Goal: Transaction & Acquisition: Download file/media

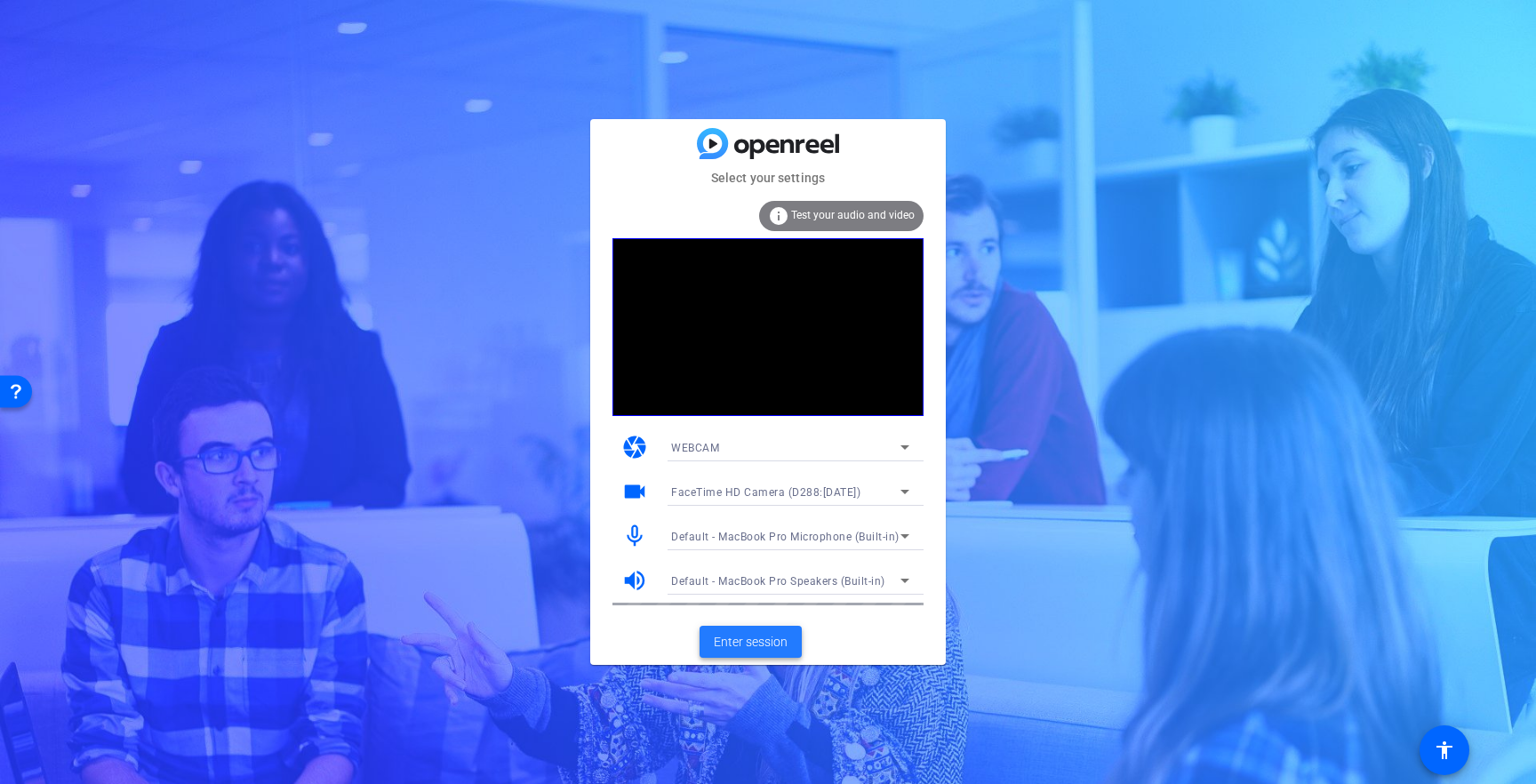
click at [759, 644] on span "Enter session" at bounding box center [750, 642] width 73 height 19
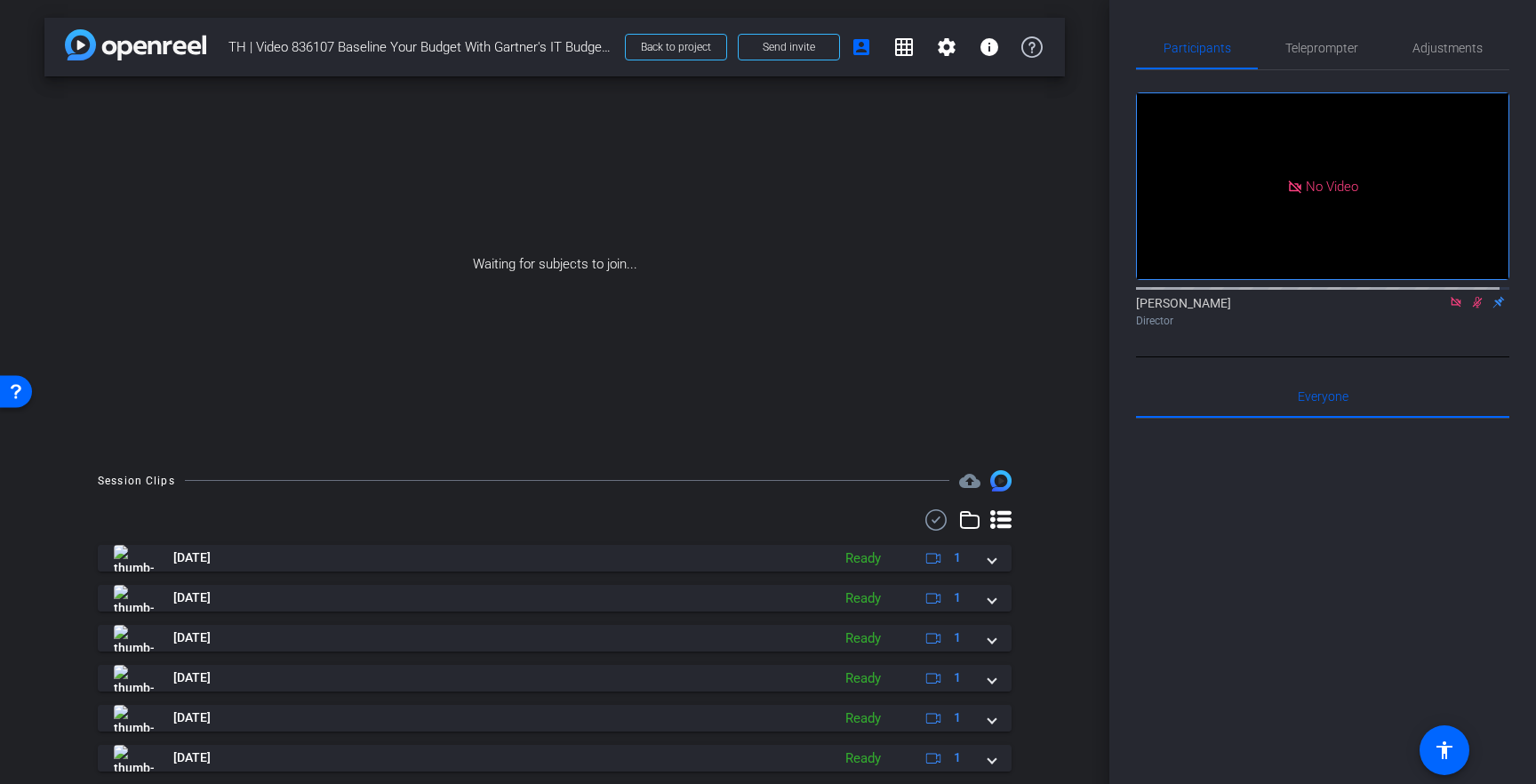
drag, startPoint x: 671, startPoint y: 52, endPoint x: 704, endPoint y: 74, distance: 39.7
click at [671, 52] on span "Back to project" at bounding box center [675, 47] width 70 height 12
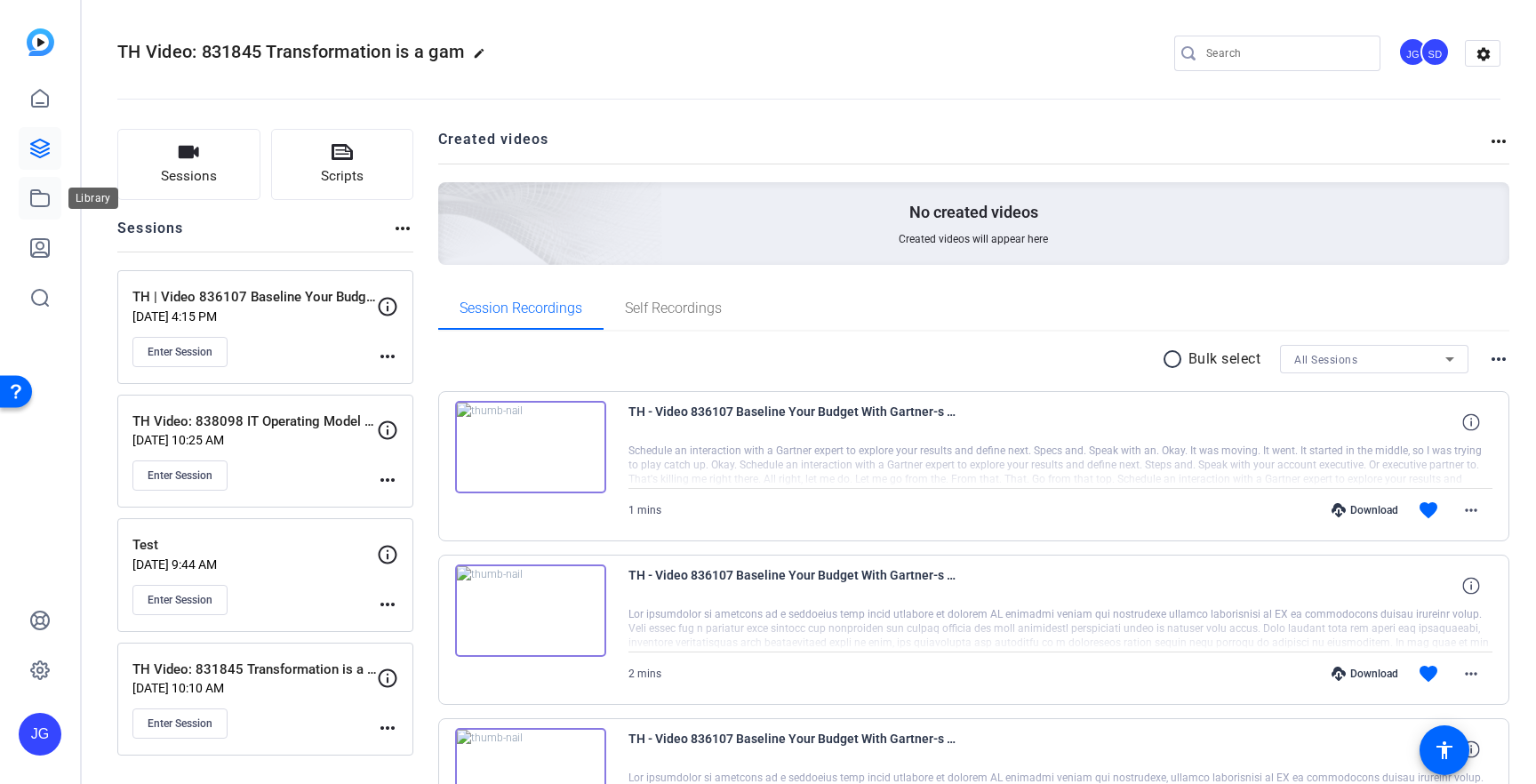
click at [34, 210] on link at bounding box center [40, 198] width 43 height 43
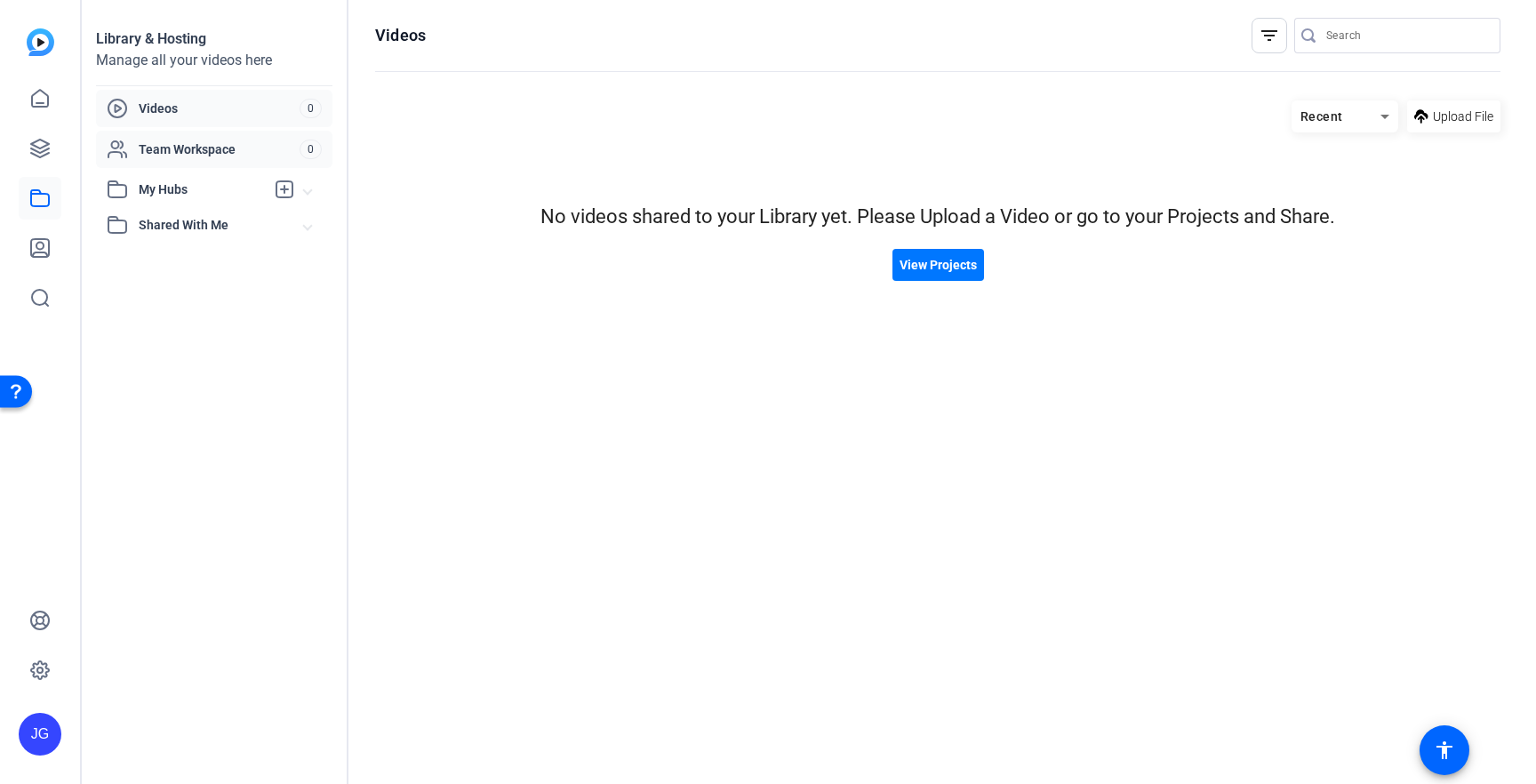
click at [174, 146] on span "Team Workspace" at bounding box center [219, 149] width 161 height 18
click at [920, 271] on span "View Projects" at bounding box center [938, 265] width 77 height 19
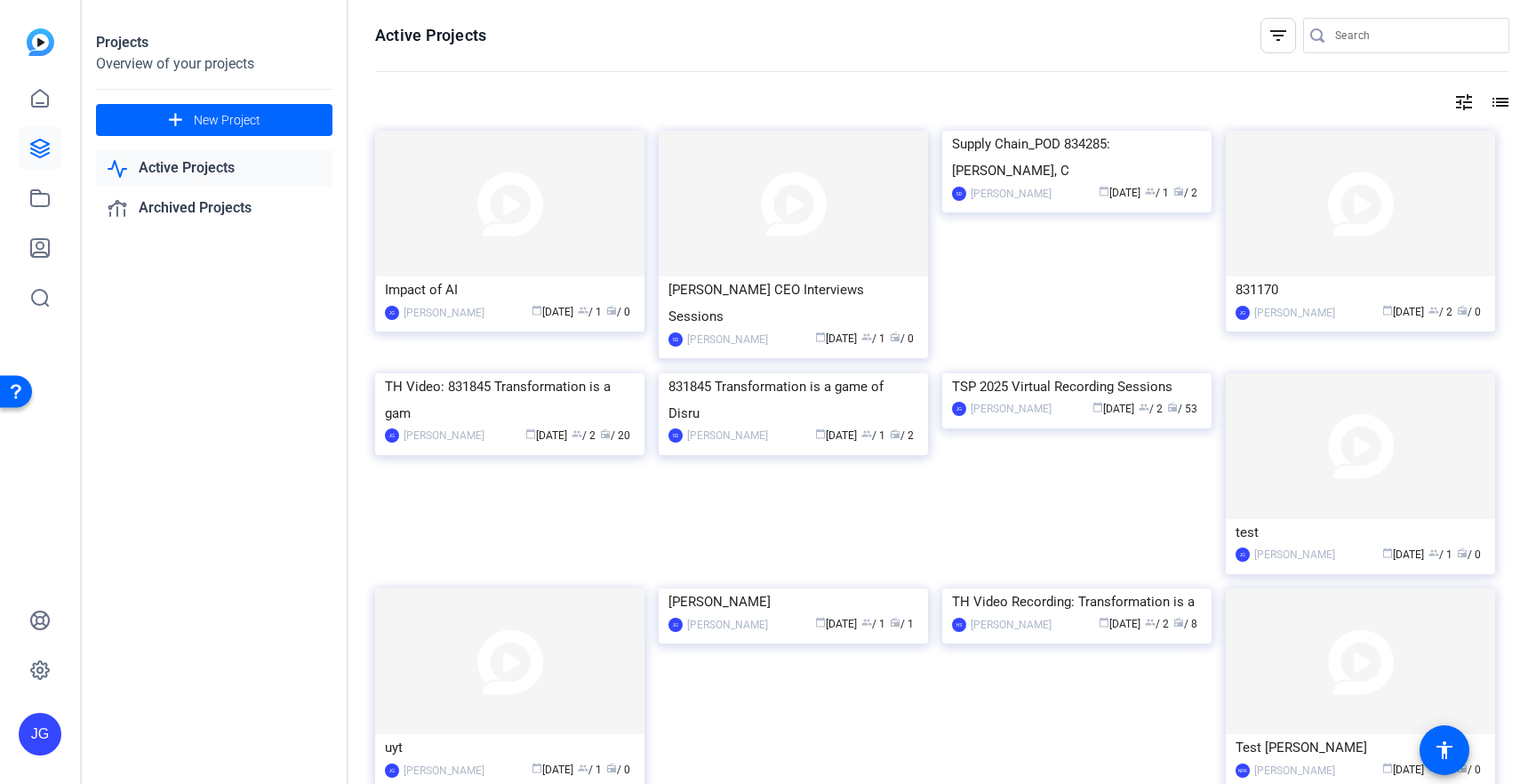
click at [480, 222] on img at bounding box center [509, 203] width 269 height 146
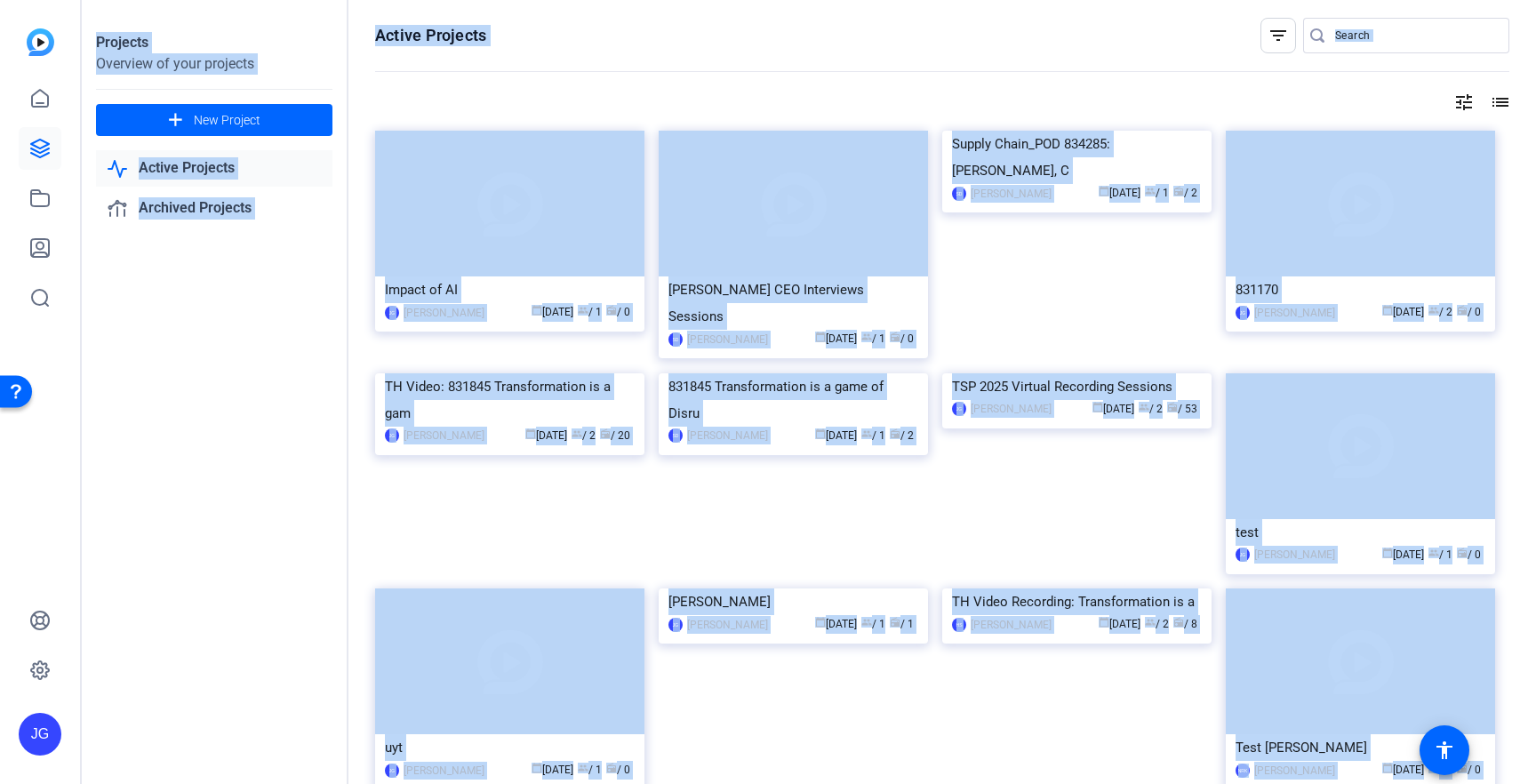
click at [480, 223] on div "Projects Overview of your projects add New Project Active Projects Archived Pro…" at bounding box center [808, 392] width 1454 height 784
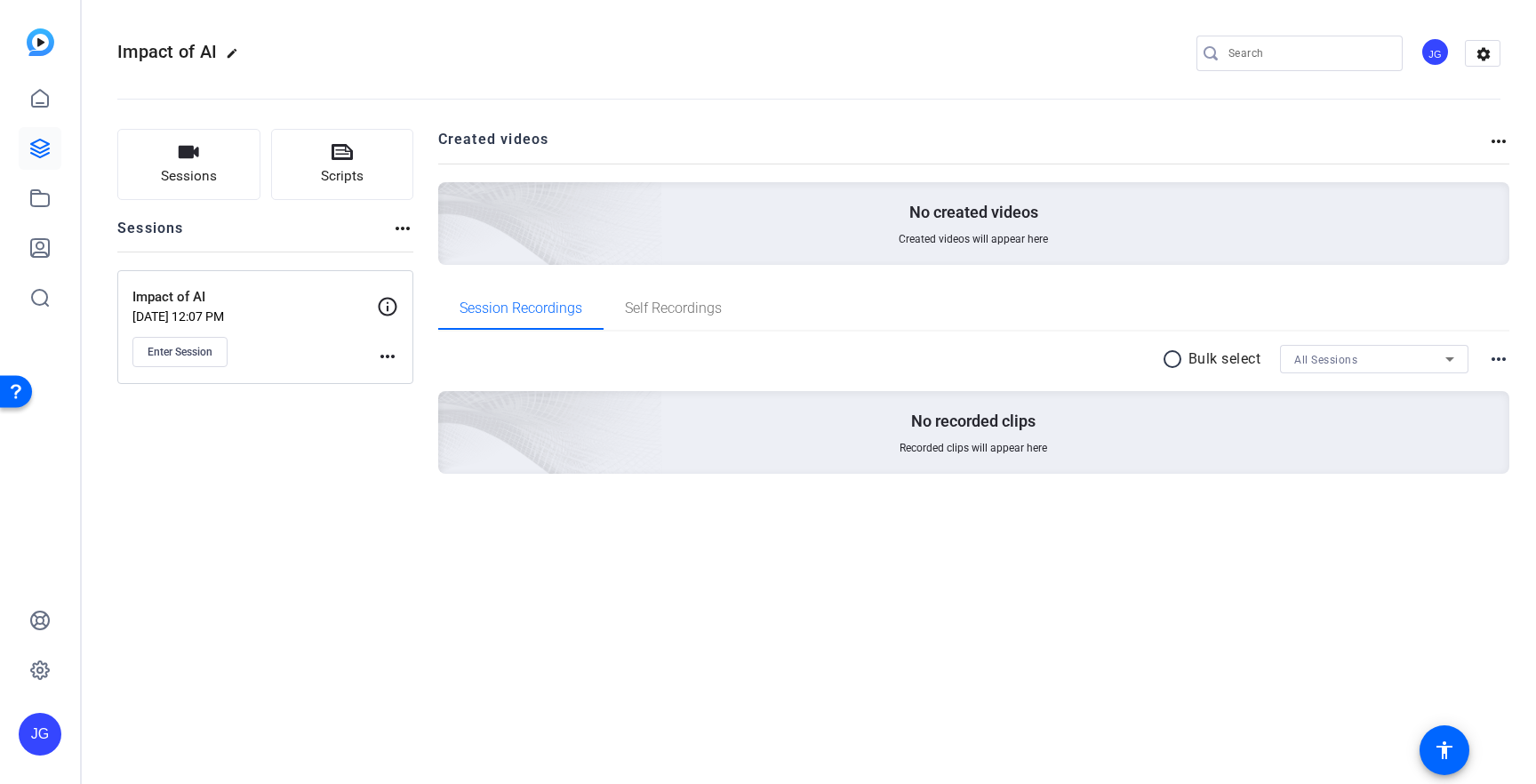
drag, startPoint x: 328, startPoint y: 495, endPoint x: 254, endPoint y: 364, distance: 150.5
click at [328, 495] on div "Sessions Scripts Sessions more_horiz Impact of AI Sep 30, 2025 @ 12:07 PM Enter…" at bounding box center [265, 330] width 296 height 402
click at [171, 346] on span "Enter Session" at bounding box center [180, 352] width 65 height 14
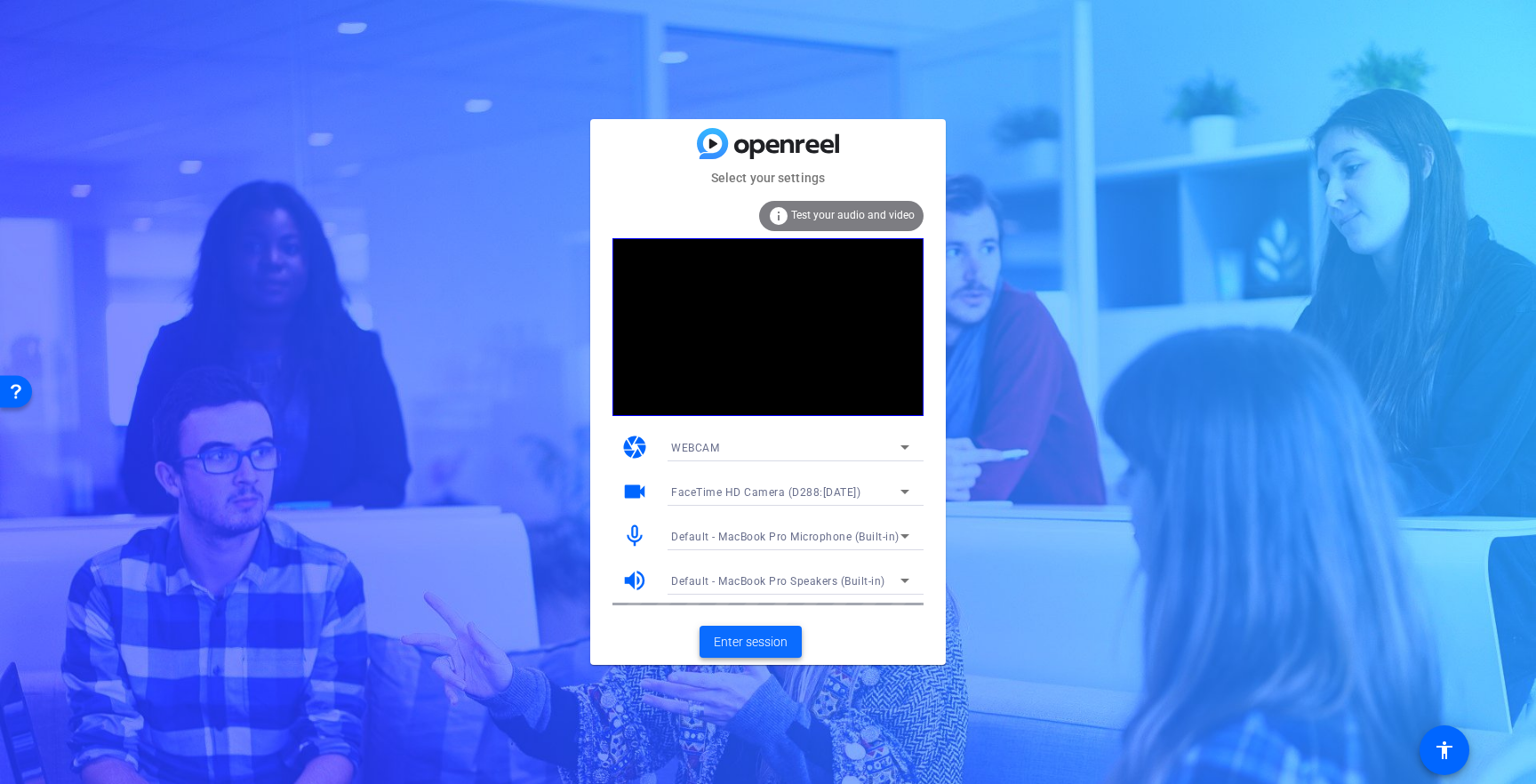
click at [743, 632] on span "Enter session" at bounding box center [750, 642] width 73 height 19
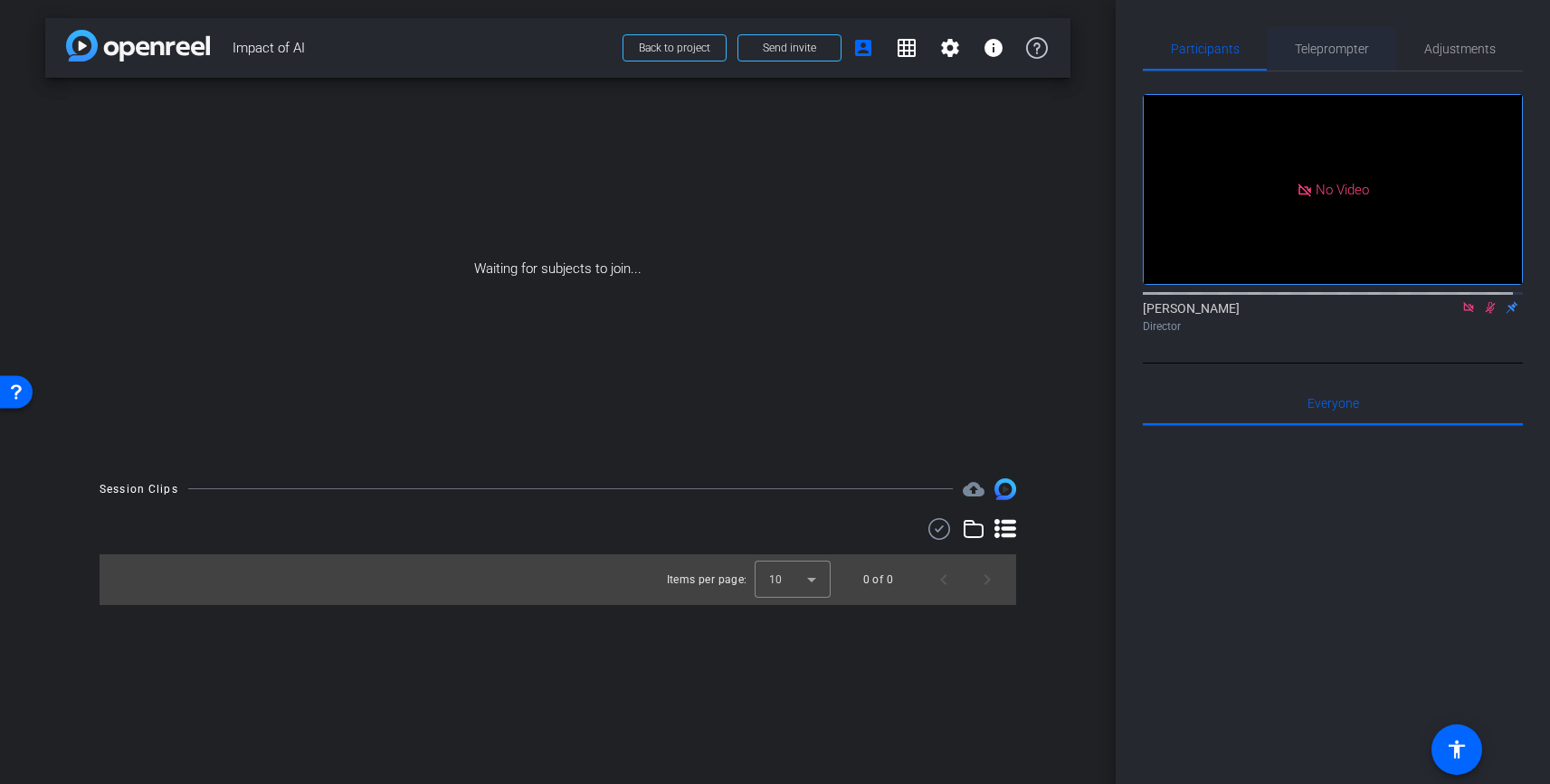
click at [1359, 48] on span "Teleprompter" at bounding box center [1331, 48] width 74 height 12
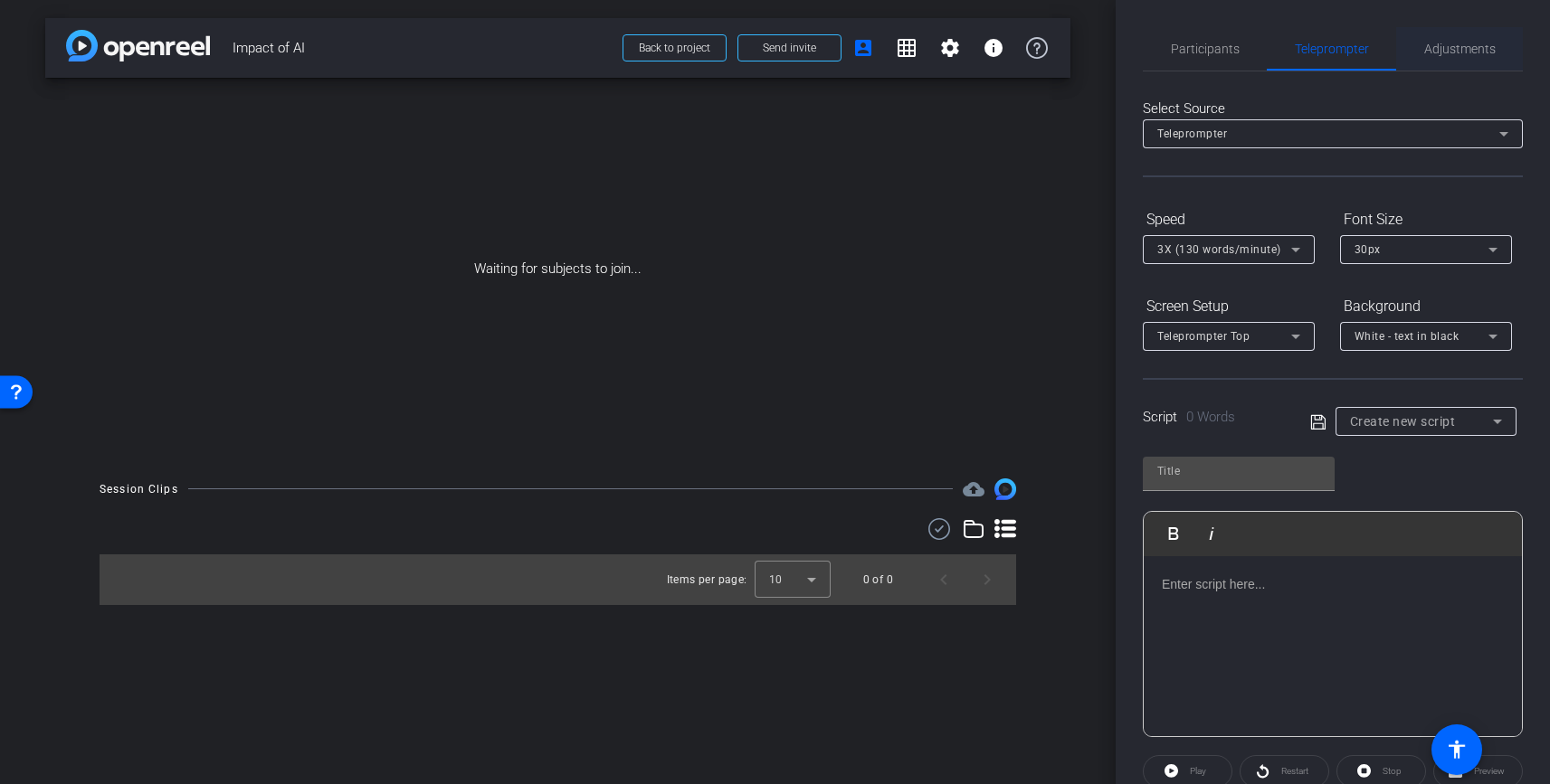
click at [1467, 56] on span "Adjustments" at bounding box center [1459, 49] width 71 height 44
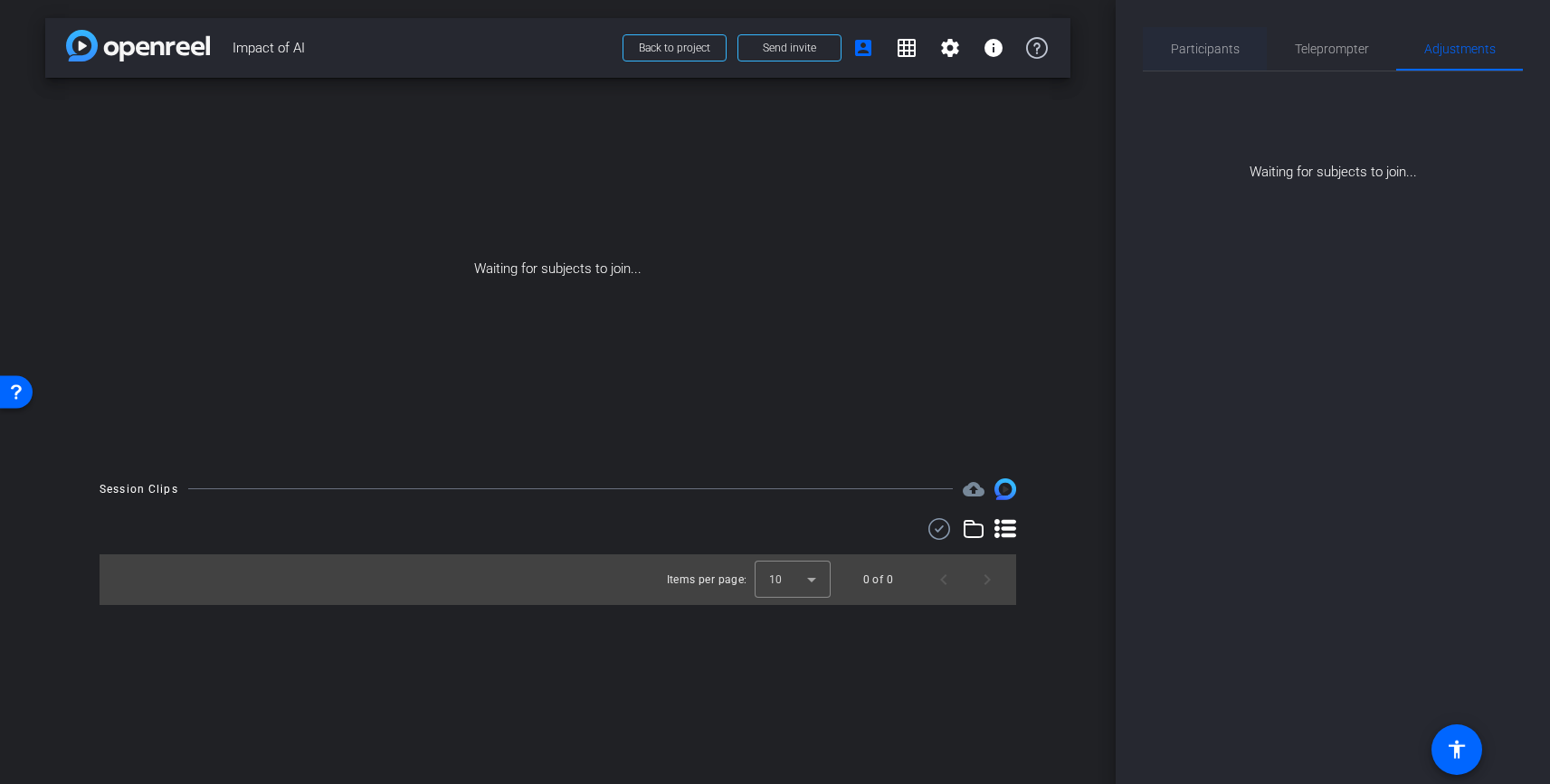
click at [1199, 58] on span "Participants" at bounding box center [1204, 49] width 69 height 44
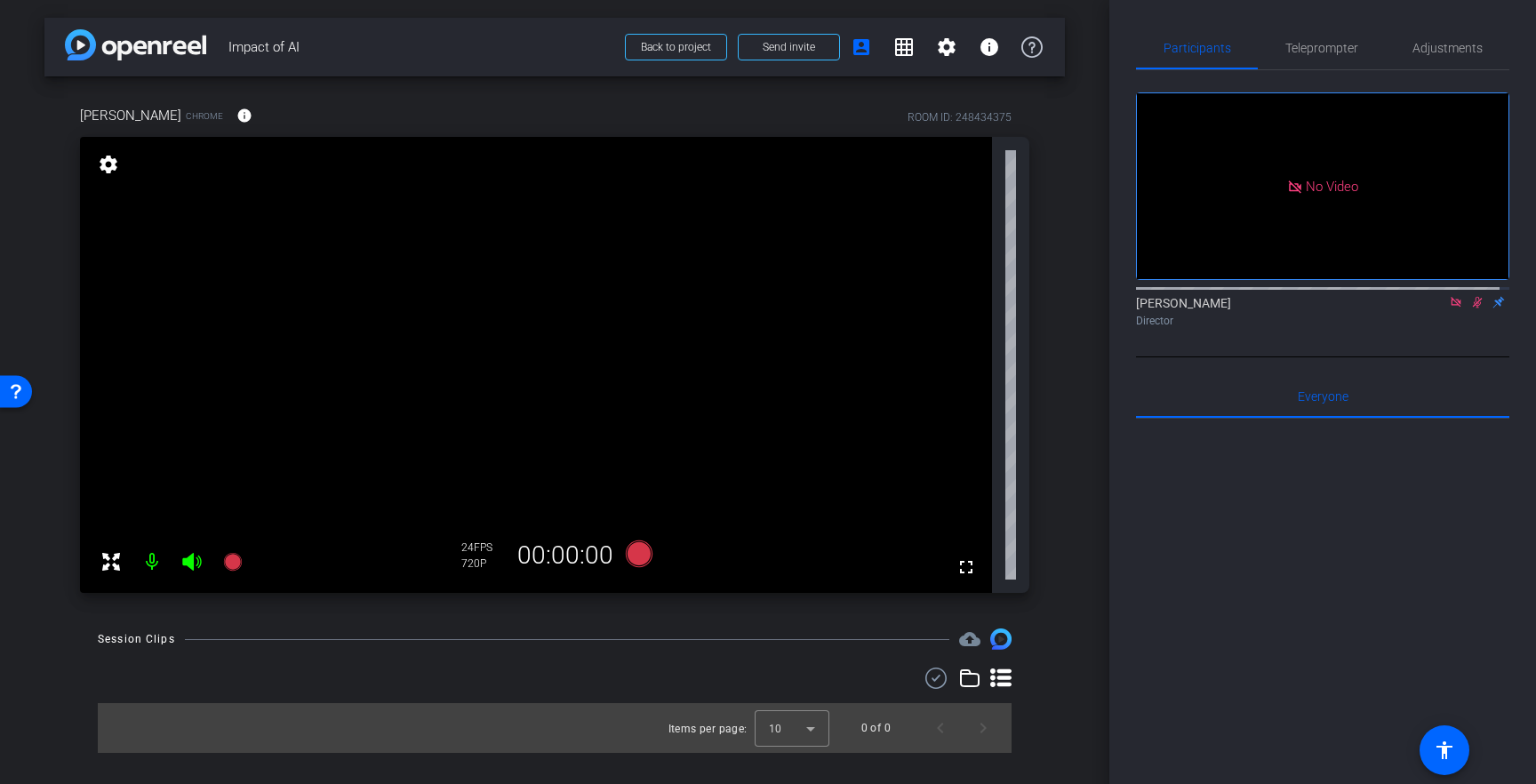
click at [1450, 297] on icon at bounding box center [1455, 301] width 10 height 10
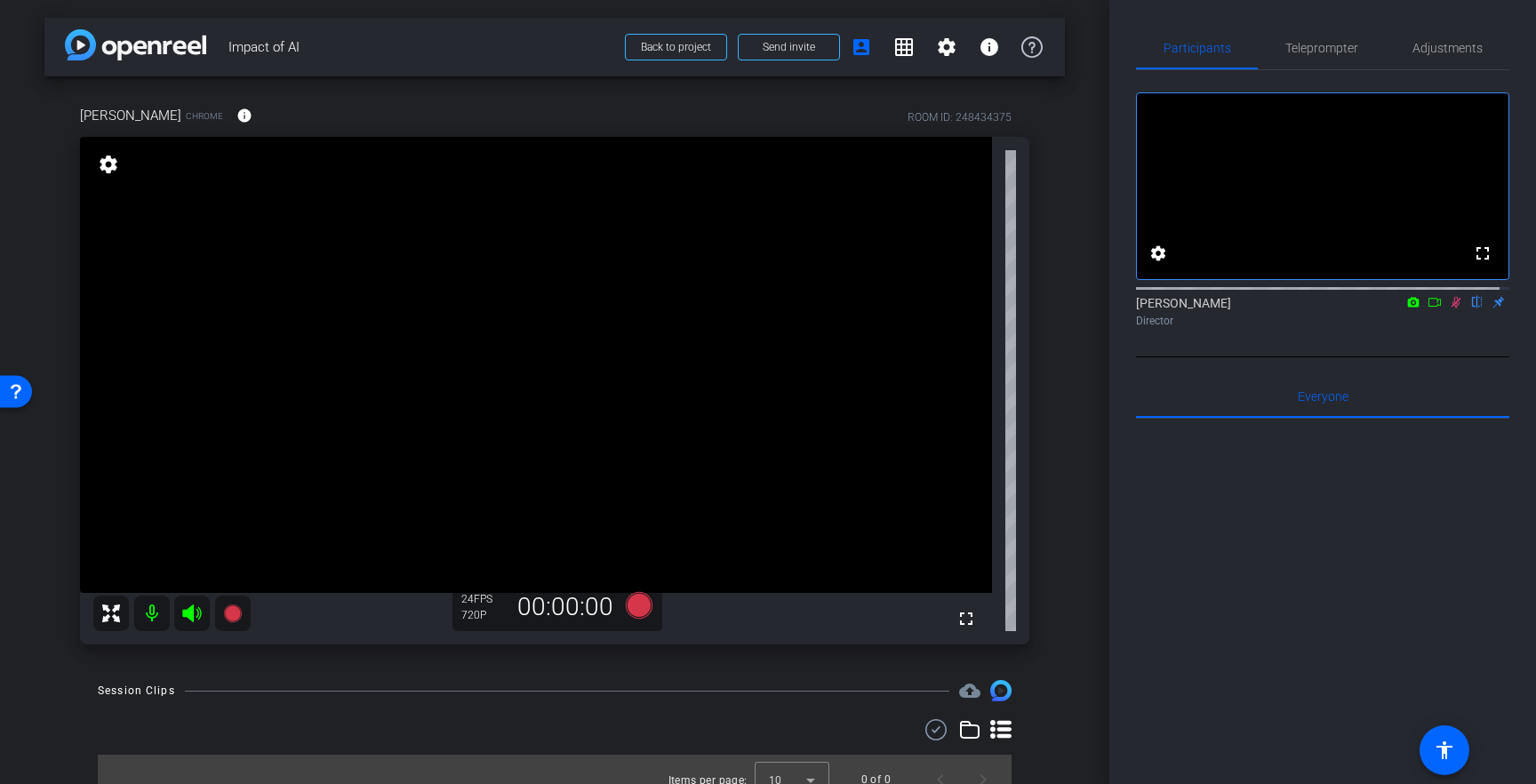
click at [1451, 309] on icon at bounding box center [1456, 302] width 10 height 11
click at [979, 49] on mat-icon "info" at bounding box center [989, 47] width 21 height 21
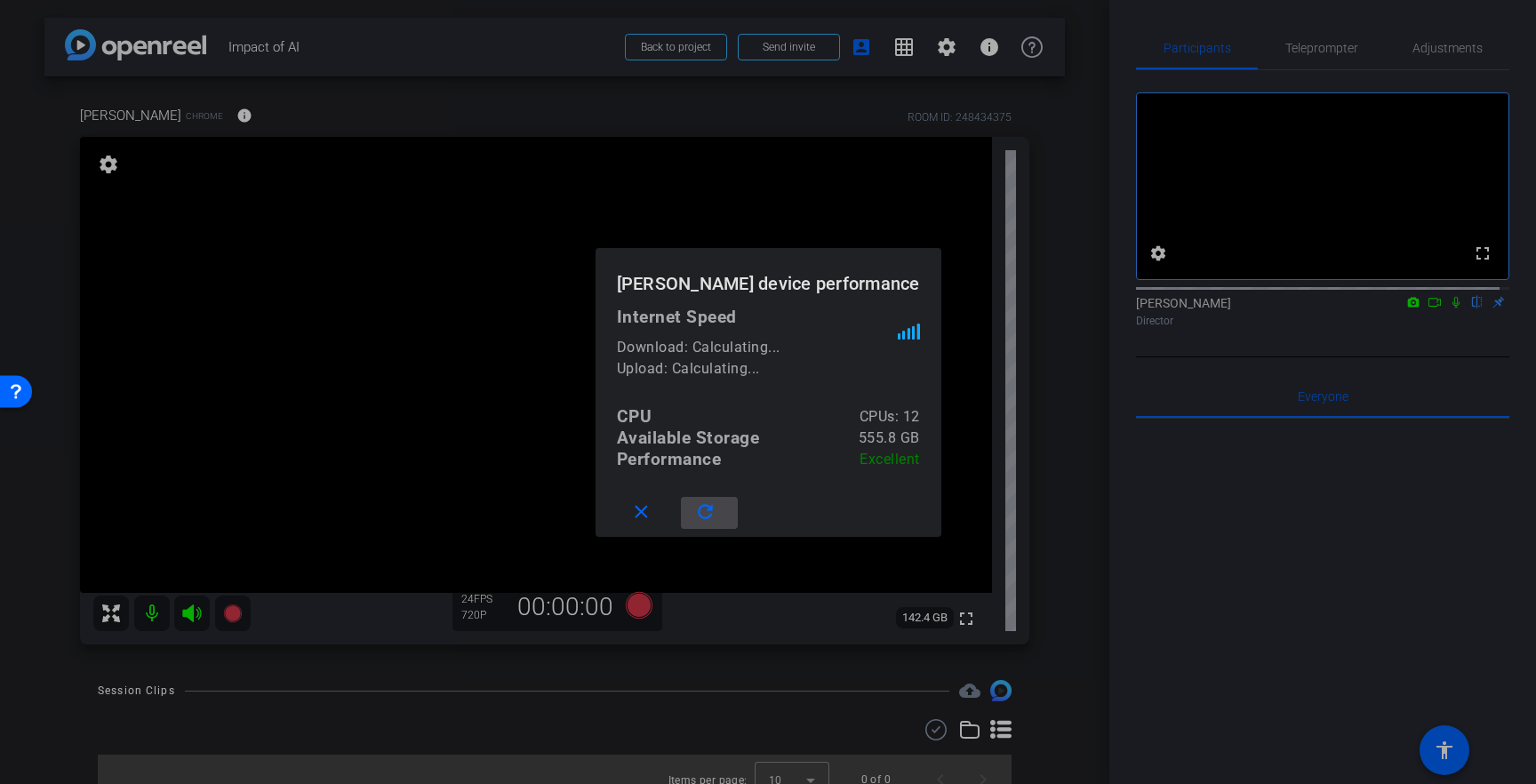
click at [713, 511] on span at bounding box center [709, 512] width 57 height 43
click at [674, 524] on span at bounding box center [645, 512] width 57 height 43
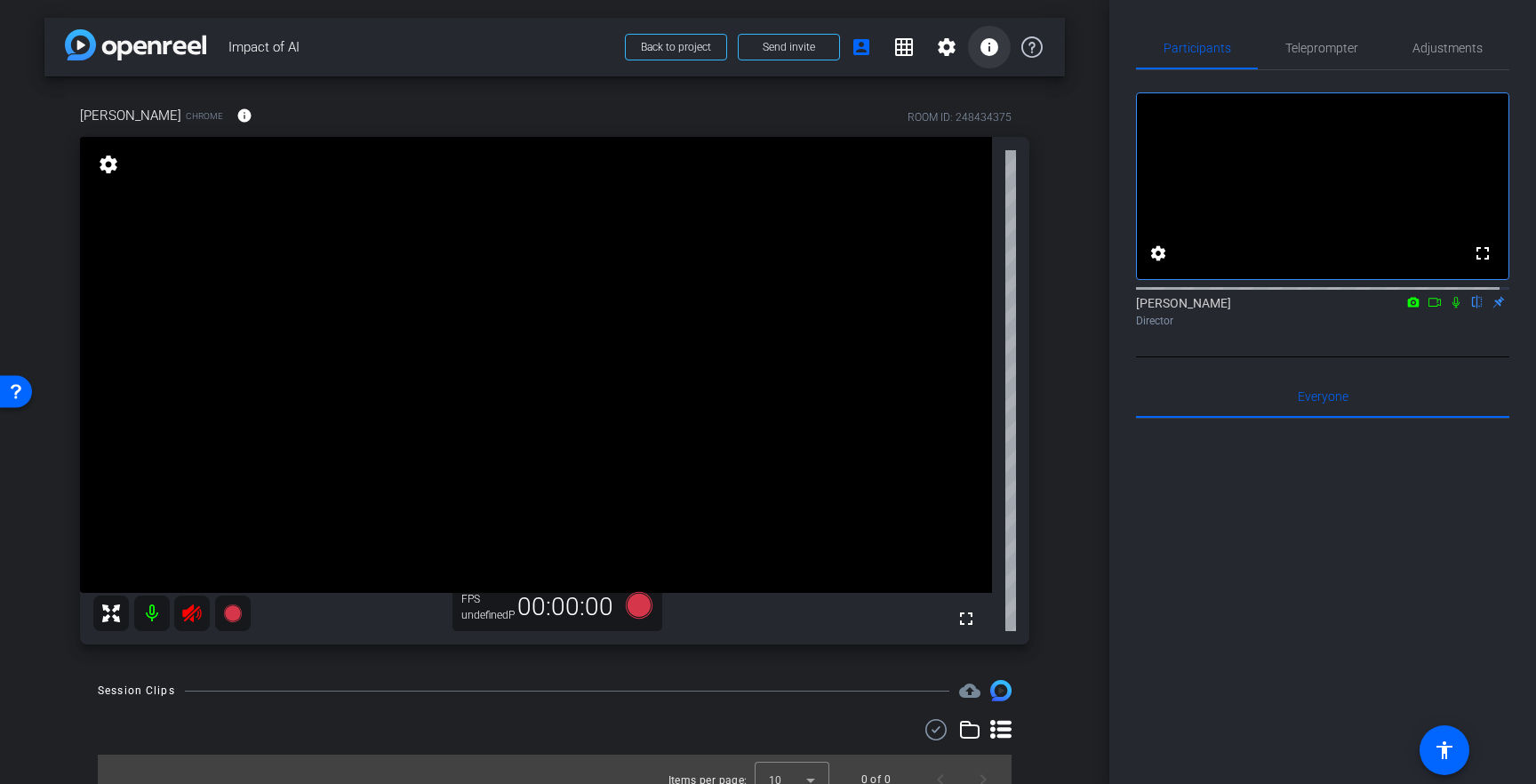
click at [990, 47] on span at bounding box center [989, 47] width 43 height 43
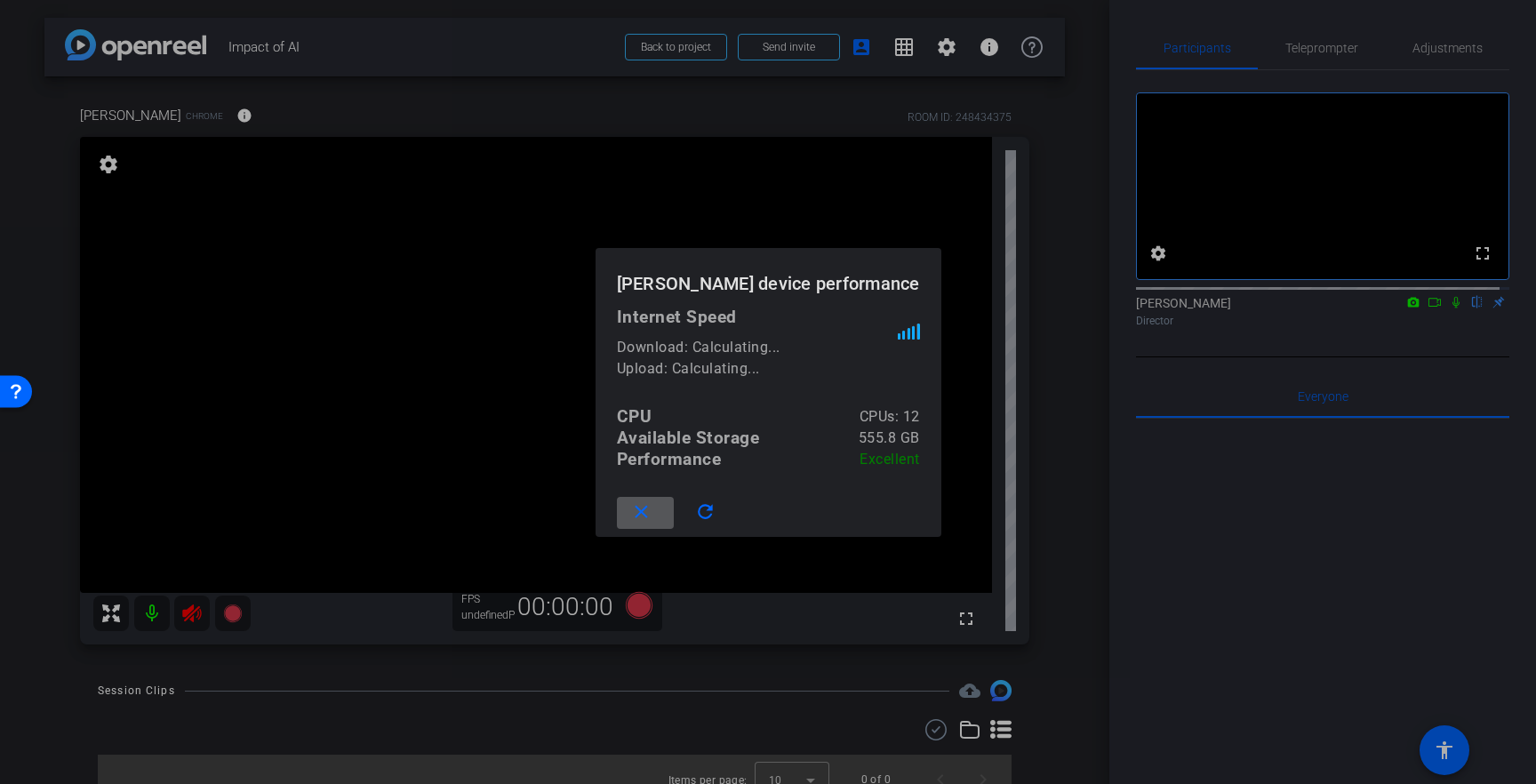
click at [988, 47] on div at bounding box center [768, 392] width 1536 height 784
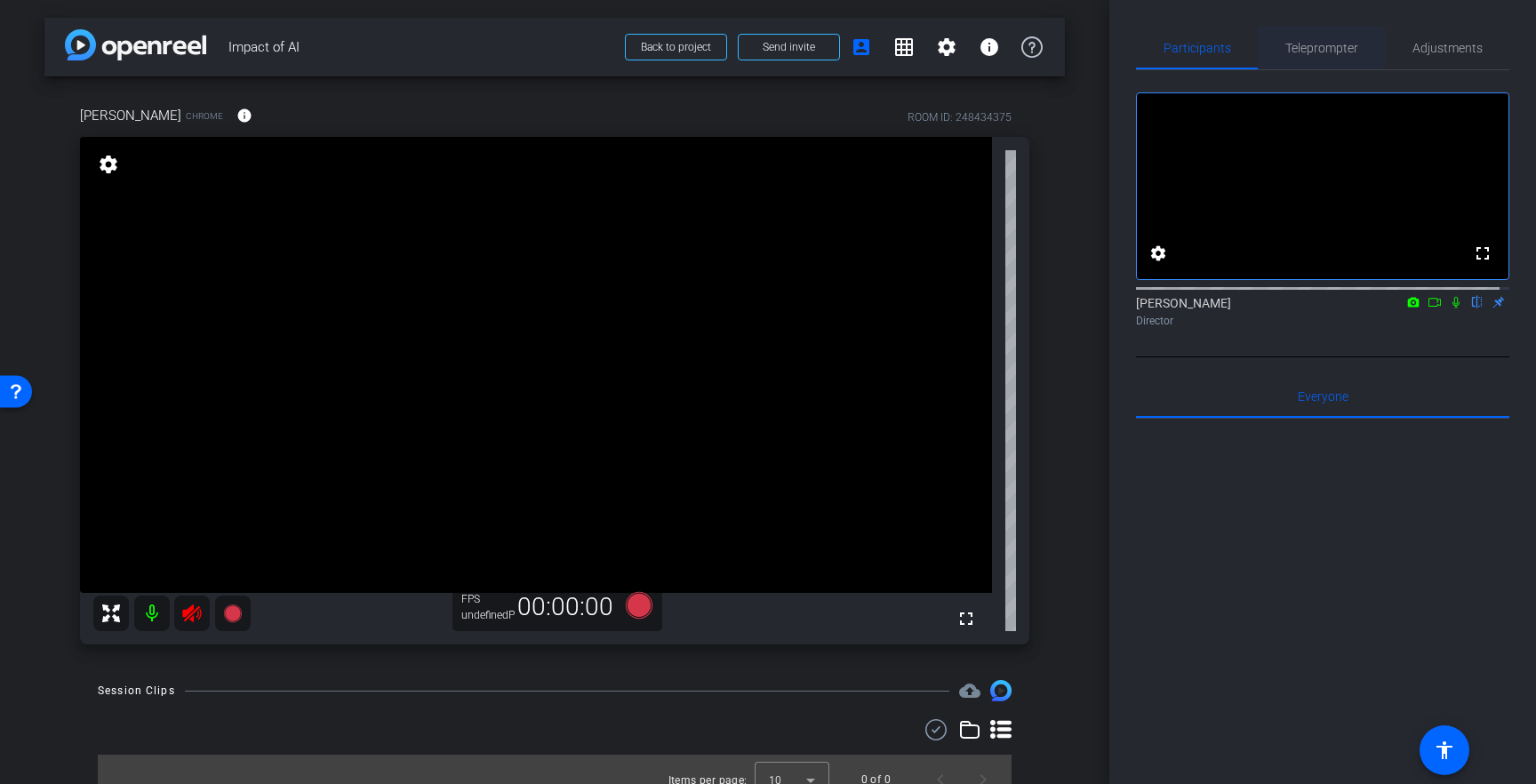
drag, startPoint x: 1352, startPoint y: 69, endPoint x: 1346, endPoint y: 60, distance: 10.8
click at [1351, 68] on div "Participants Teleprompter Adjustments" at bounding box center [1322, 48] width 373 height 44
click at [1456, 55] on span "Adjustments" at bounding box center [1447, 48] width 70 height 43
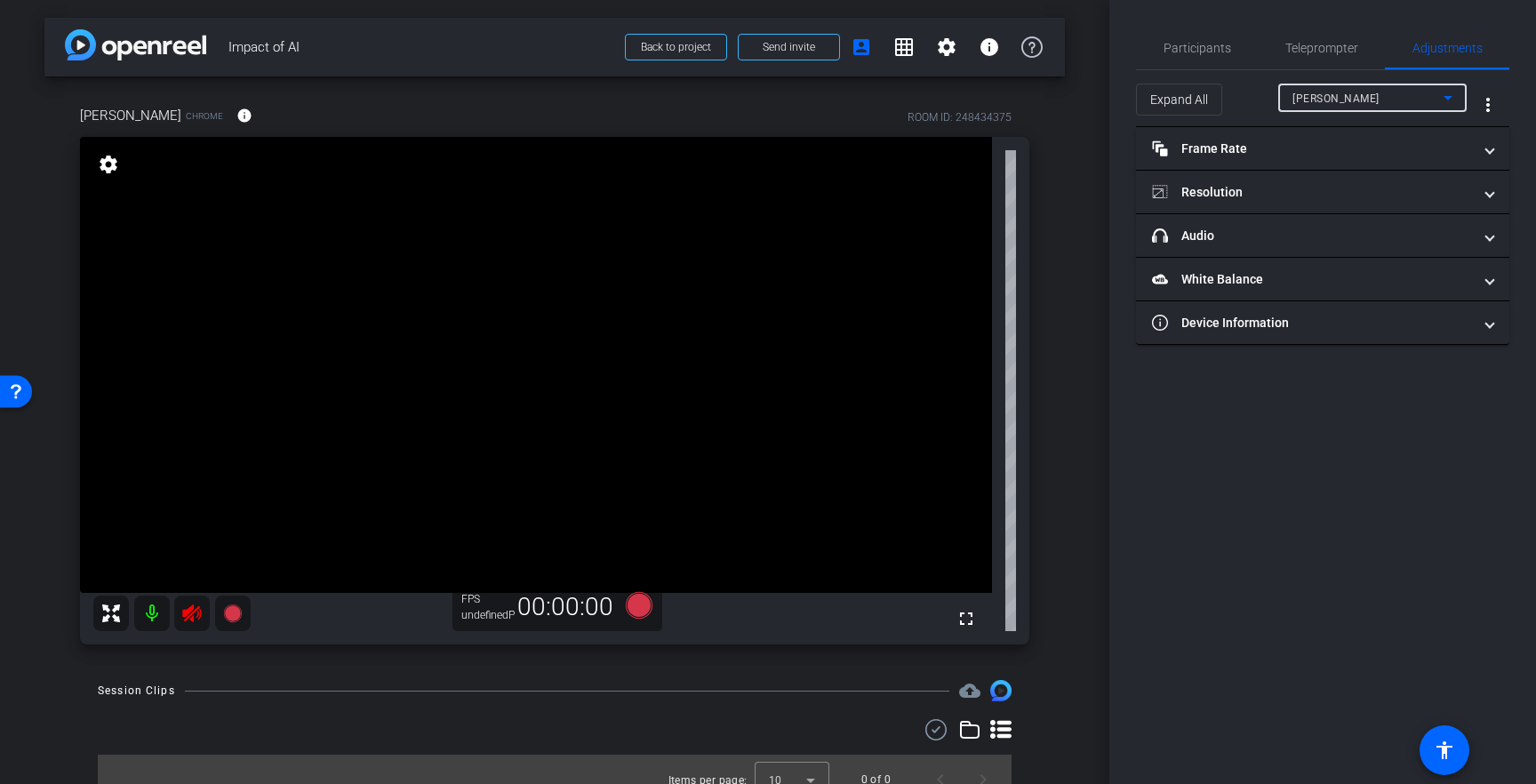
click at [1336, 97] on span "[PERSON_NAME]" at bounding box center [1336, 98] width 87 height 12
click at [1336, 132] on span "[PERSON_NAME]" at bounding box center [1337, 133] width 89 height 21
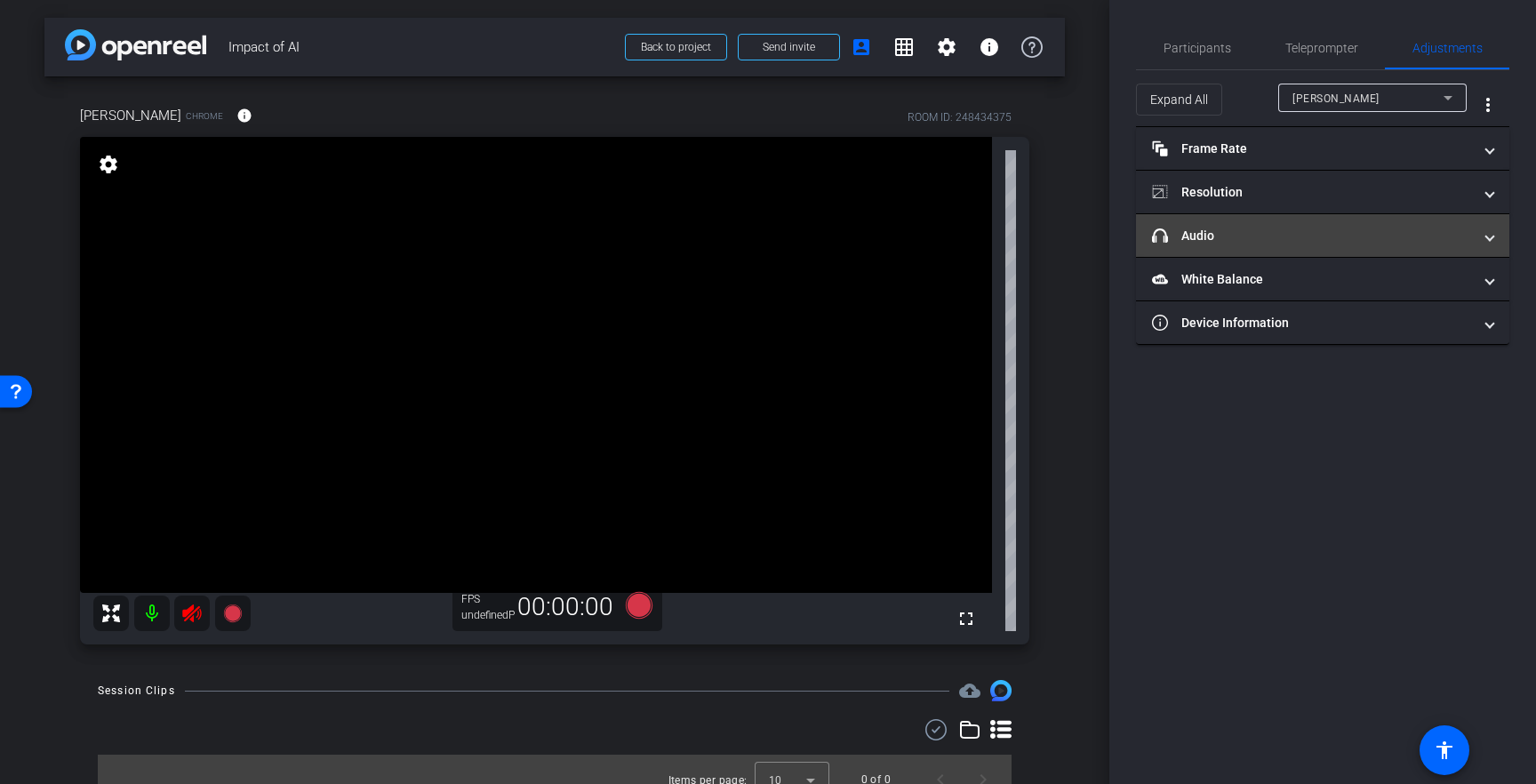
click at [1249, 241] on mat-panel-title "headphone icon Audio" at bounding box center [1312, 236] width 320 height 19
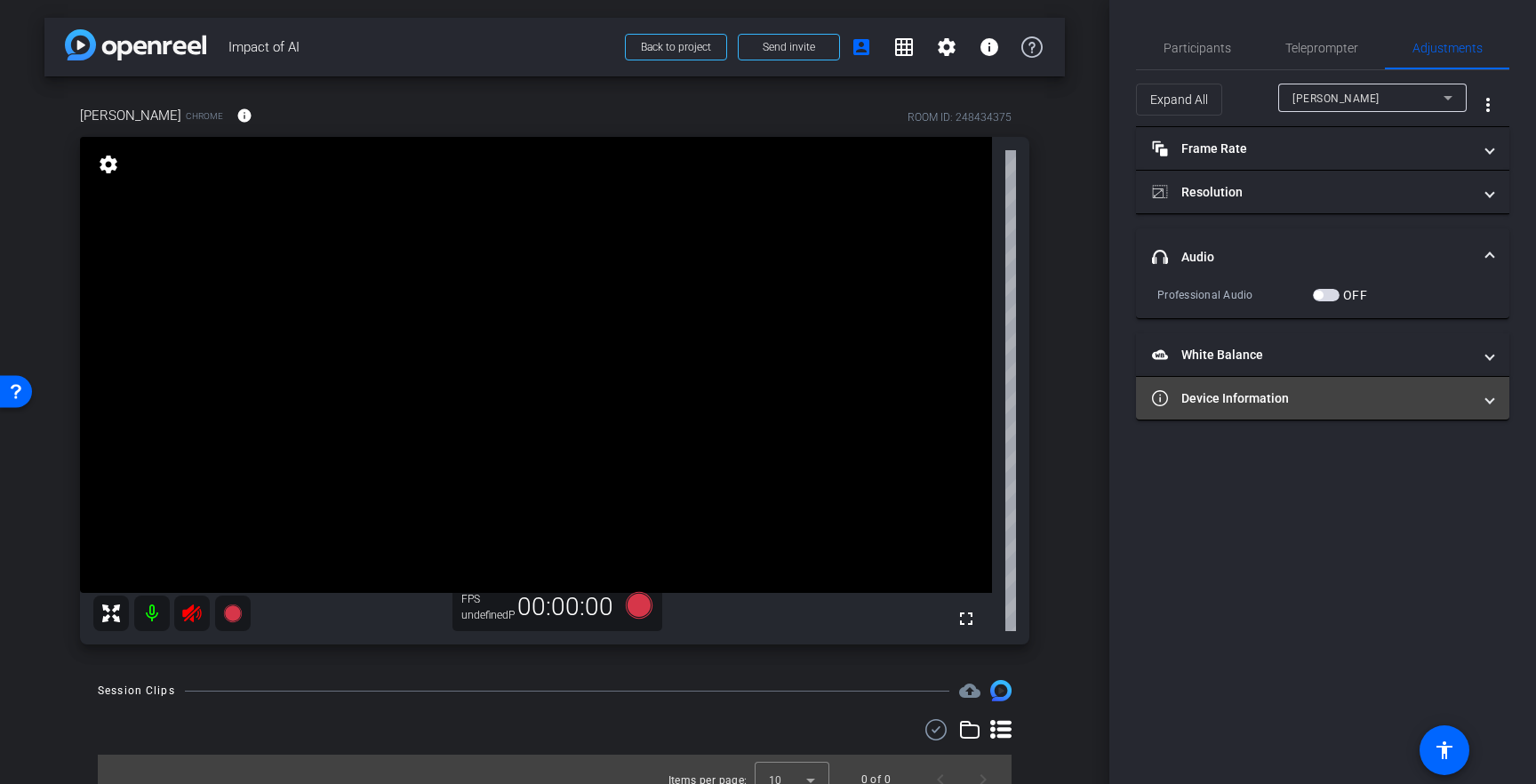
click at [1307, 408] on mat-expansion-panel-header "Device Information" at bounding box center [1322, 398] width 373 height 43
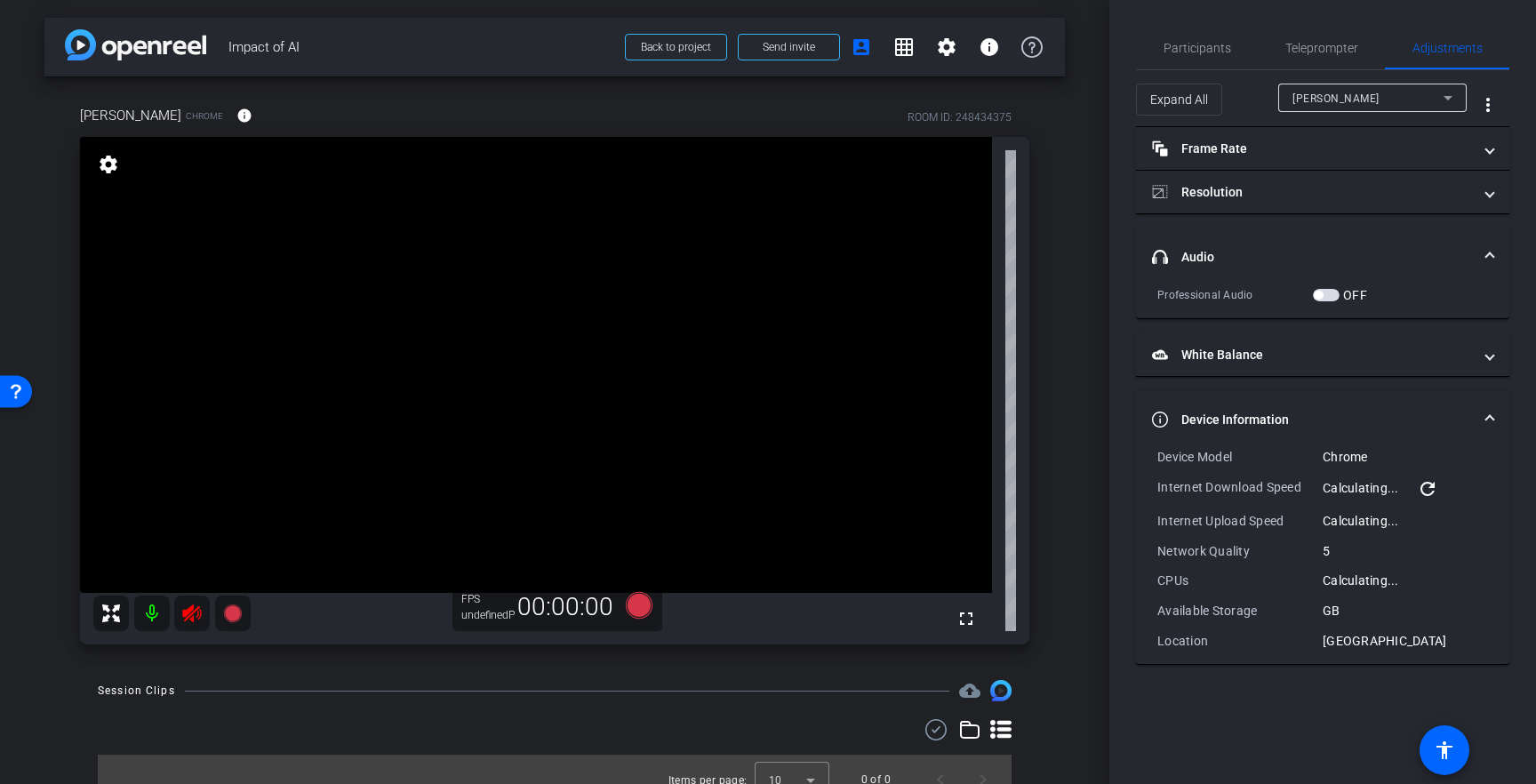
click at [1429, 493] on mat-icon "refresh" at bounding box center [1427, 488] width 21 height 21
click at [1437, 484] on mat-icon "refresh" at bounding box center [1427, 488] width 21 height 21
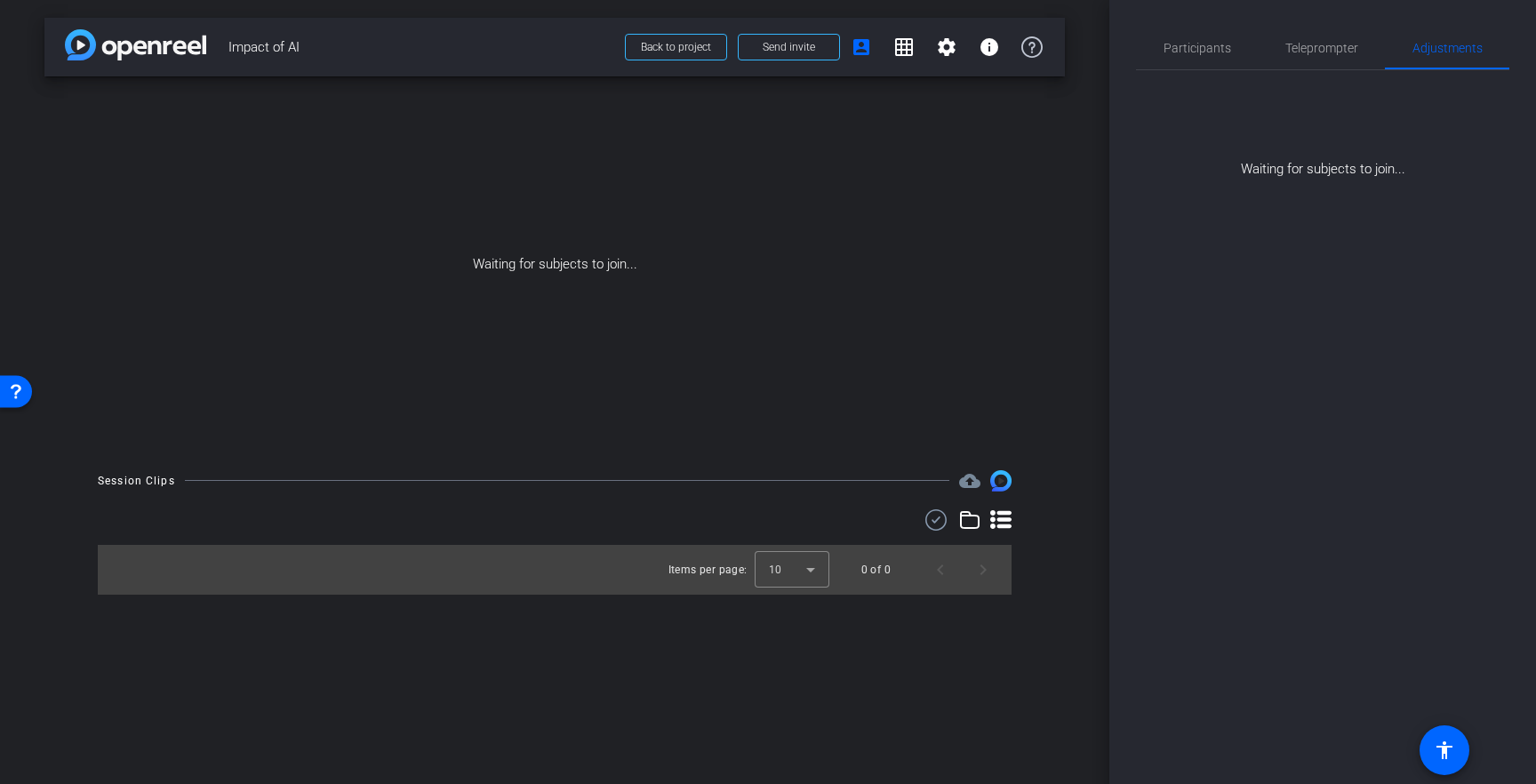
click at [856, 329] on div "Waiting for subjects to join..." at bounding box center [554, 264] width 1021 height 376
click at [1344, 31] on span "Teleprompter" at bounding box center [1321, 48] width 73 height 43
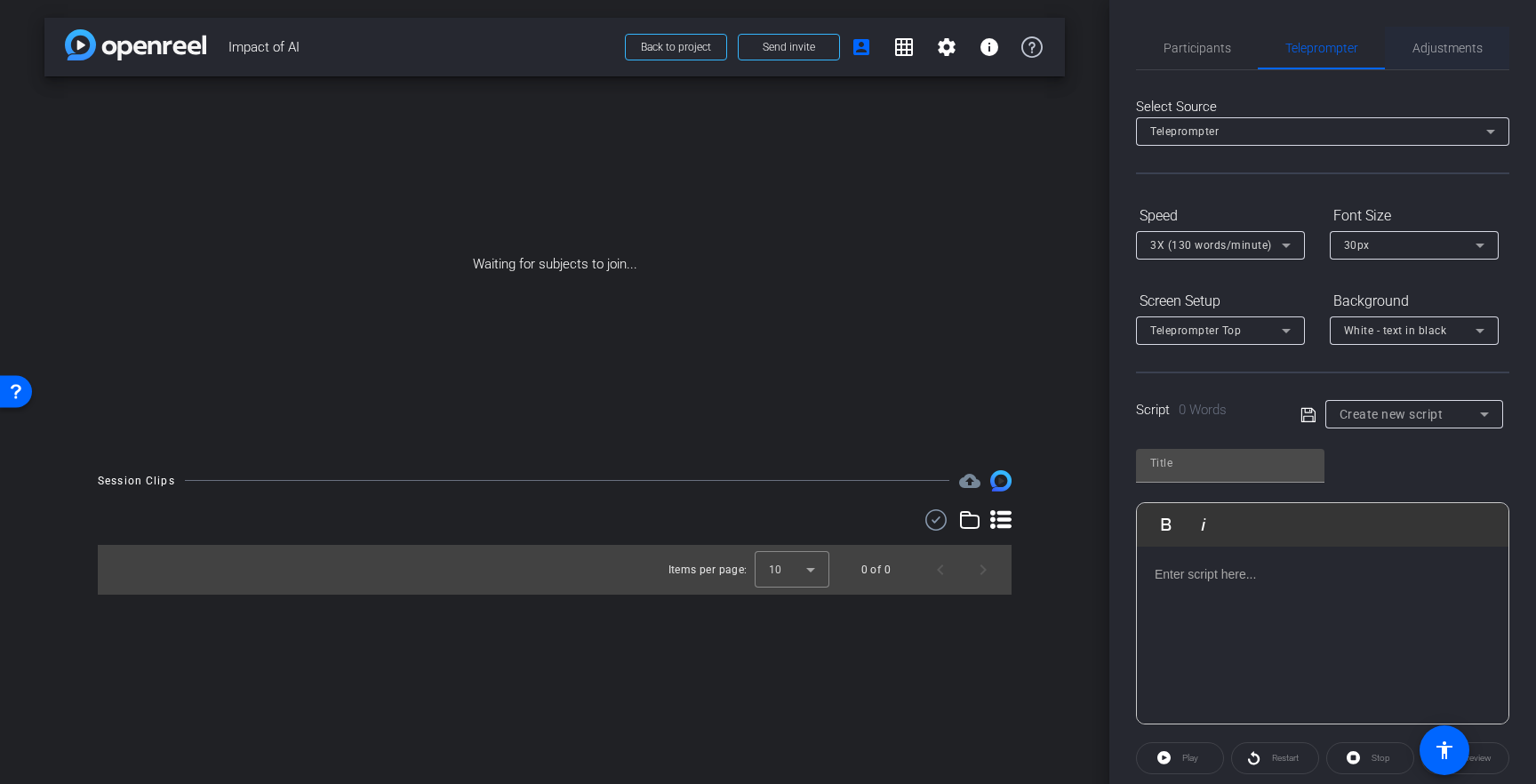
click at [1426, 53] on span "Adjustments" at bounding box center [1447, 47] width 70 height 12
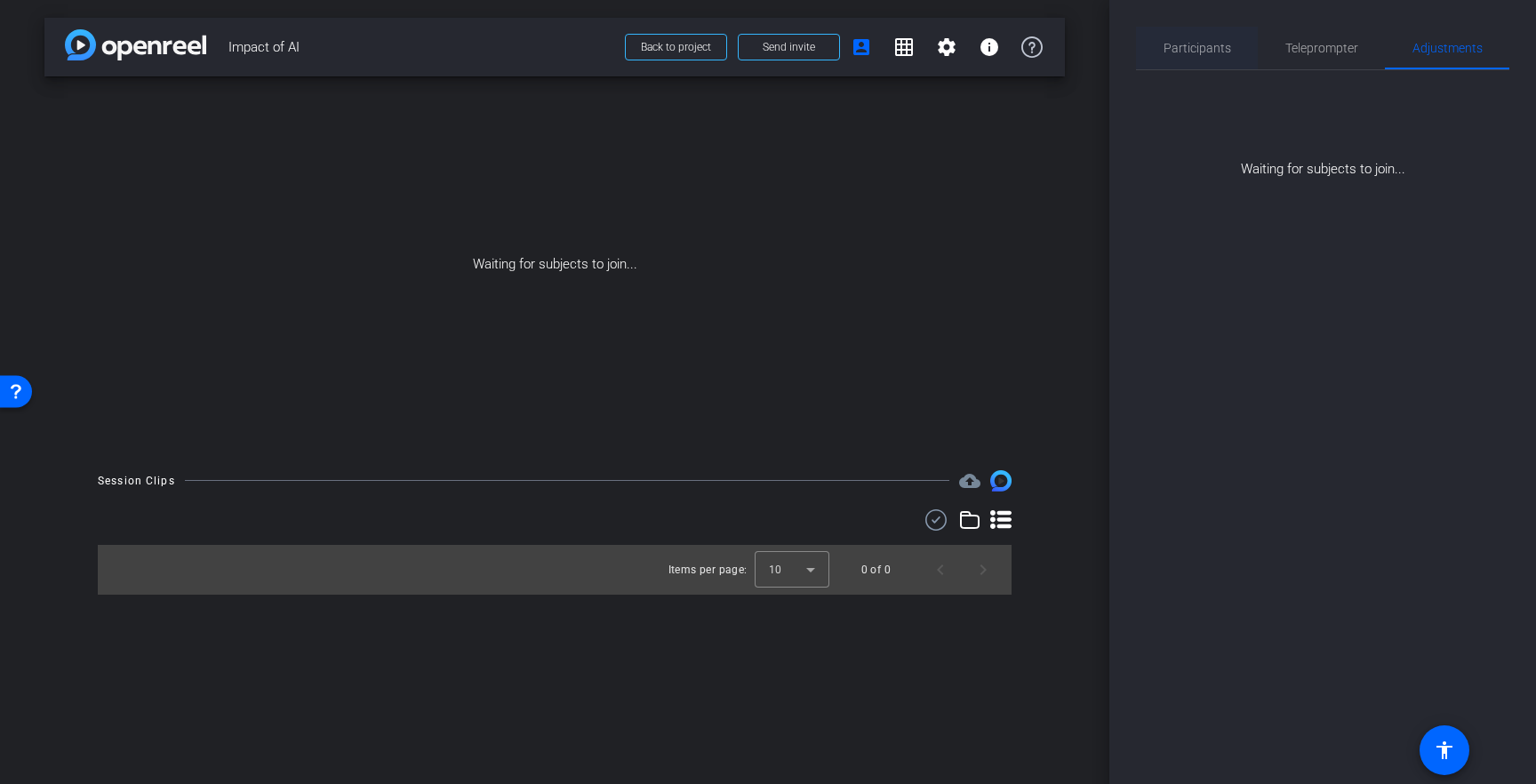
click at [1206, 56] on span "Participants" at bounding box center [1197, 48] width 68 height 43
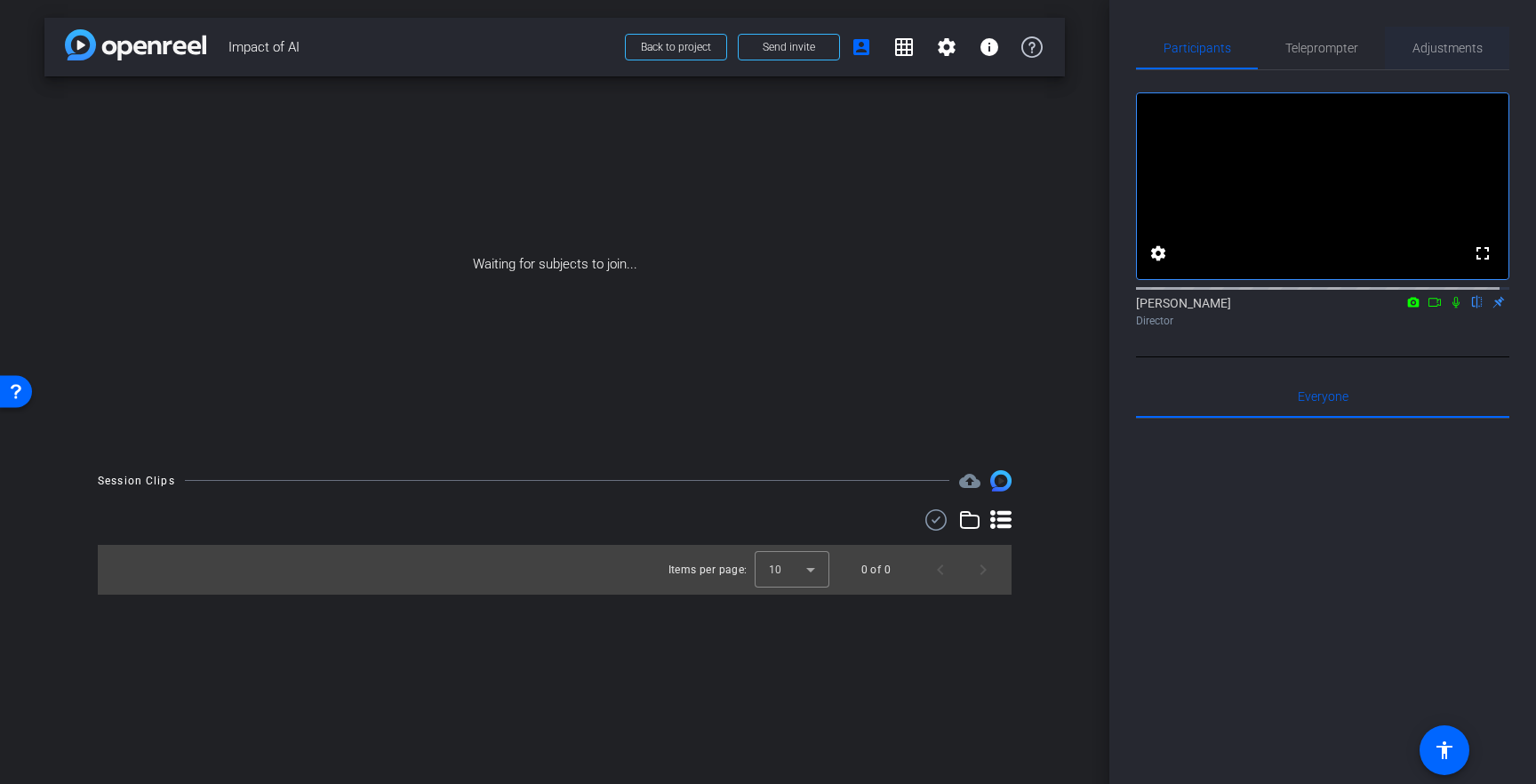
click at [1436, 53] on span "Adjustments" at bounding box center [1447, 47] width 70 height 12
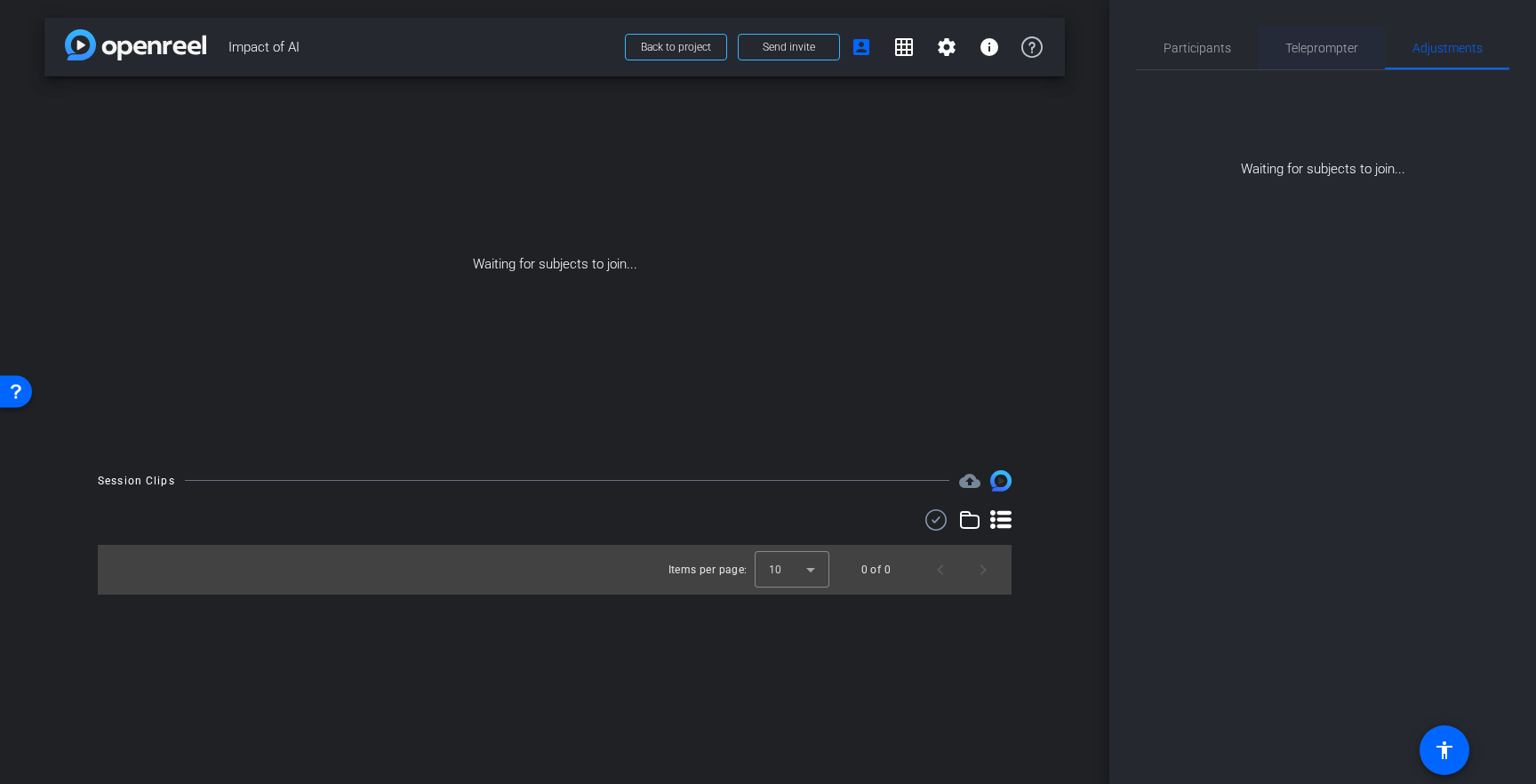
click at [1315, 54] on span "Teleprompter" at bounding box center [1321, 47] width 73 height 12
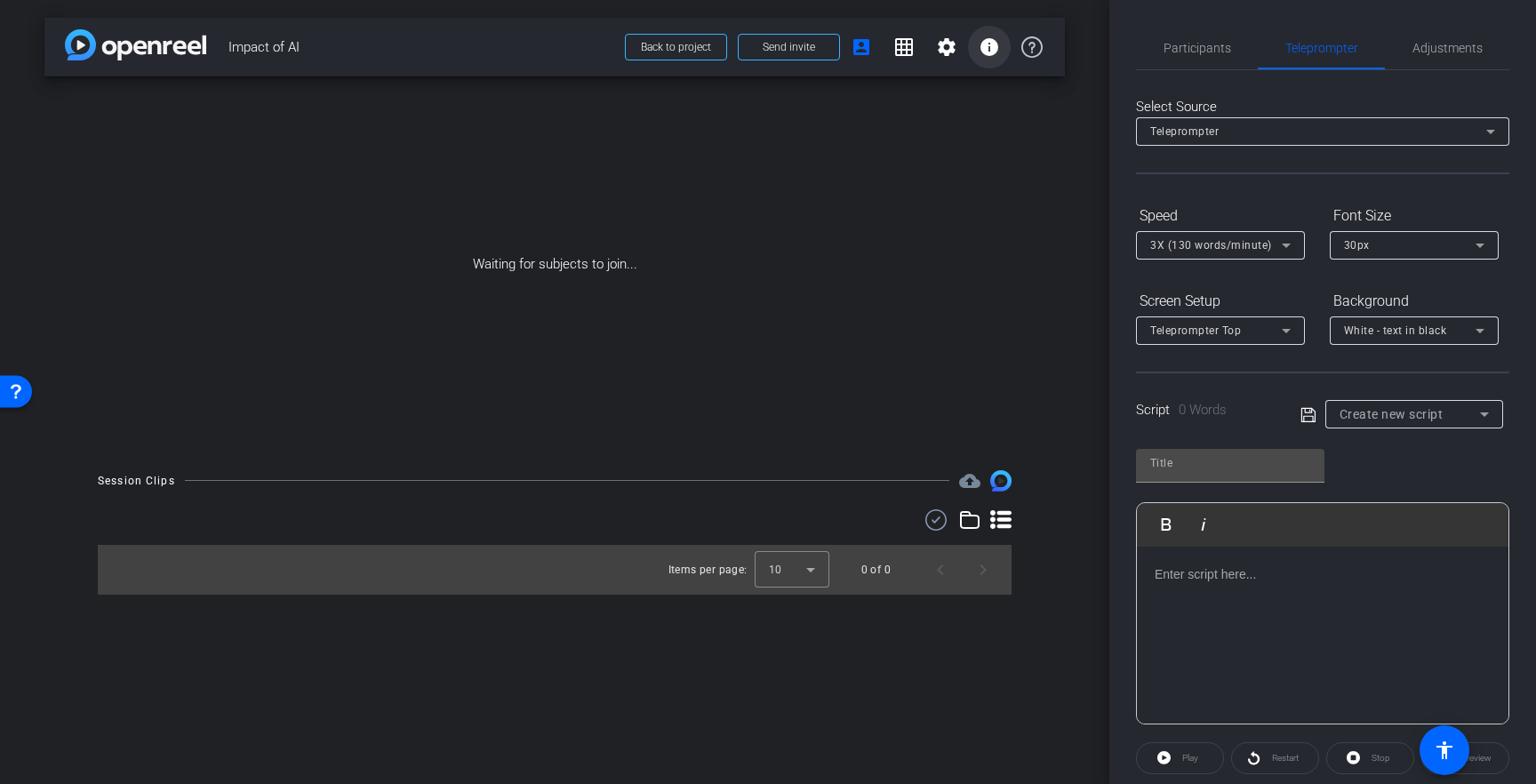
click at [995, 45] on mat-icon "info" at bounding box center [989, 47] width 21 height 21
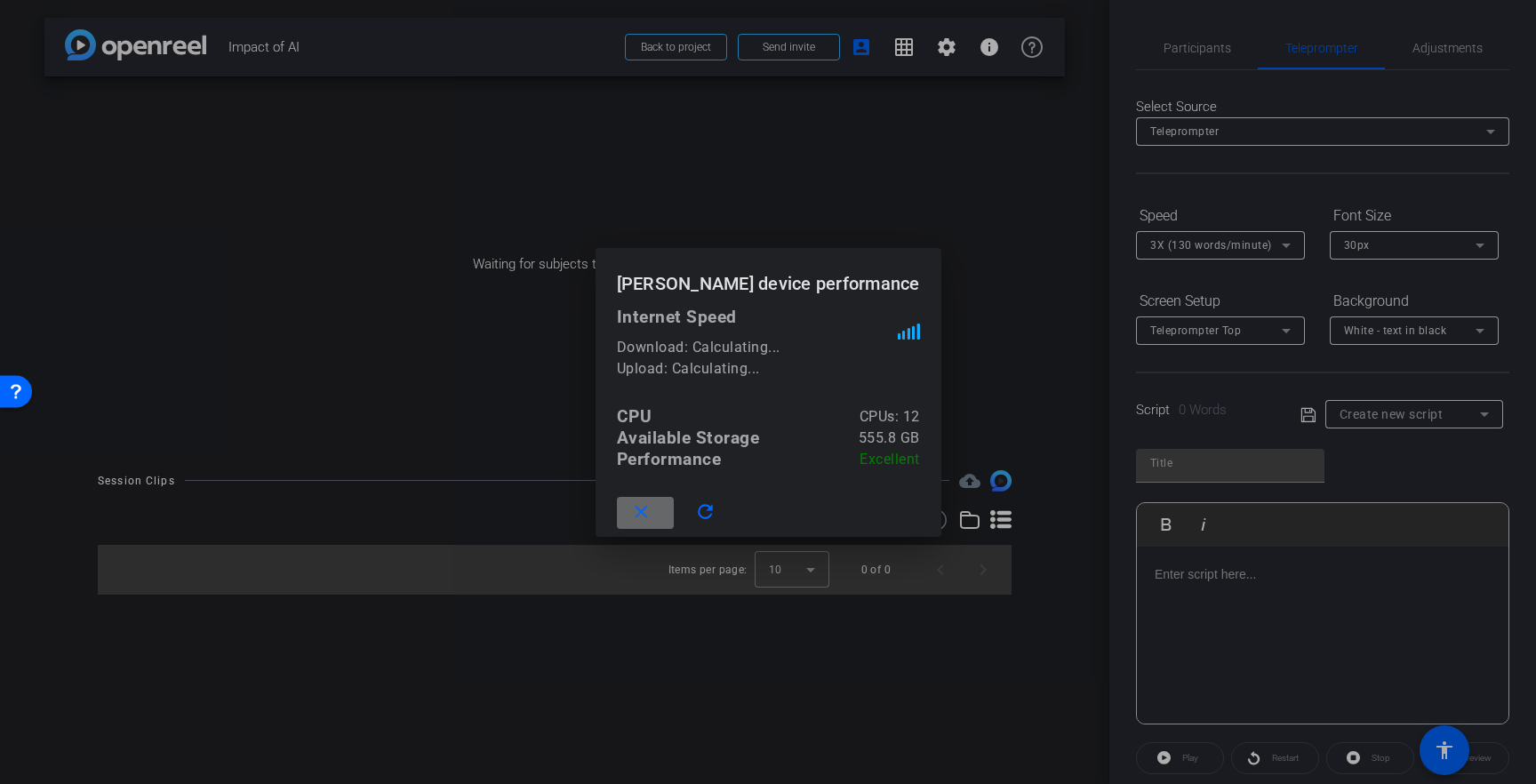
click at [674, 508] on span at bounding box center [645, 512] width 57 height 43
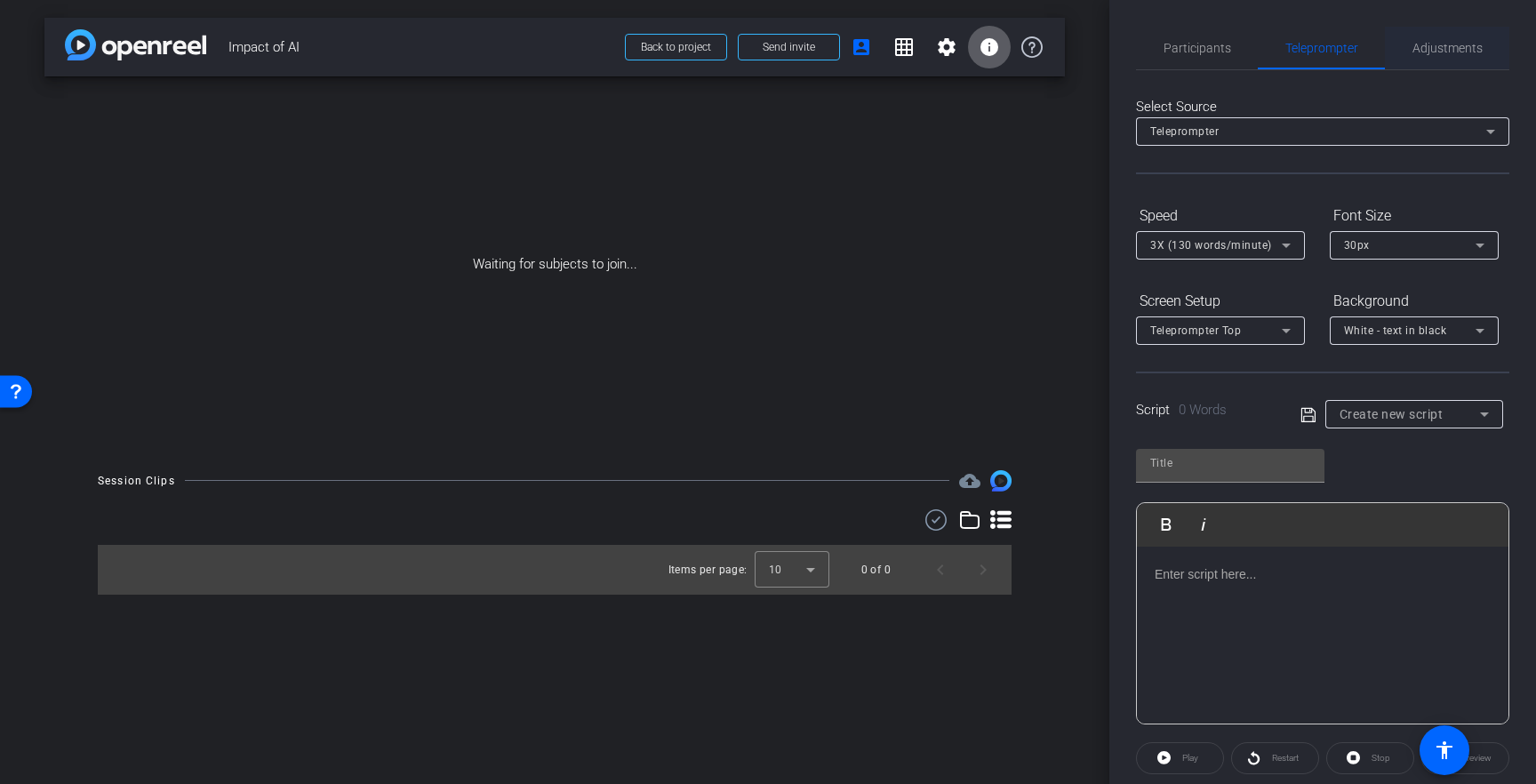
click at [1420, 47] on span "Adjustments" at bounding box center [1447, 47] width 70 height 12
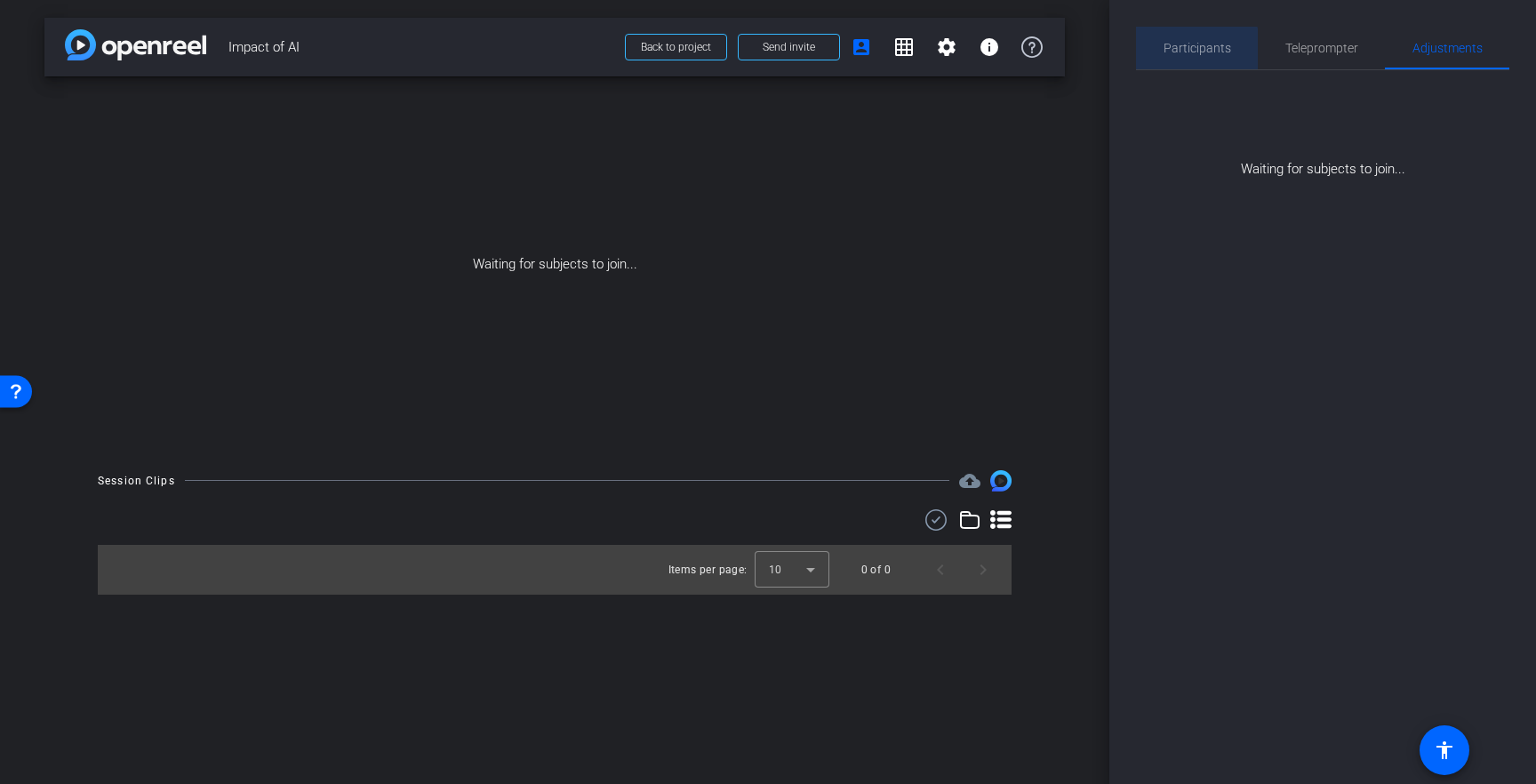
click at [1185, 54] on span "Participants" at bounding box center [1197, 47] width 68 height 12
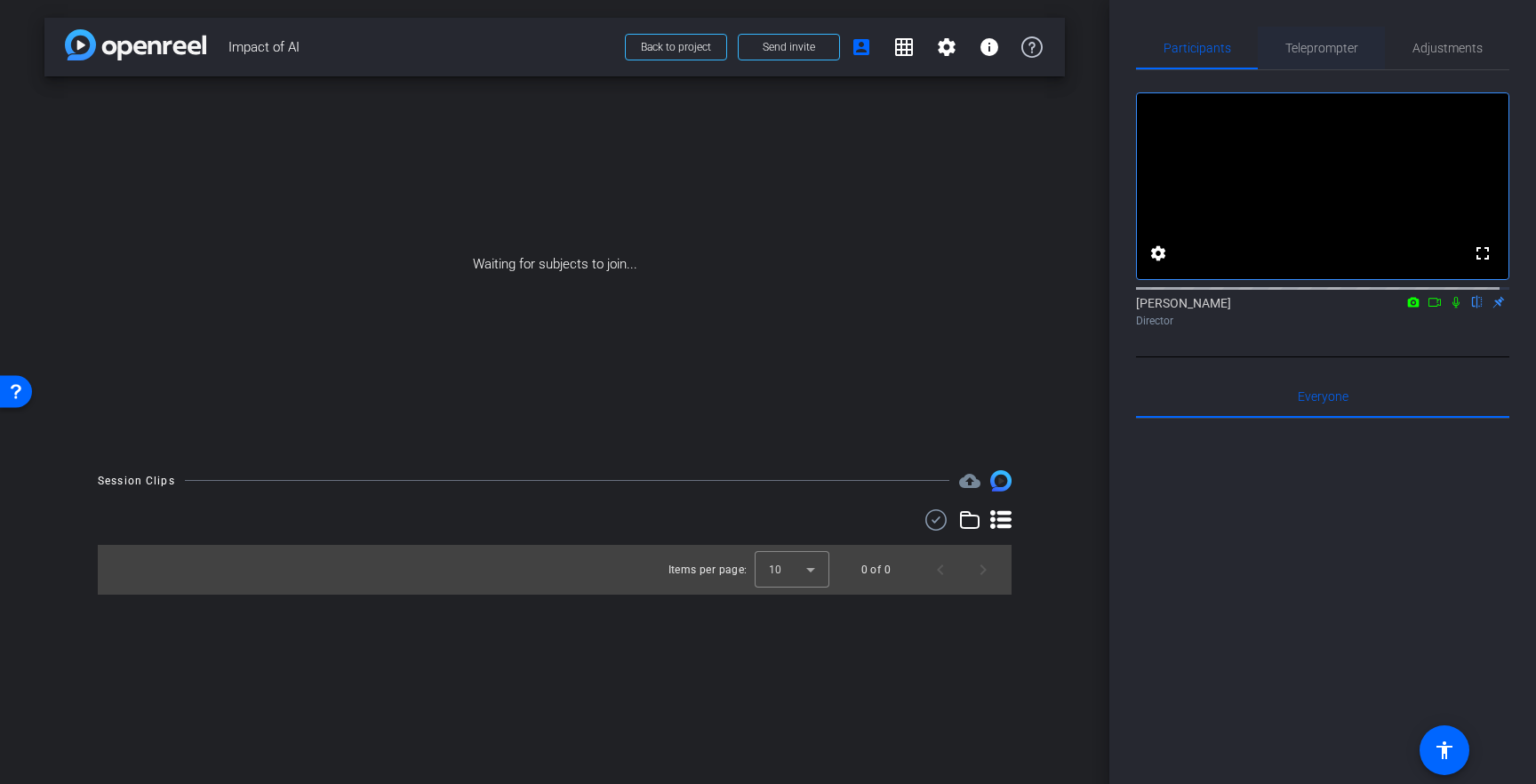
click at [1290, 47] on span "Teleprompter" at bounding box center [1321, 47] width 73 height 12
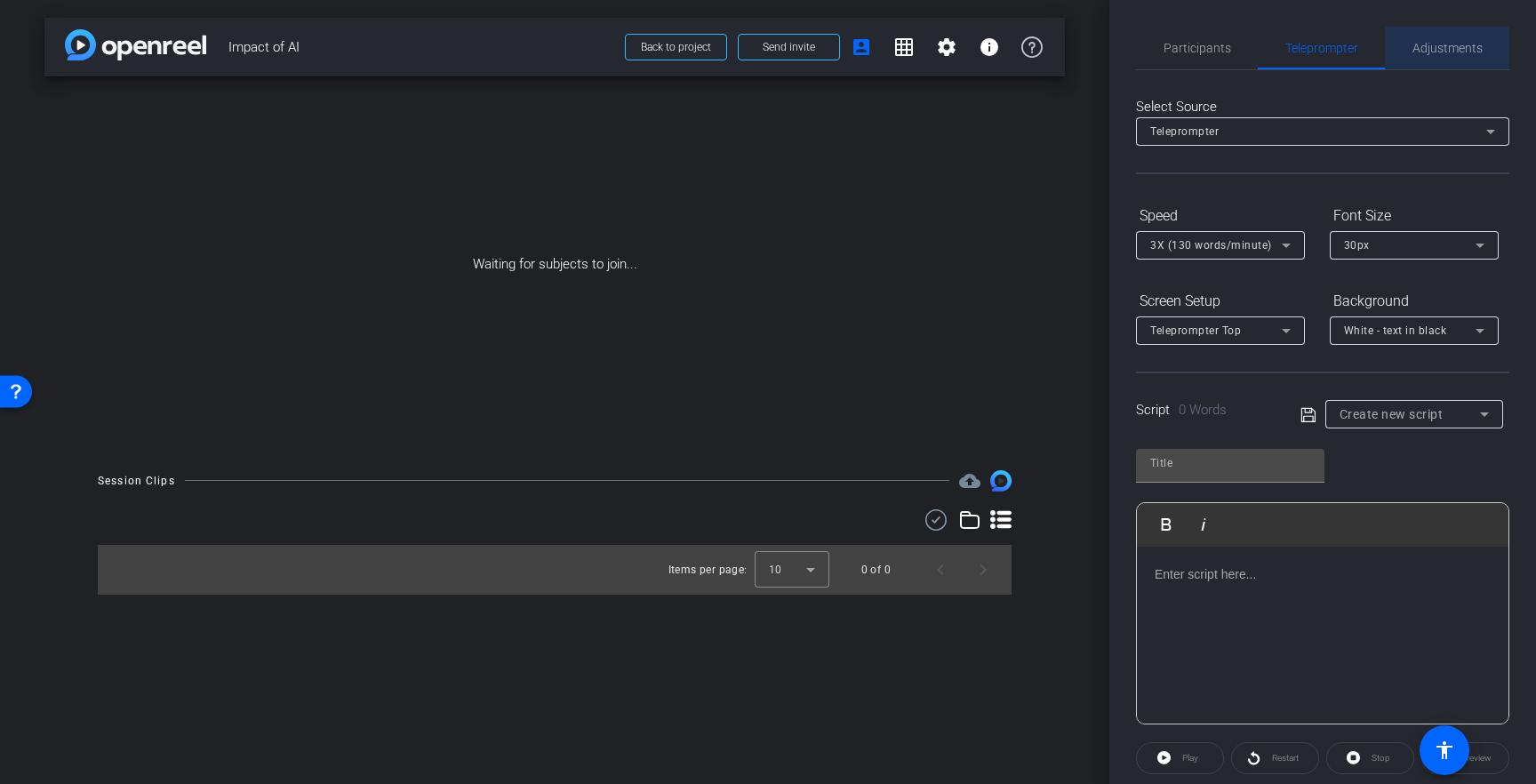
click at [1441, 47] on span "Adjustments" at bounding box center [1447, 47] width 70 height 12
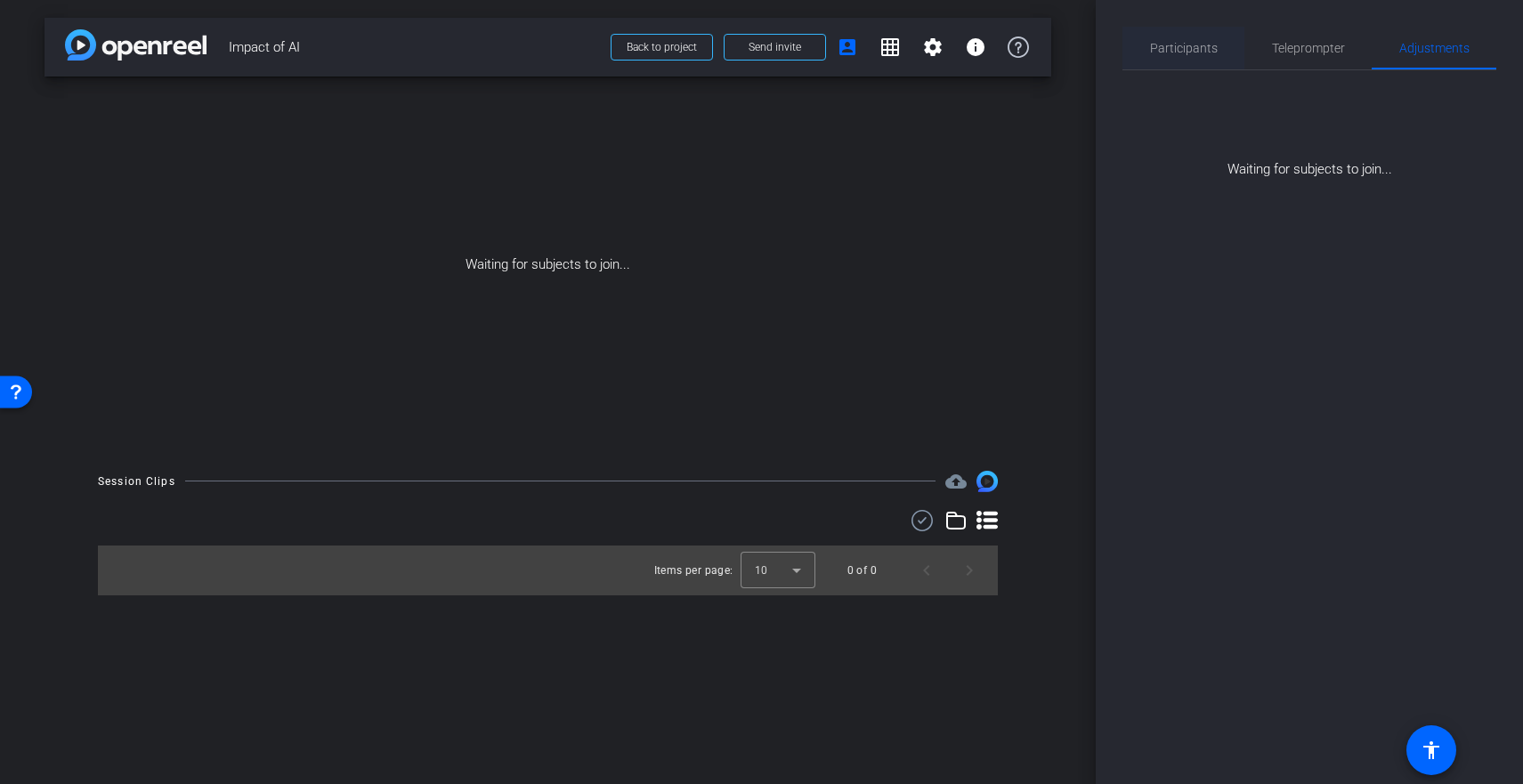
click at [1171, 61] on span "Participants" at bounding box center [1183, 48] width 68 height 43
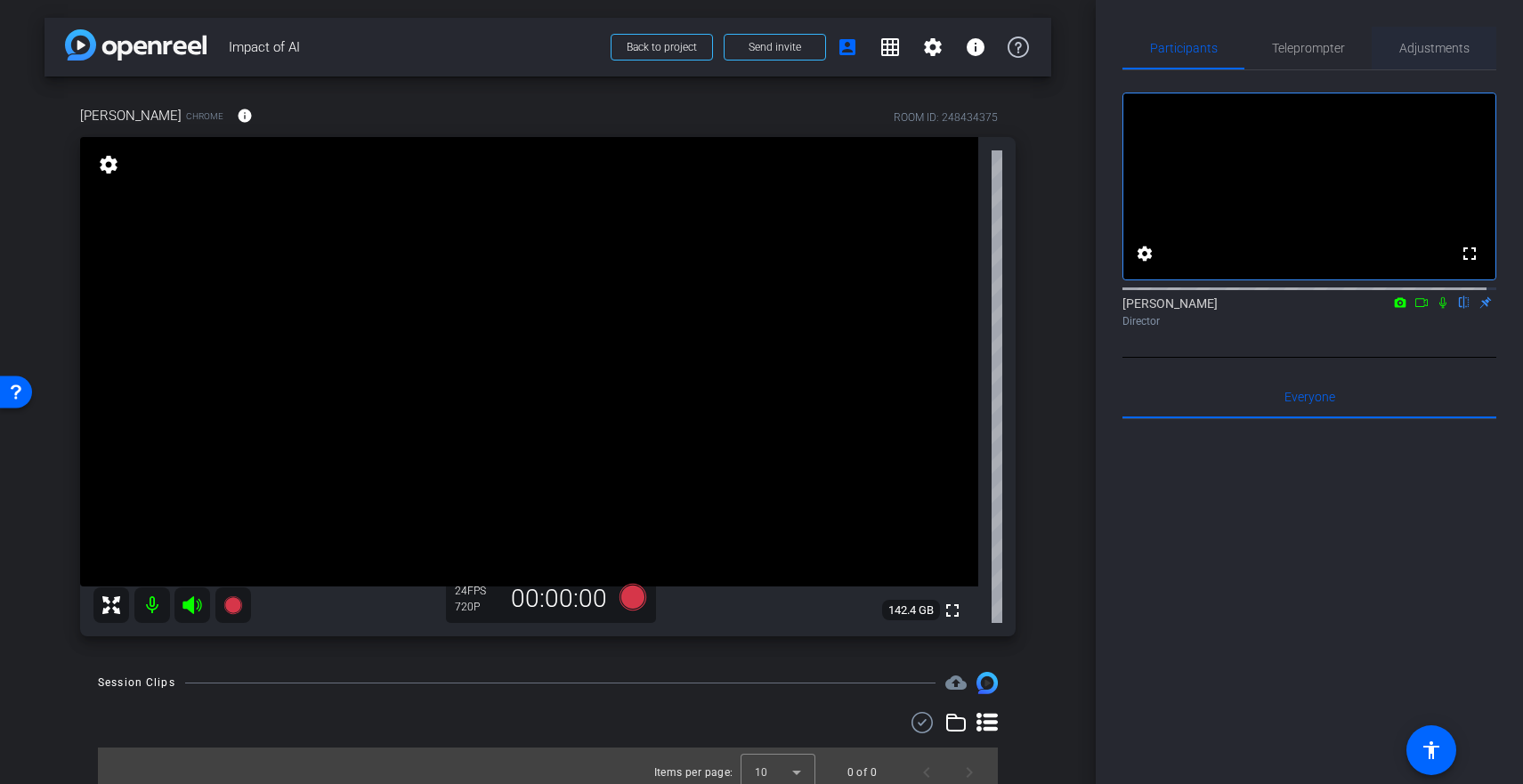
click at [1409, 52] on span "Adjustments" at bounding box center [1434, 47] width 70 height 12
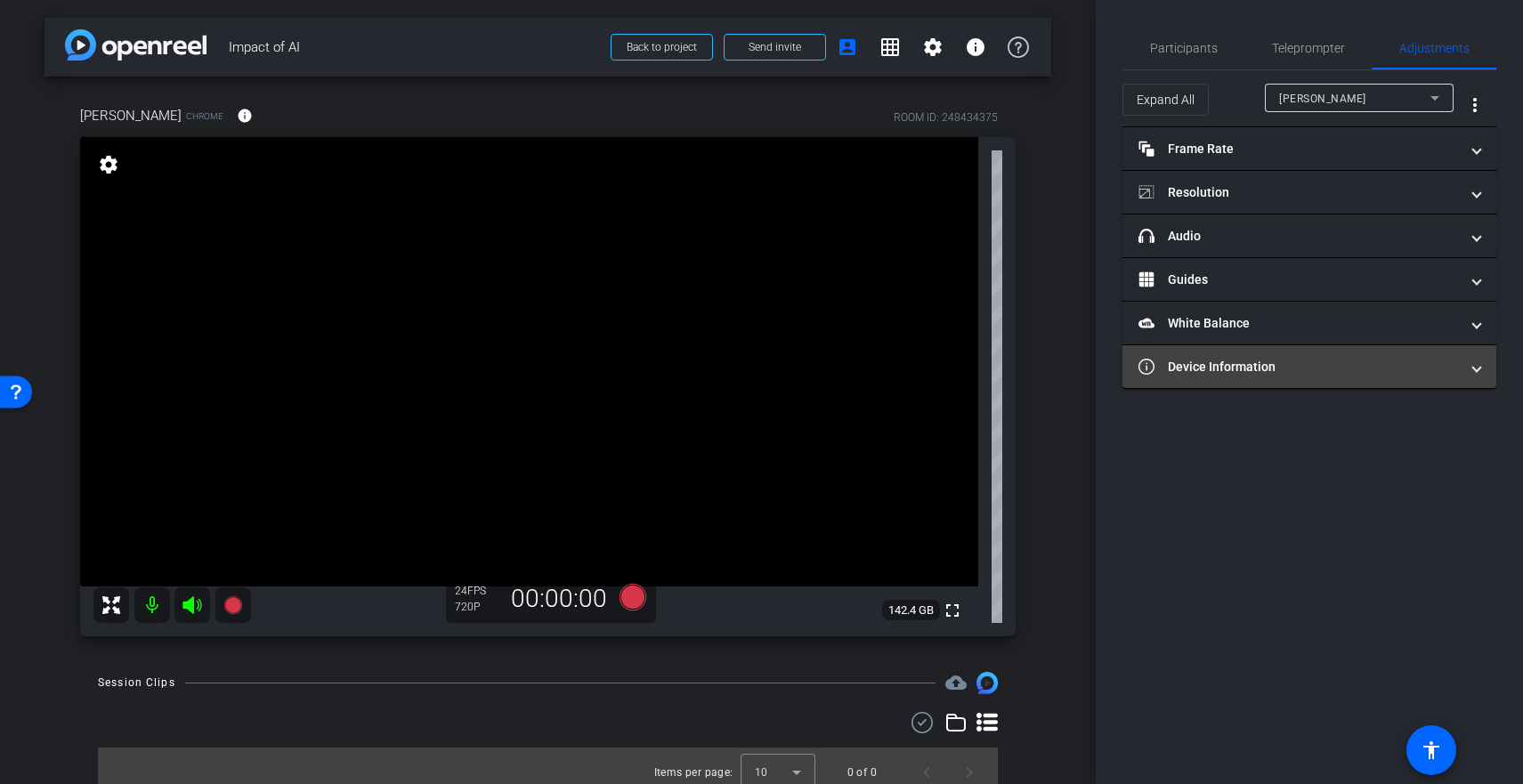
click at [1326, 366] on mat-panel-title "Device Information" at bounding box center [1299, 367] width 320 height 19
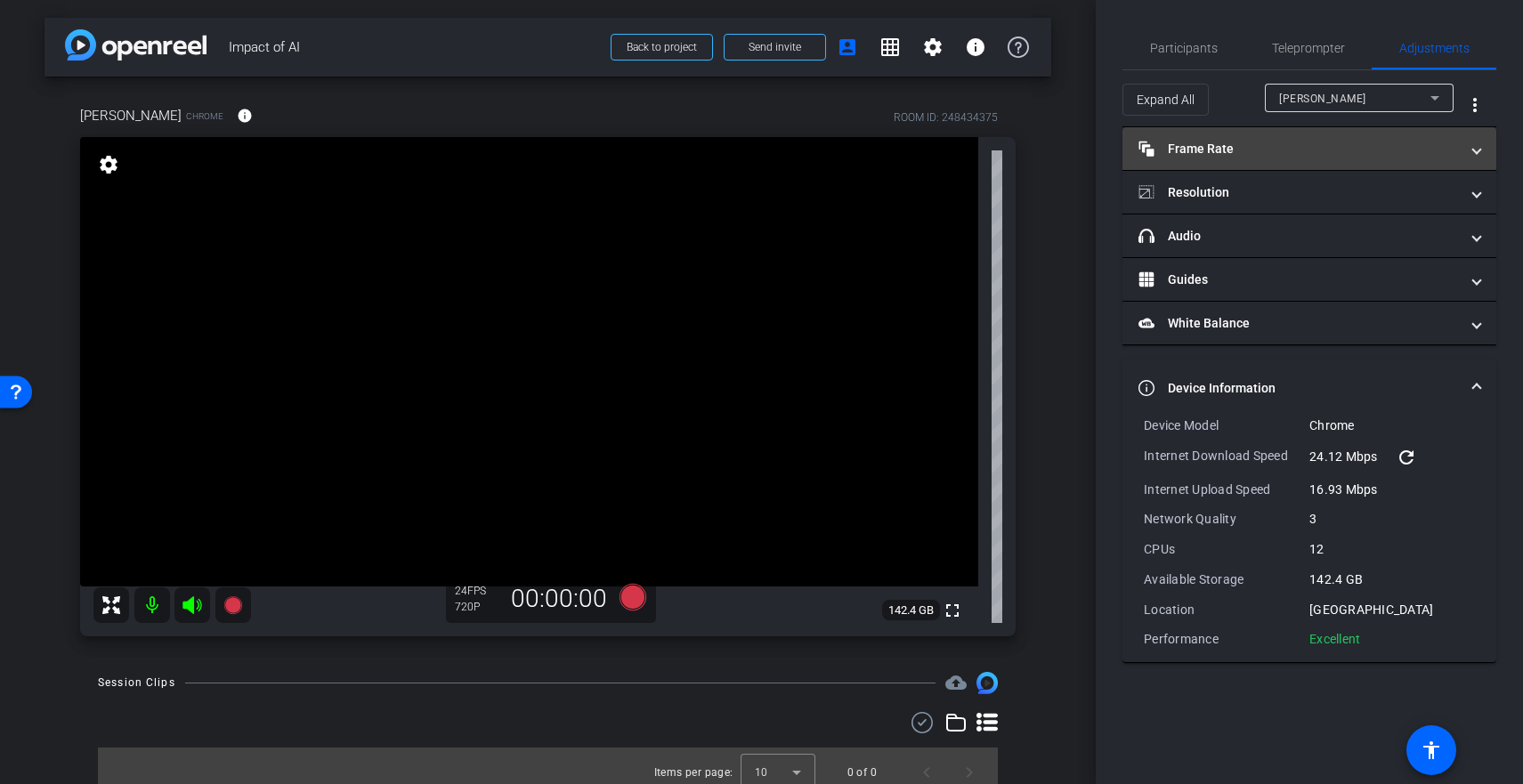
click at [1297, 158] on mat-expansion-panel-header "Frame Rate Frame Rate" at bounding box center [1309, 149] width 374 height 43
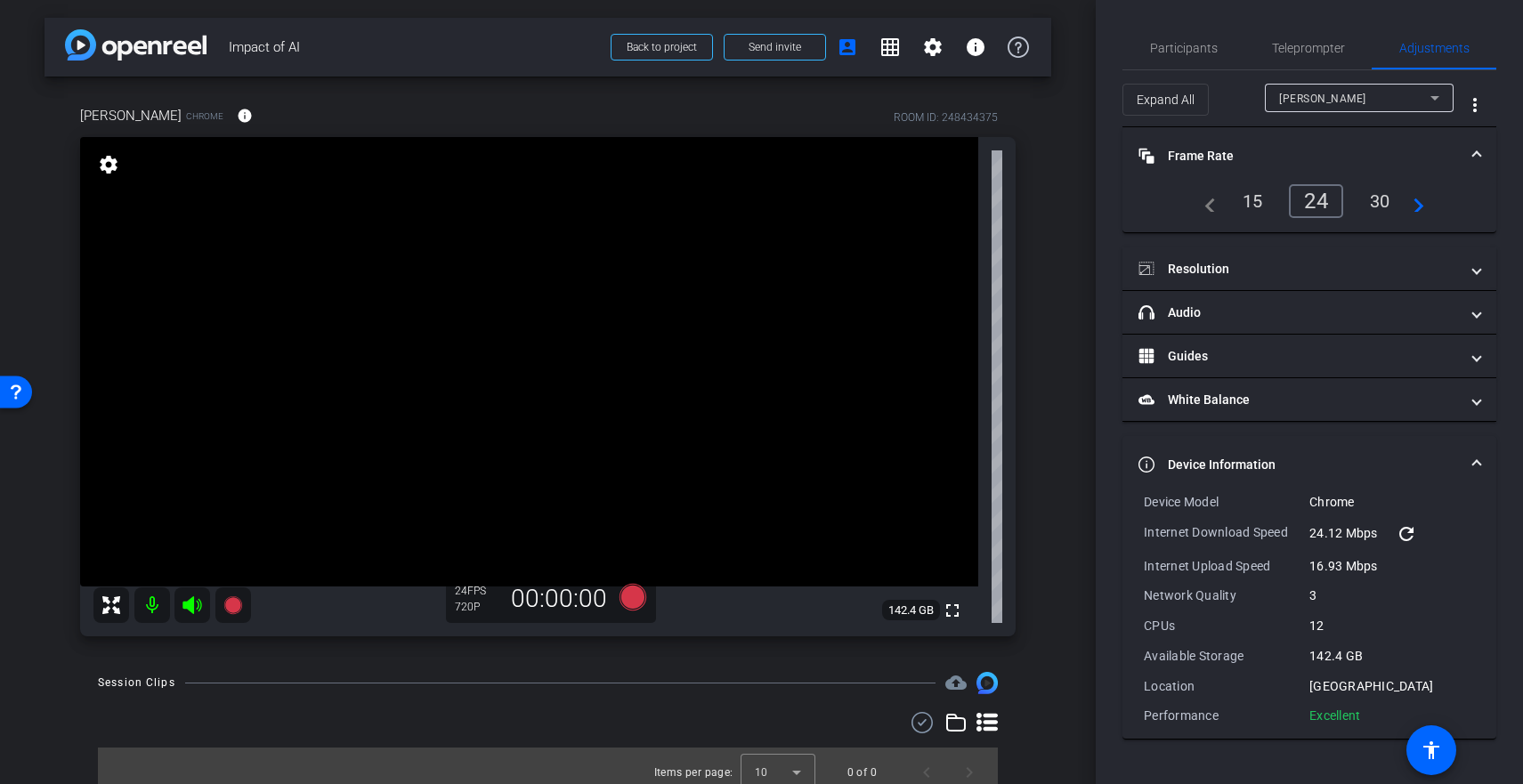
click at [1297, 158] on mat-expansion-panel-header "Frame Rate Frame Rate" at bounding box center [1309, 155] width 374 height 57
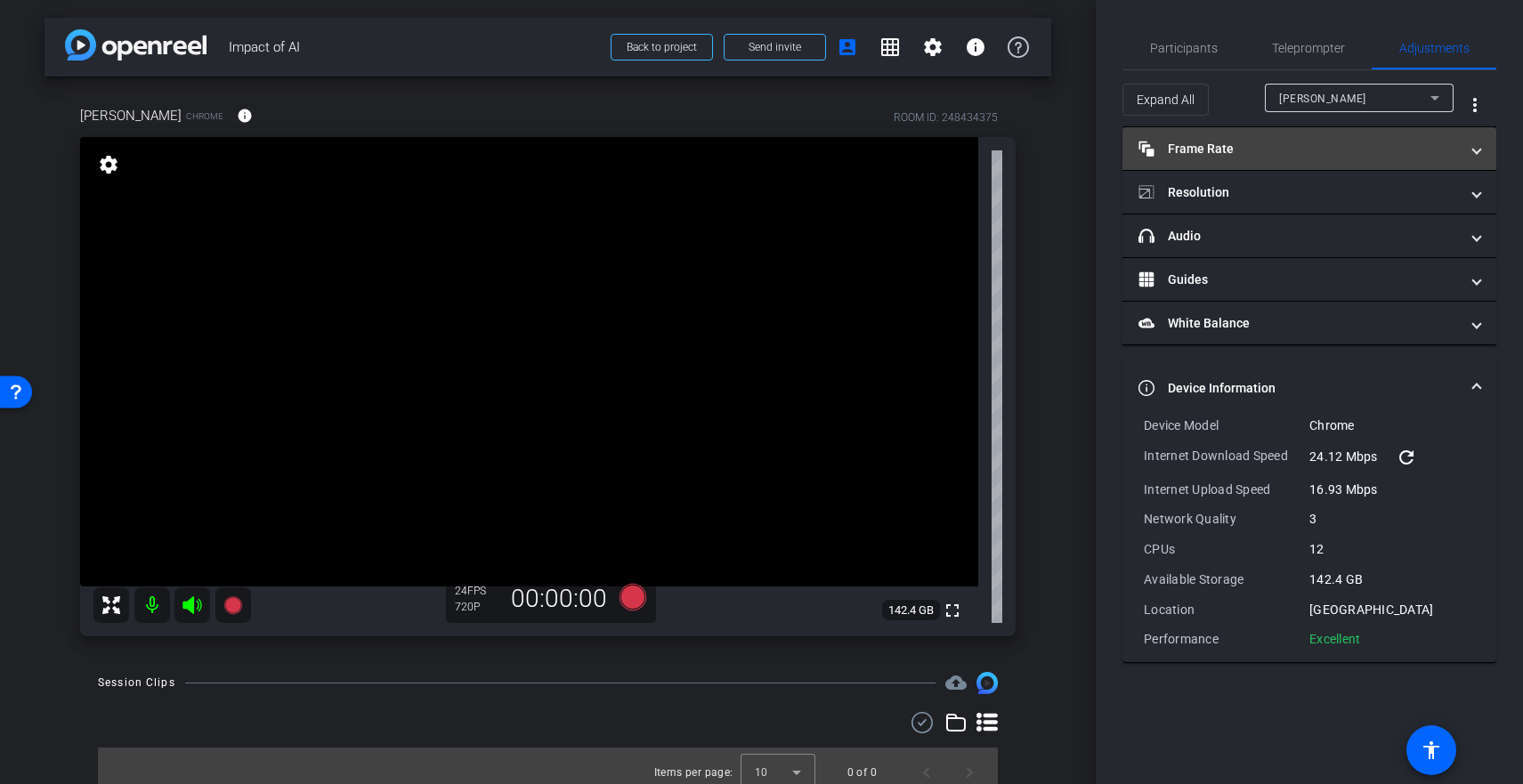
click at [1297, 158] on mat-expansion-panel-header "Frame Rate Frame Rate" at bounding box center [1309, 149] width 374 height 43
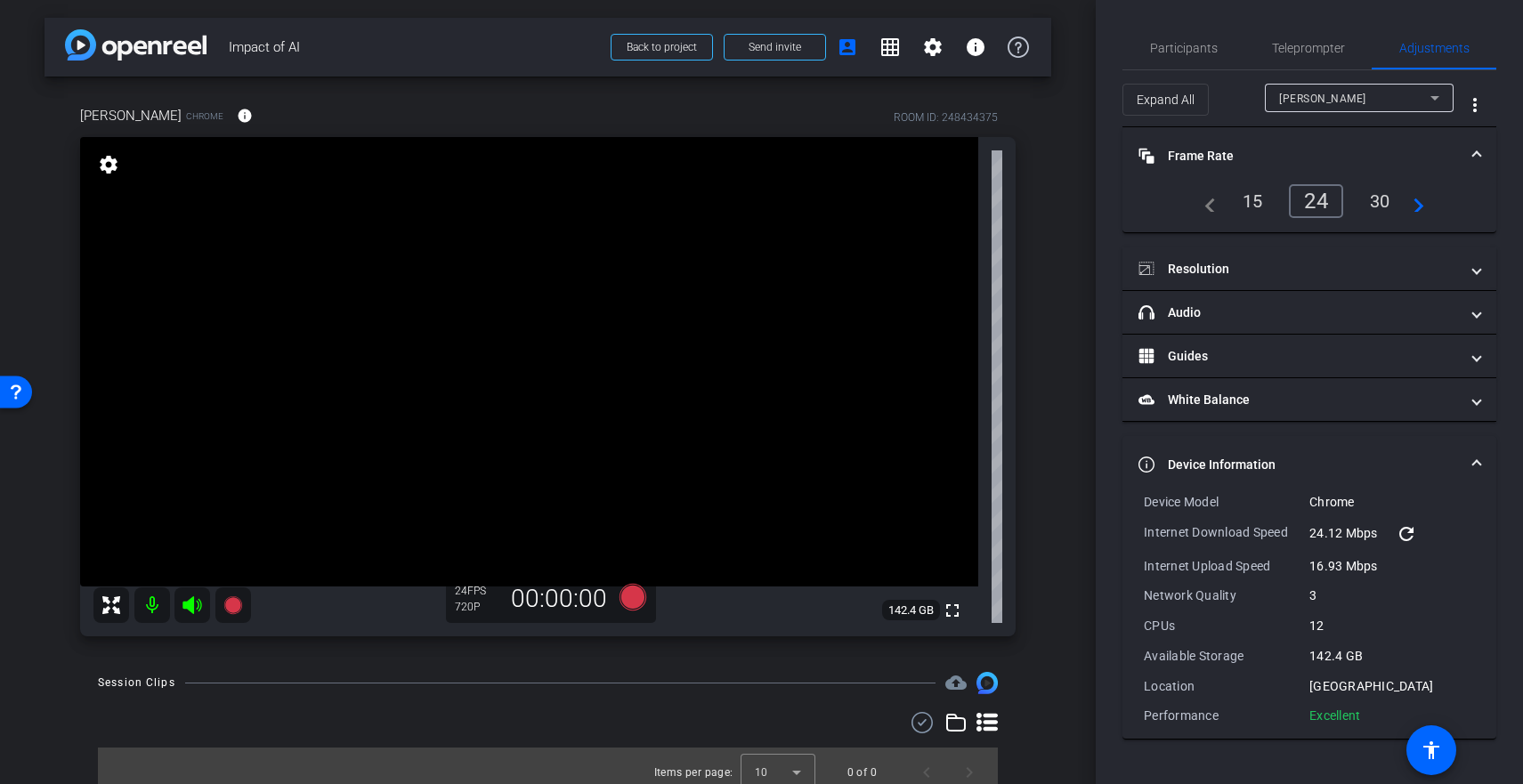
click at [1423, 209] on mat-icon "navigate_next" at bounding box center [1413, 200] width 21 height 21
click at [1328, 202] on div "30" at bounding box center [1319, 201] width 48 height 30
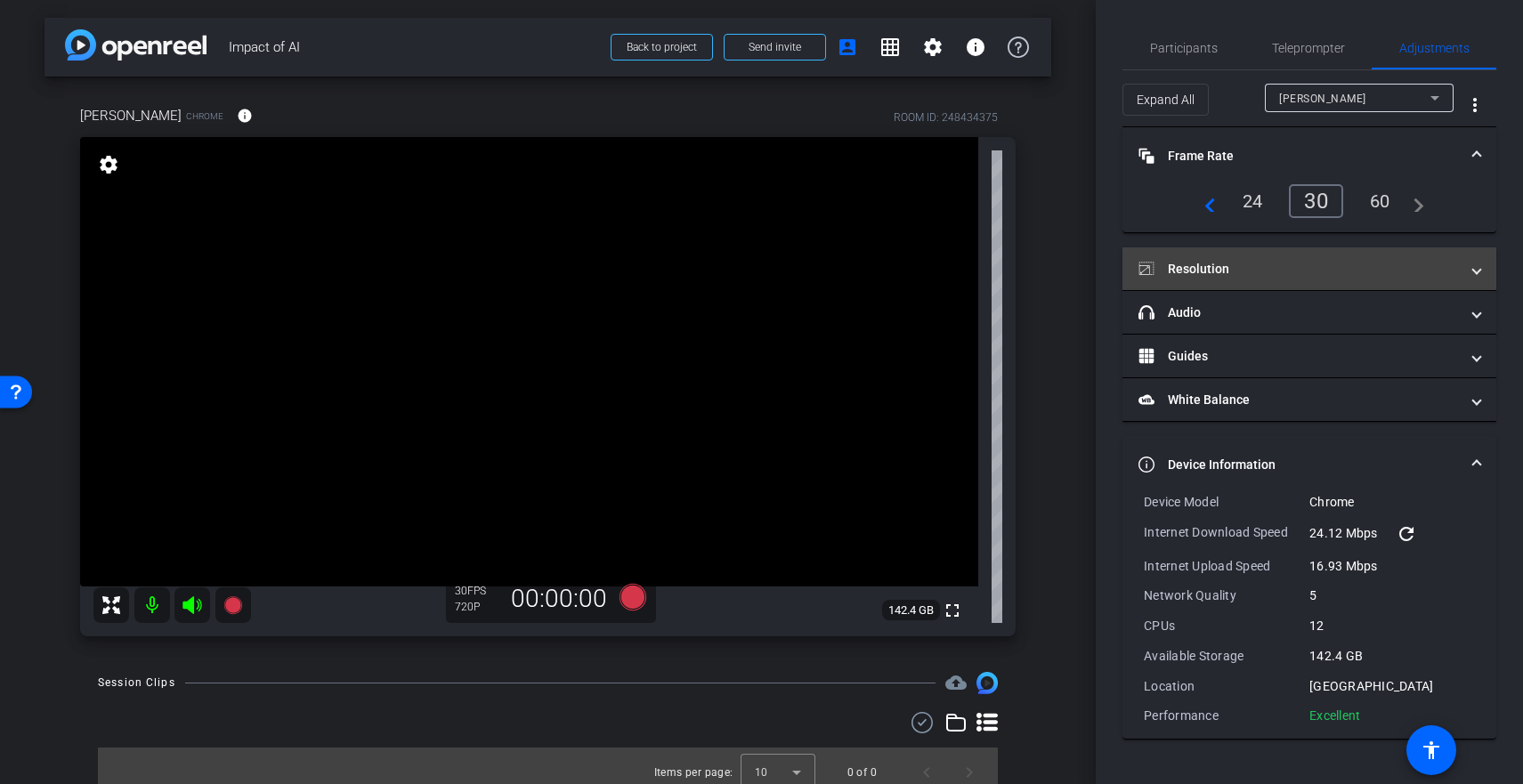
click at [1347, 269] on mat-panel-title "Resolution" at bounding box center [1299, 269] width 320 height 19
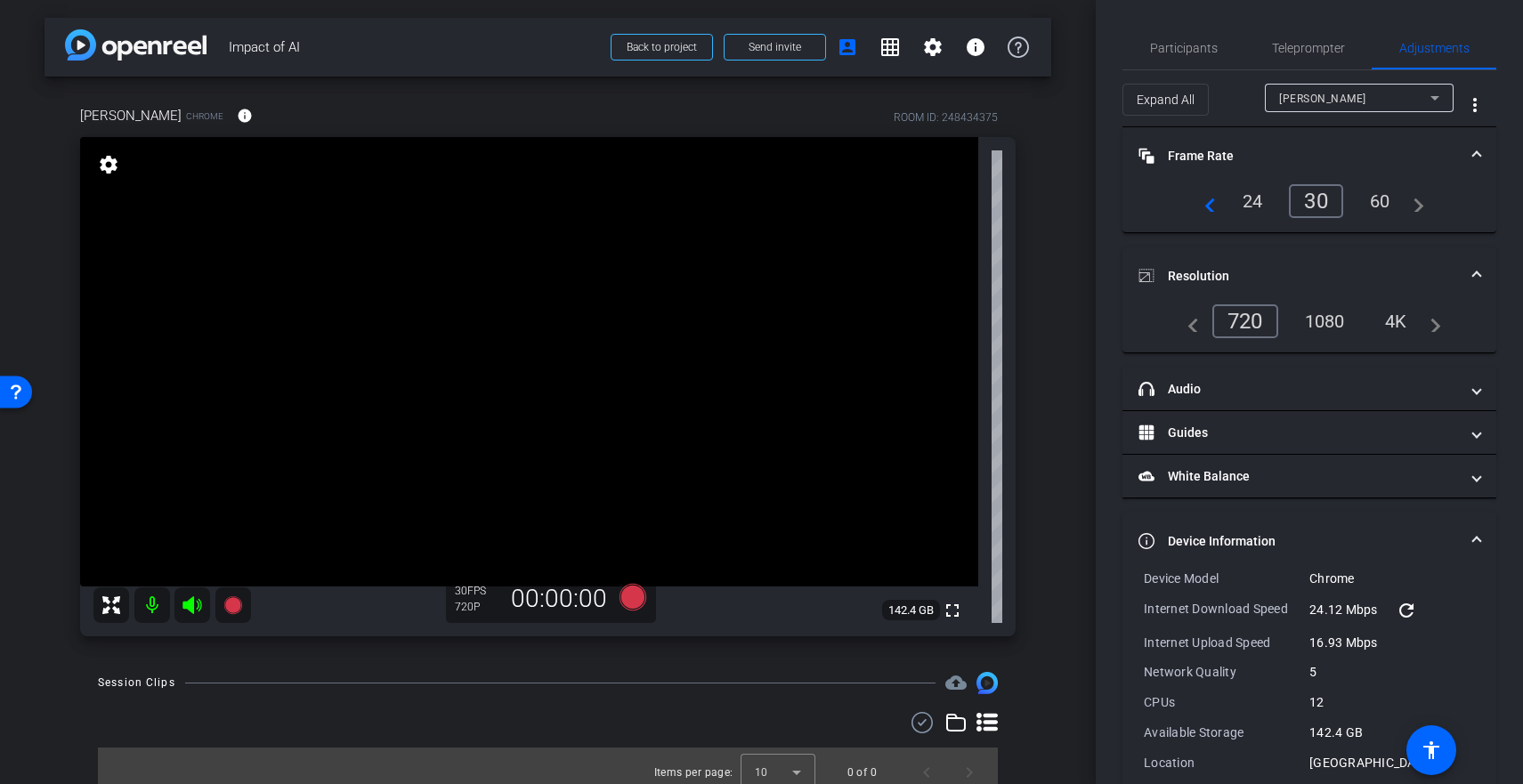
click at [1328, 322] on div "1080" at bounding box center [1325, 321] width 67 height 30
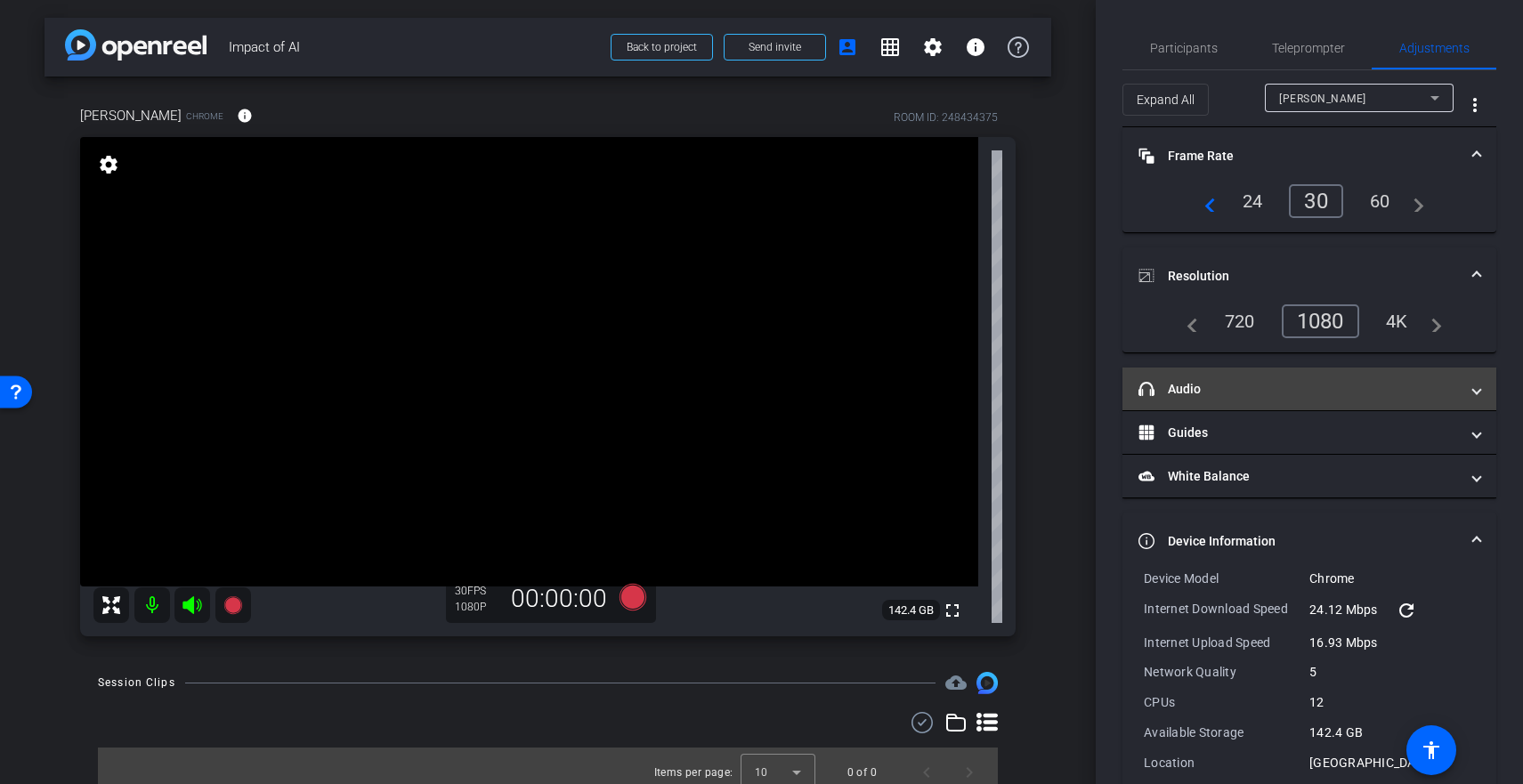
click at [1268, 391] on mat-panel-title "headphone icon Audio" at bounding box center [1299, 389] width 320 height 19
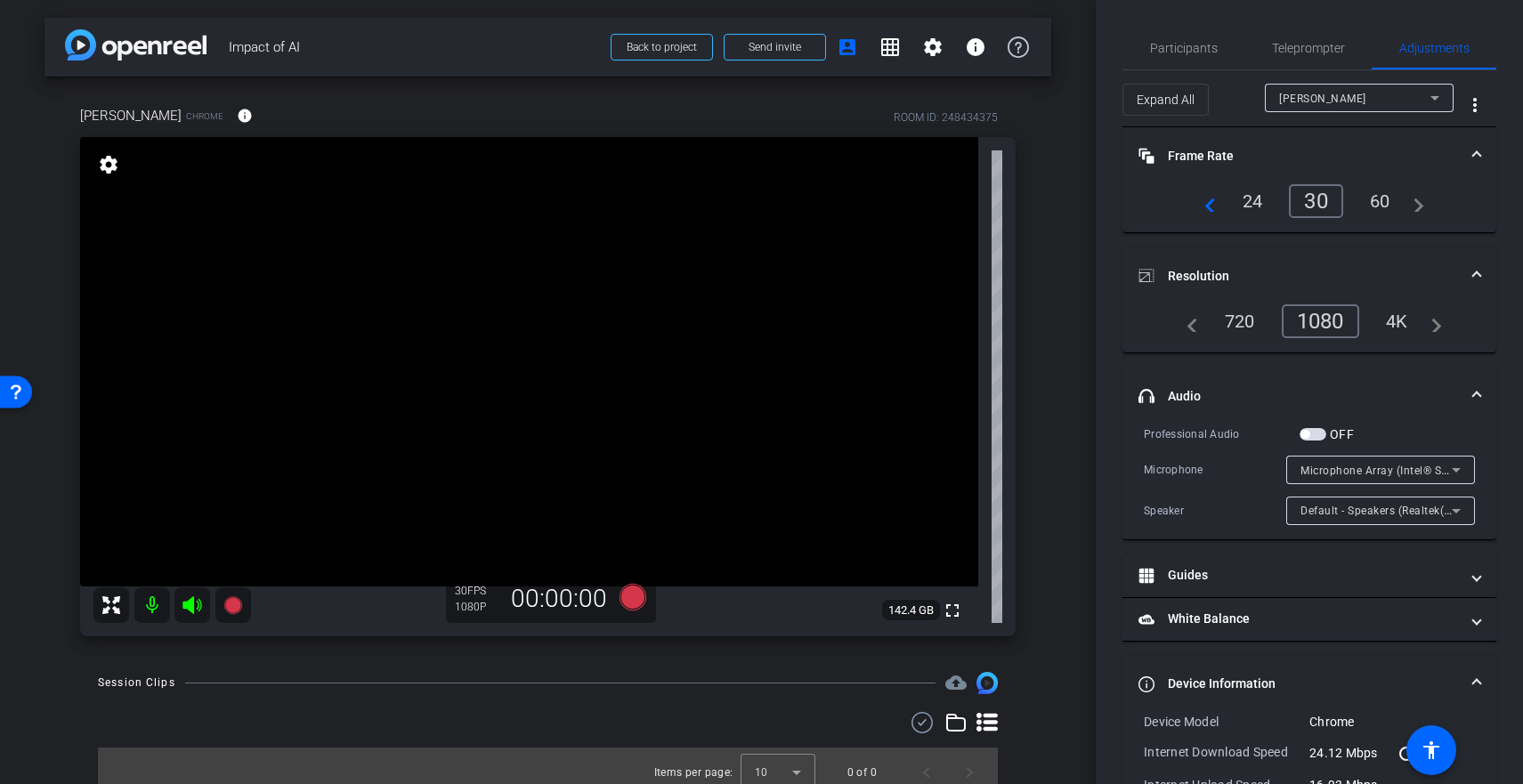
click at [1446, 464] on icon at bounding box center [1456, 469] width 21 height 21
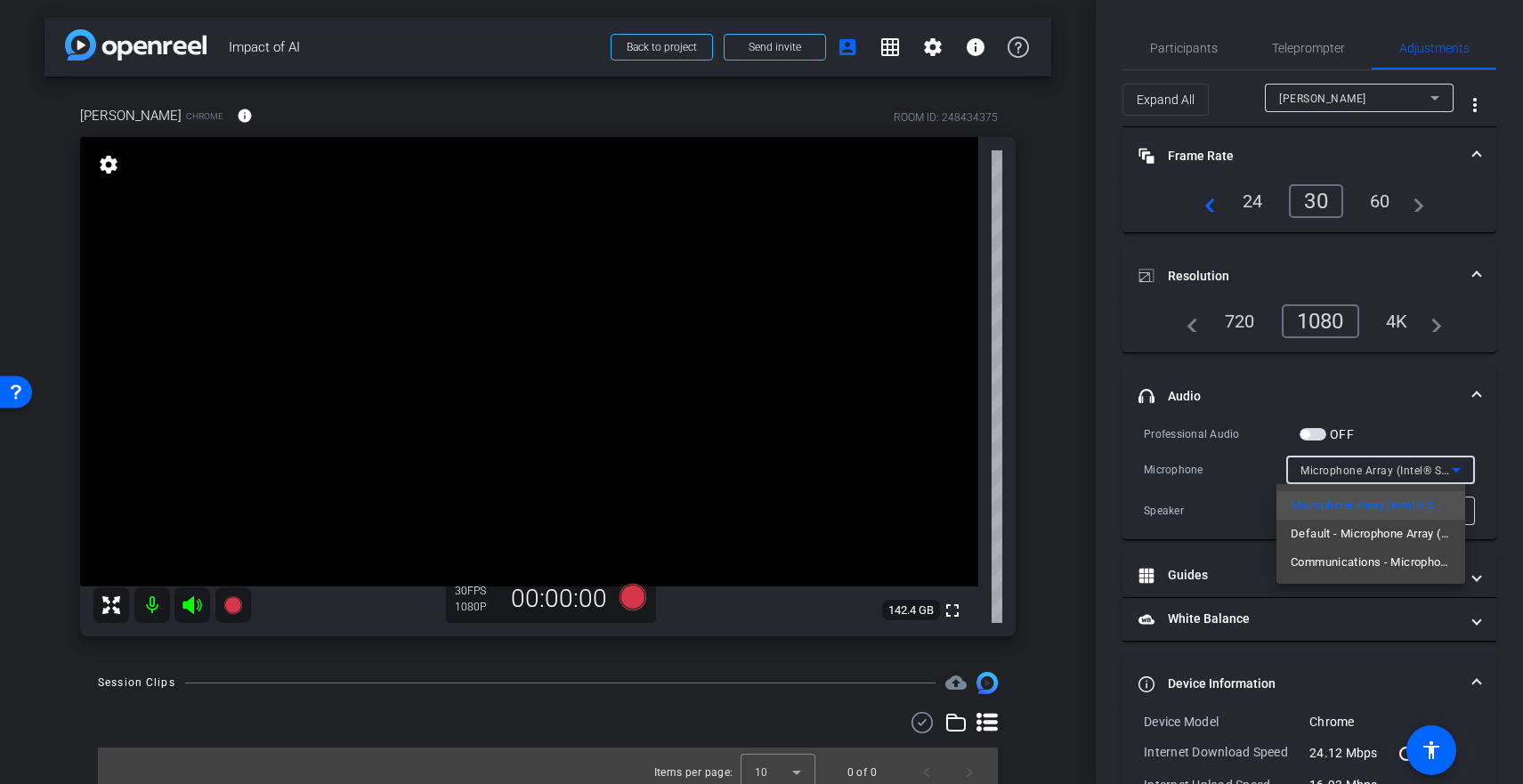
click at [1410, 374] on div at bounding box center [761, 392] width 1523 height 784
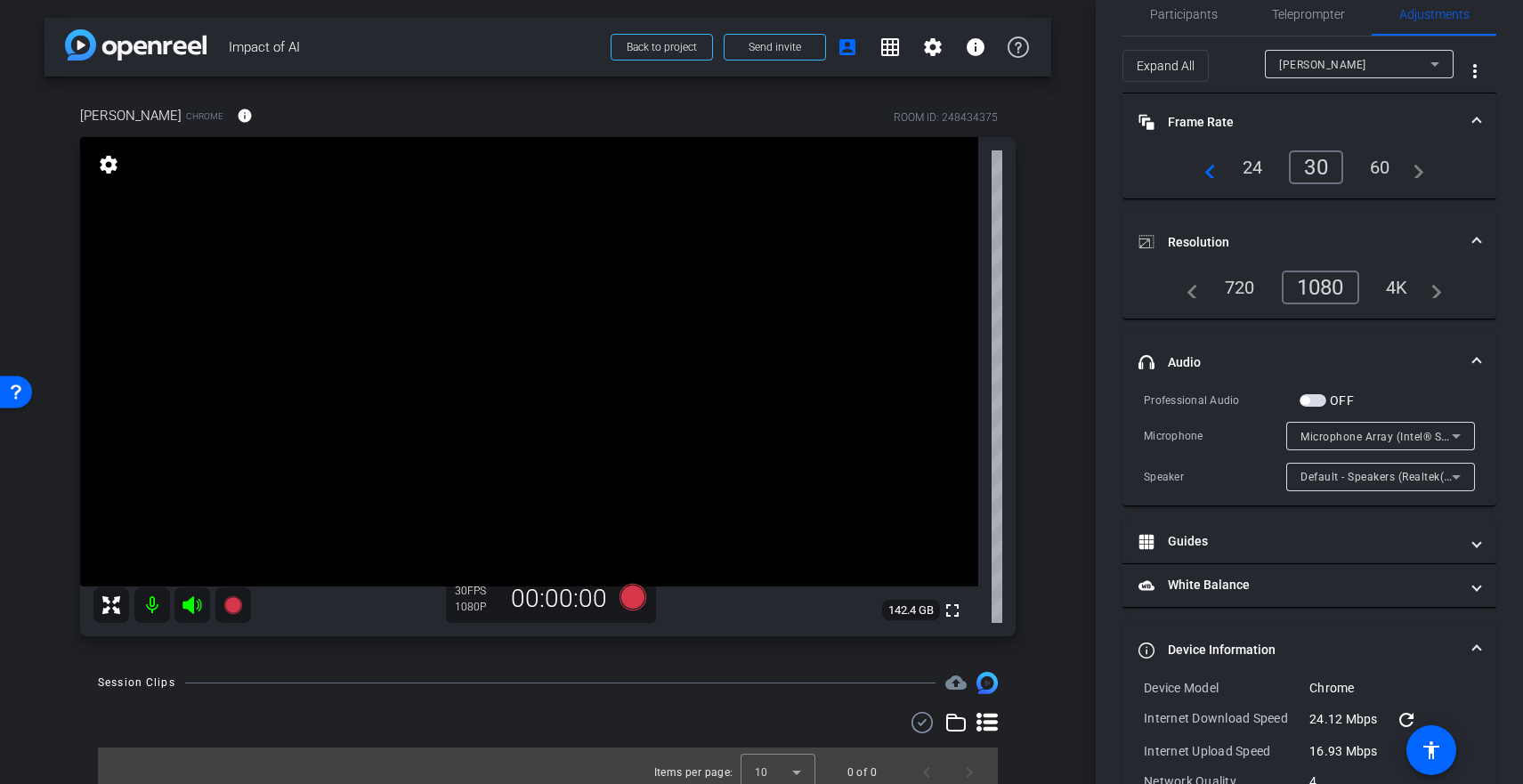
scroll to position [49, 0]
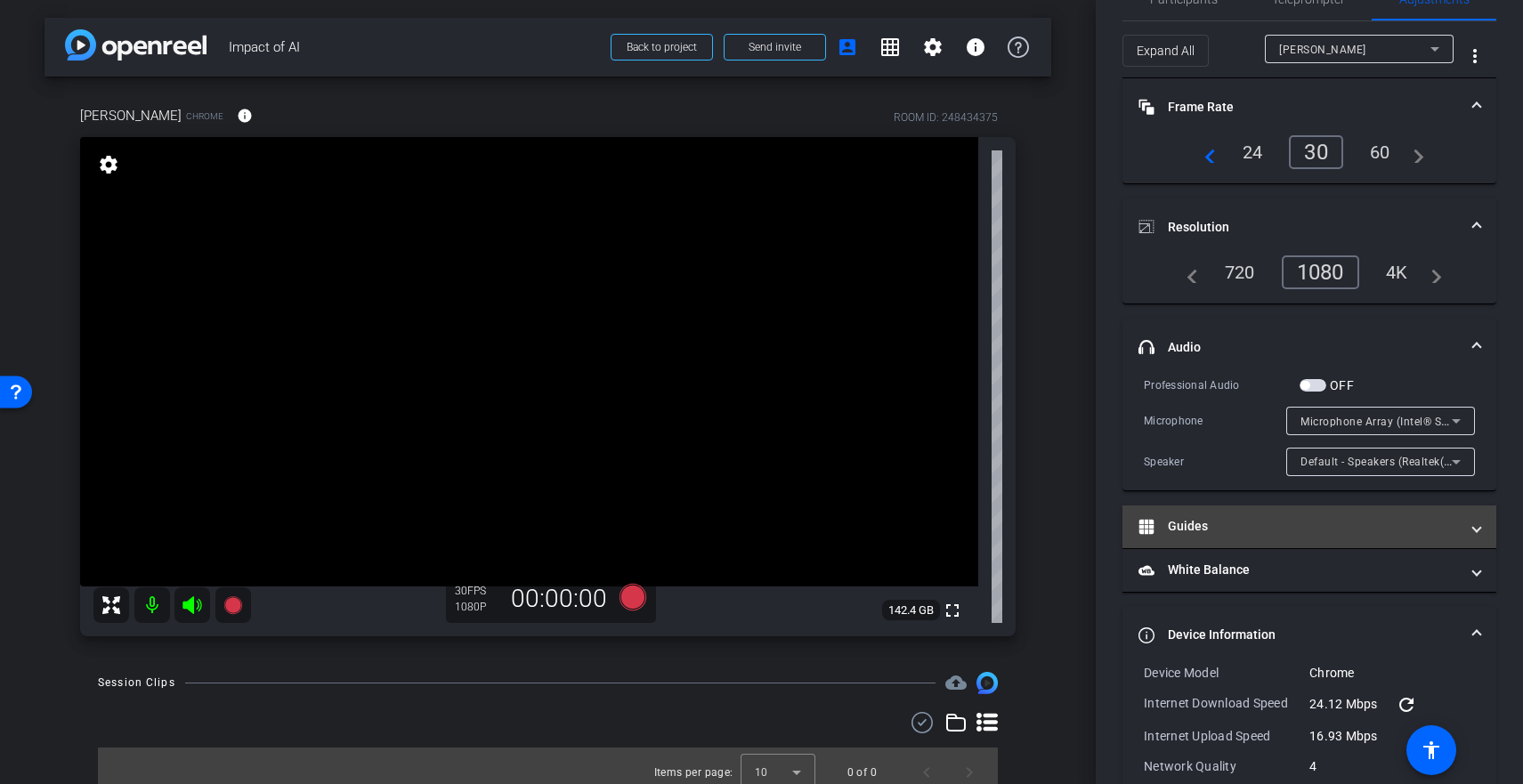
click at [1219, 532] on mat-panel-title "Guides" at bounding box center [1299, 526] width 320 height 19
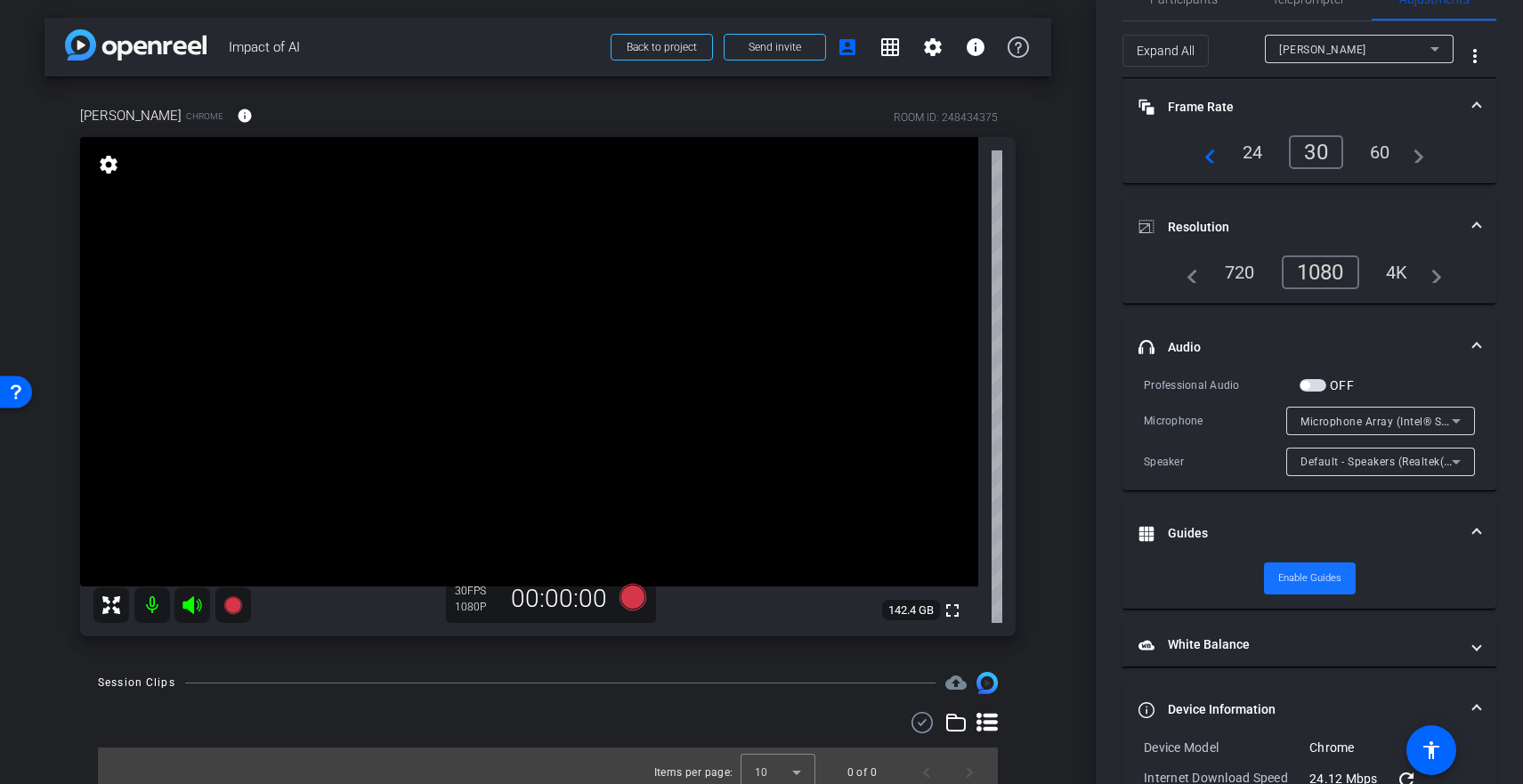
click at [1278, 572] on span "Enable Guides" at bounding box center [1310, 578] width 63 height 27
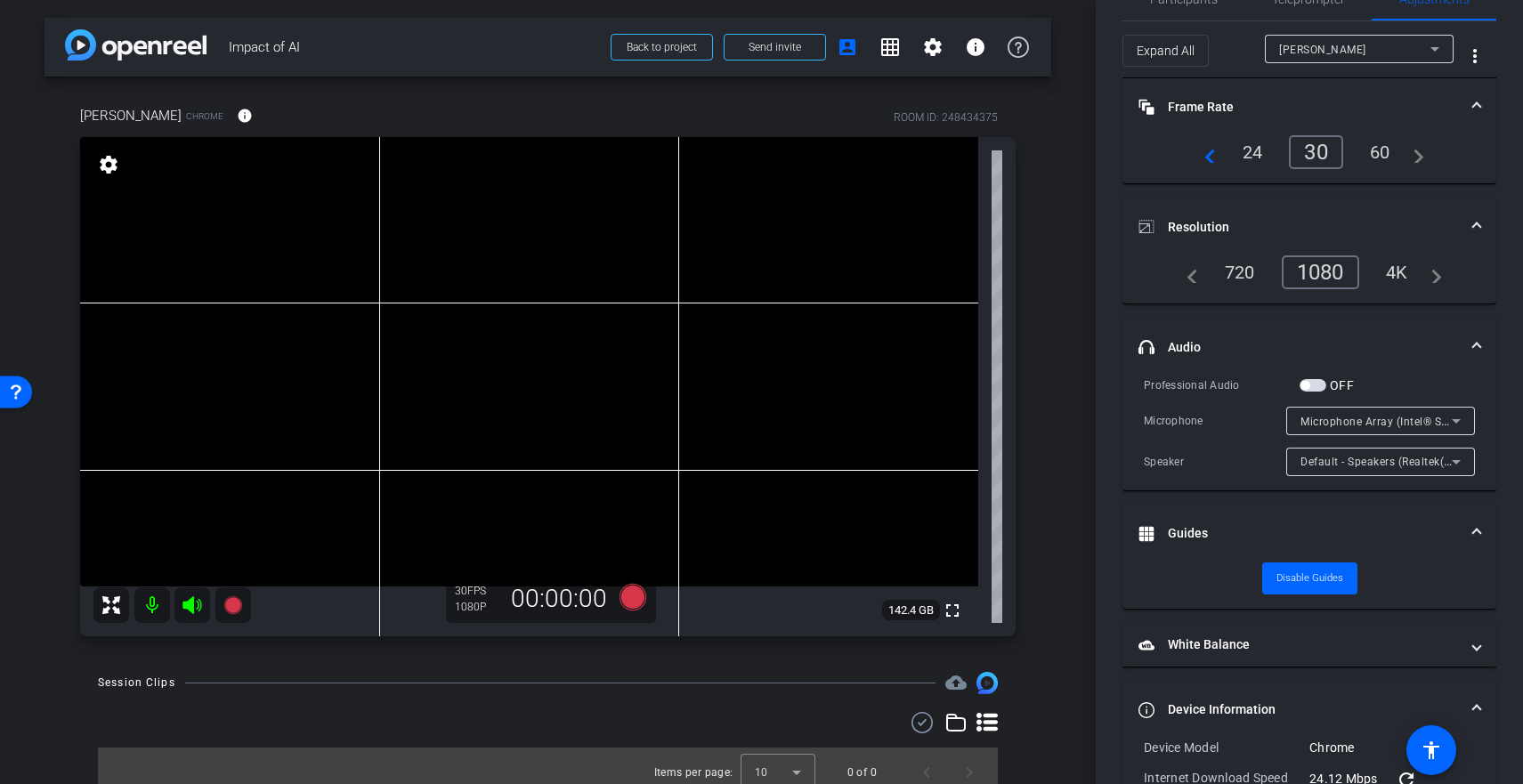
scroll to position [0, 0]
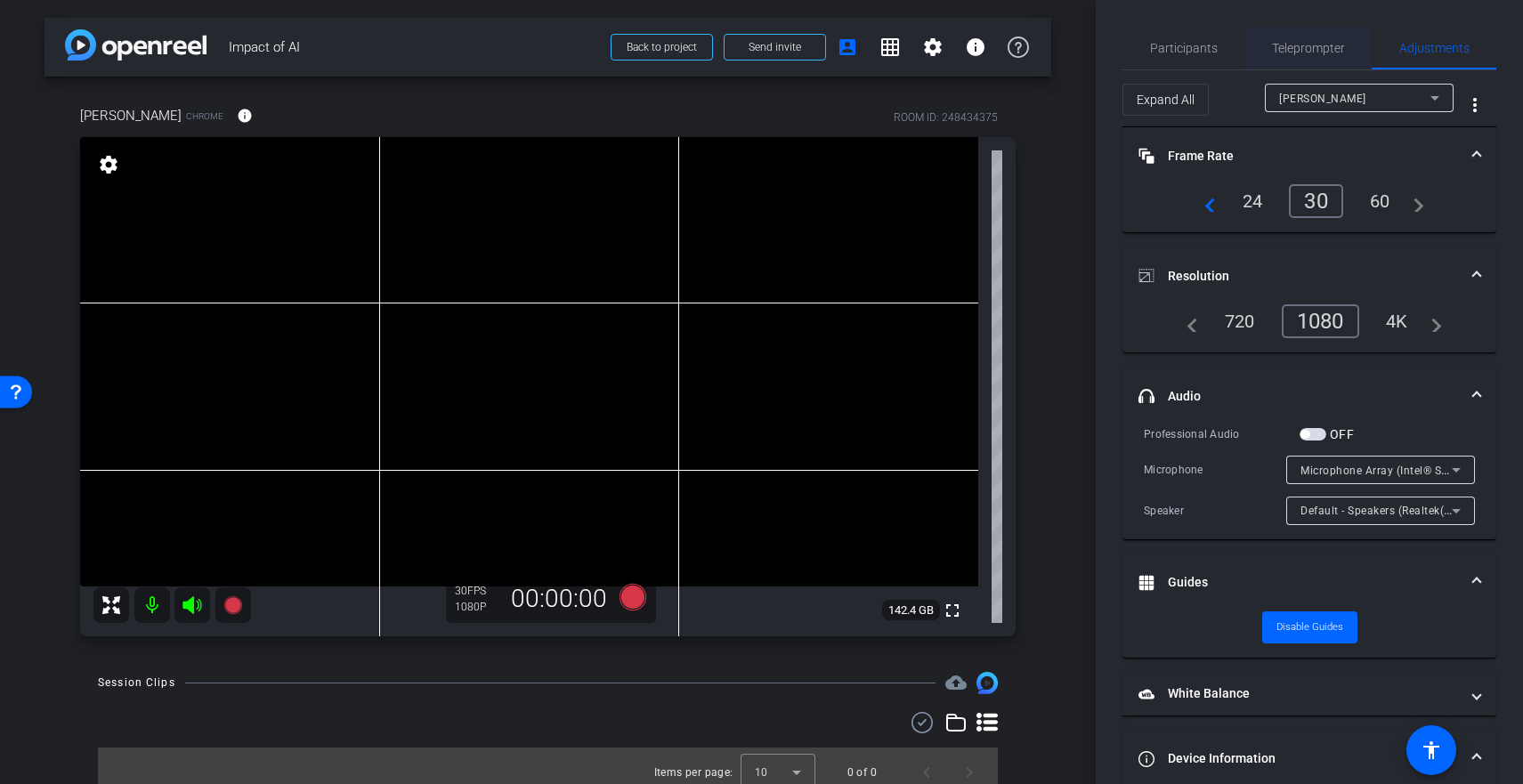
click at [1321, 42] on span "Teleprompter" at bounding box center [1308, 47] width 73 height 12
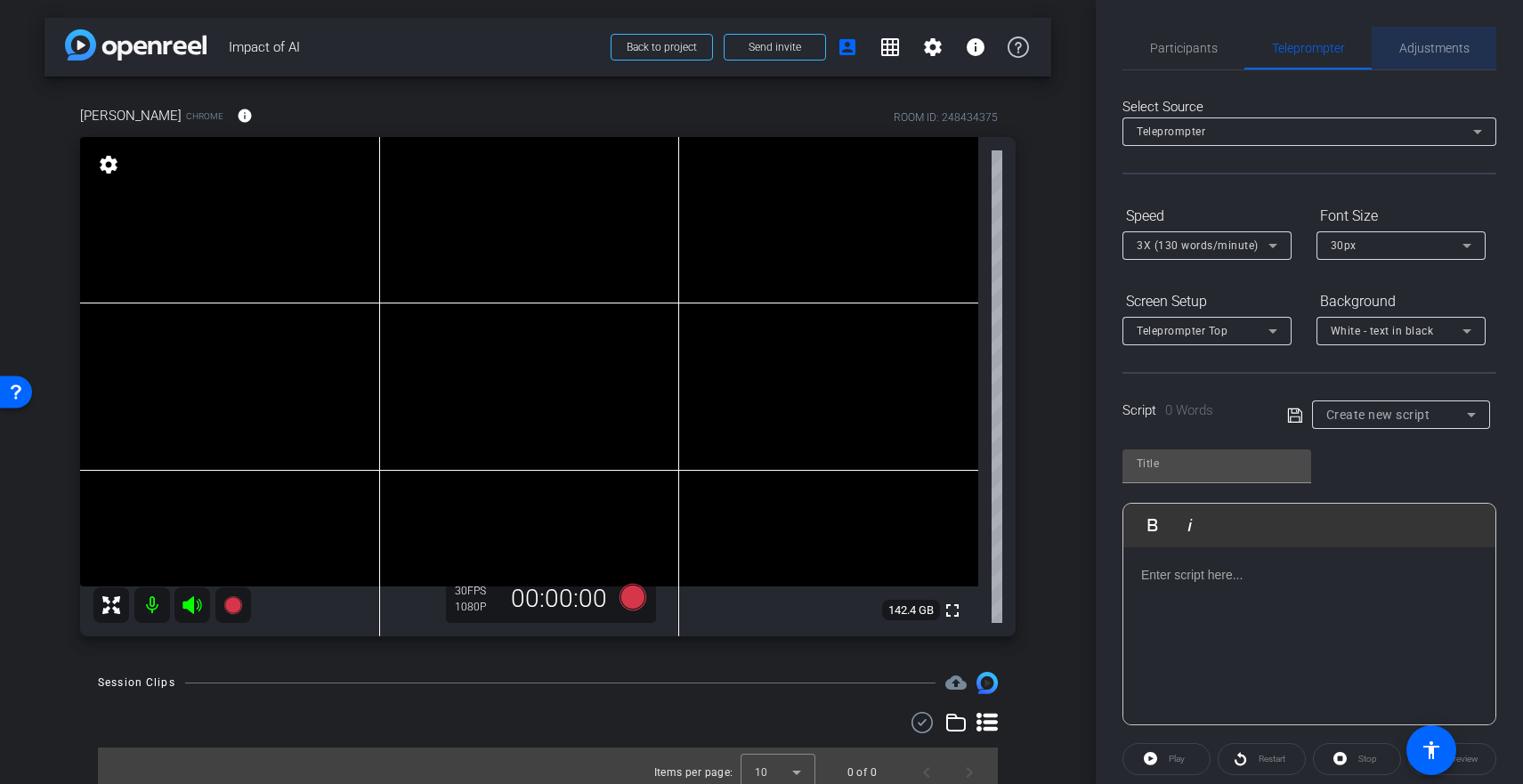
click at [1435, 62] on span "Adjustments" at bounding box center [1434, 48] width 70 height 43
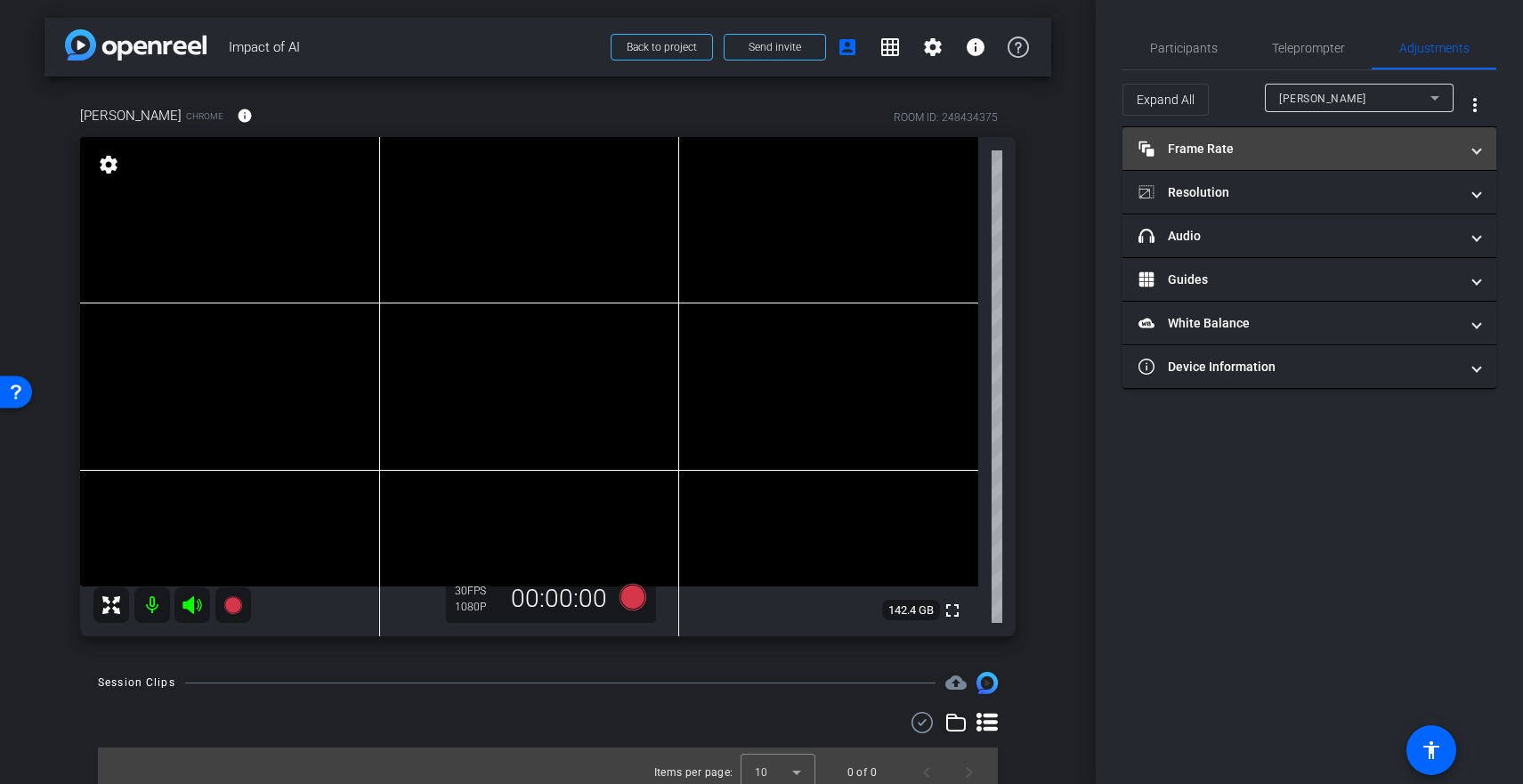
click at [1255, 155] on mat-panel-title "Frame Rate Frame Rate" at bounding box center [1299, 149] width 320 height 19
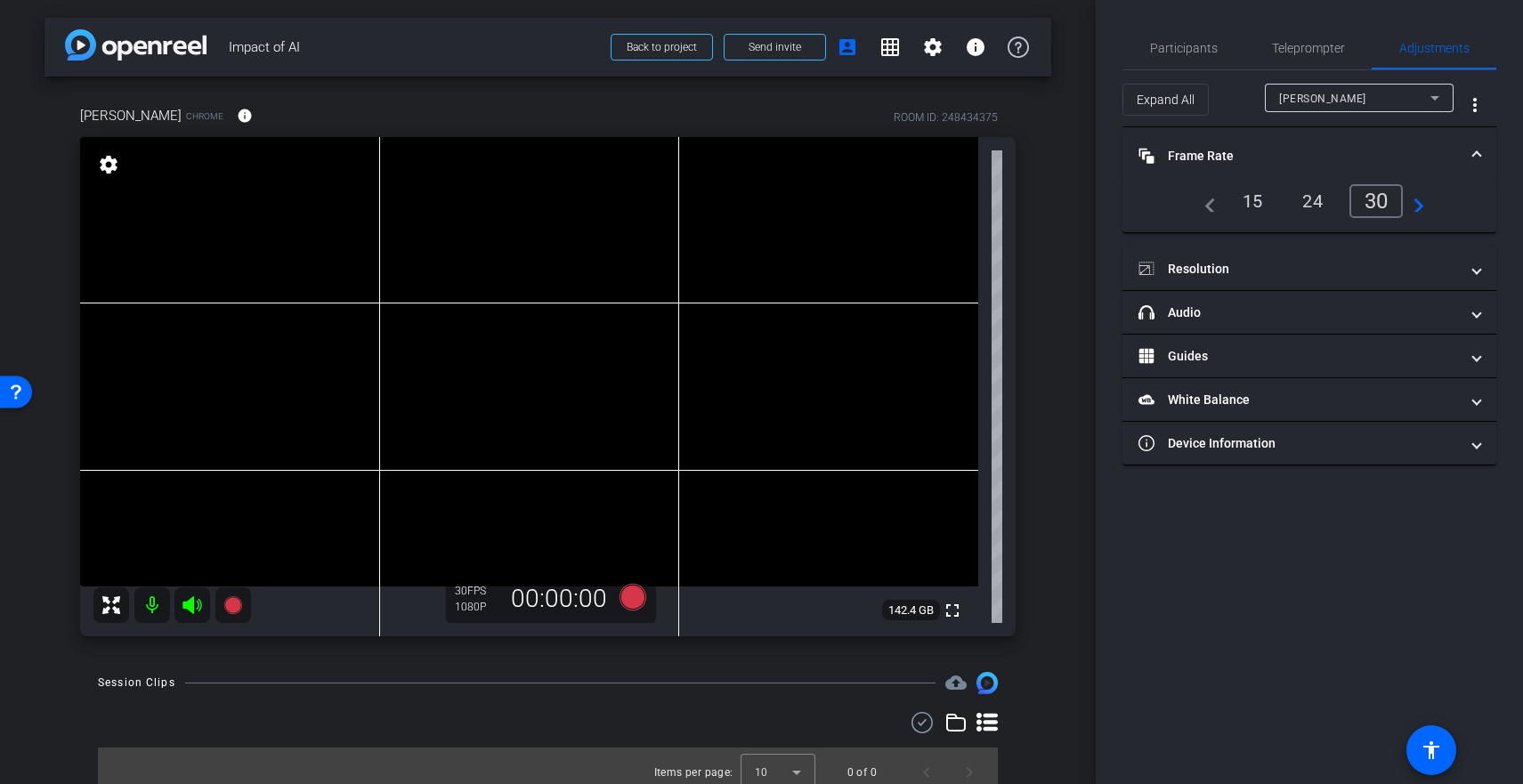
click at [1423, 209] on mat-icon "navigate_next" at bounding box center [1413, 200] width 21 height 21
click at [1383, 207] on div "60" at bounding box center [1380, 201] width 48 height 30
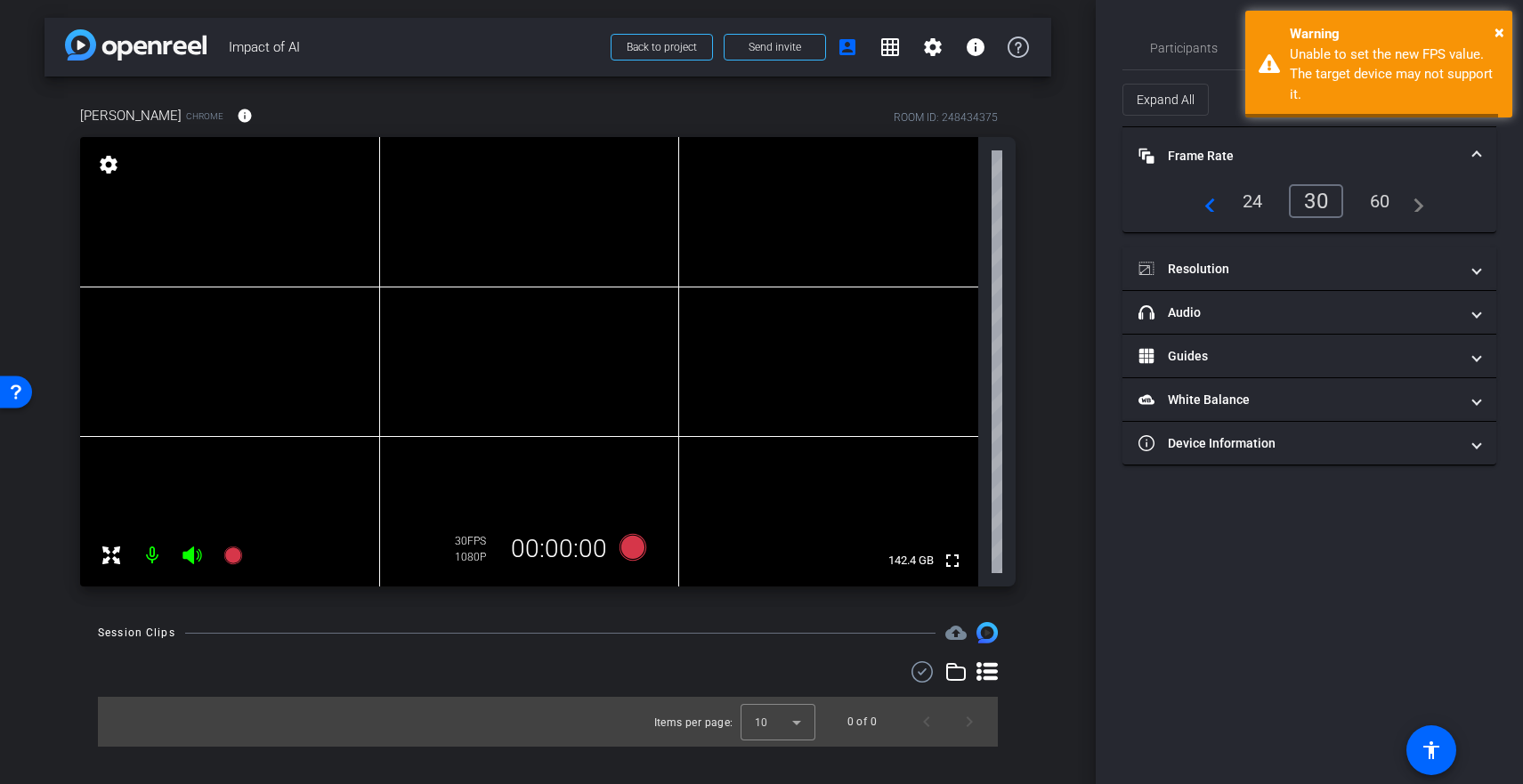
click at [1339, 205] on div "30" at bounding box center [1315, 201] width 54 height 34
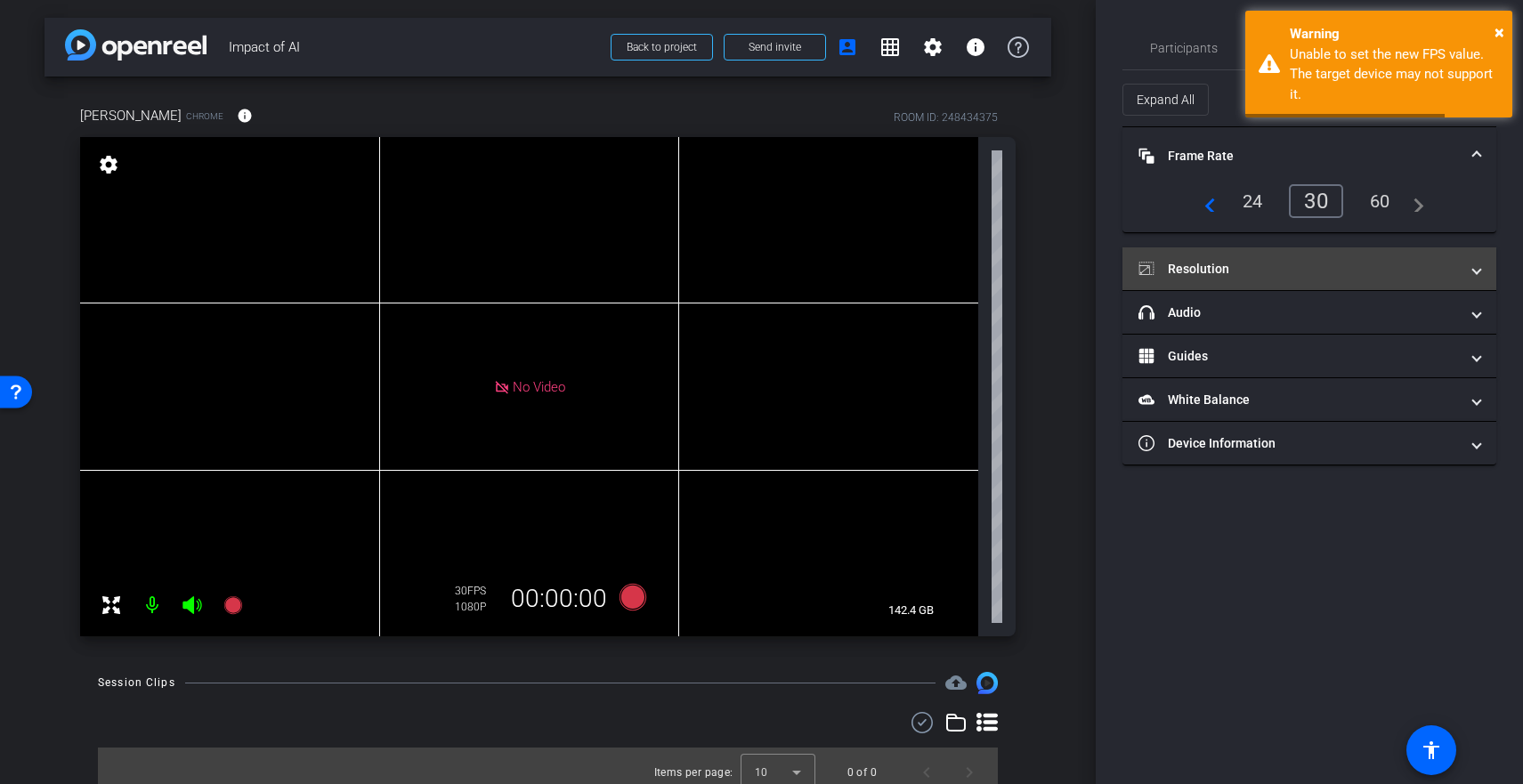
click at [1293, 277] on mat-panel-title "Resolution" at bounding box center [1299, 269] width 320 height 19
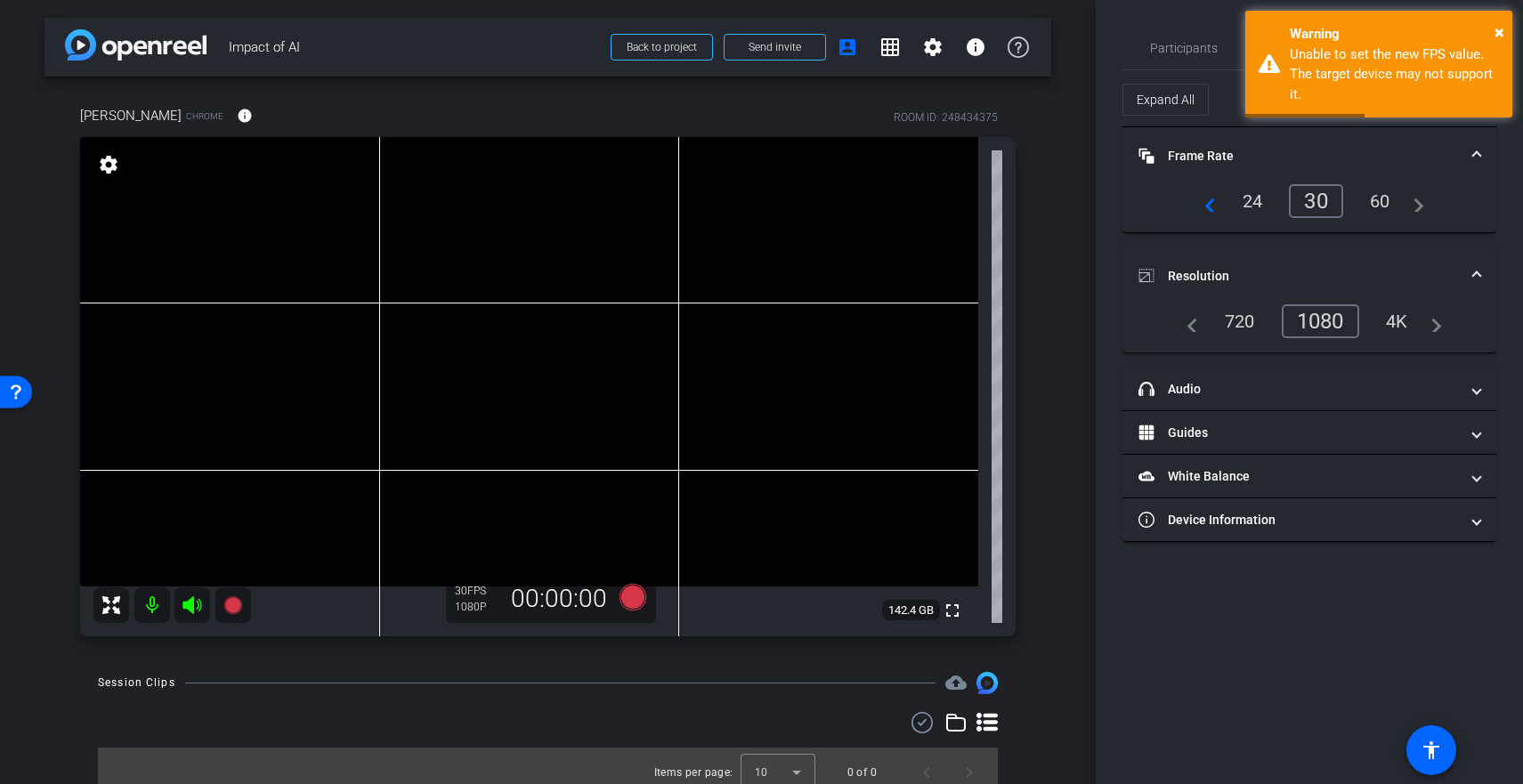
click at [1326, 323] on div "1080" at bounding box center [1320, 321] width 77 height 34
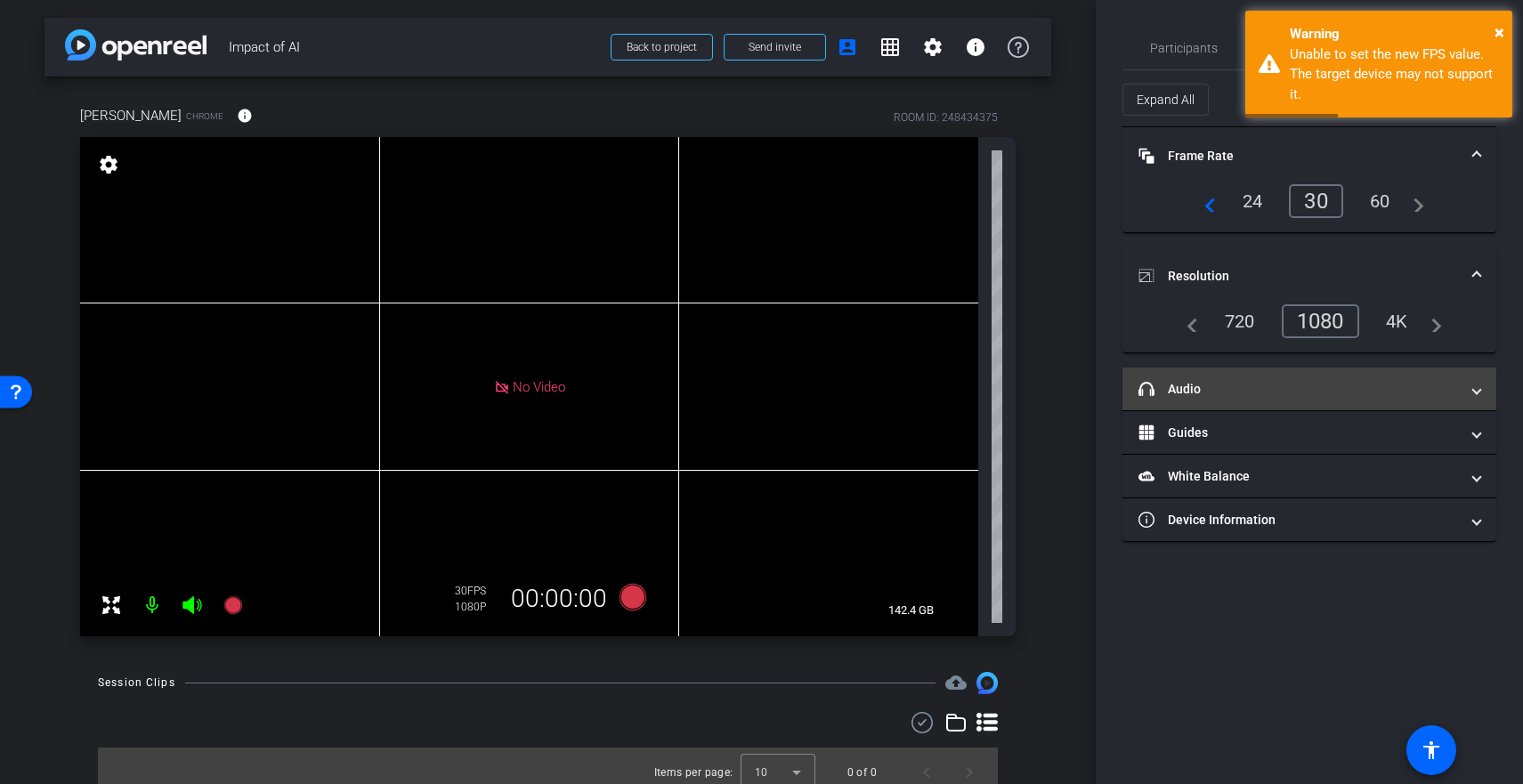
click at [1282, 397] on mat-panel-title "headphone icon Audio" at bounding box center [1299, 389] width 320 height 19
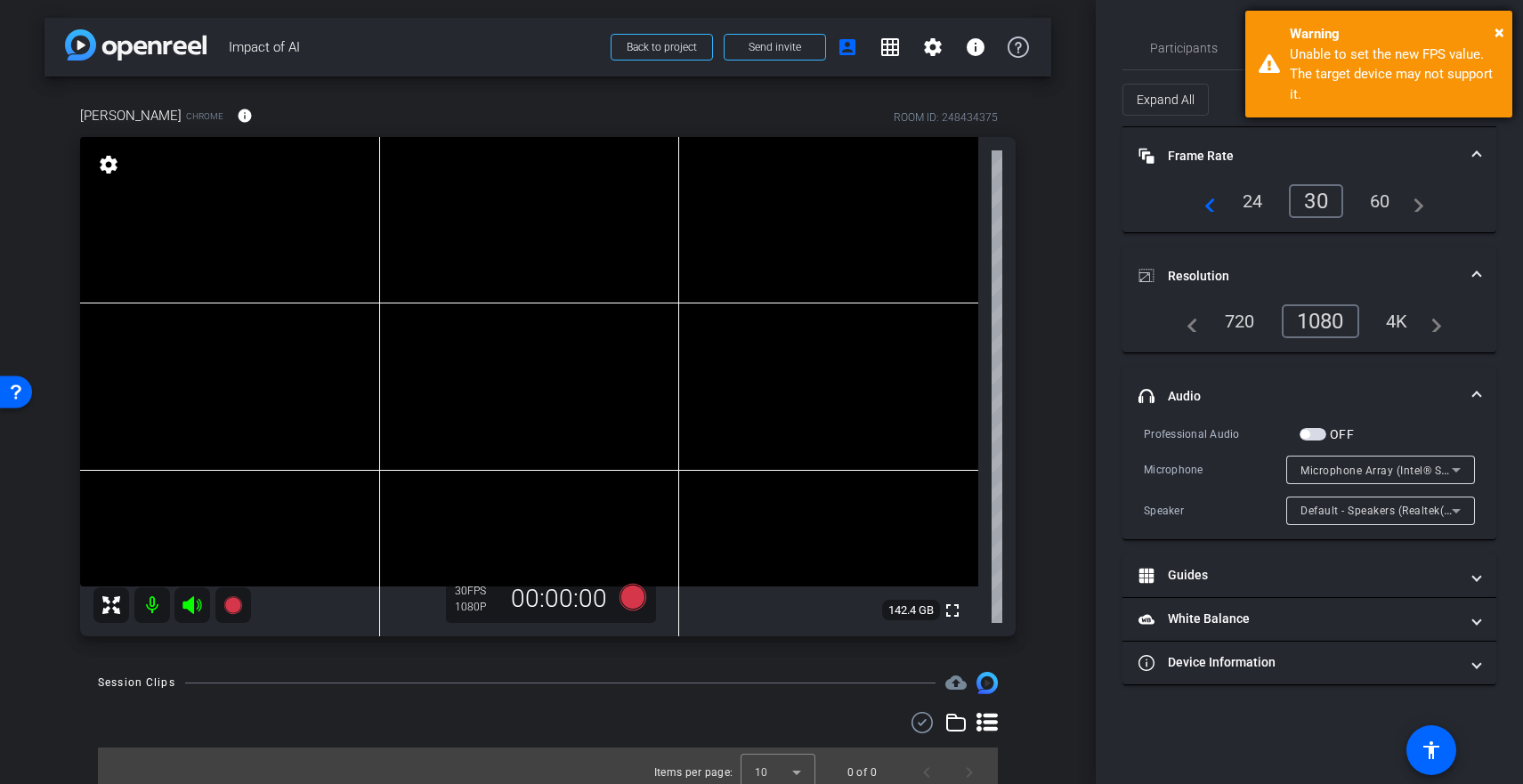
click at [1486, 30] on div "Warning" at bounding box center [1394, 34] width 210 height 20
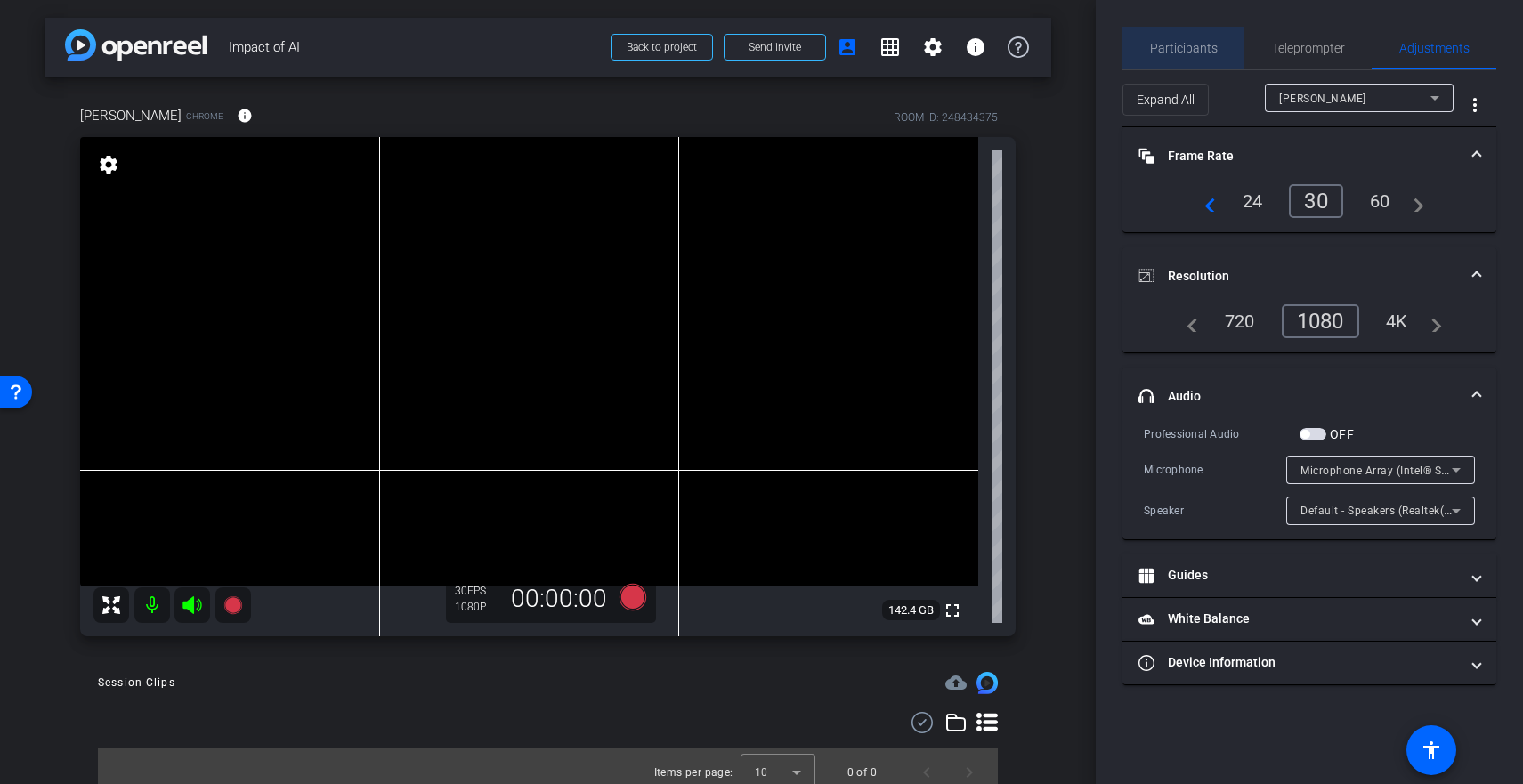
click at [1162, 34] on span "Participants" at bounding box center [1183, 48] width 68 height 43
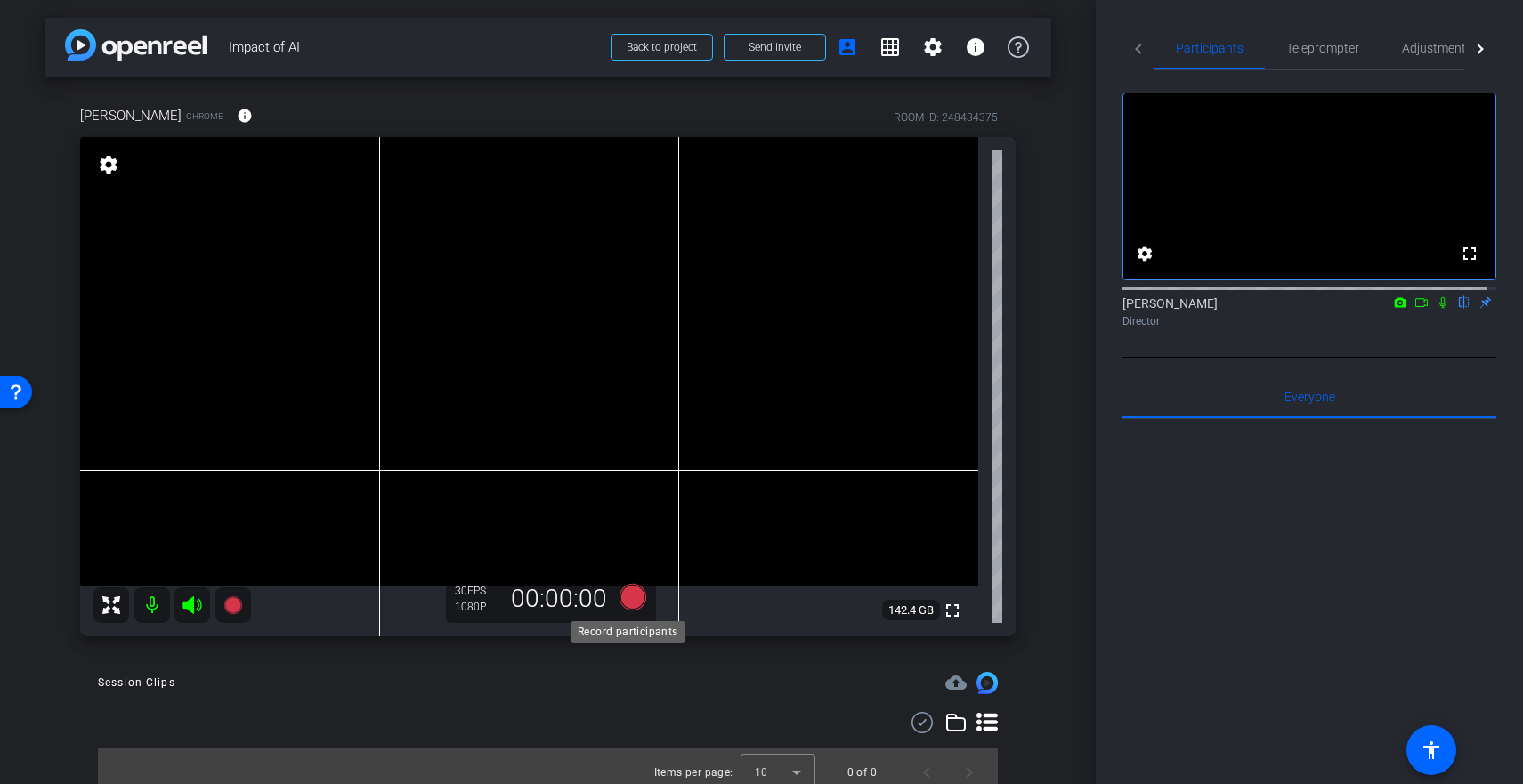
click at [624, 601] on icon at bounding box center [632, 597] width 27 height 27
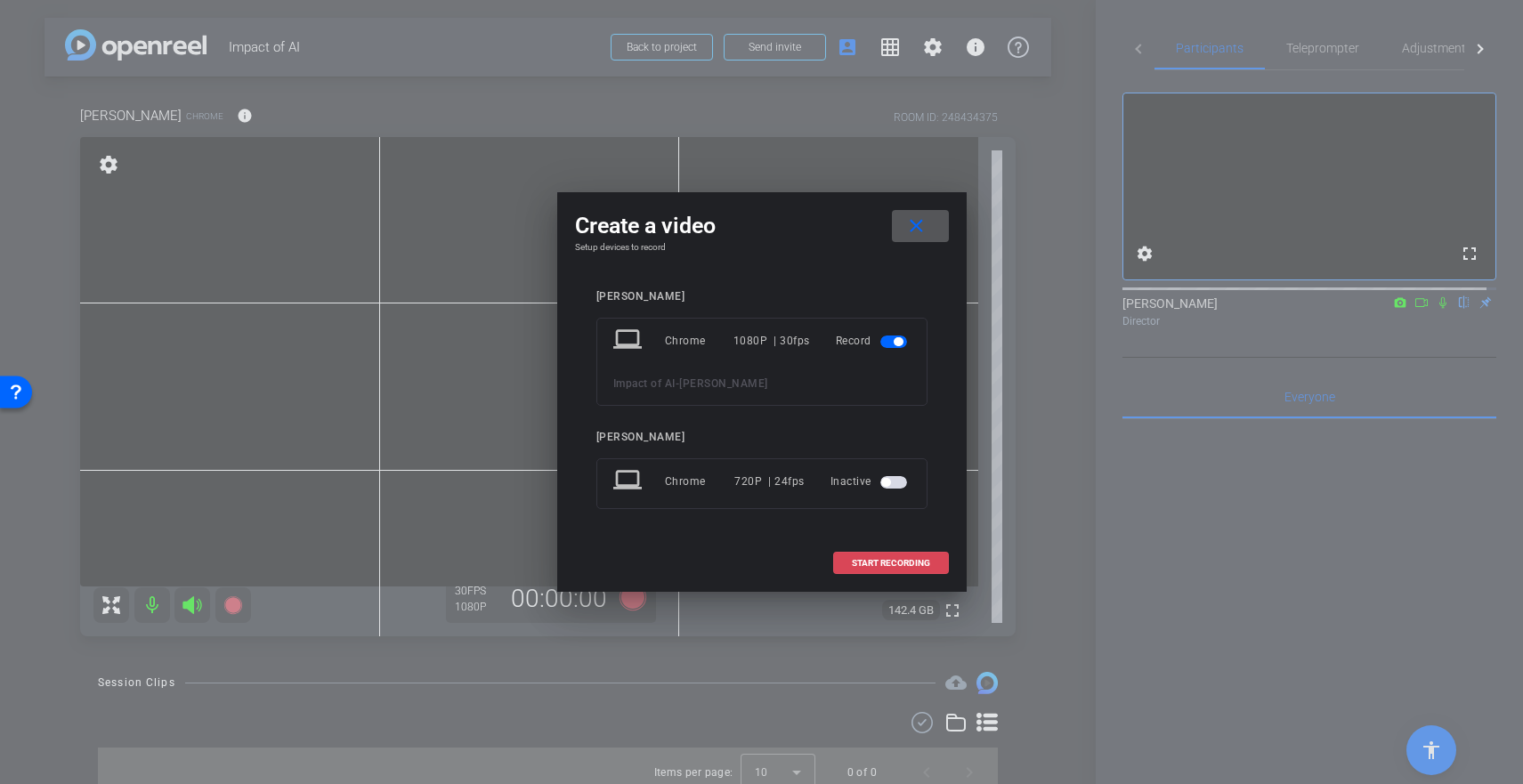
click at [883, 562] on span "START RECORDING" at bounding box center [891, 563] width 78 height 9
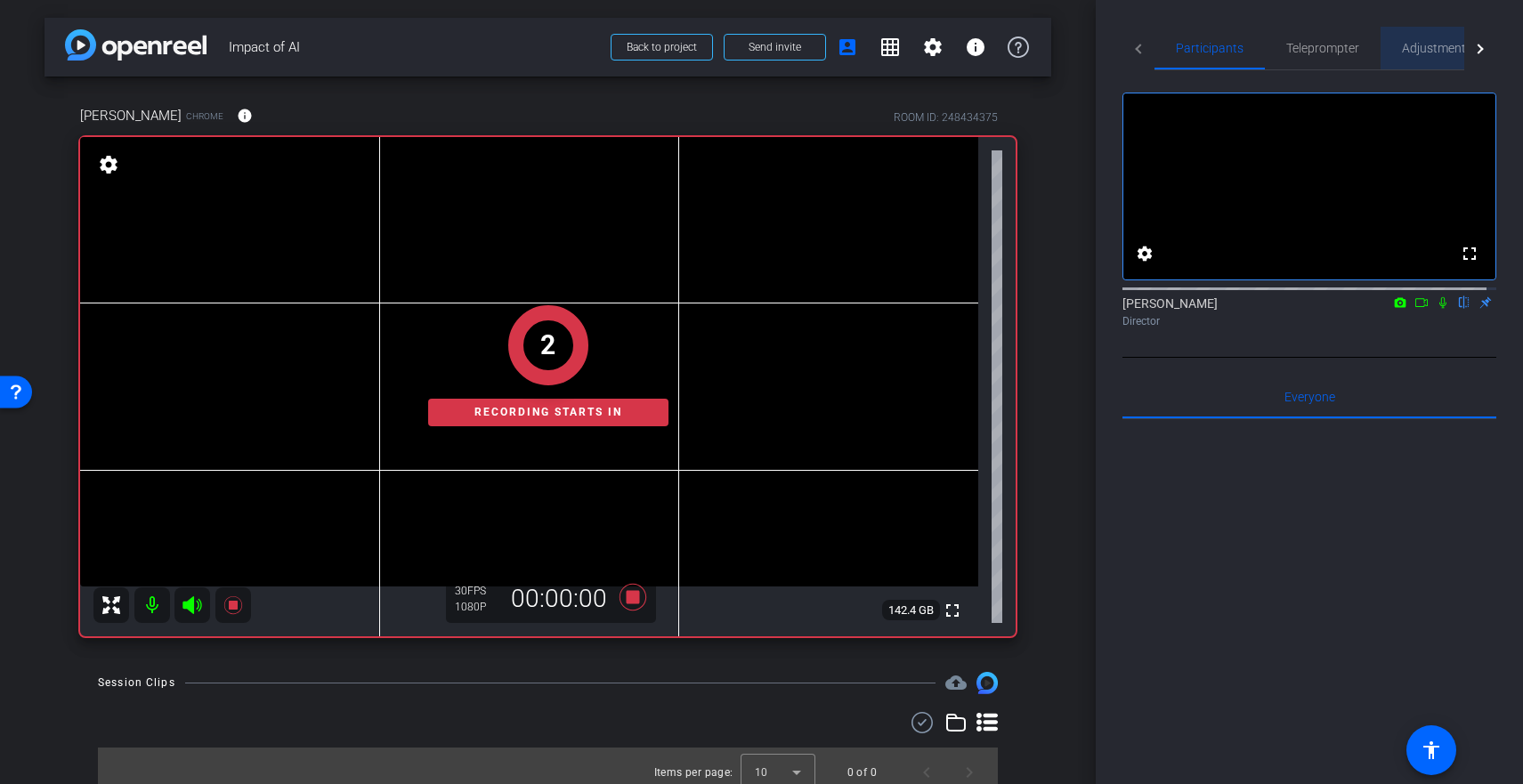
click at [1427, 50] on span "Adjustments" at bounding box center [1436, 47] width 70 height 12
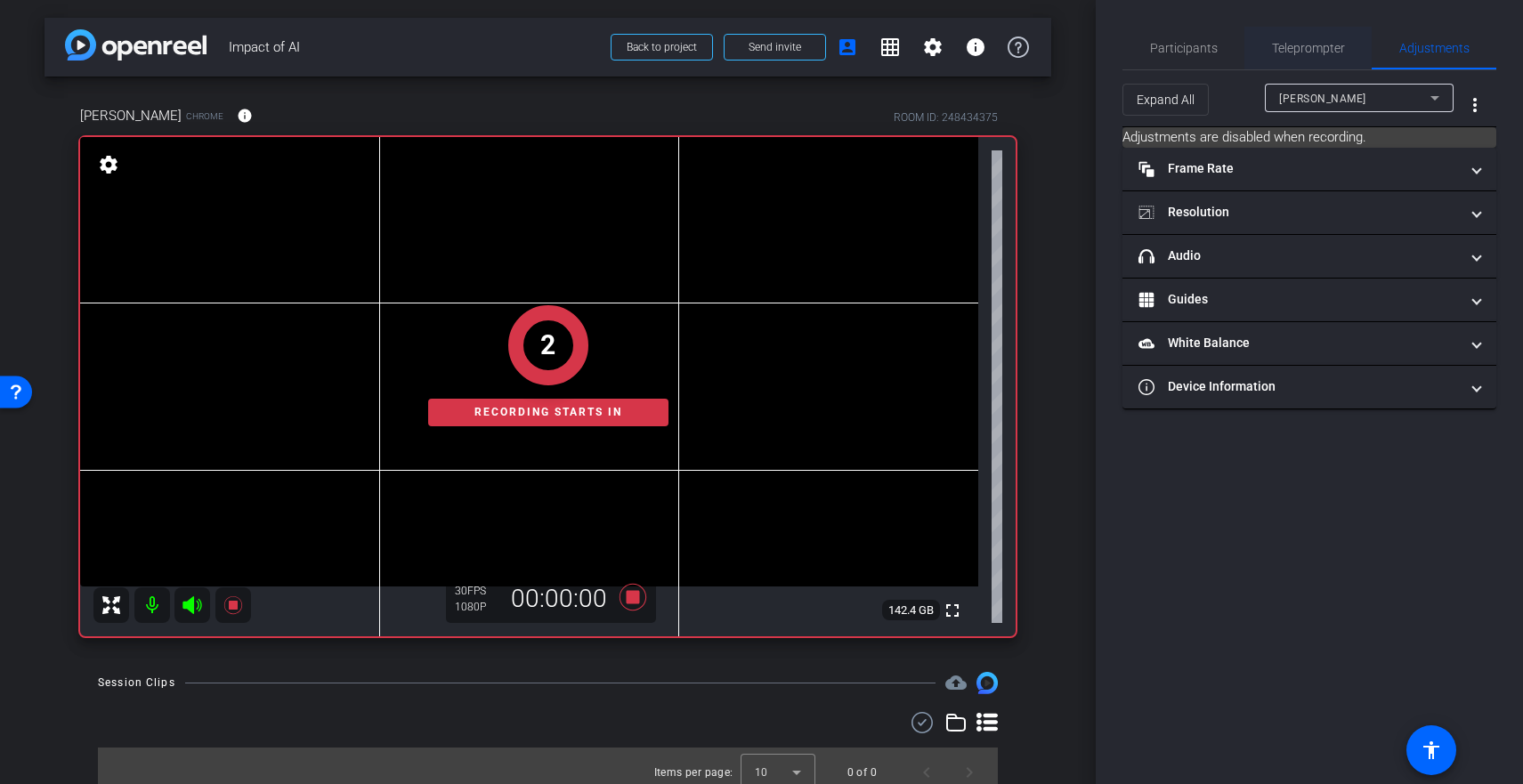
click at [1346, 49] on div "Teleprompter" at bounding box center [1308, 48] width 128 height 43
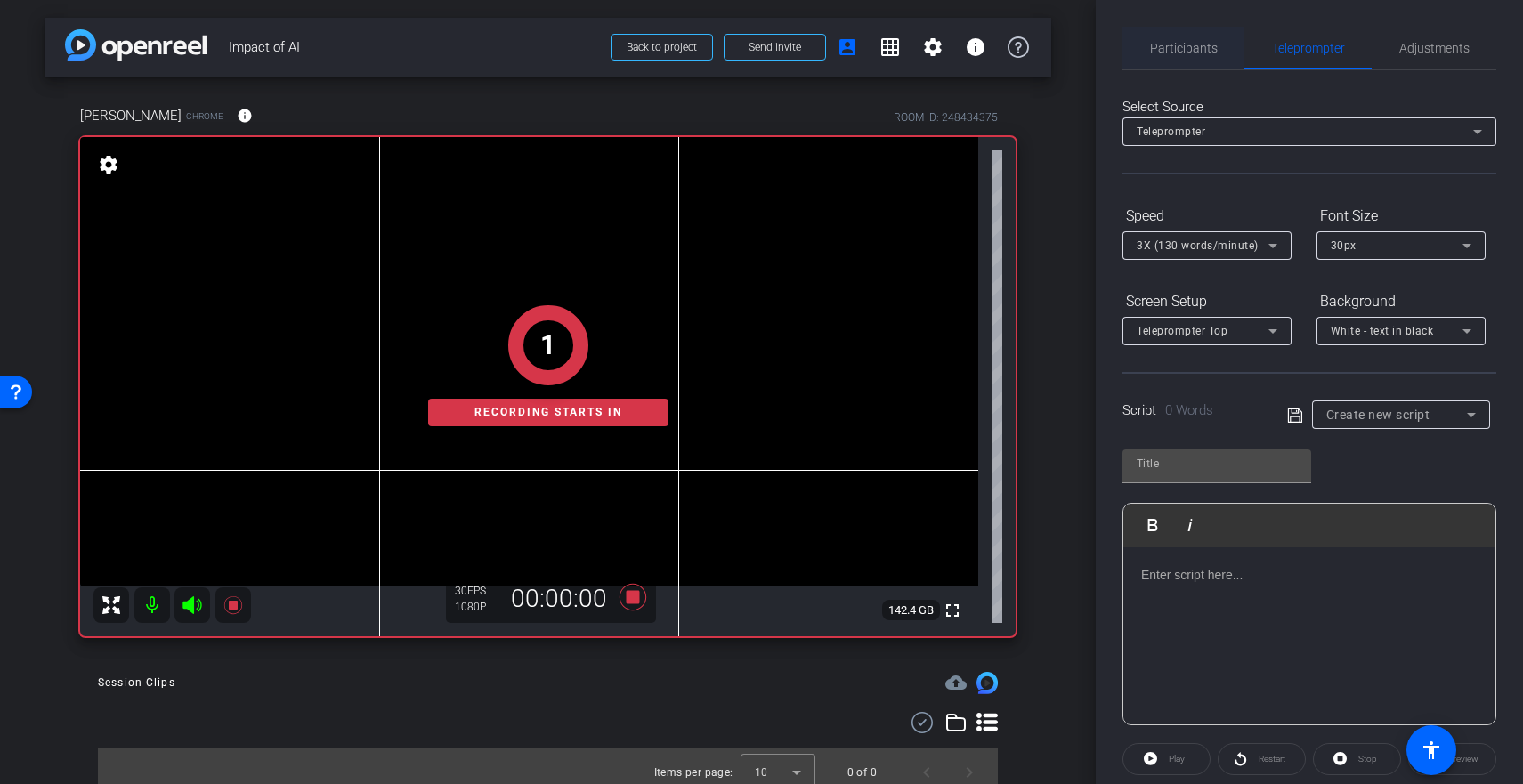
click at [1203, 44] on span "Participants" at bounding box center [1183, 47] width 68 height 12
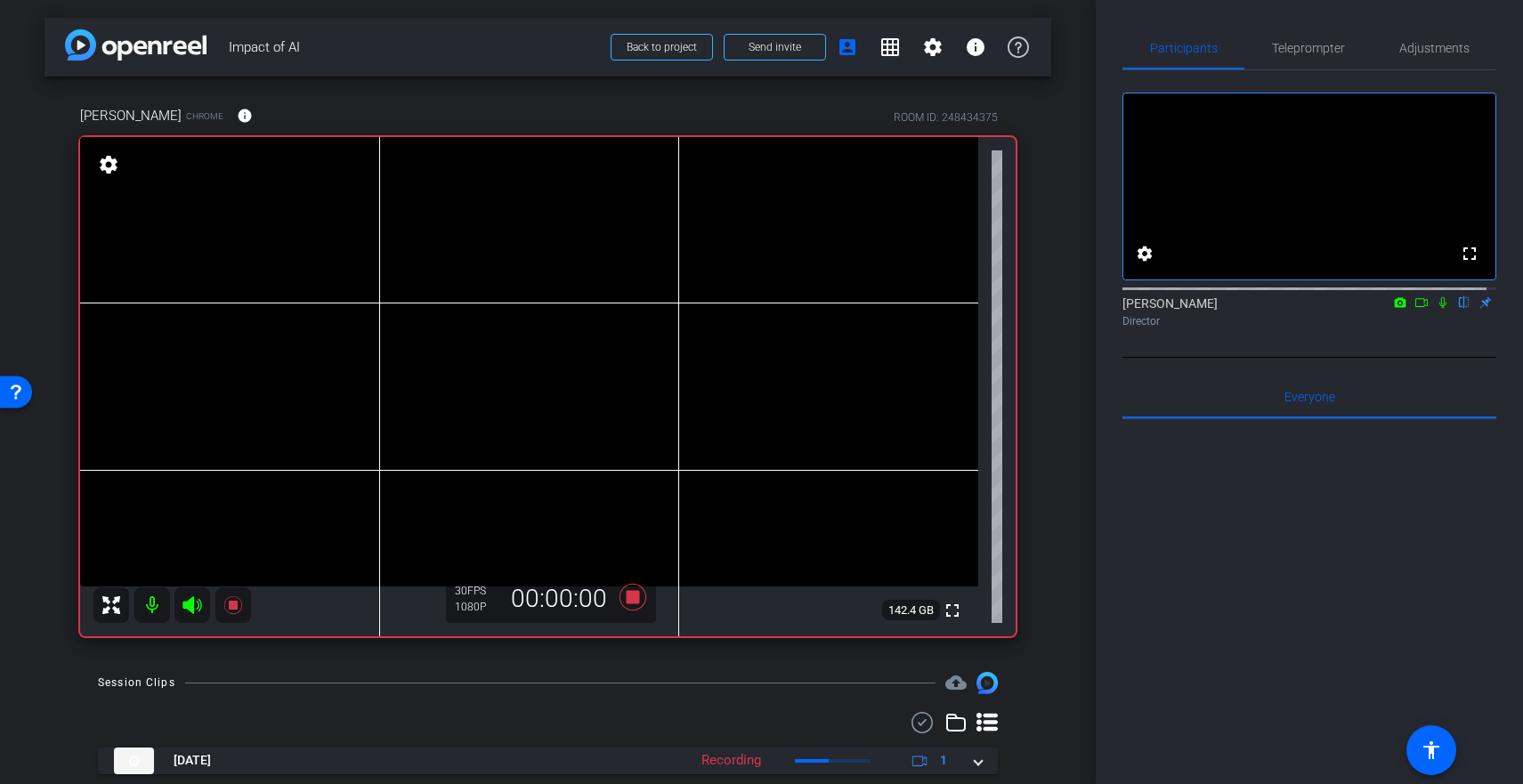
click at [1394, 307] on icon at bounding box center [1400, 302] width 11 height 10
click at [1406, 320] on div at bounding box center [761, 392] width 1523 height 784
click at [625, 598] on icon at bounding box center [632, 597] width 27 height 27
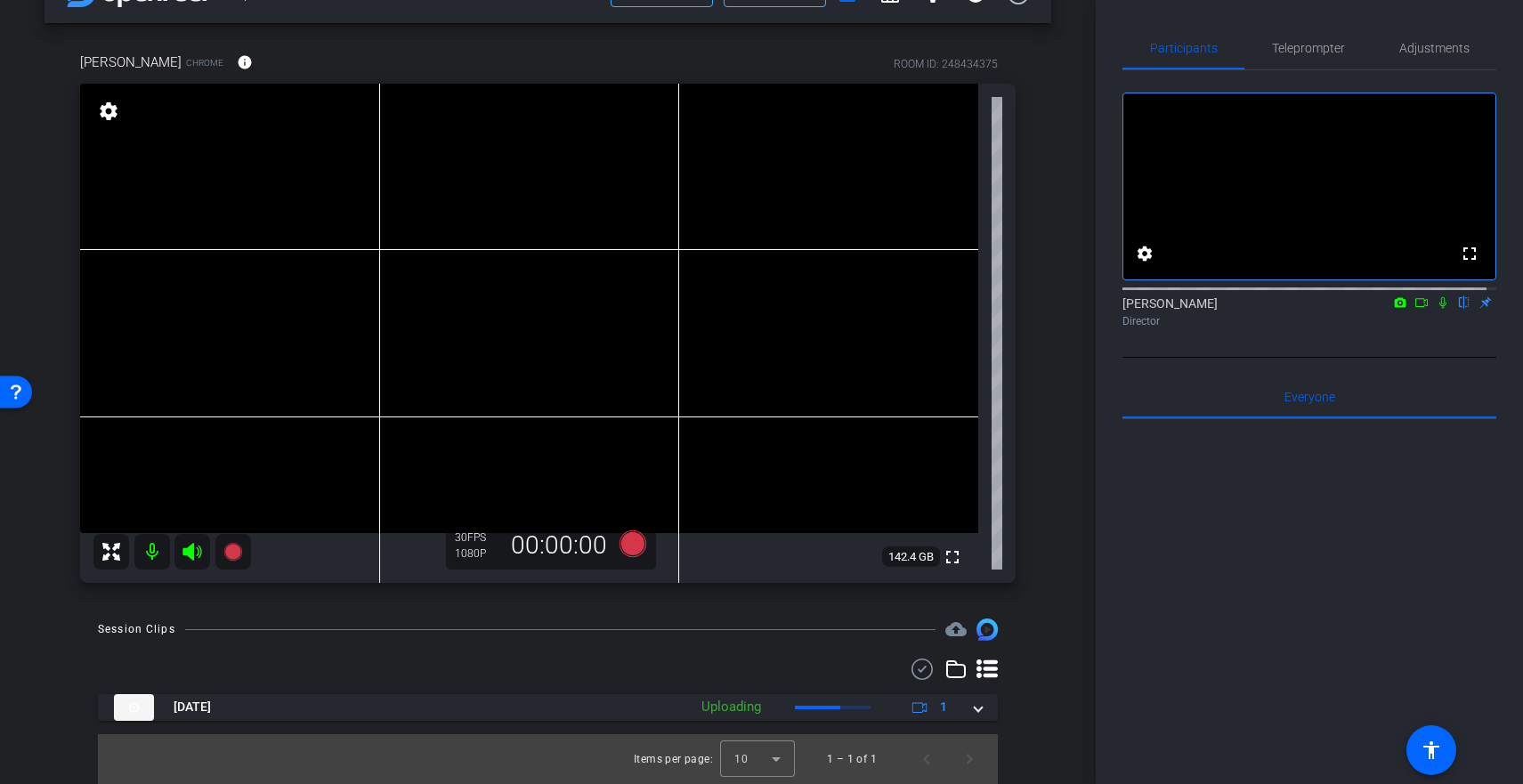
scroll to position [51, 0]
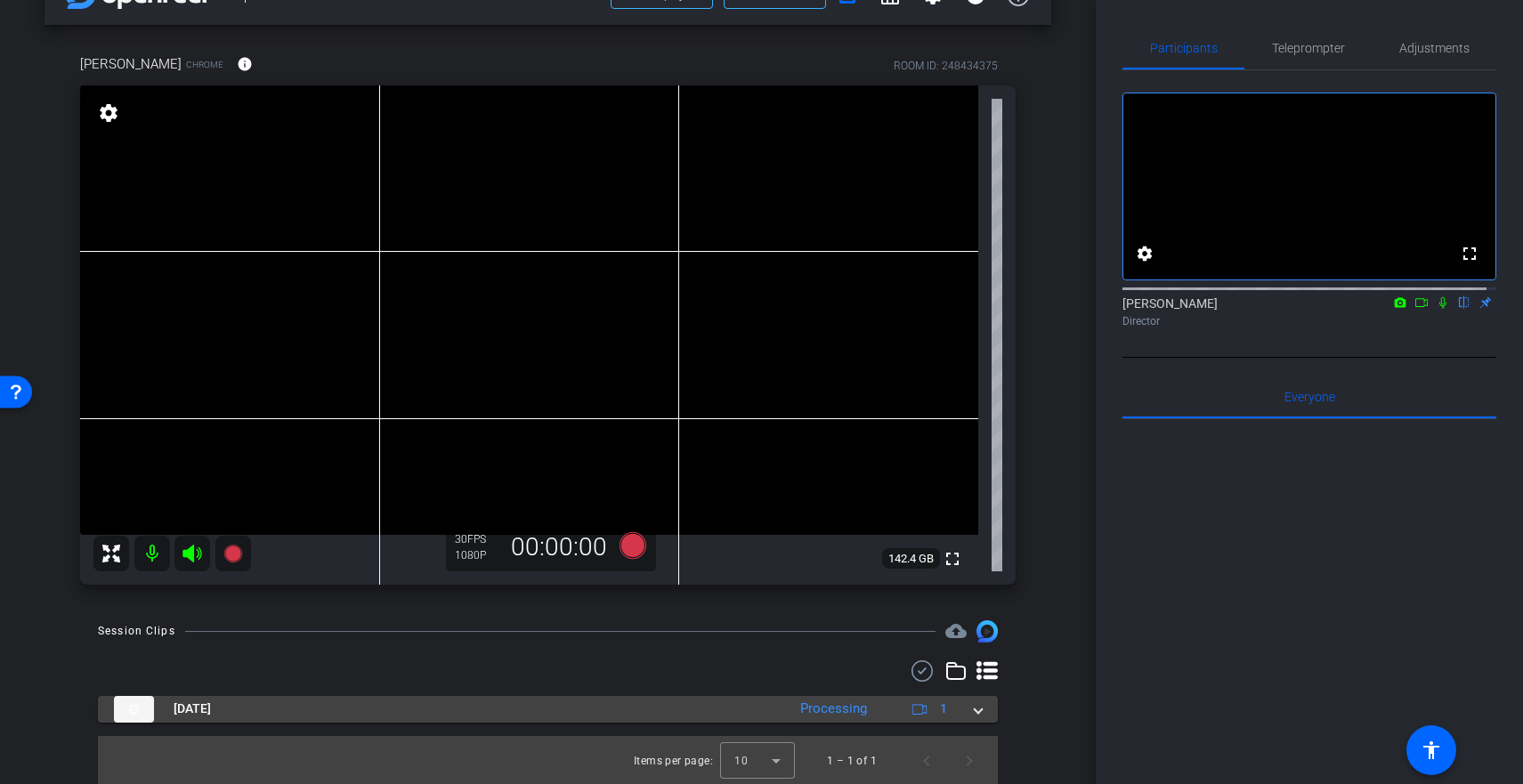
click at [972, 711] on mat-expansion-panel-header "Sep 30, 2025 Processing 1" at bounding box center [548, 709] width 900 height 27
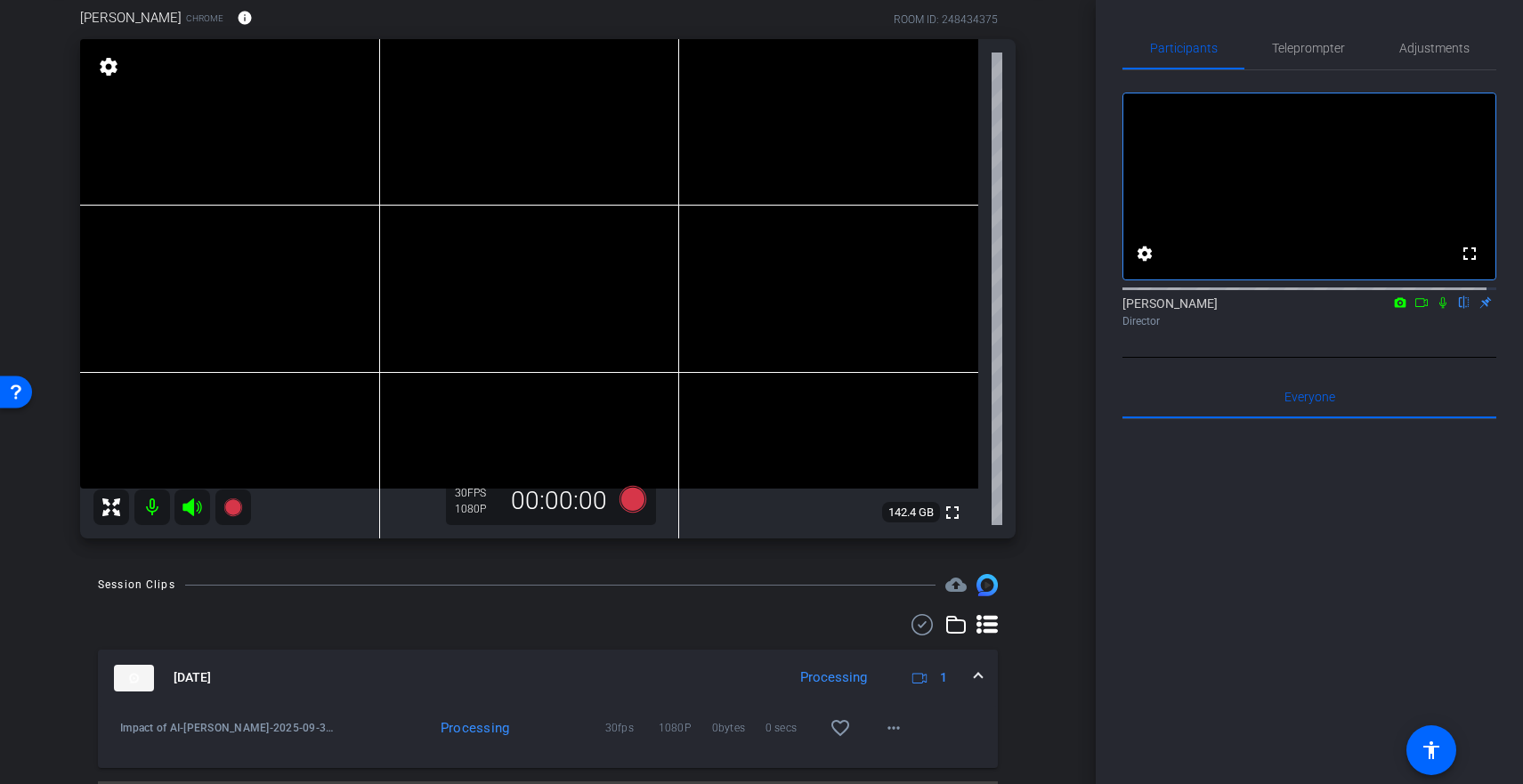
scroll to position [145, 0]
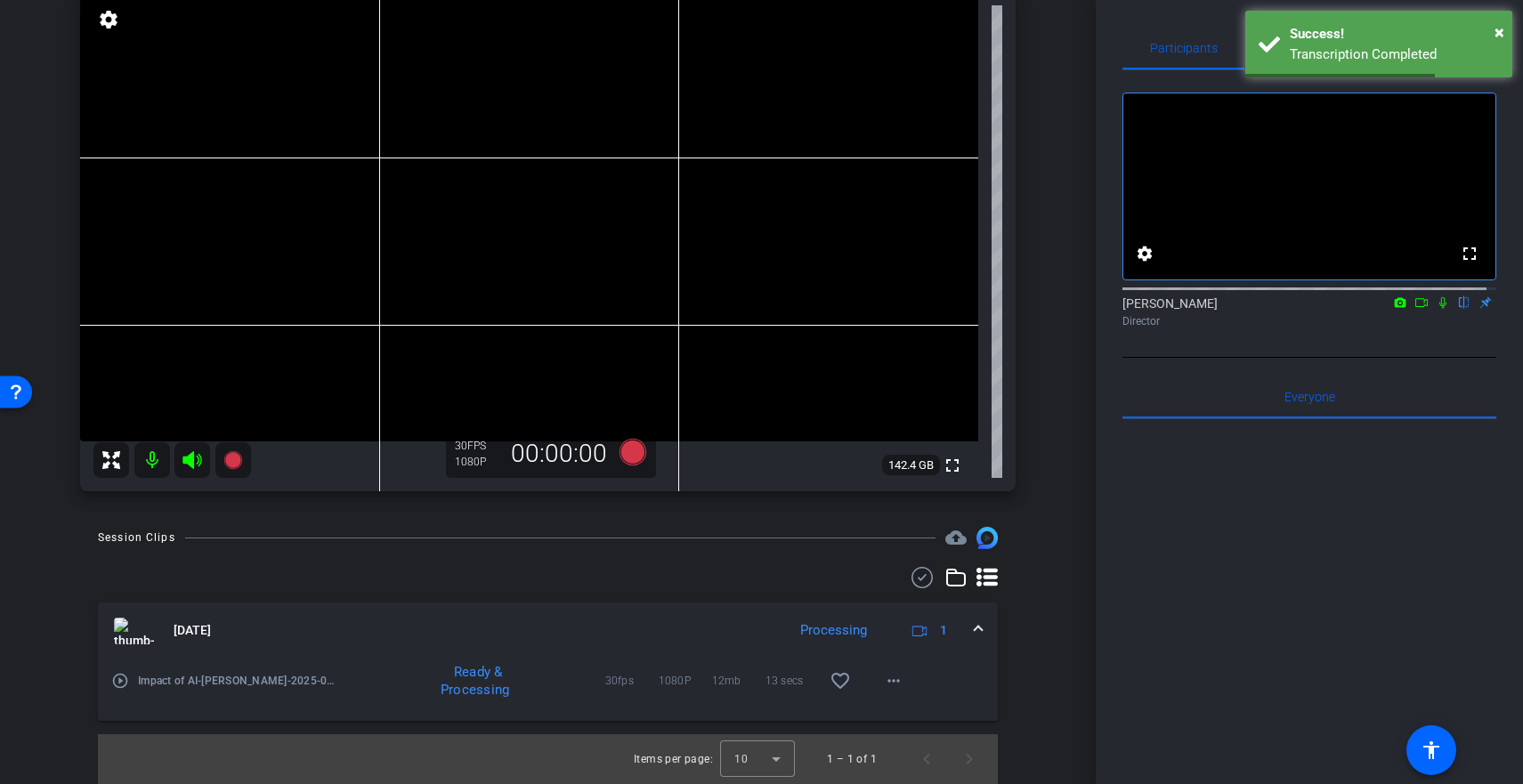
click at [119, 681] on mat-icon "play_circle_outline" at bounding box center [119, 680] width 18 height 18
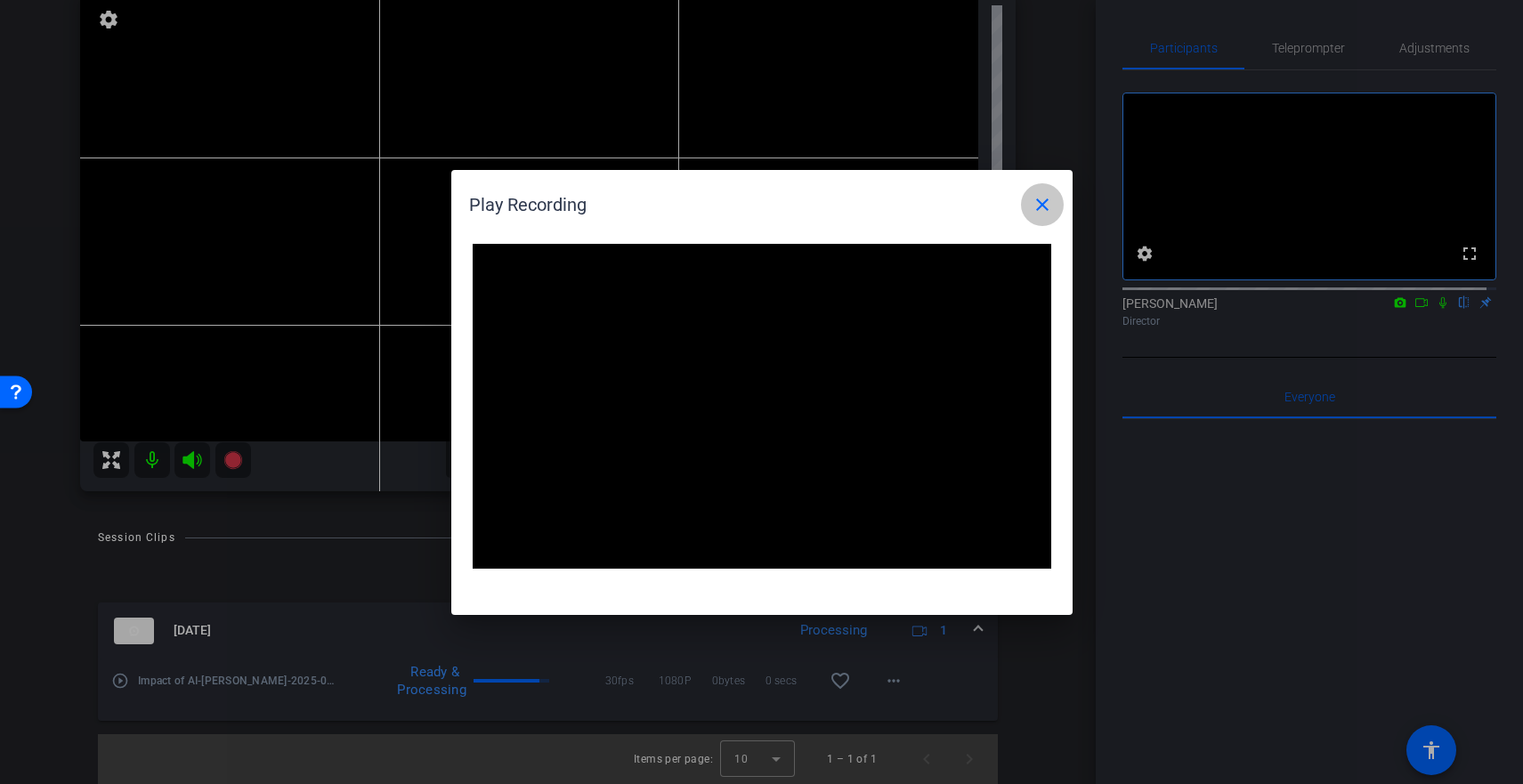
click at [1036, 201] on mat-icon "close" at bounding box center [1041, 204] width 21 height 21
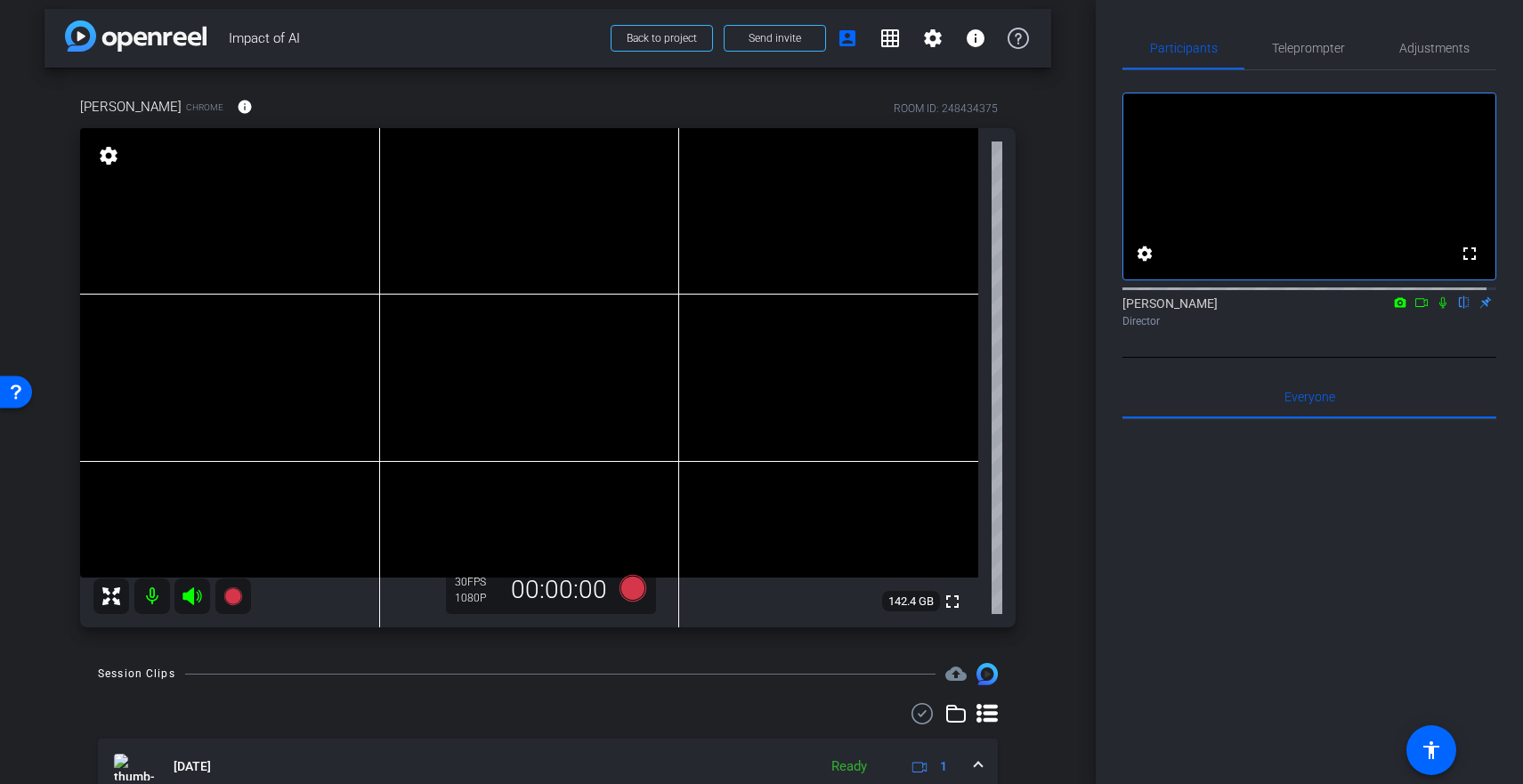
scroll to position [0, 0]
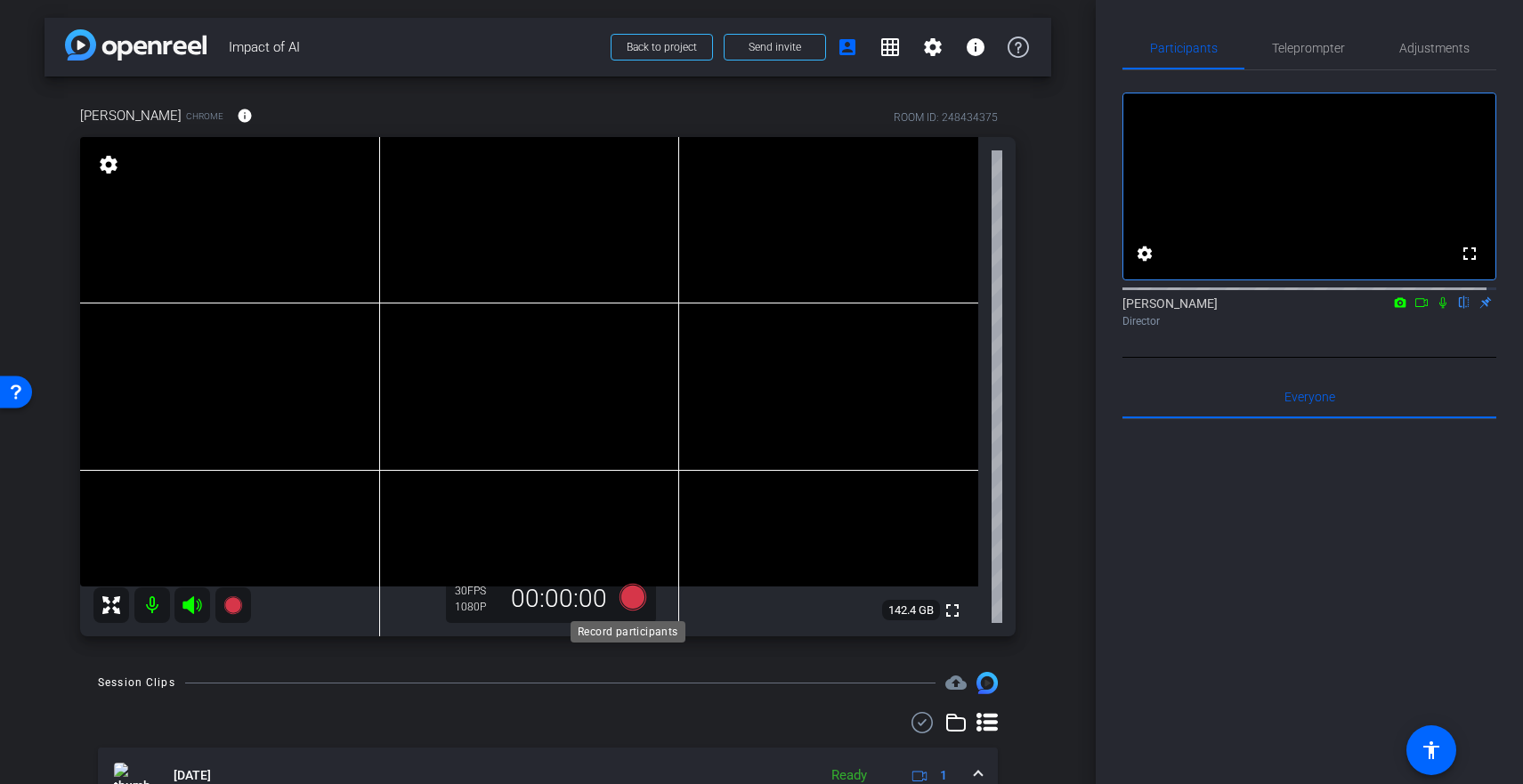
click at [625, 599] on icon at bounding box center [632, 597] width 27 height 27
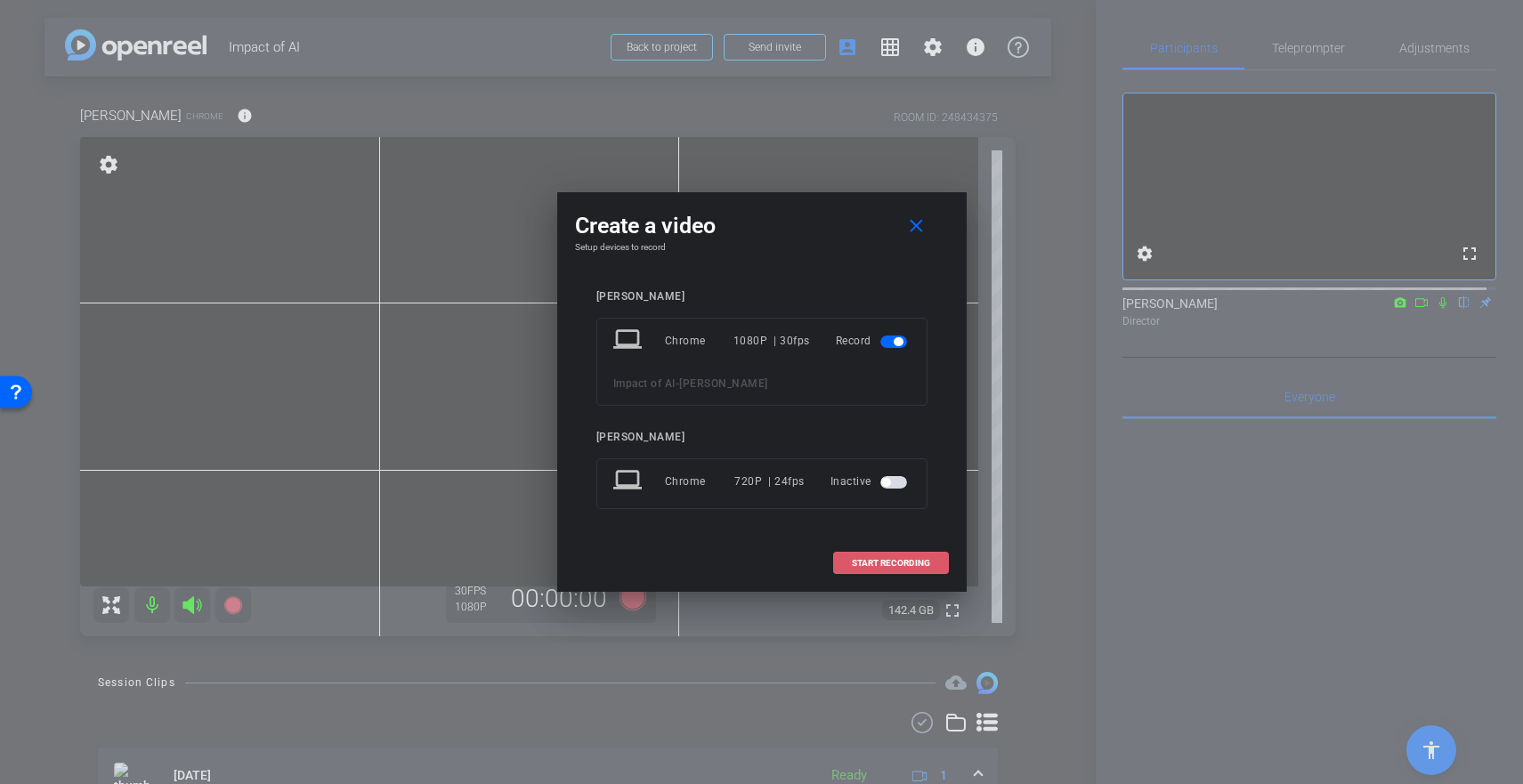
click at [912, 559] on span "START RECORDING" at bounding box center [891, 563] width 78 height 9
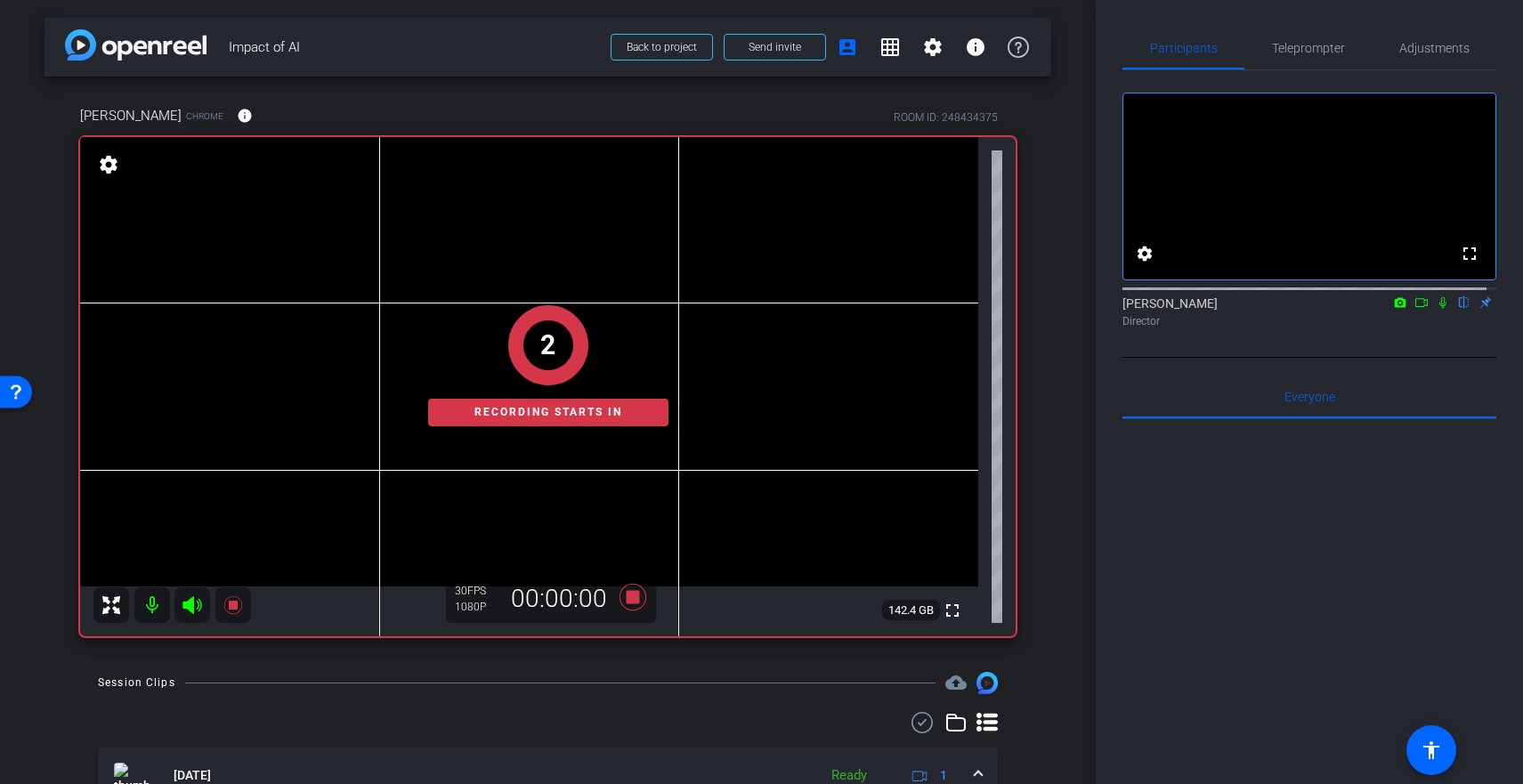
click at [1414, 309] on icon at bounding box center [1421, 302] width 14 height 12
click at [1462, 310] on mat-icon at bounding box center [1463, 302] width 21 height 16
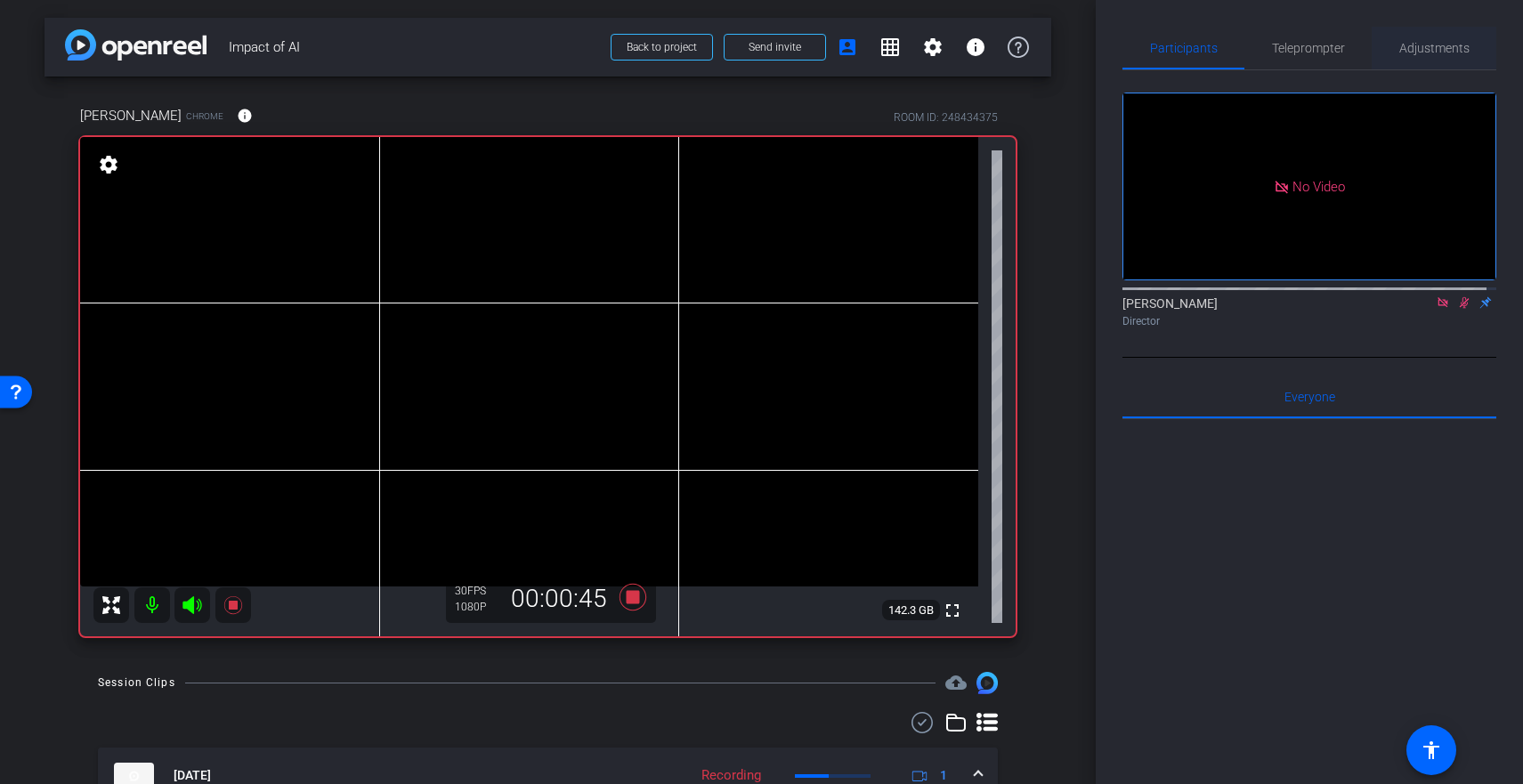
click at [1457, 52] on span "Adjustments" at bounding box center [1434, 47] width 70 height 12
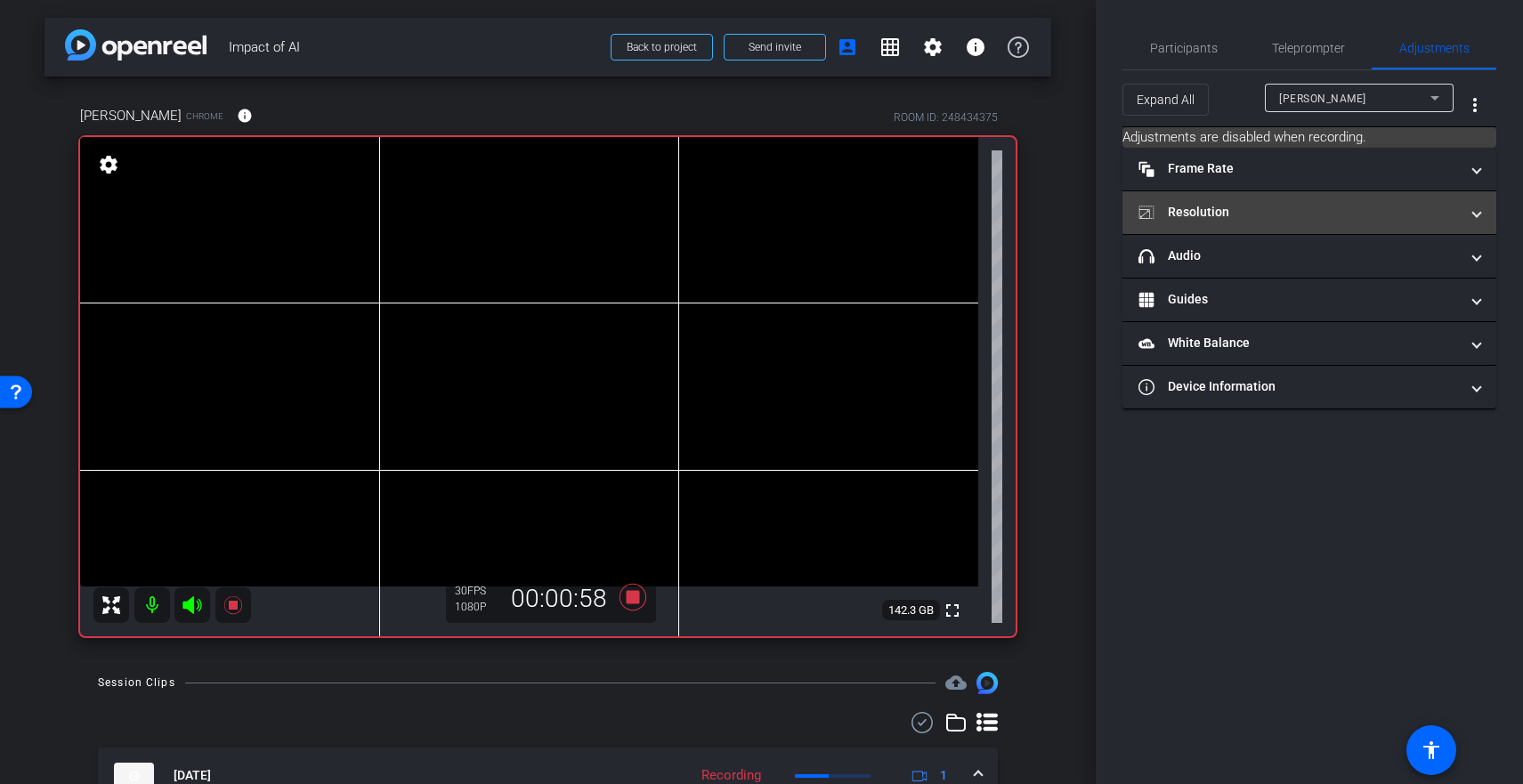
click at [1285, 218] on mat-panel-title "Resolution" at bounding box center [1299, 212] width 320 height 19
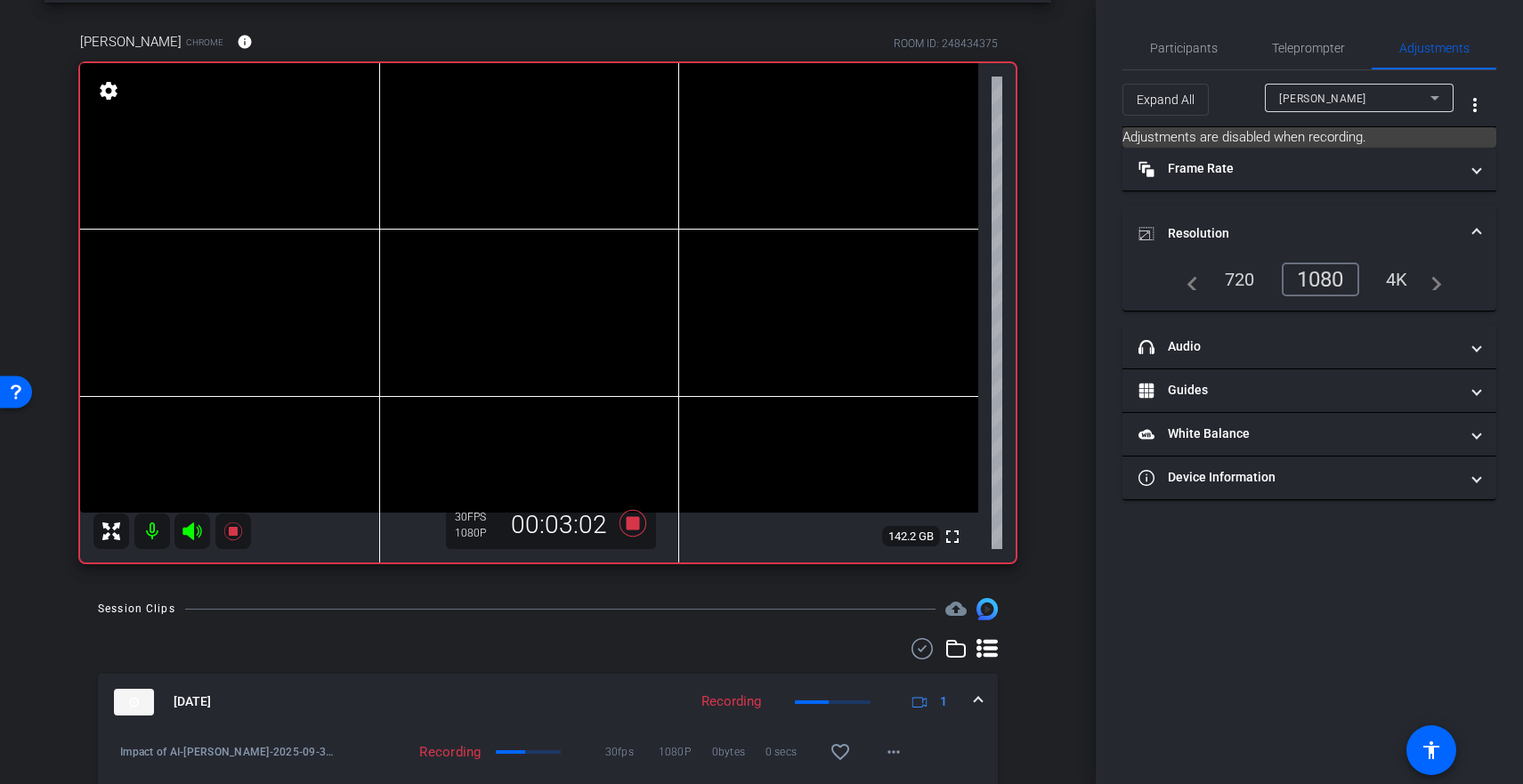
scroll to position [79, 0]
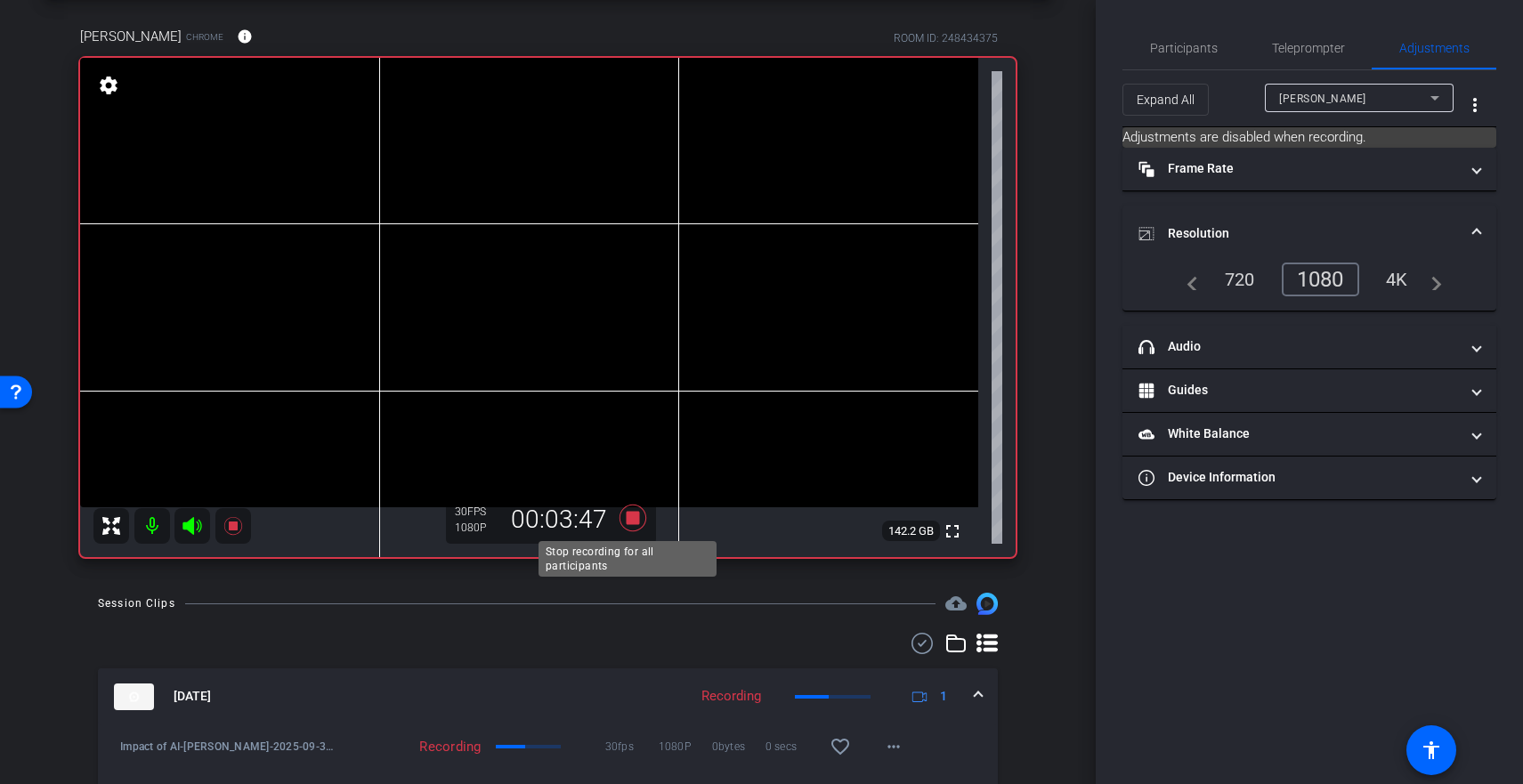
click at [625, 521] on icon at bounding box center [632, 518] width 27 height 27
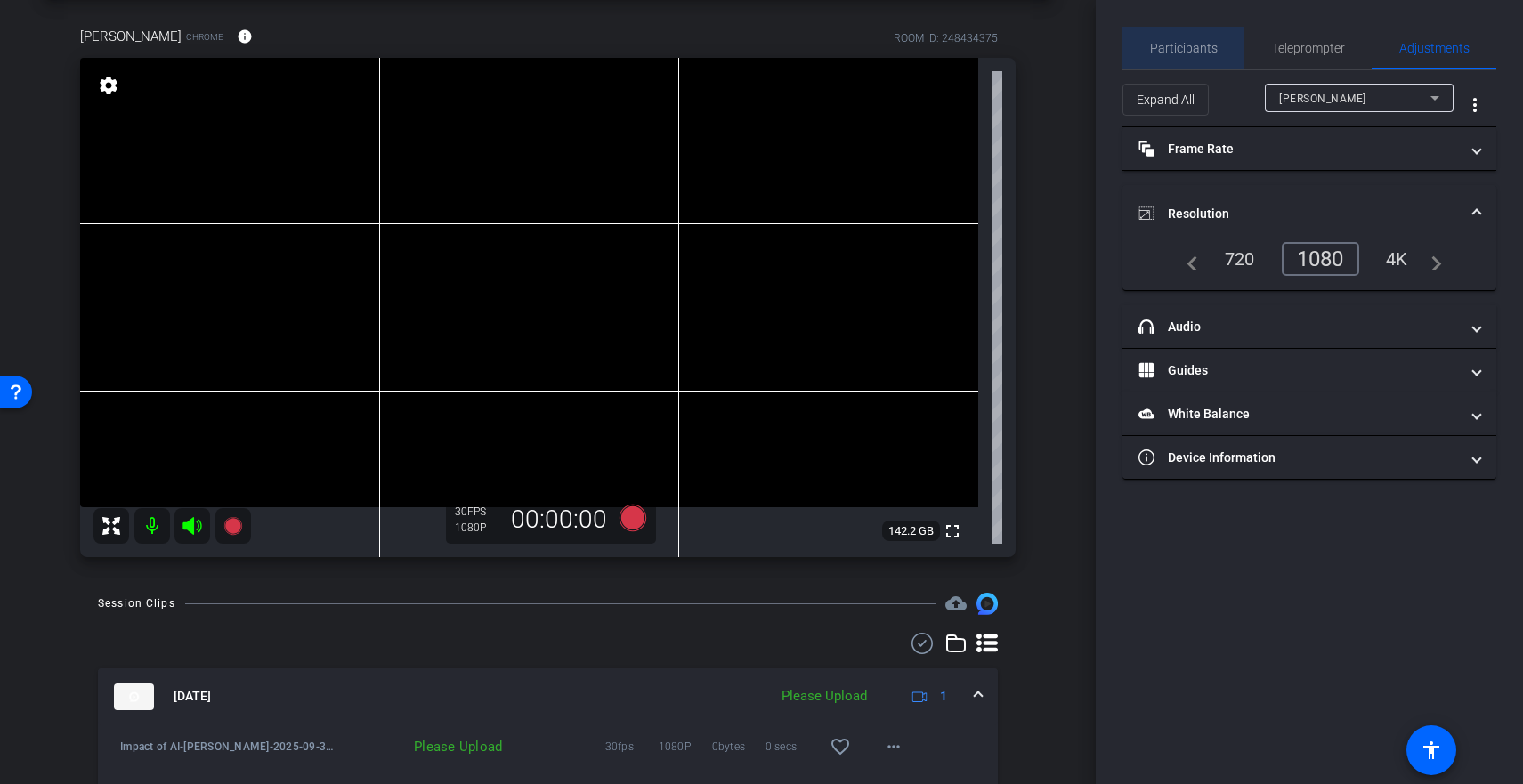
click at [1140, 43] on div "Participants" at bounding box center [1183, 48] width 122 height 43
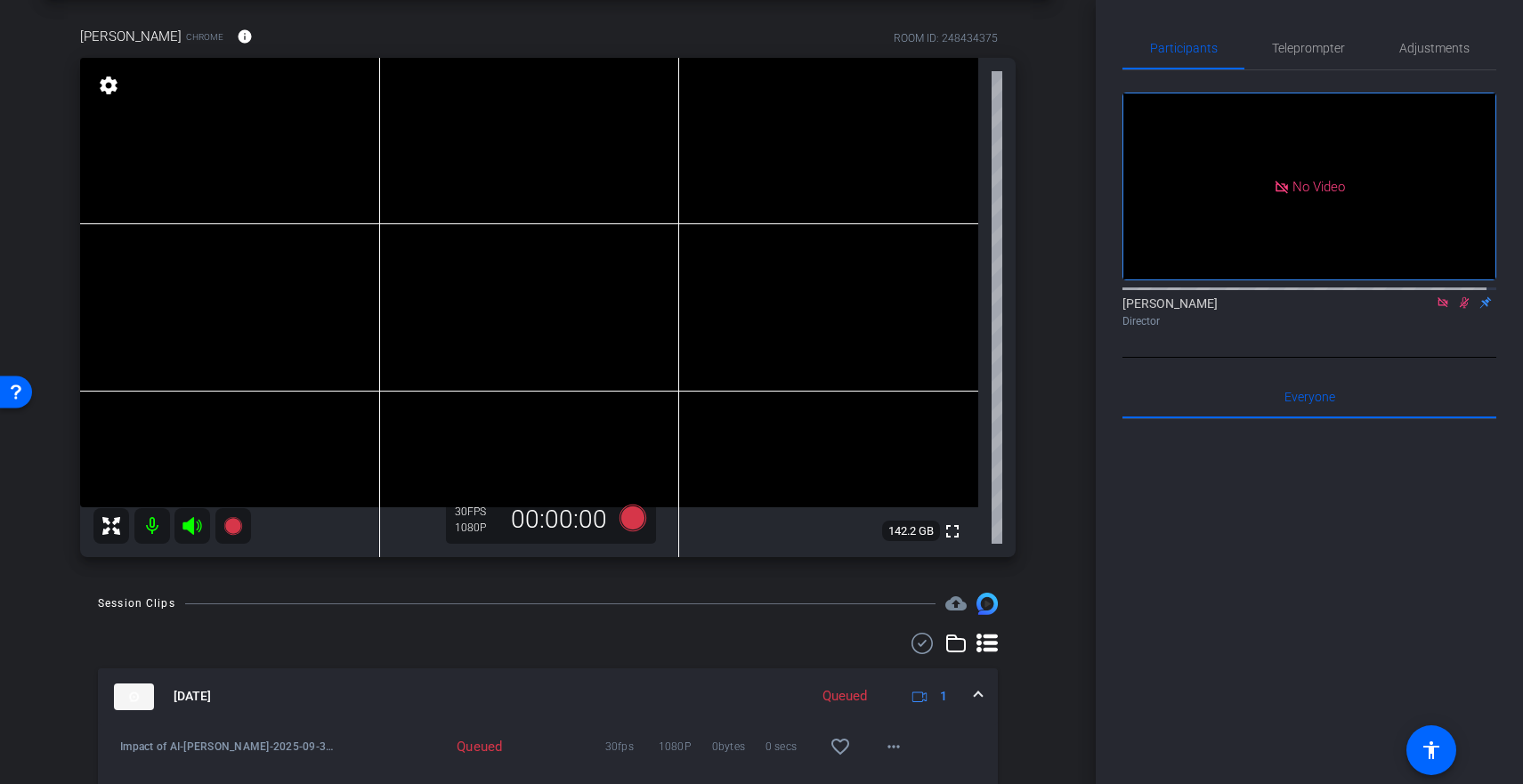
click at [1436, 296] on icon at bounding box center [1442, 302] width 14 height 12
click at [1435, 309] on icon at bounding box center [1442, 302] width 14 height 12
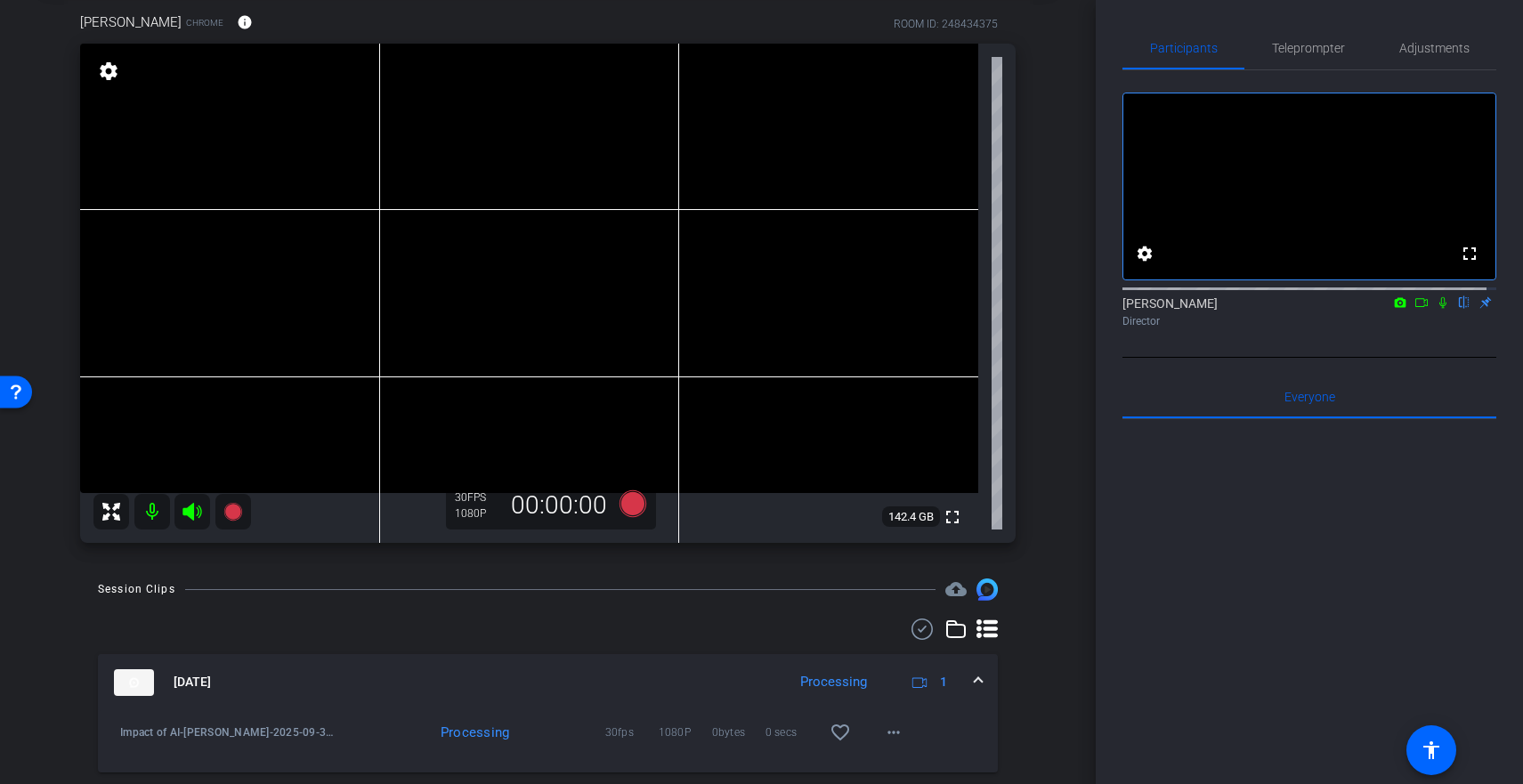
scroll to position [90, 0]
click at [1419, 46] on span "Adjustments" at bounding box center [1434, 47] width 70 height 12
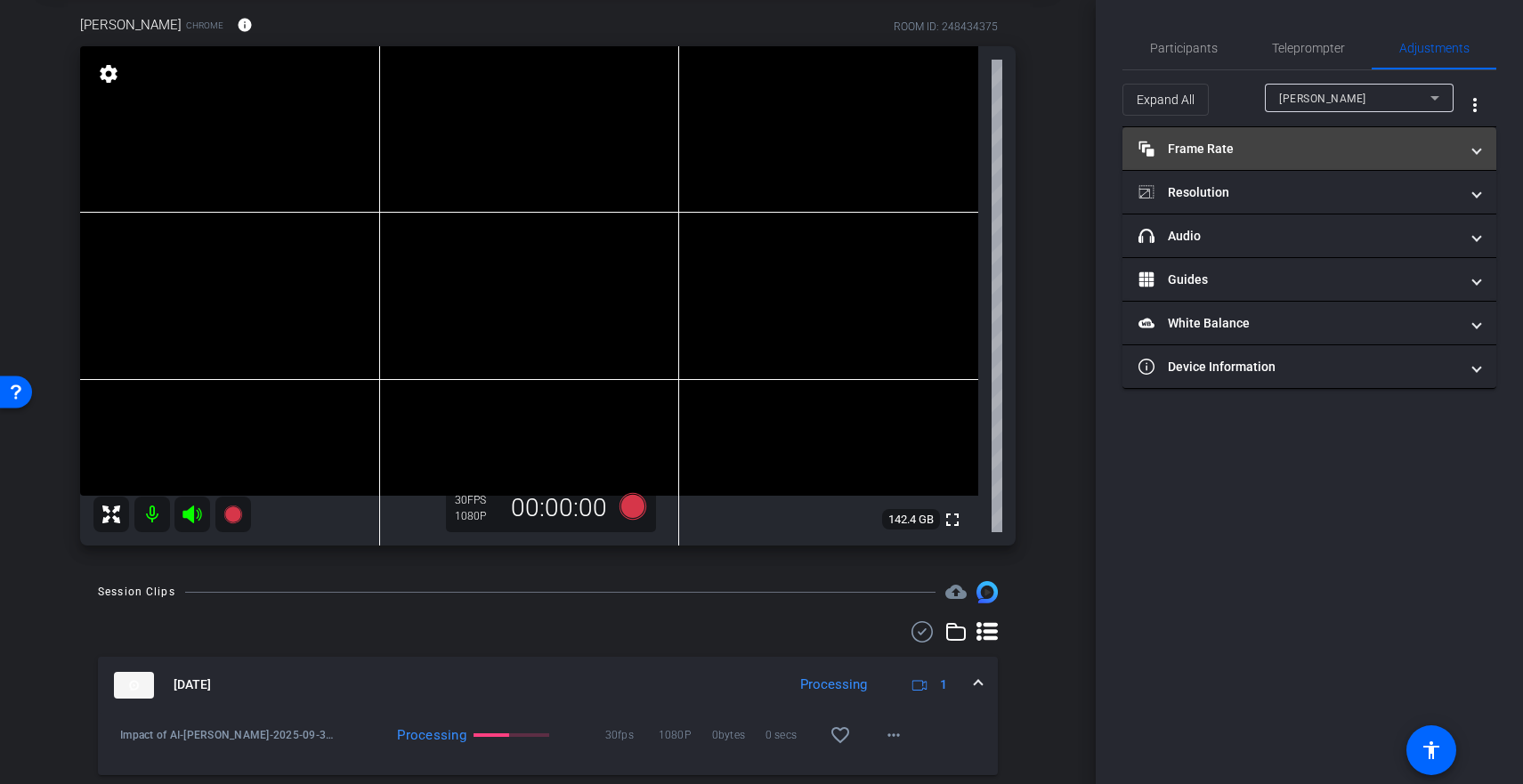
click at [1203, 158] on mat-expansion-panel-header "Frame Rate Frame Rate" at bounding box center [1309, 149] width 374 height 43
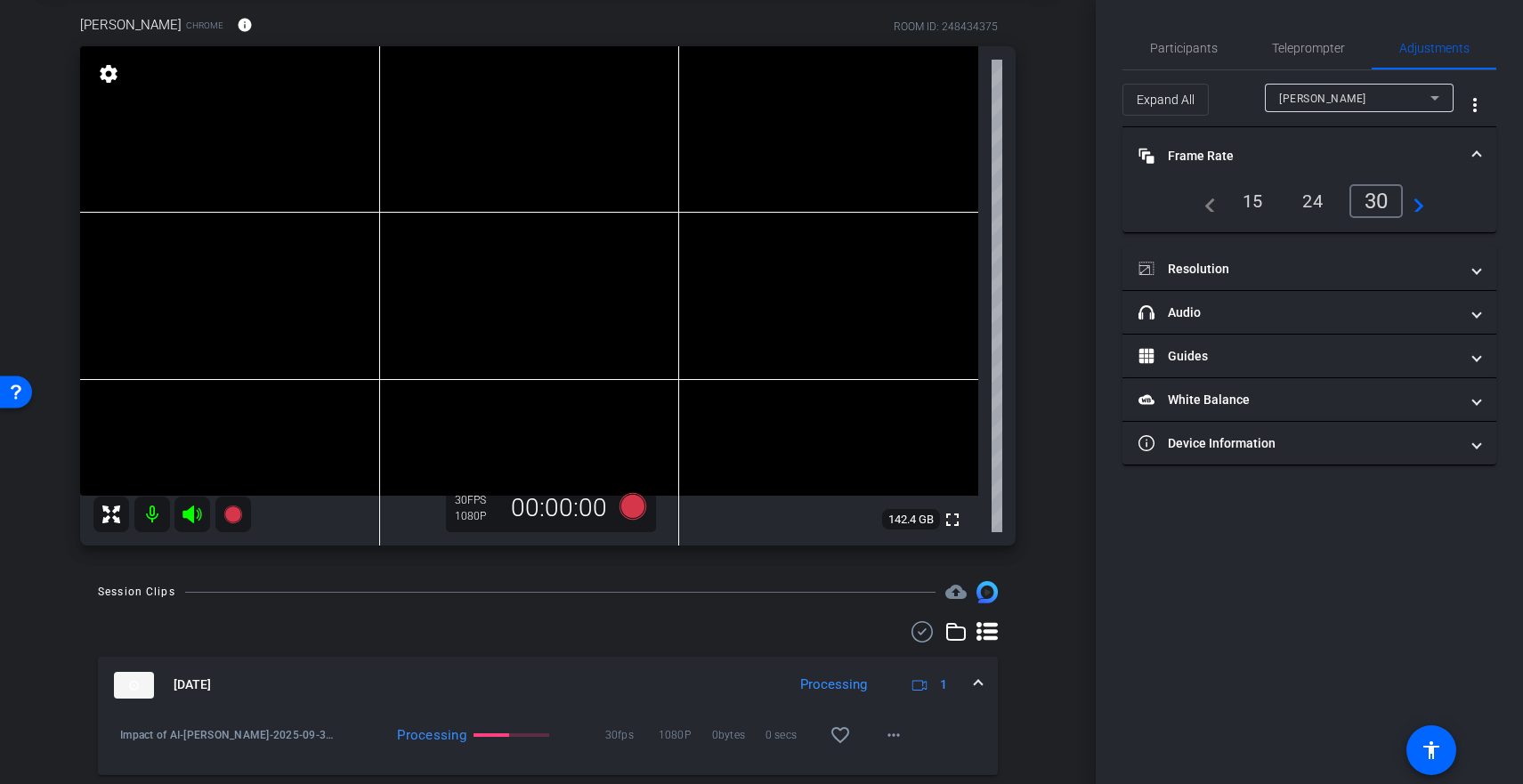
click at [1324, 203] on div "24" at bounding box center [1312, 201] width 48 height 30
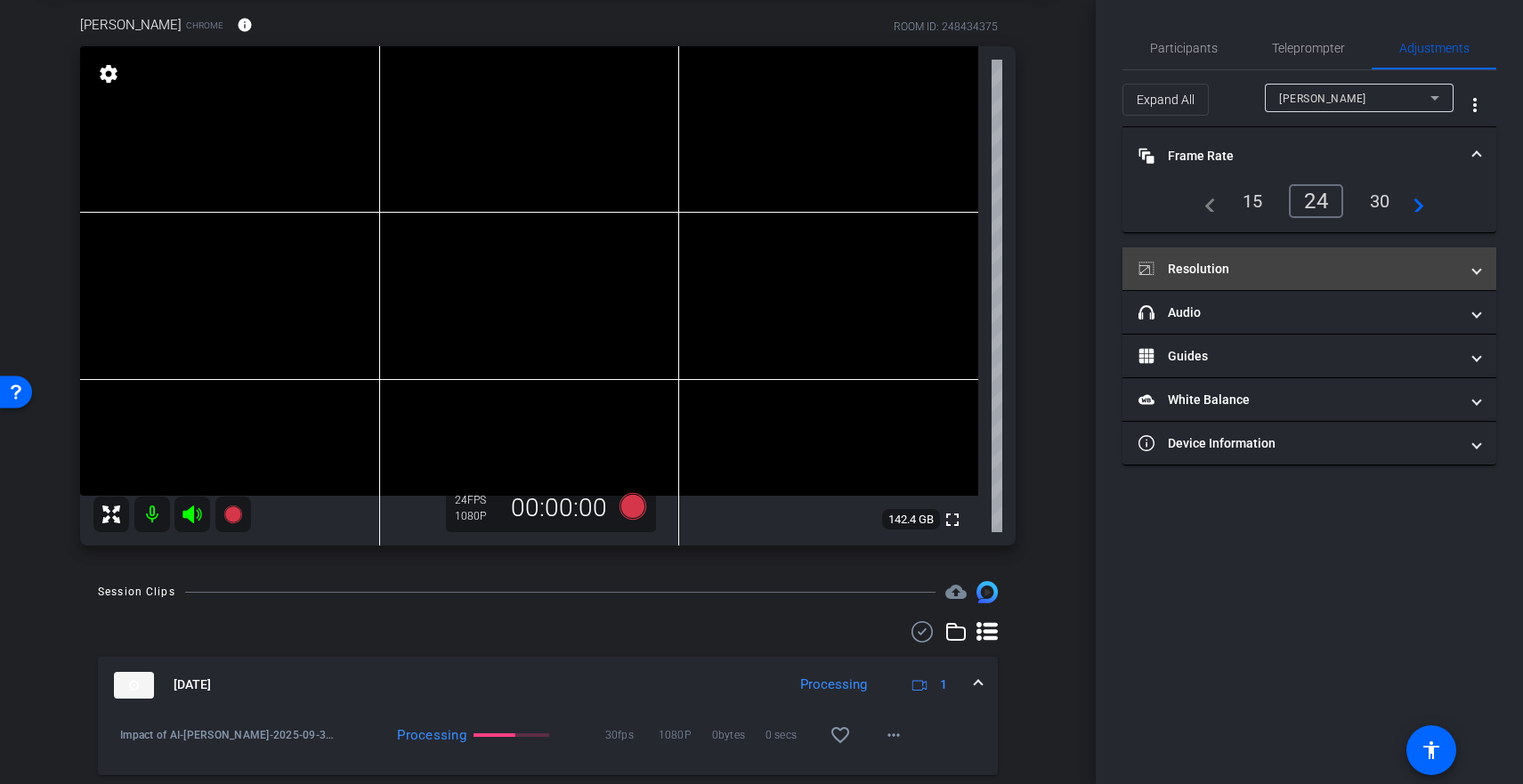
click at [1296, 275] on mat-panel-title "Resolution" at bounding box center [1299, 269] width 320 height 19
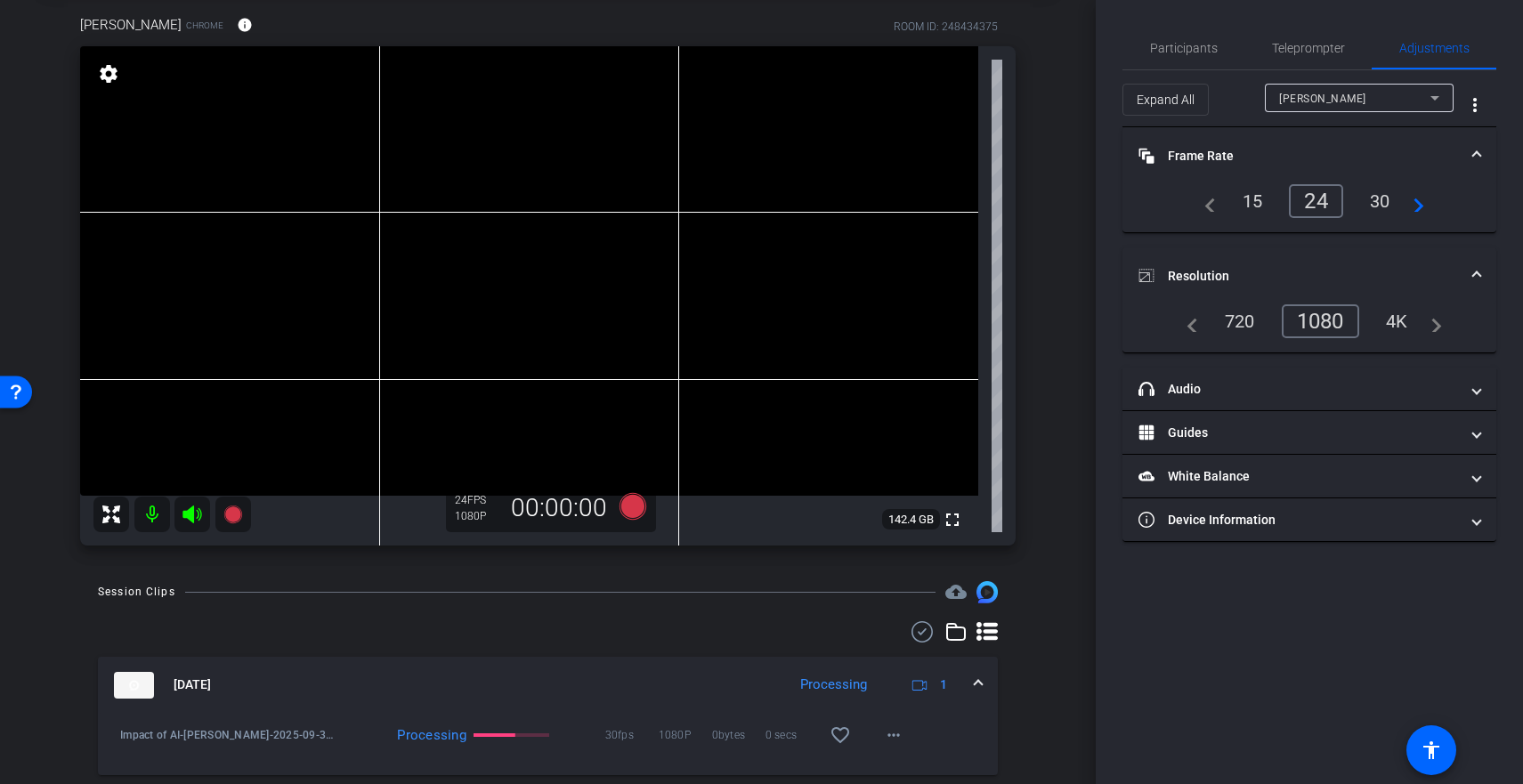
click at [1231, 319] on div "720" at bounding box center [1239, 321] width 57 height 30
click at [1333, 324] on div "1080" at bounding box center [1325, 321] width 67 height 30
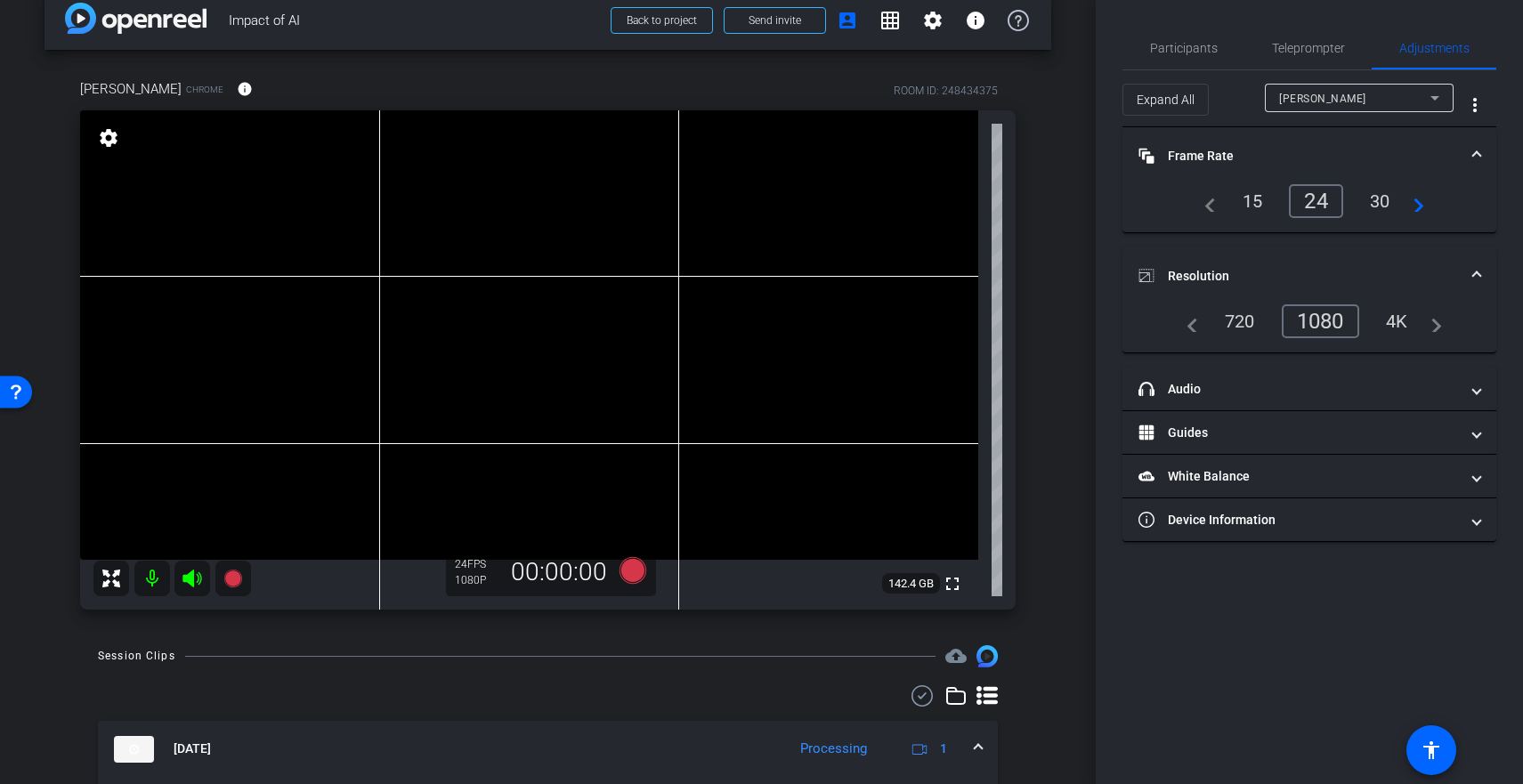
scroll to position [25, 0]
click at [1382, 203] on div "30" at bounding box center [1380, 201] width 48 height 30
click at [1328, 198] on div "24" at bounding box center [1312, 201] width 48 height 30
click at [1194, 46] on span "Participants" at bounding box center [1183, 47] width 68 height 12
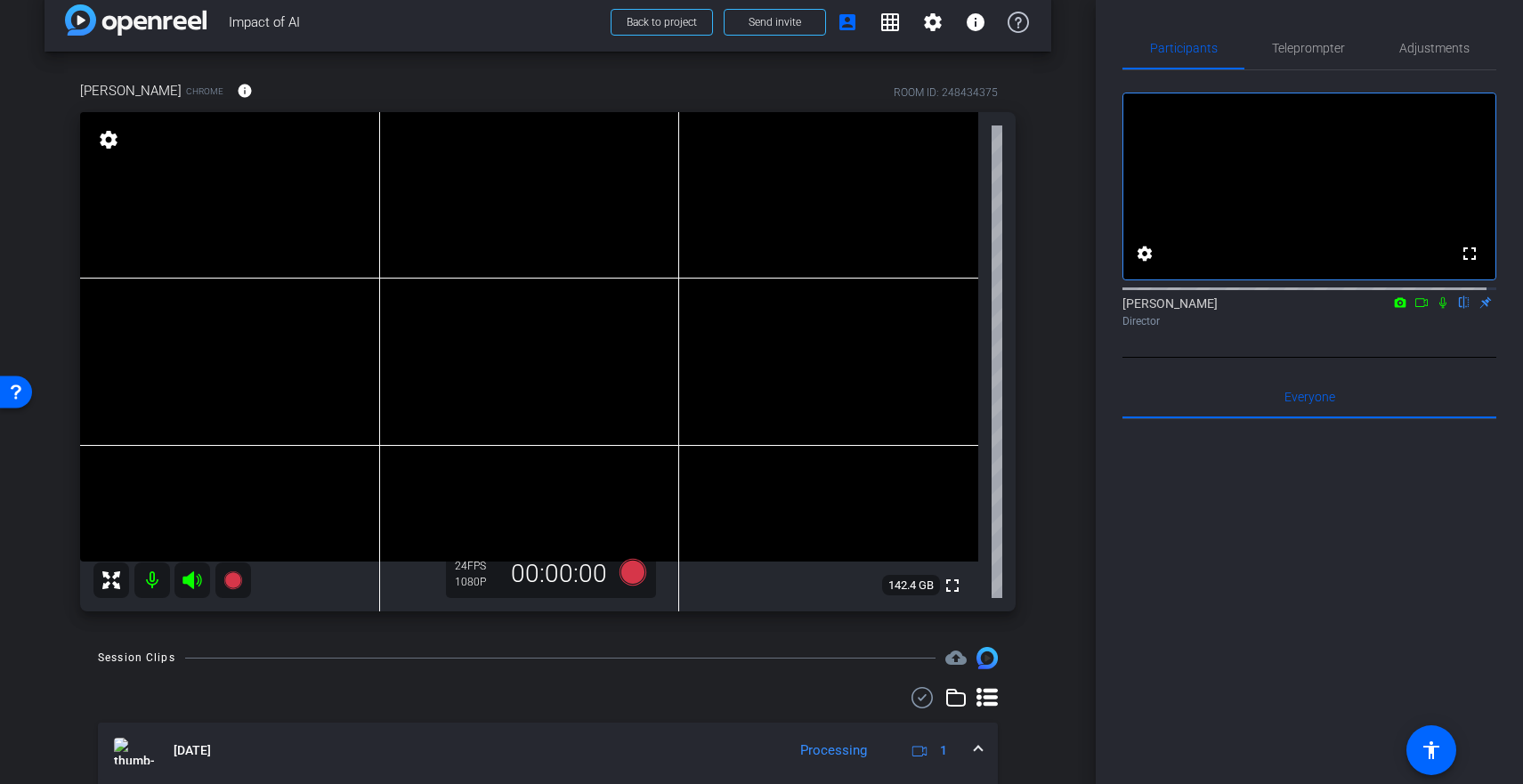
click at [1414, 309] on icon at bounding box center [1421, 302] width 14 height 12
click at [628, 574] on icon at bounding box center [632, 572] width 27 height 27
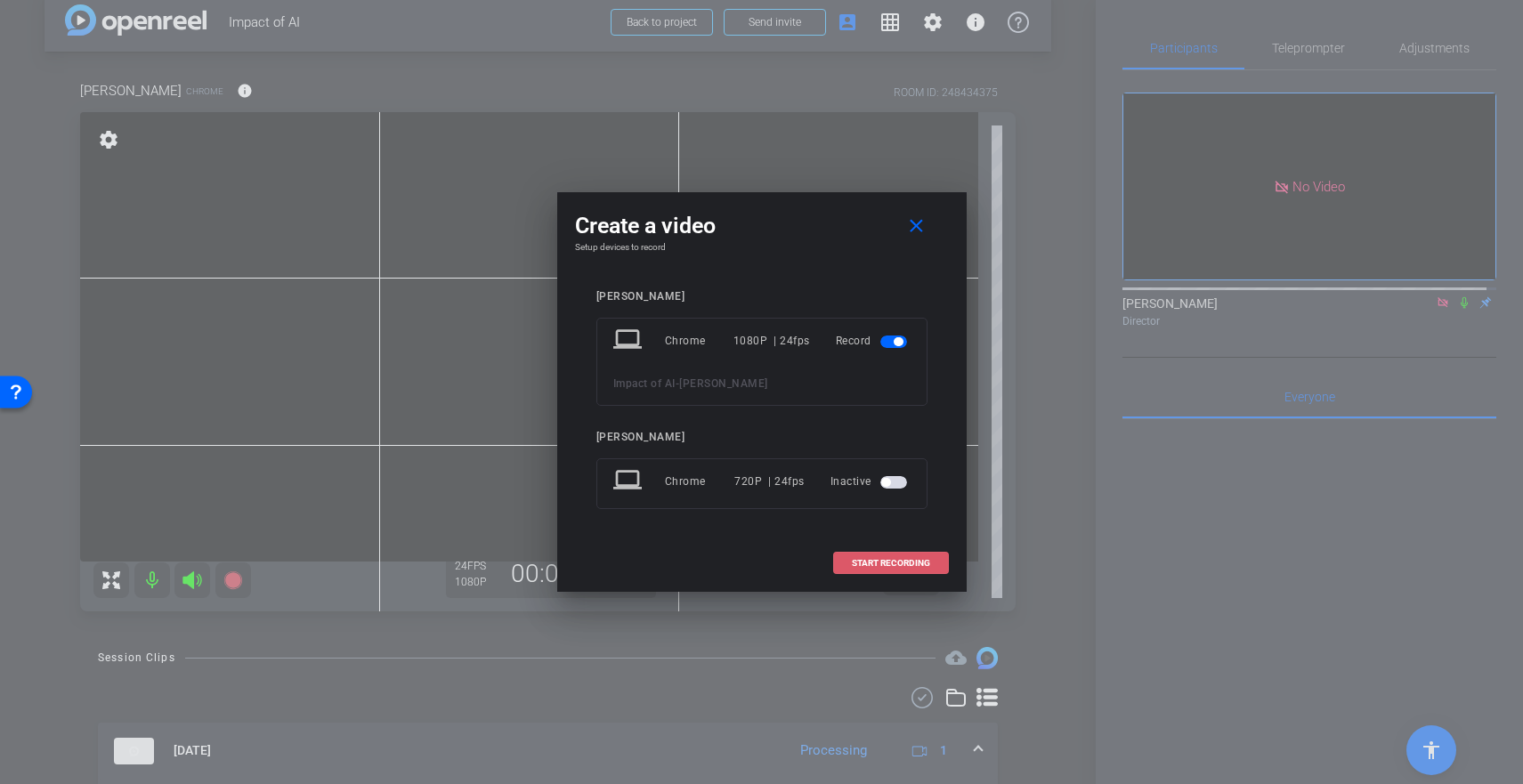
click at [880, 567] on span "START RECORDING" at bounding box center [891, 563] width 78 height 9
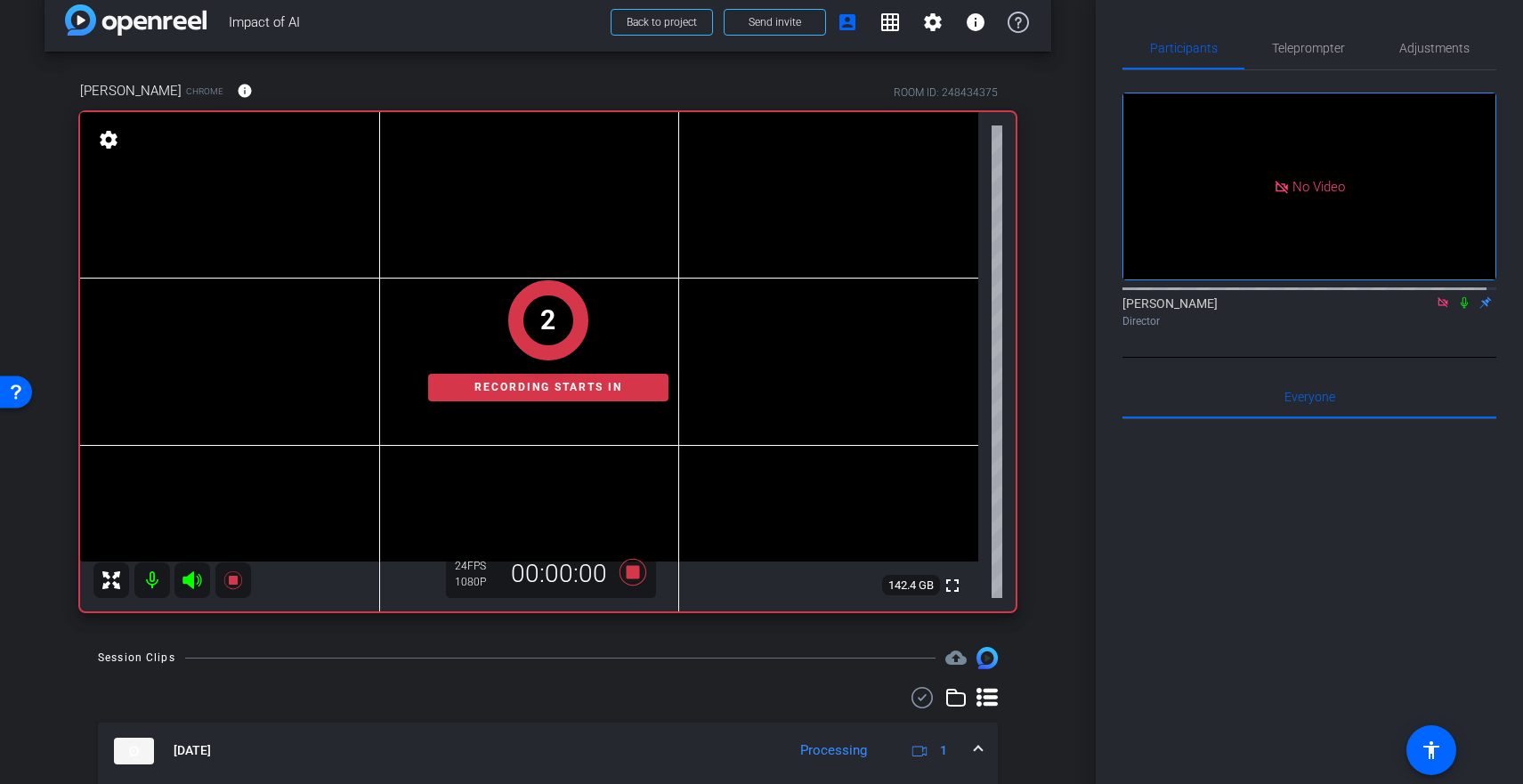
click at [1457, 309] on icon at bounding box center [1463, 302] width 14 height 12
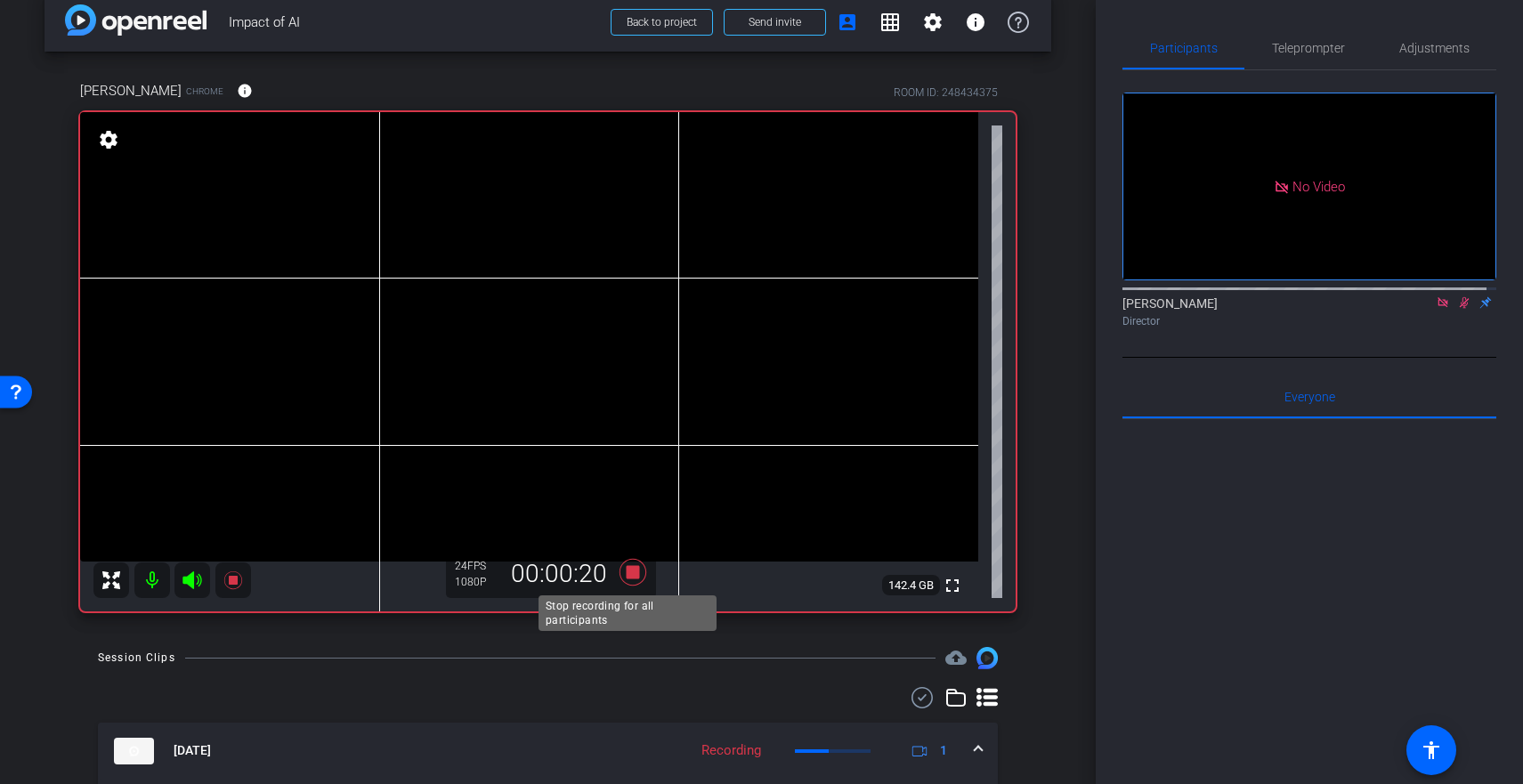
click at [623, 571] on icon at bounding box center [632, 572] width 27 height 27
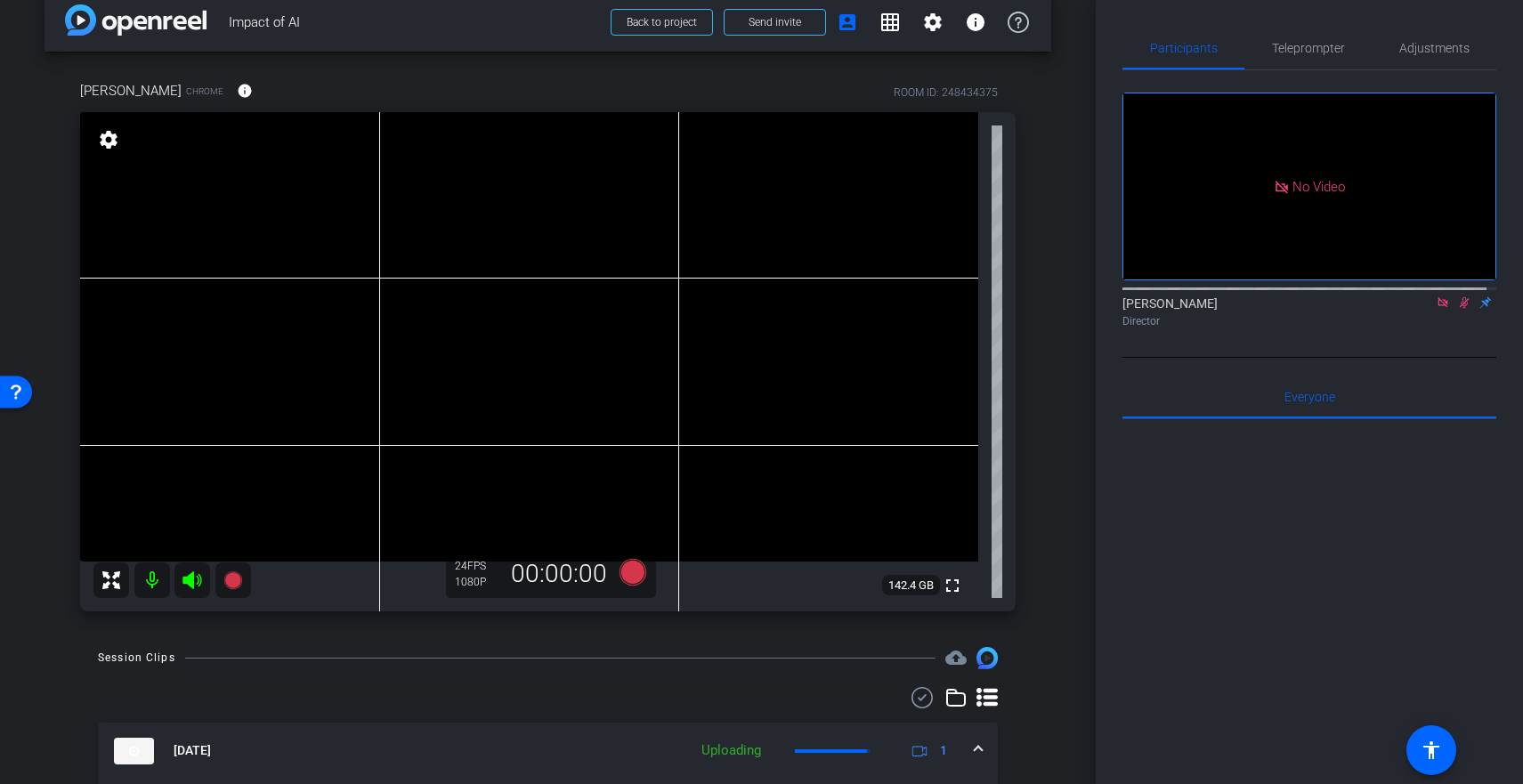
click at [1457, 309] on icon at bounding box center [1463, 302] width 14 height 12
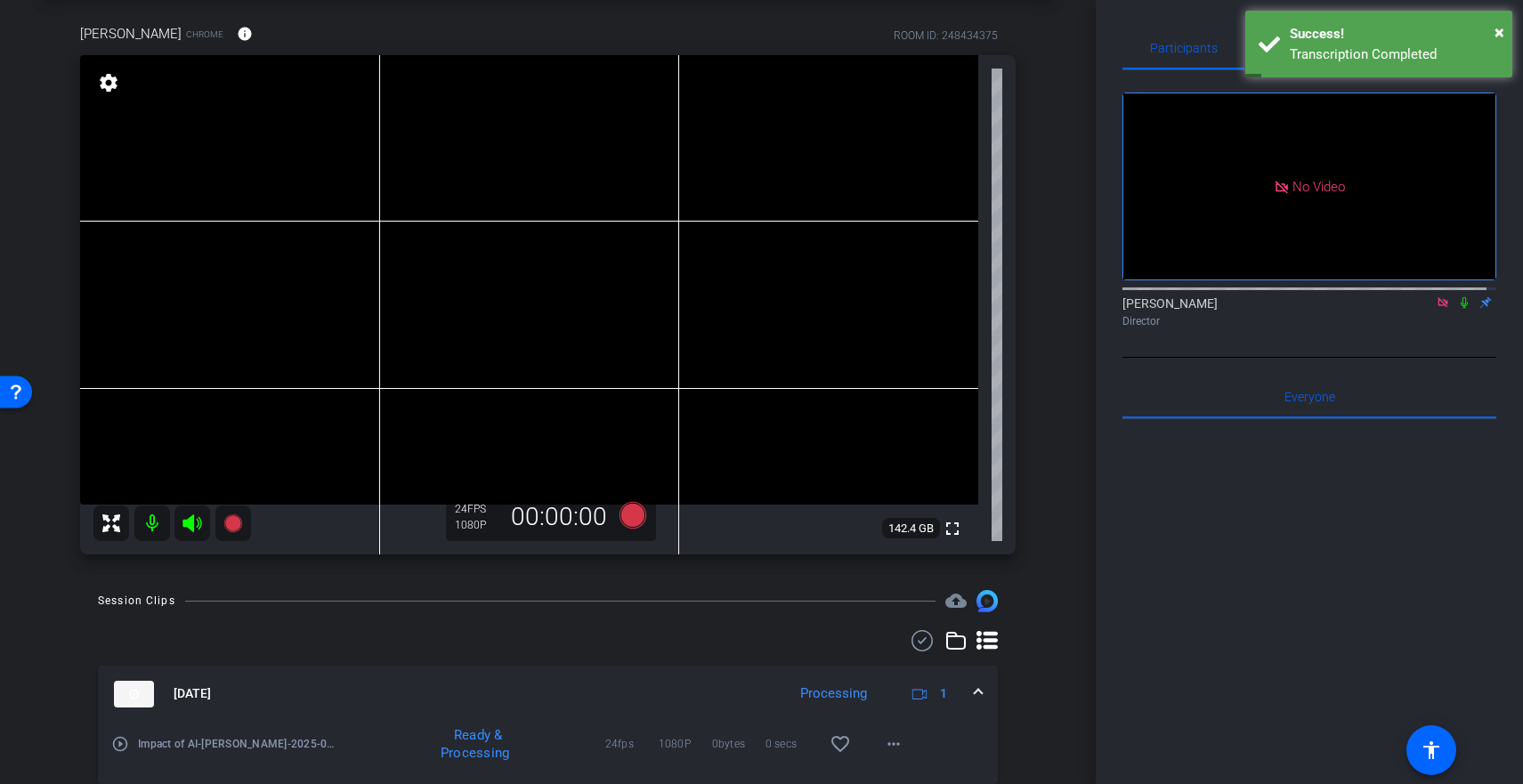
scroll to position [92, 0]
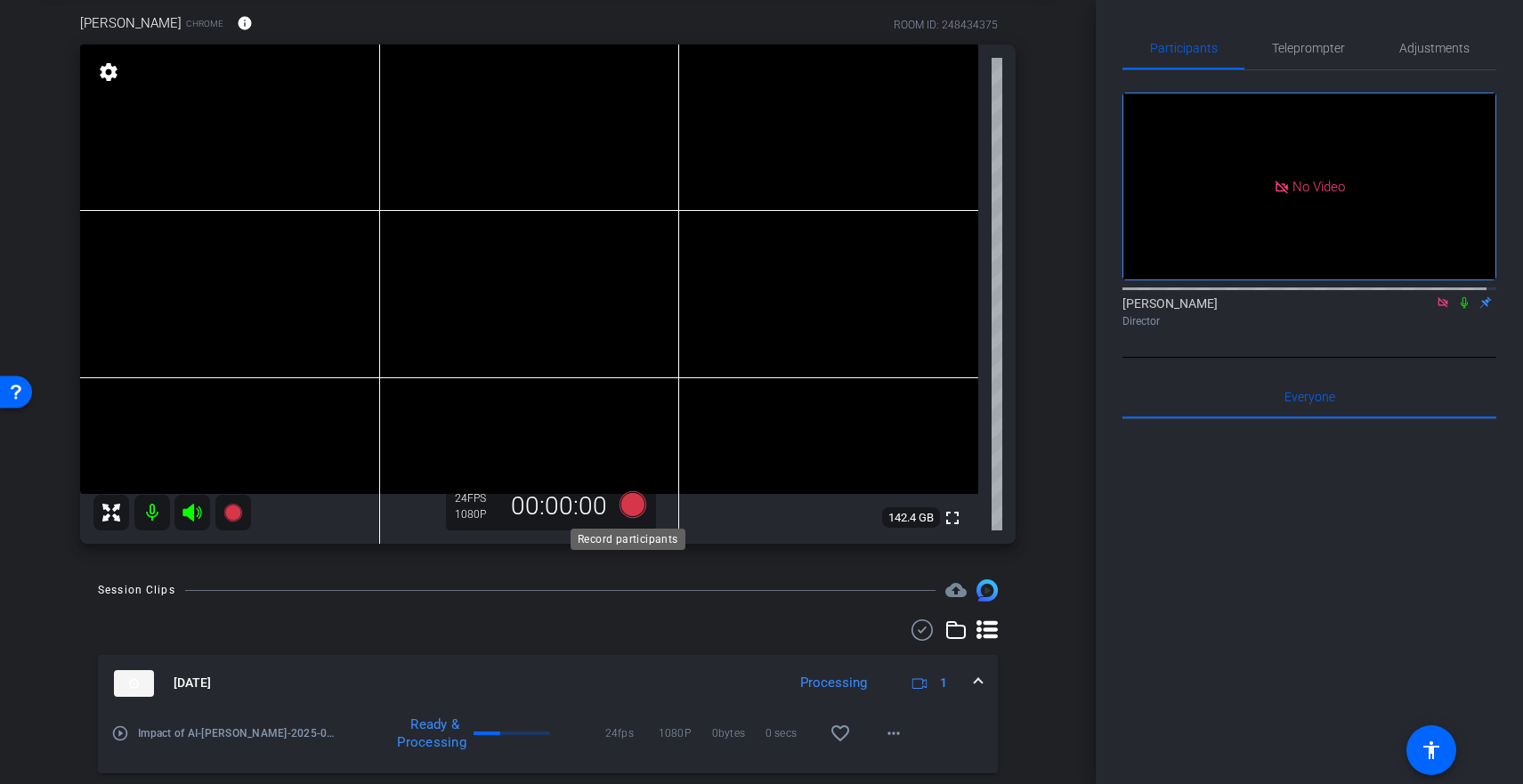
click at [625, 499] on icon at bounding box center [632, 504] width 27 height 27
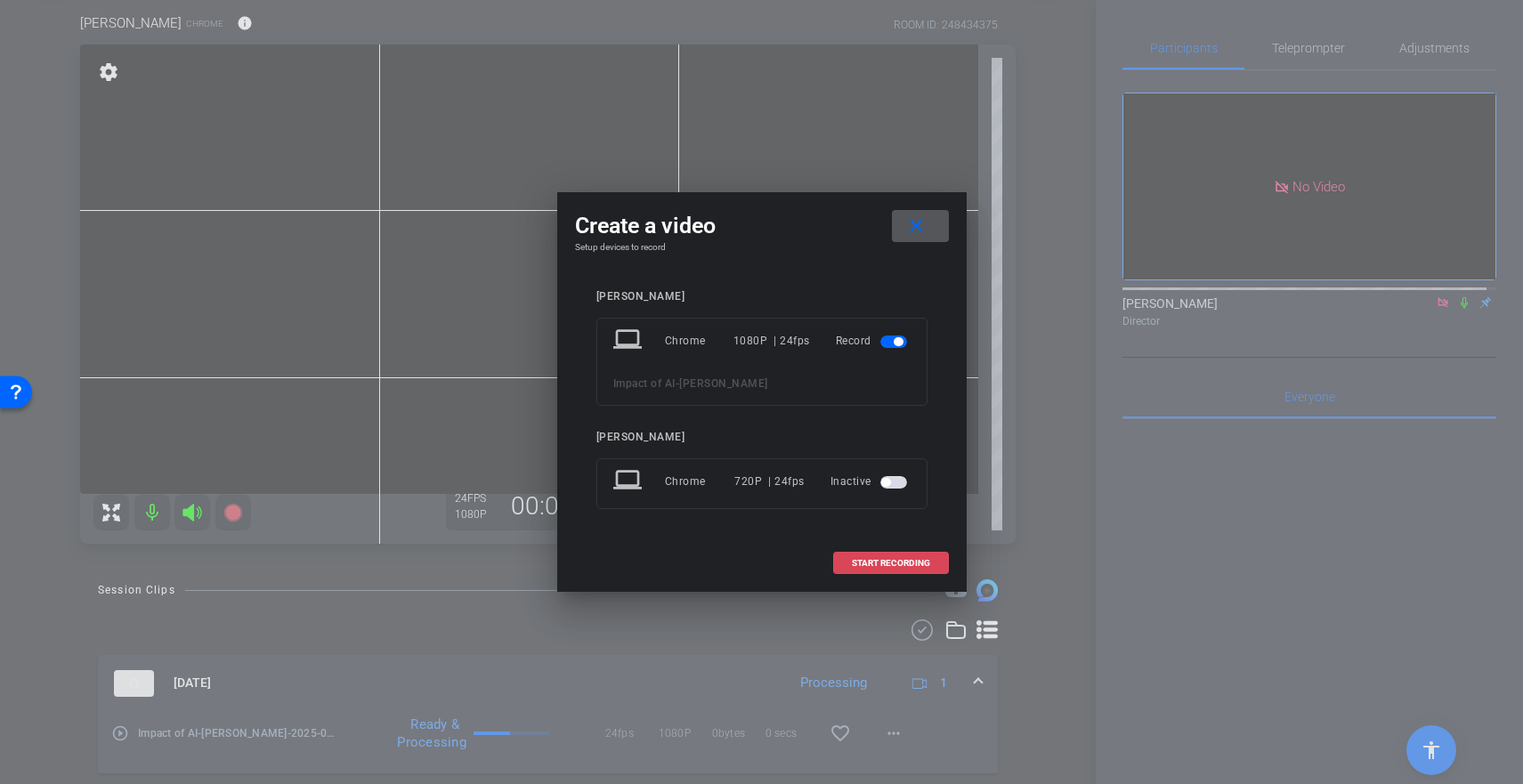
click at [864, 555] on span at bounding box center [891, 563] width 114 height 43
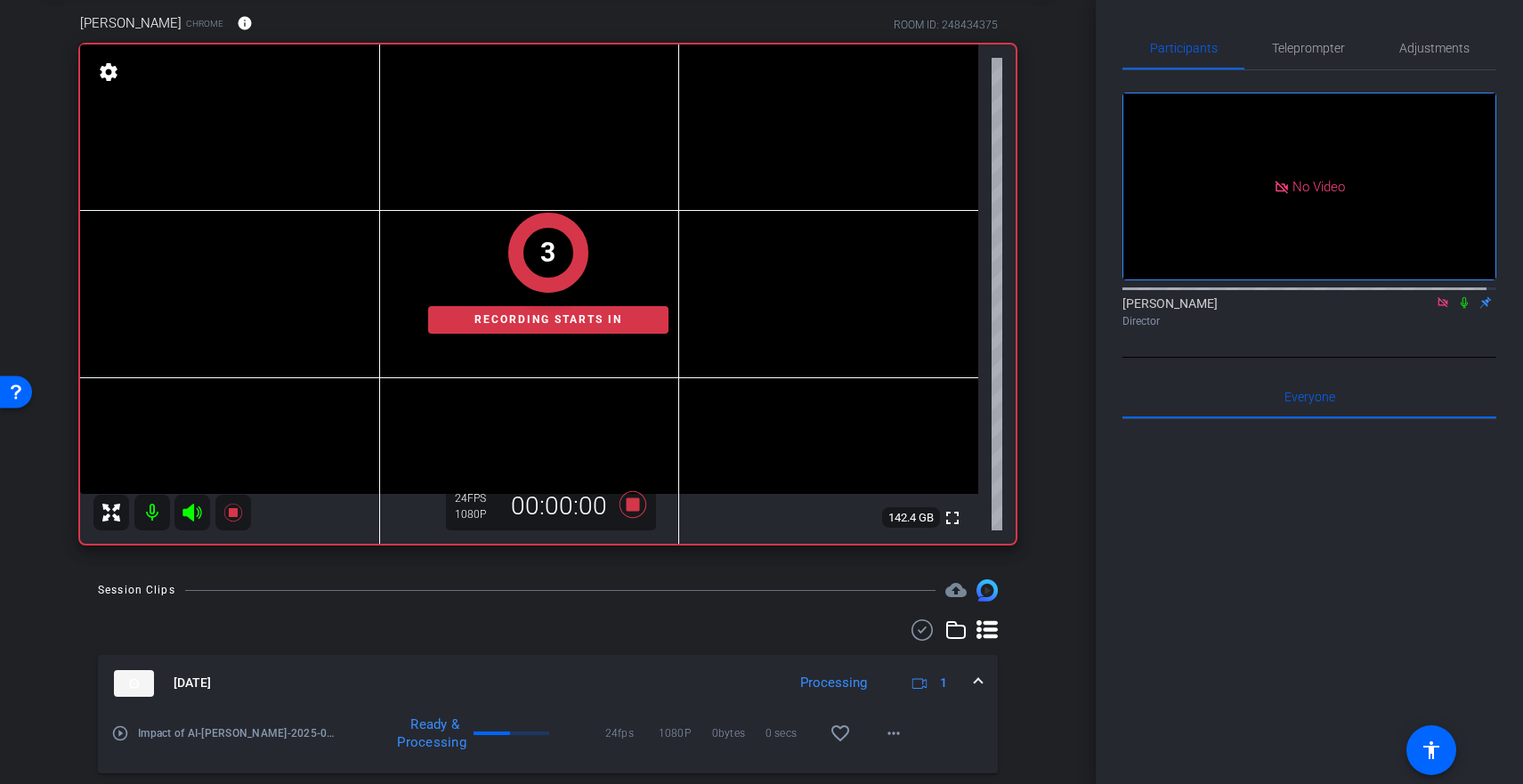
click at [1457, 309] on icon at bounding box center [1463, 302] width 14 height 12
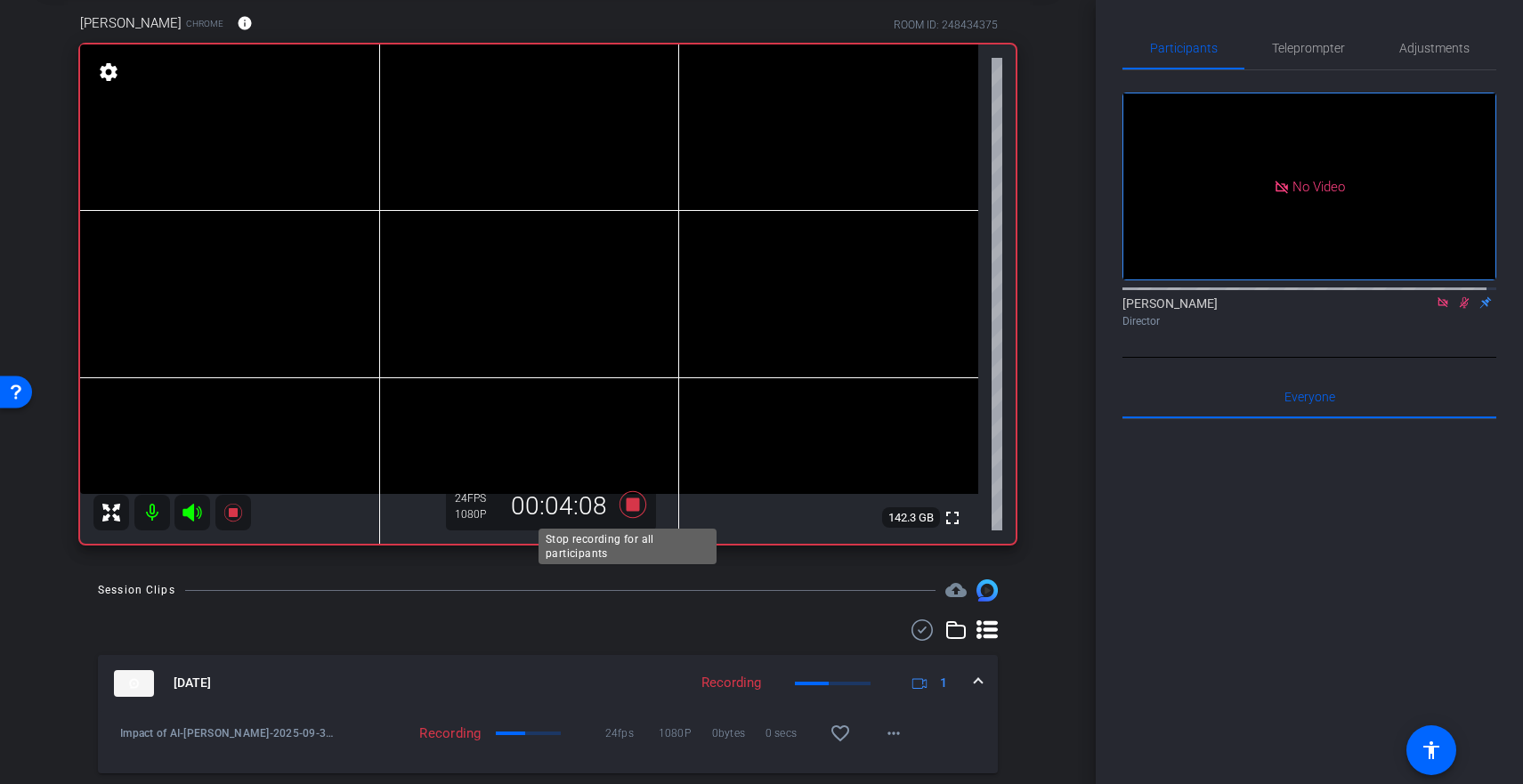
click at [621, 507] on icon at bounding box center [632, 504] width 27 height 27
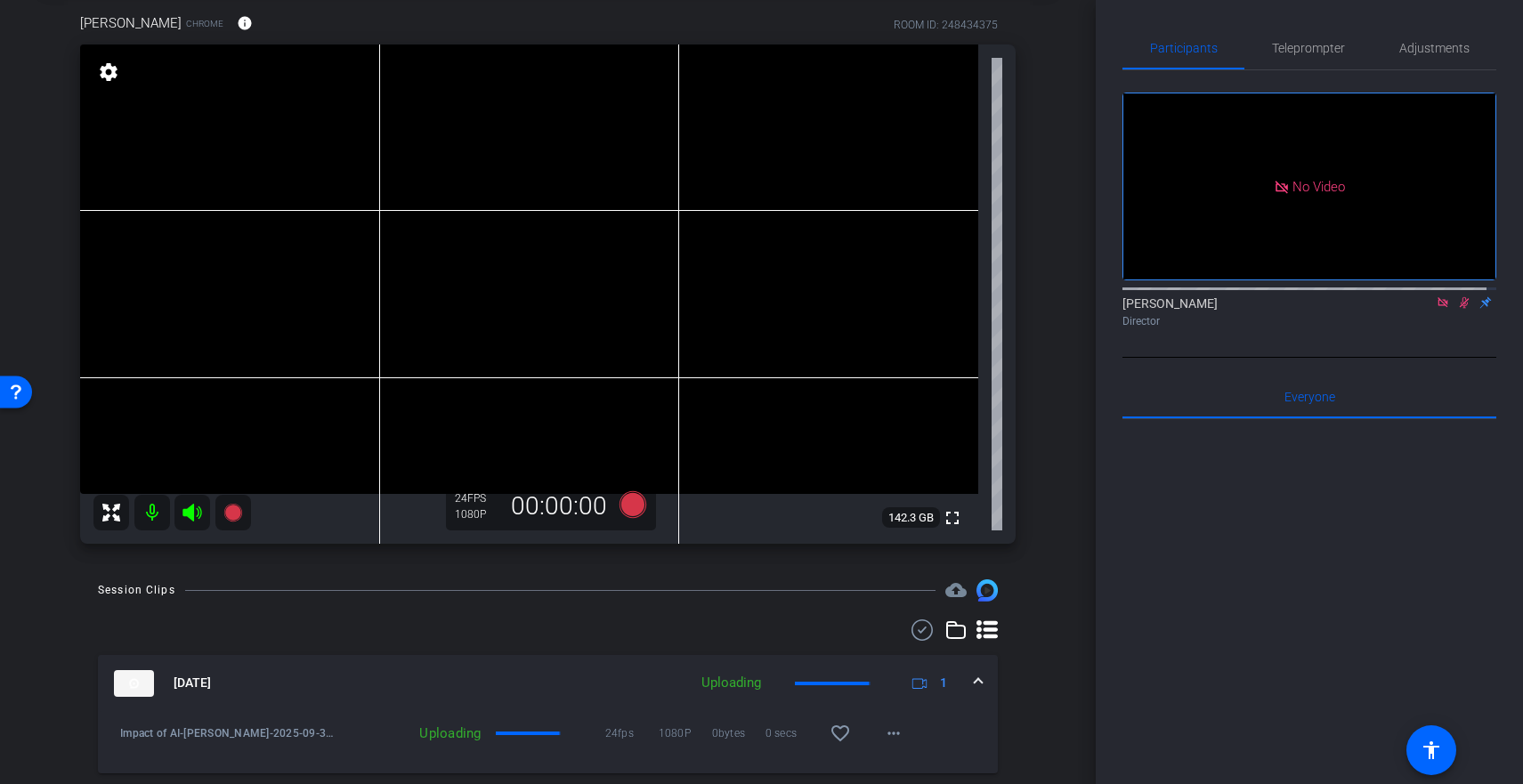
click at [1457, 309] on icon at bounding box center [1463, 302] width 14 height 12
click at [1435, 309] on icon at bounding box center [1442, 302] width 14 height 12
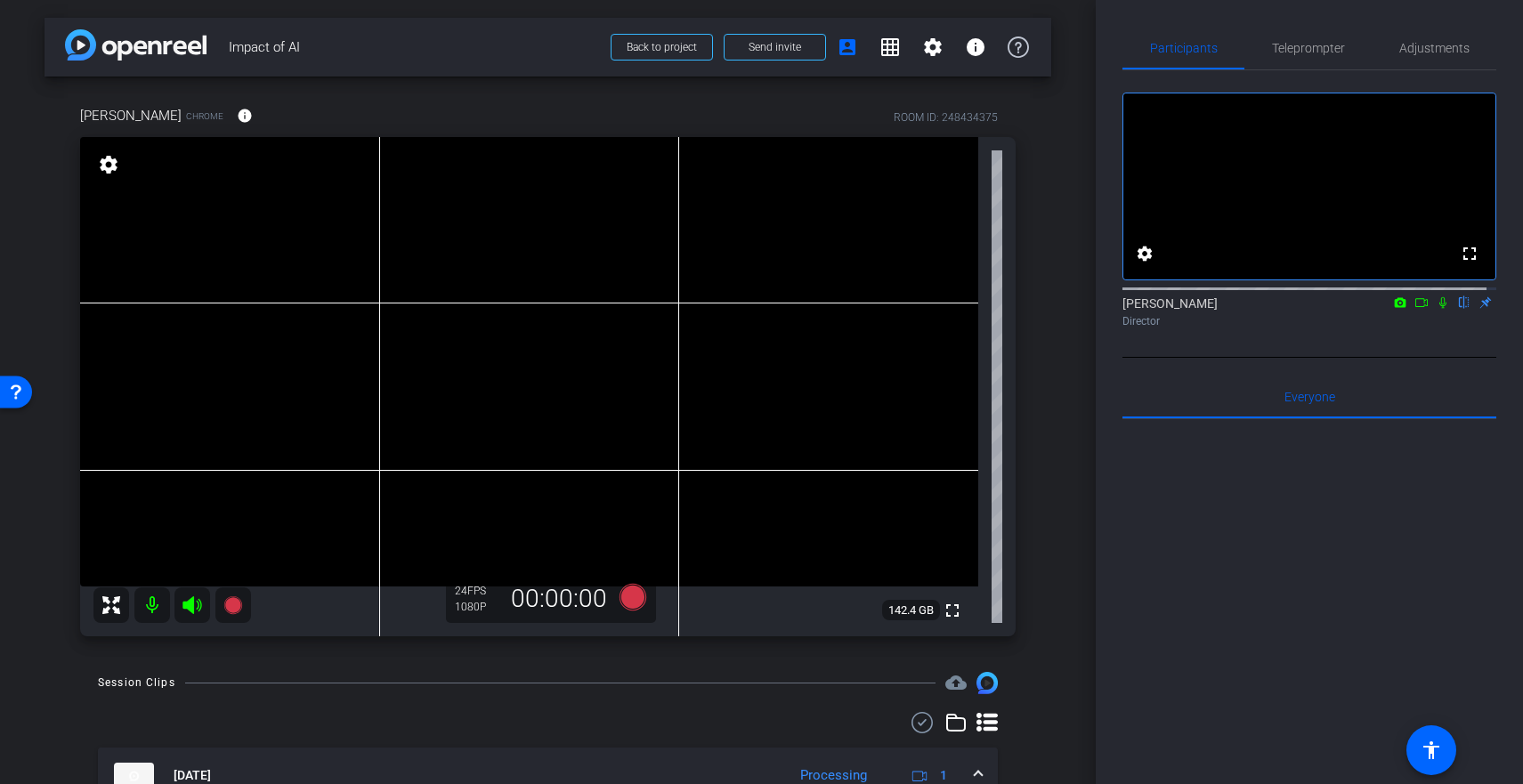
scroll to position [28, 0]
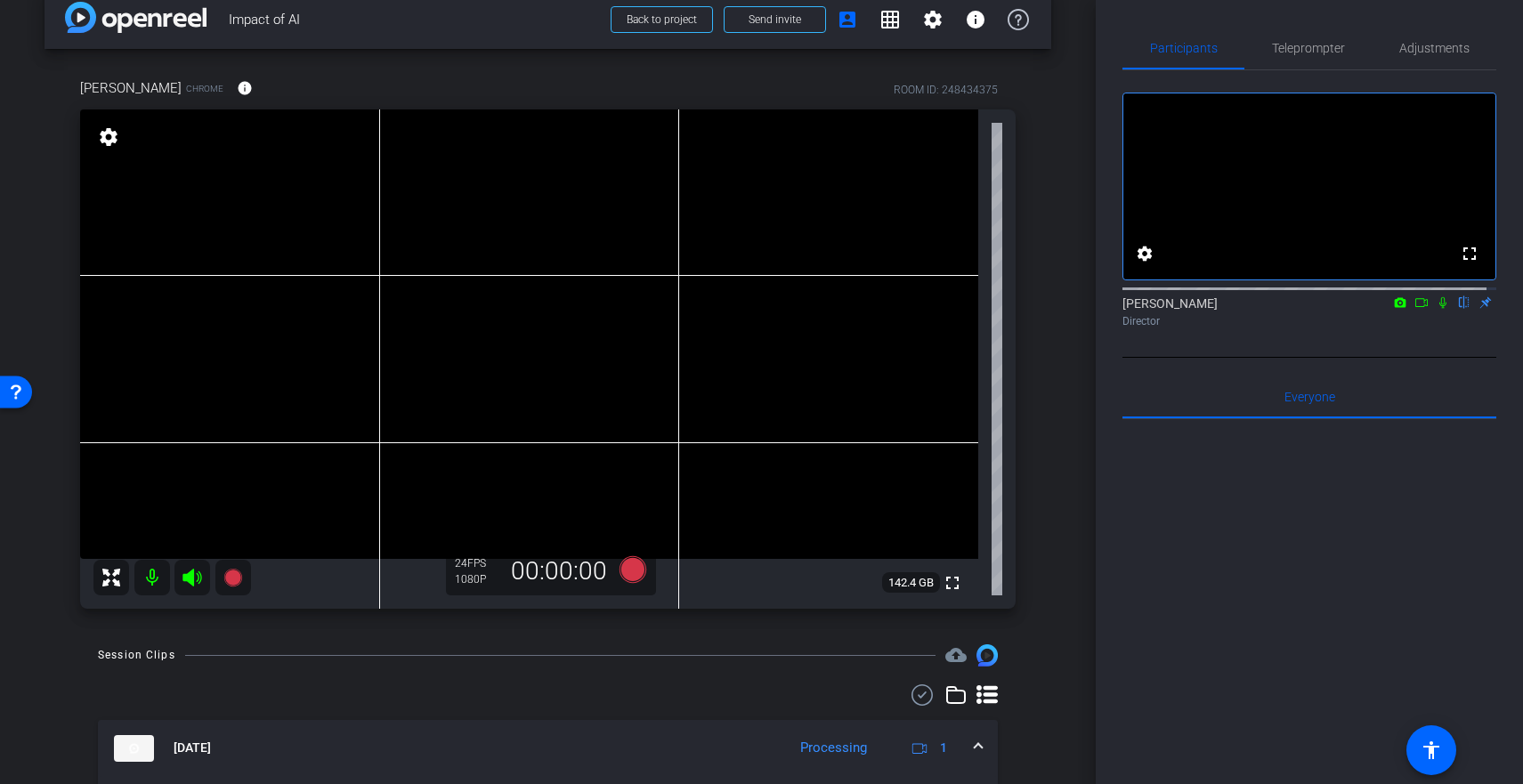
click at [1415, 307] on icon at bounding box center [1421, 303] width 12 height 9
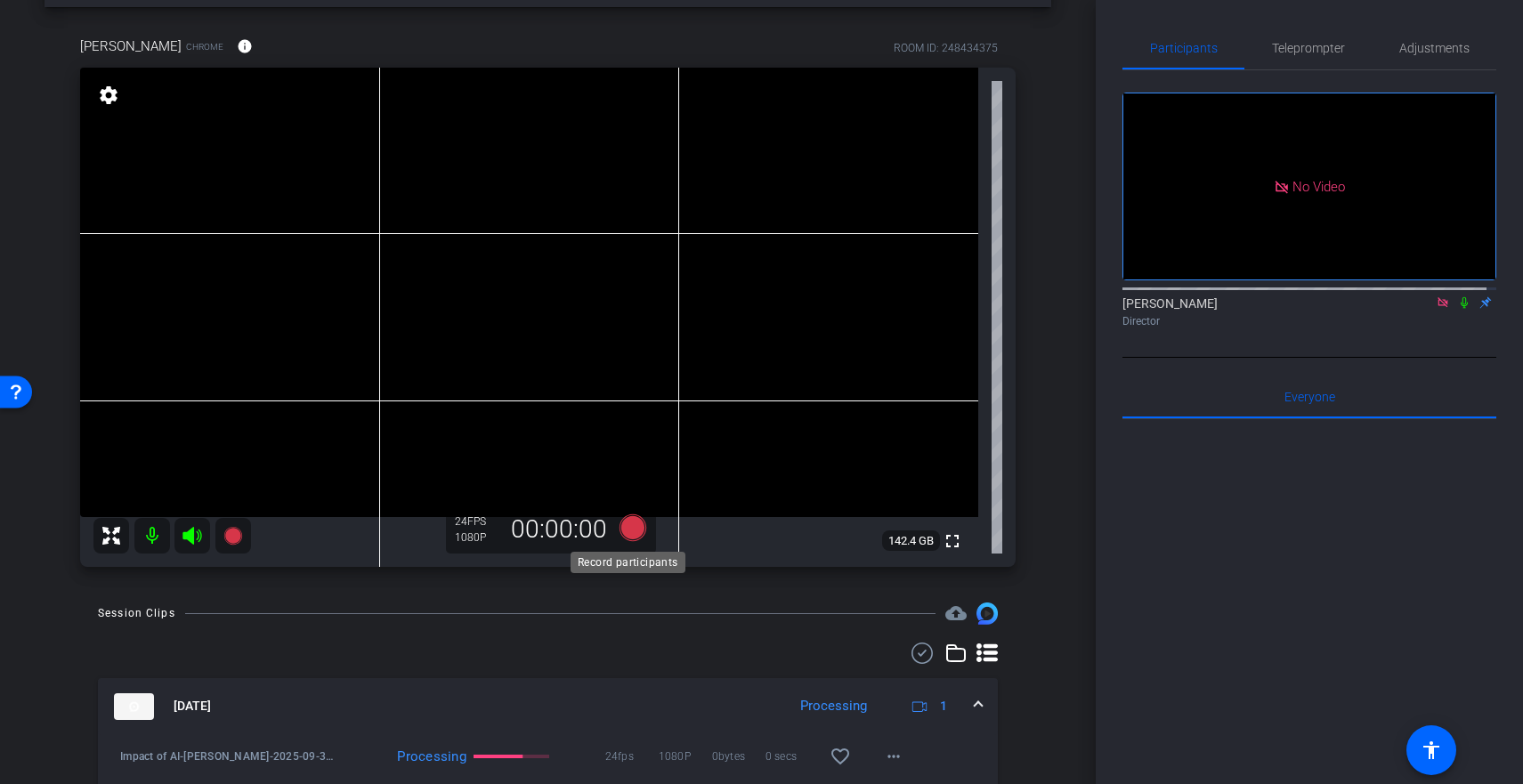
click at [624, 537] on icon at bounding box center [632, 527] width 27 height 27
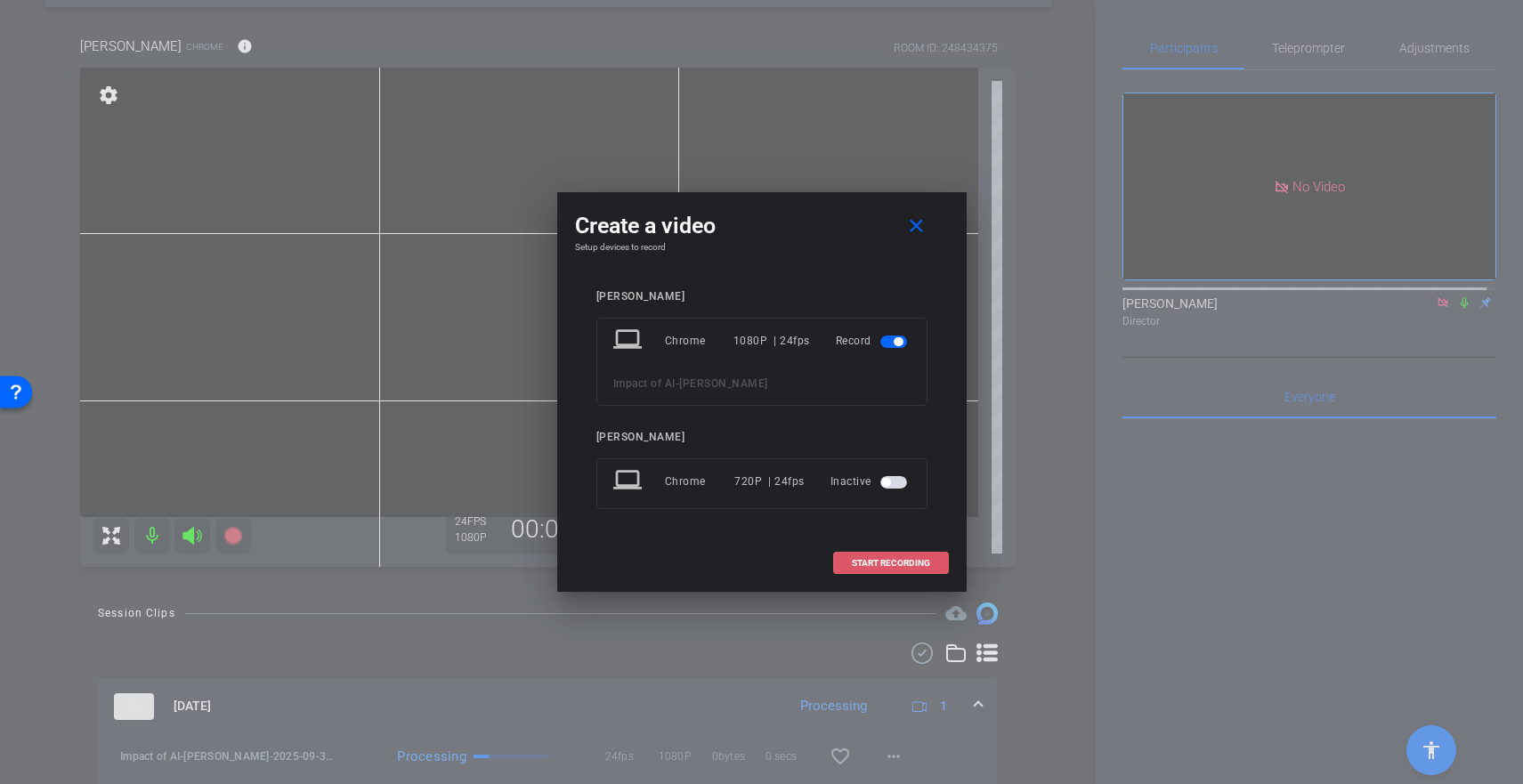
click at [878, 561] on span "START RECORDING" at bounding box center [891, 563] width 78 height 9
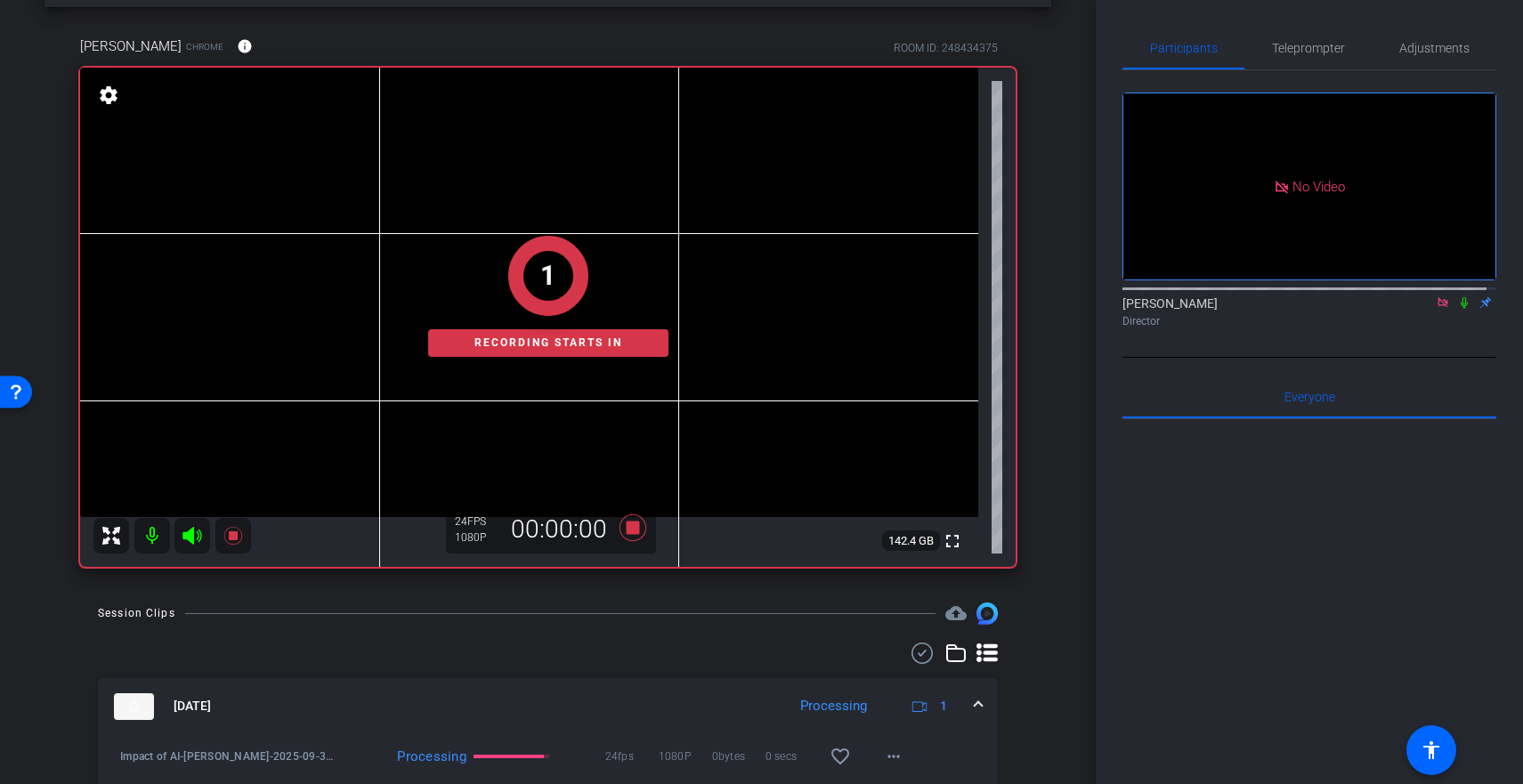
click at [1461, 309] on icon at bounding box center [1464, 303] width 7 height 11
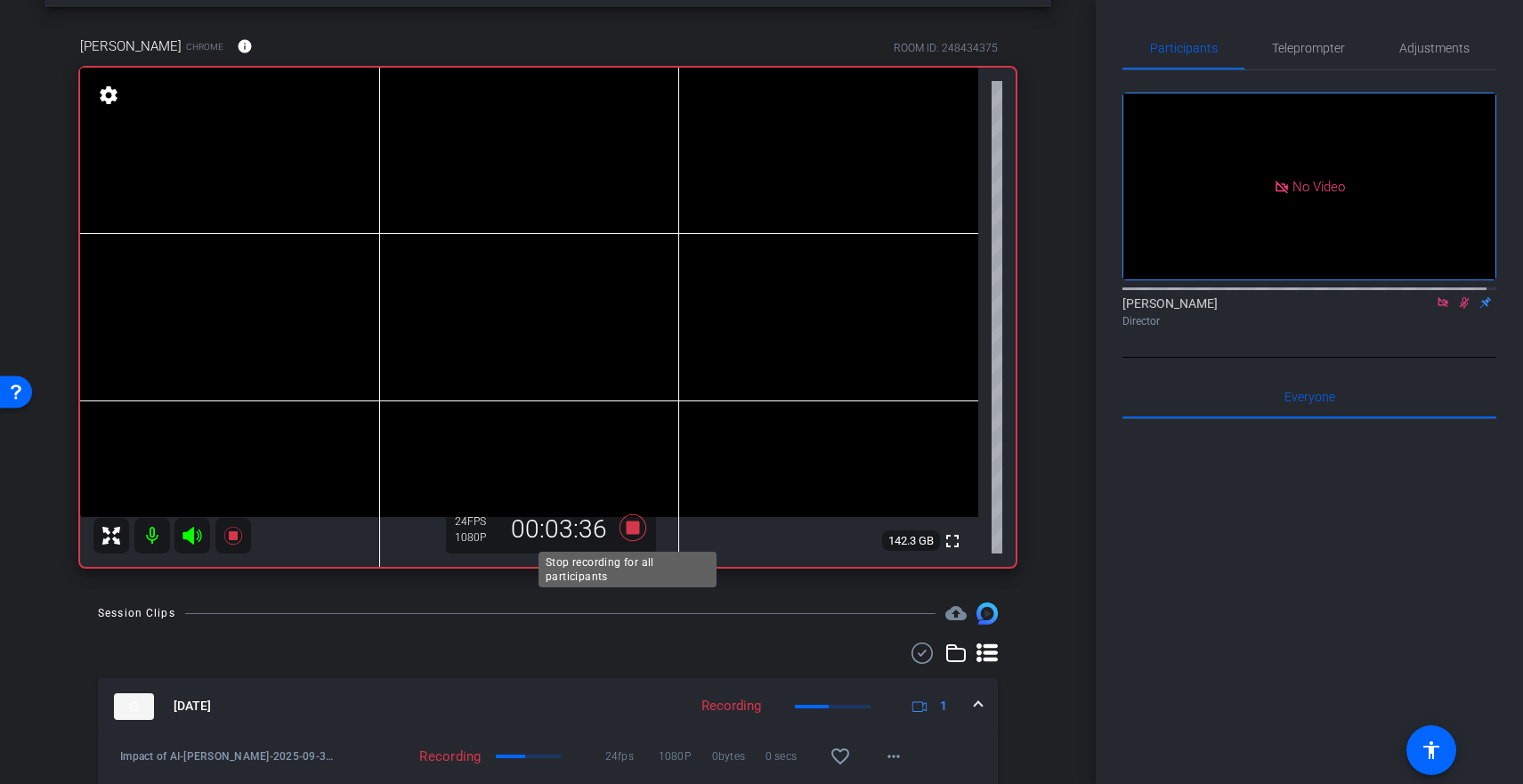
click at [623, 528] on icon at bounding box center [632, 527] width 27 height 27
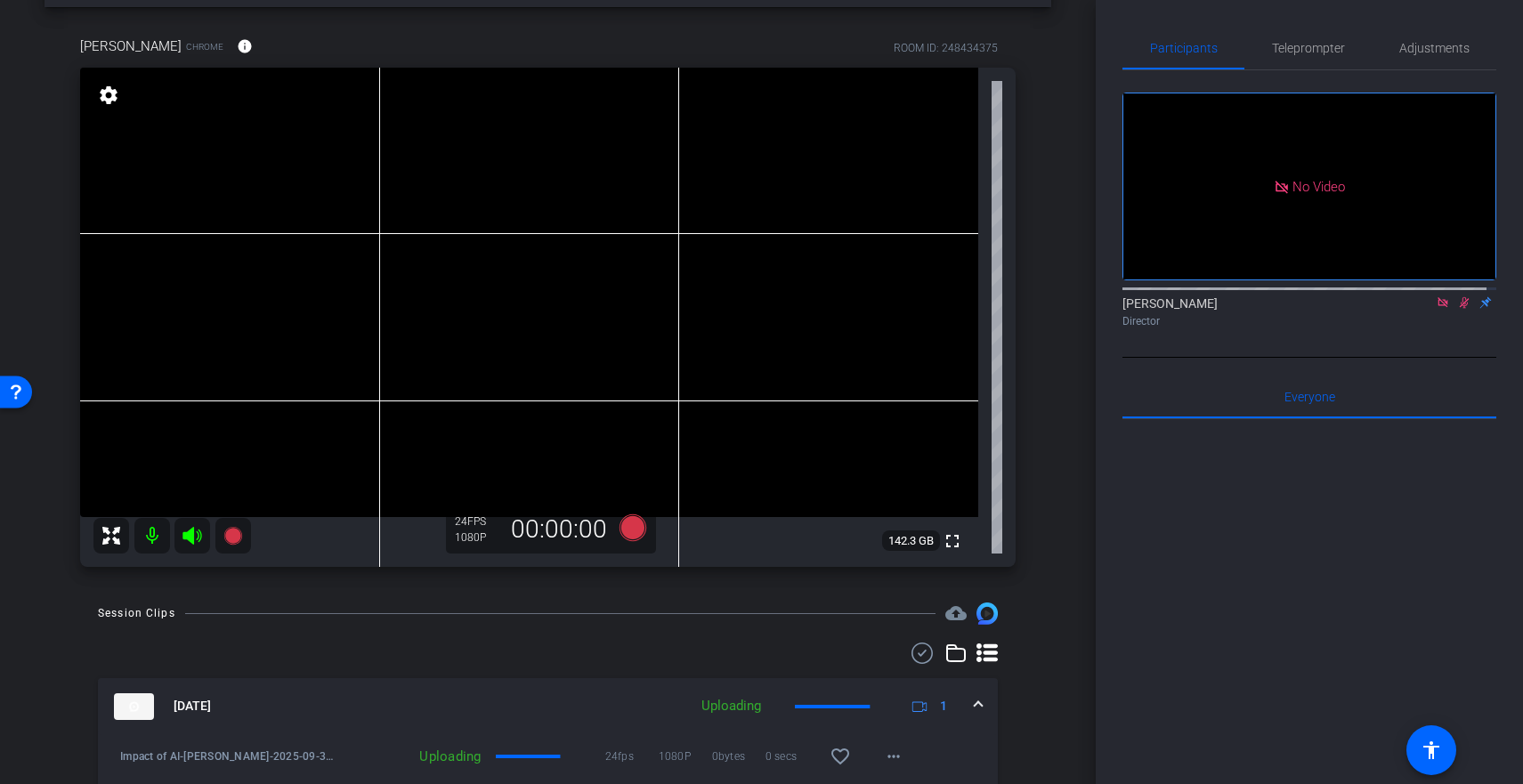
click at [1457, 309] on icon at bounding box center [1463, 302] width 14 height 12
click at [1435, 309] on icon at bounding box center [1442, 302] width 14 height 12
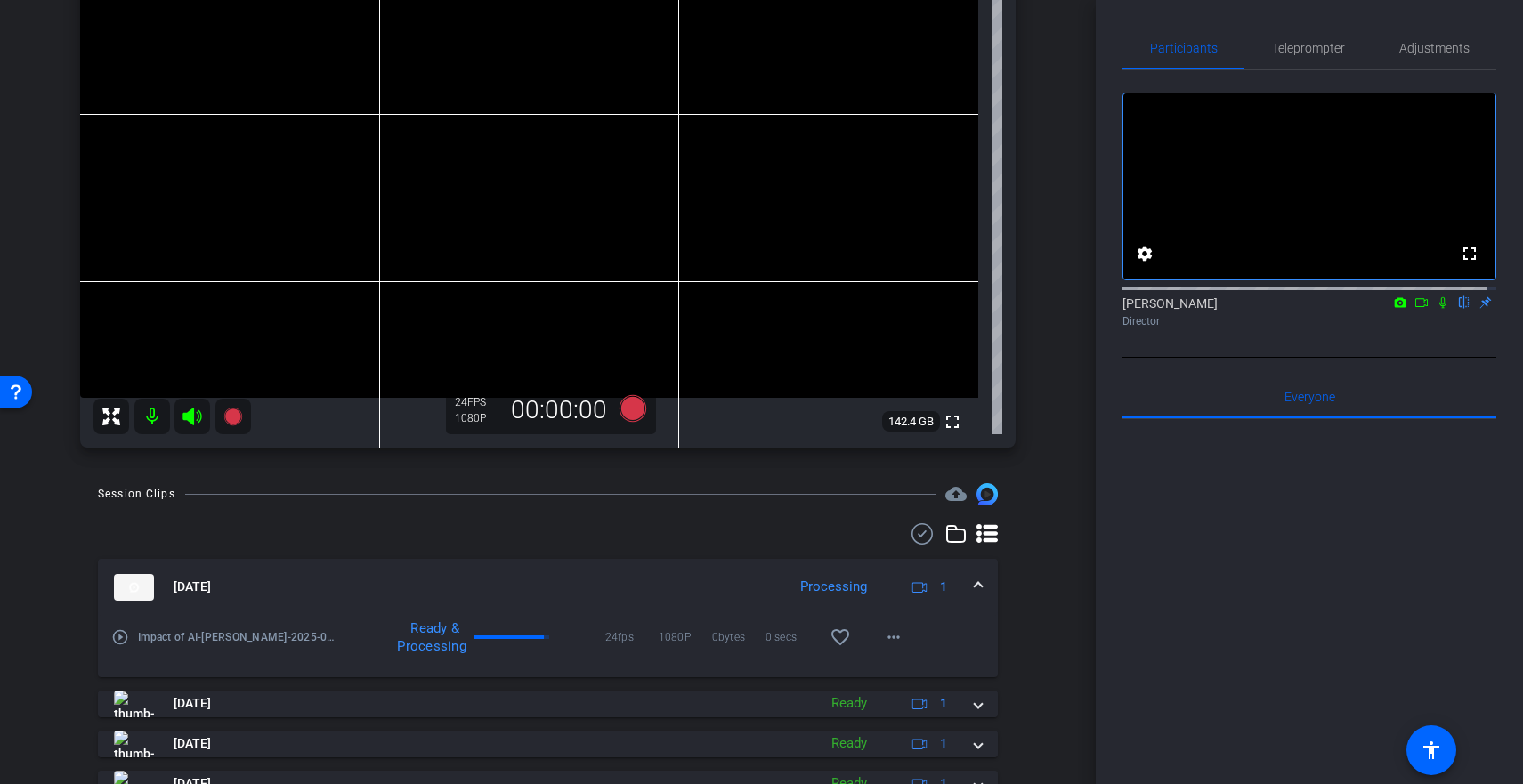
scroll to position [235, 0]
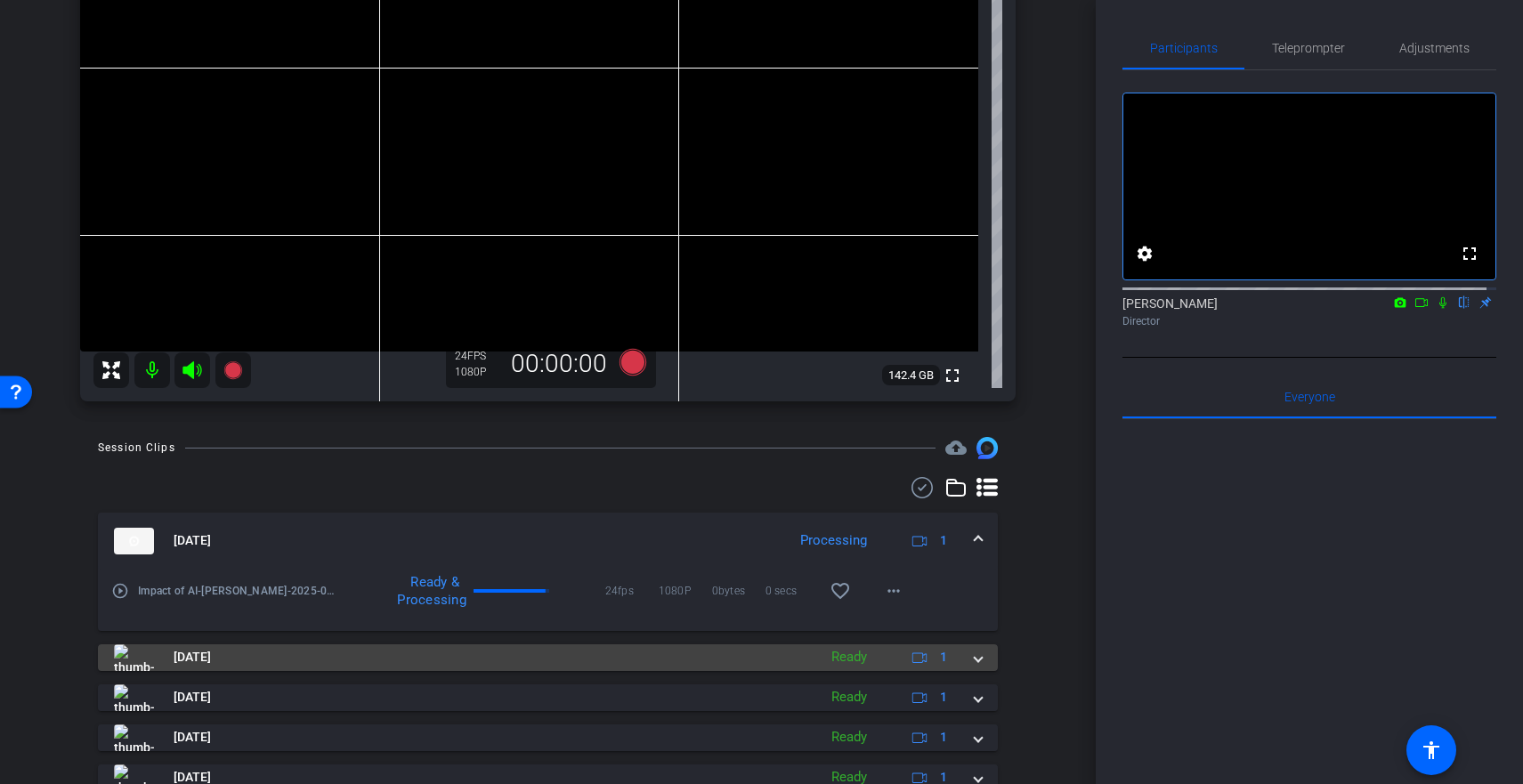
click at [392, 662] on mat-panel-title "Sep 30, 2025" at bounding box center [460, 657] width 694 height 27
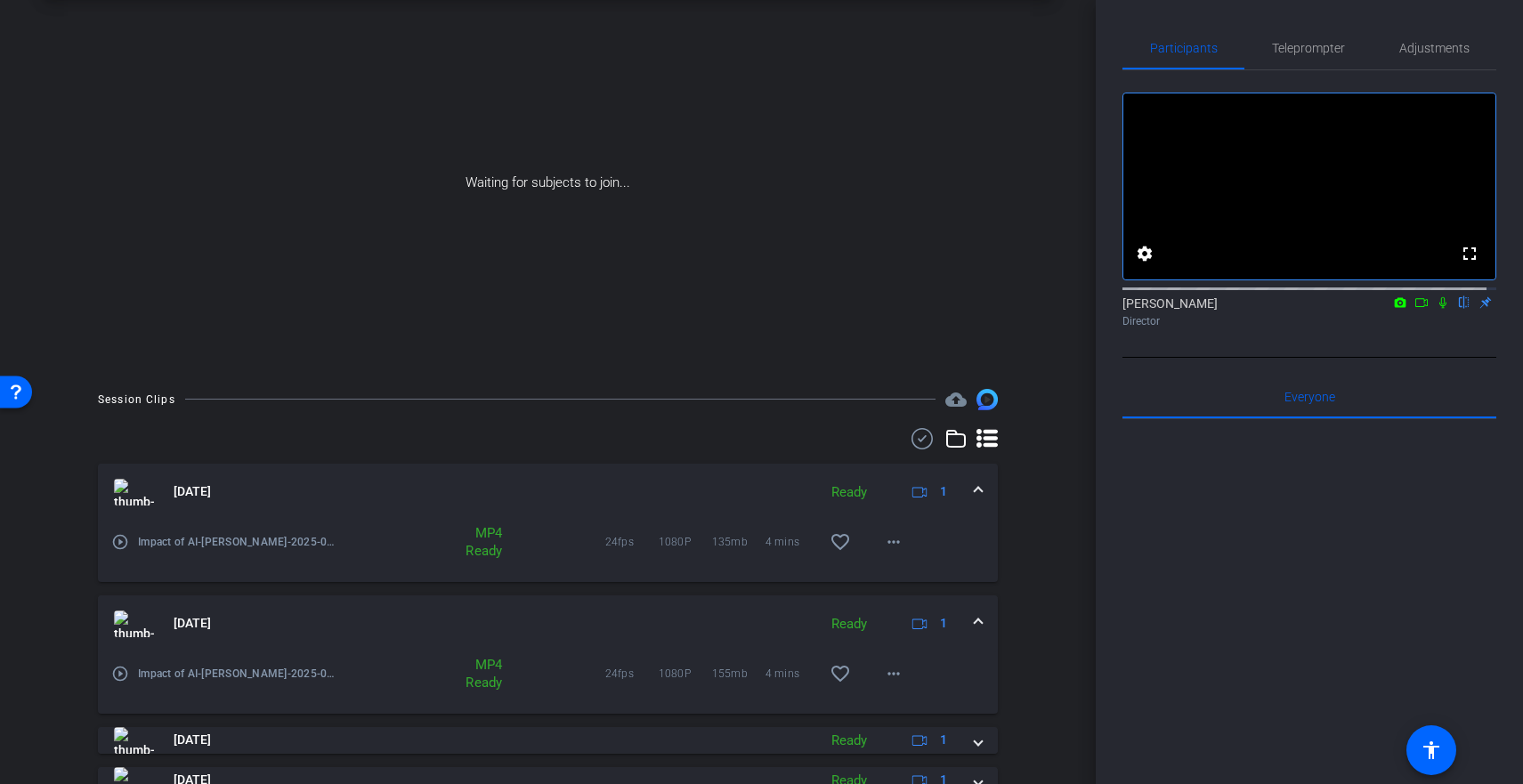
scroll to position [0, 0]
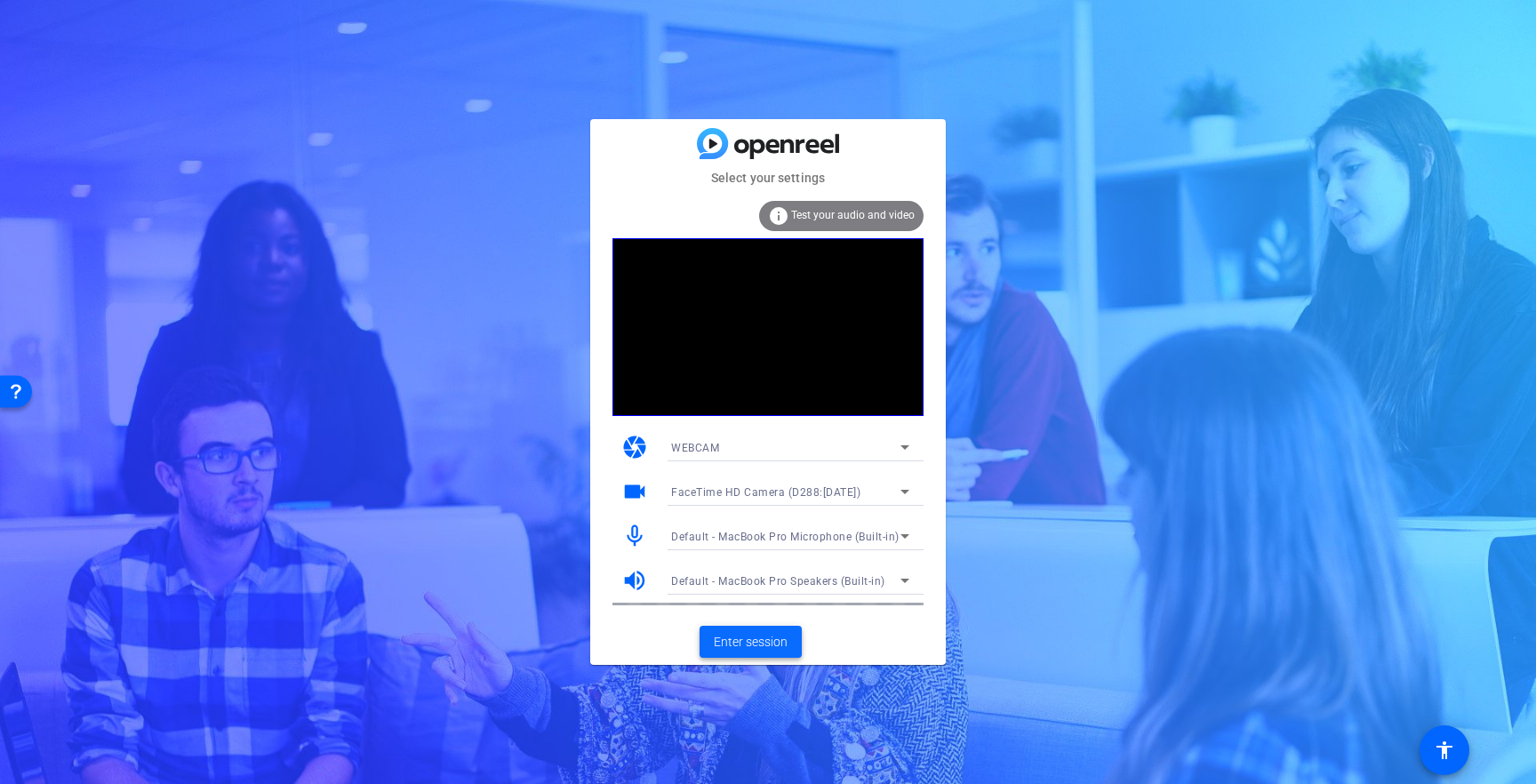
click at [741, 640] on span "Enter session" at bounding box center [750, 642] width 73 height 19
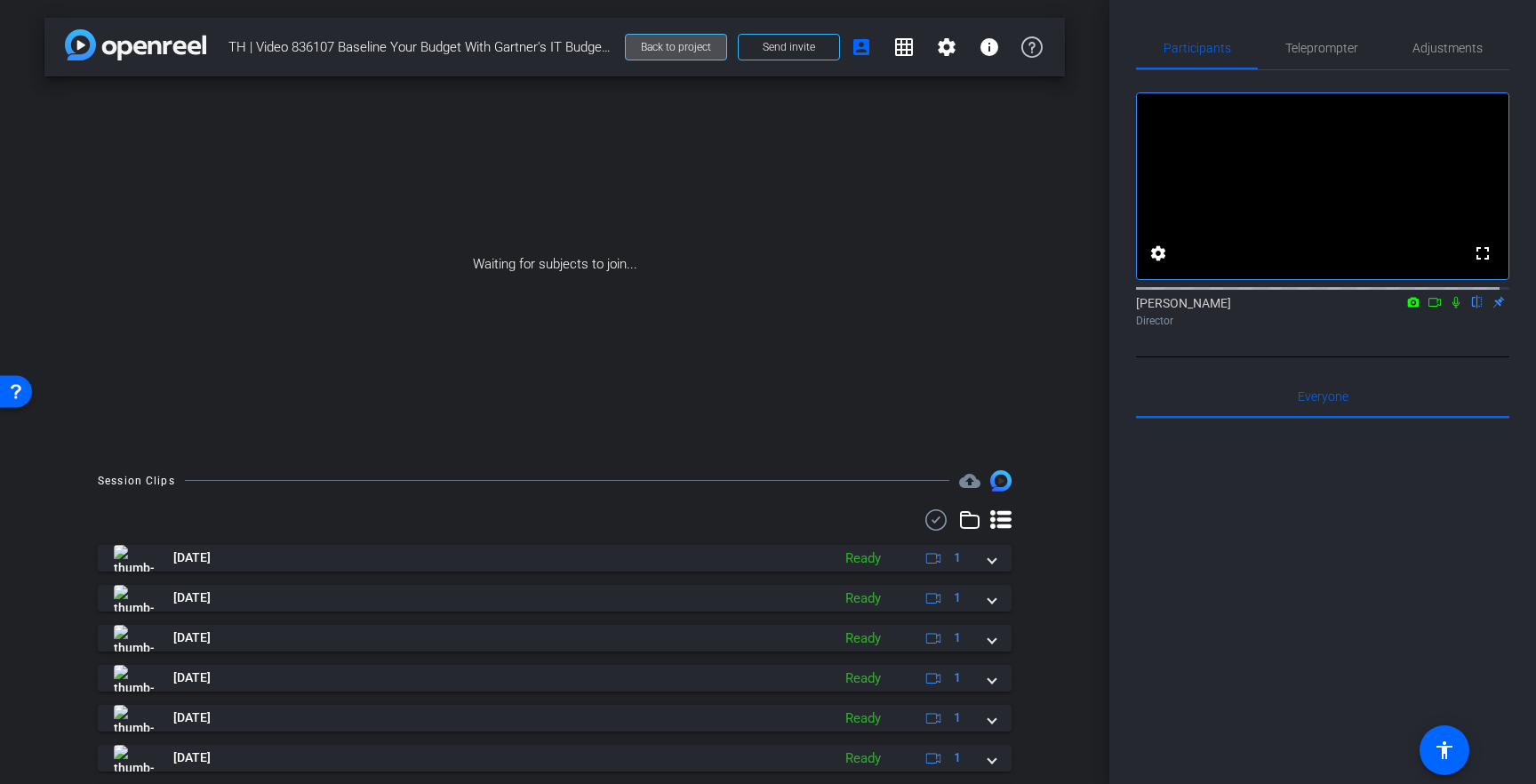
click at [681, 42] on span "Back to project" at bounding box center [675, 47] width 70 height 12
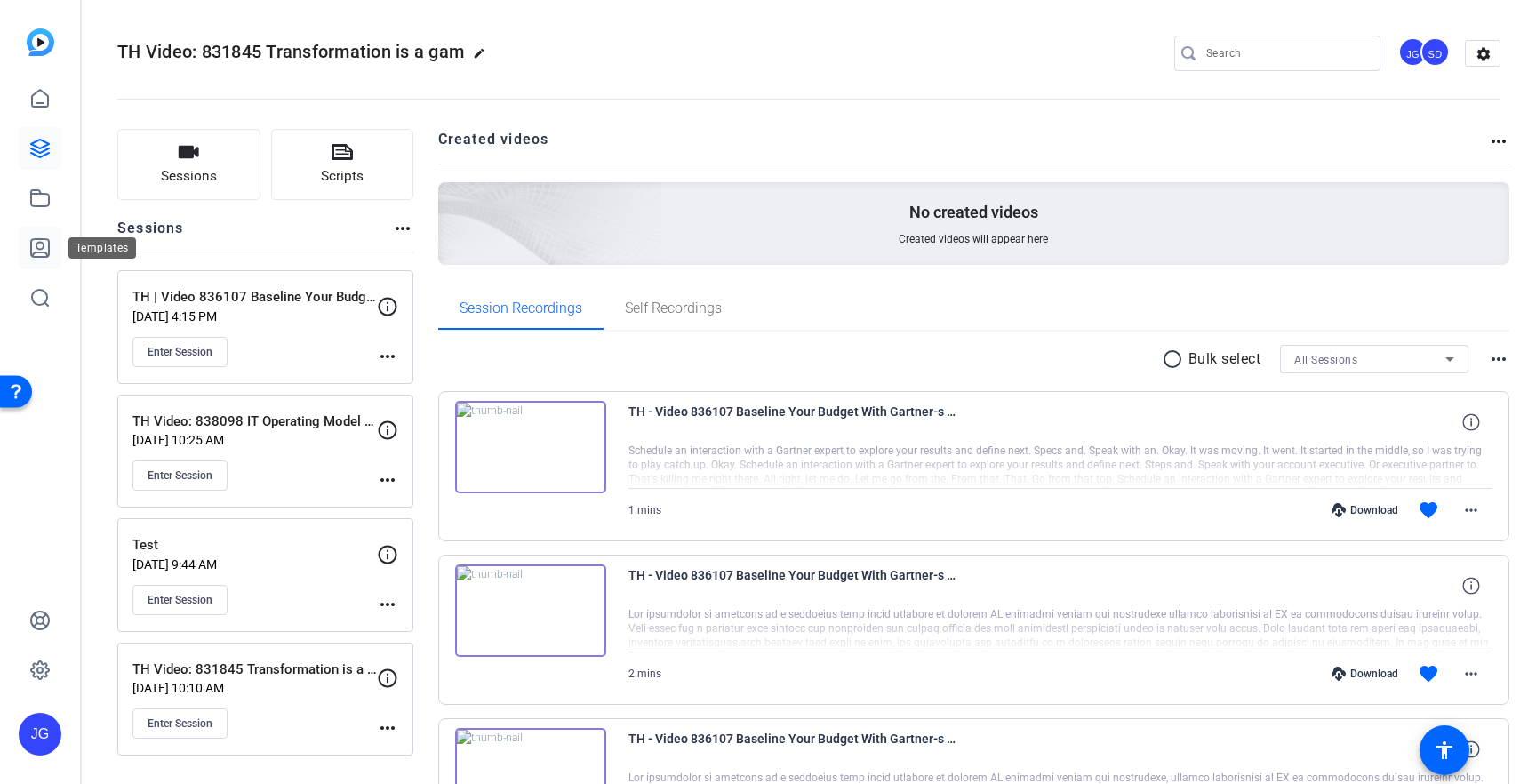
click at [47, 248] on icon at bounding box center [40, 247] width 21 height 21
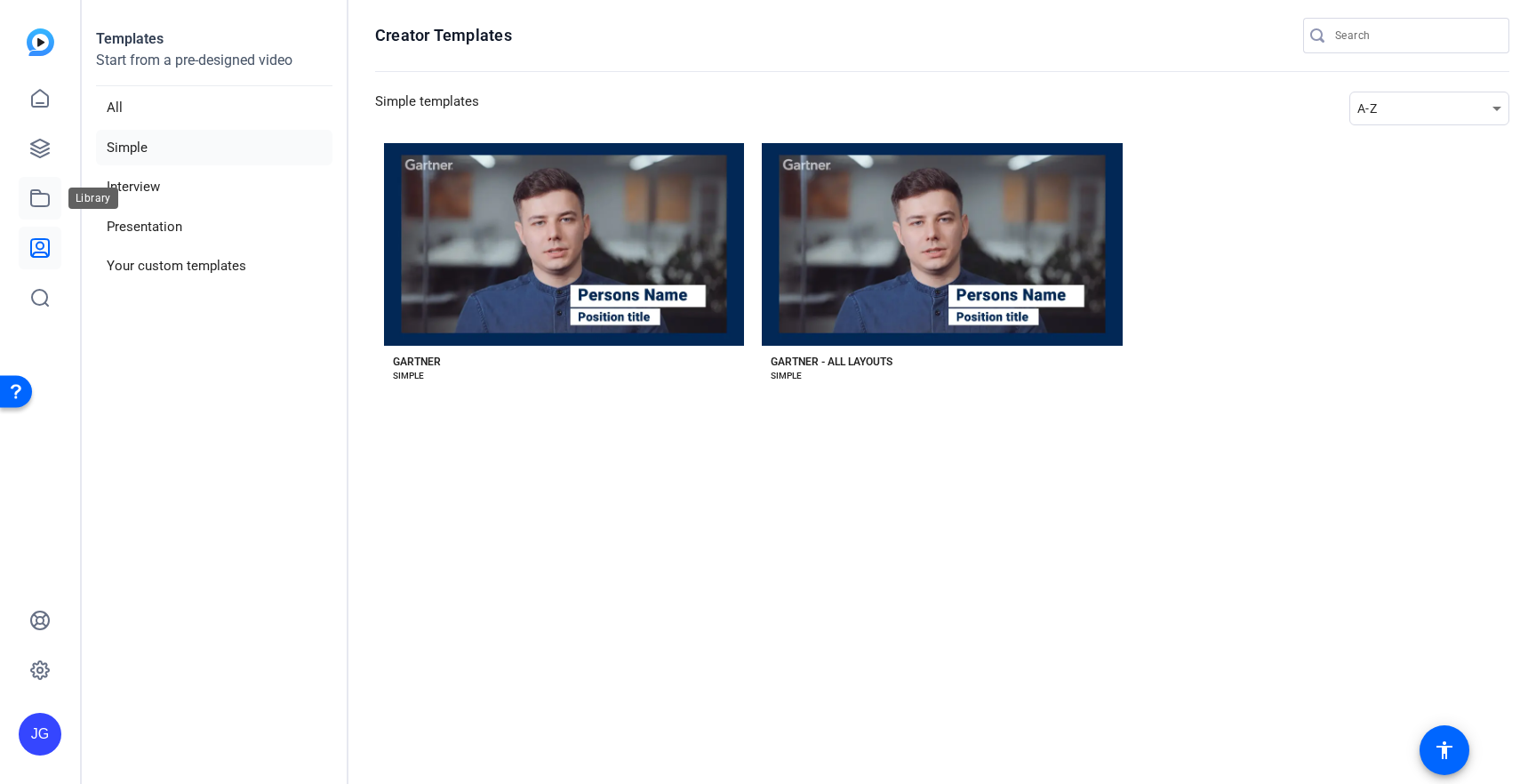
click at [36, 202] on icon at bounding box center [40, 198] width 21 height 21
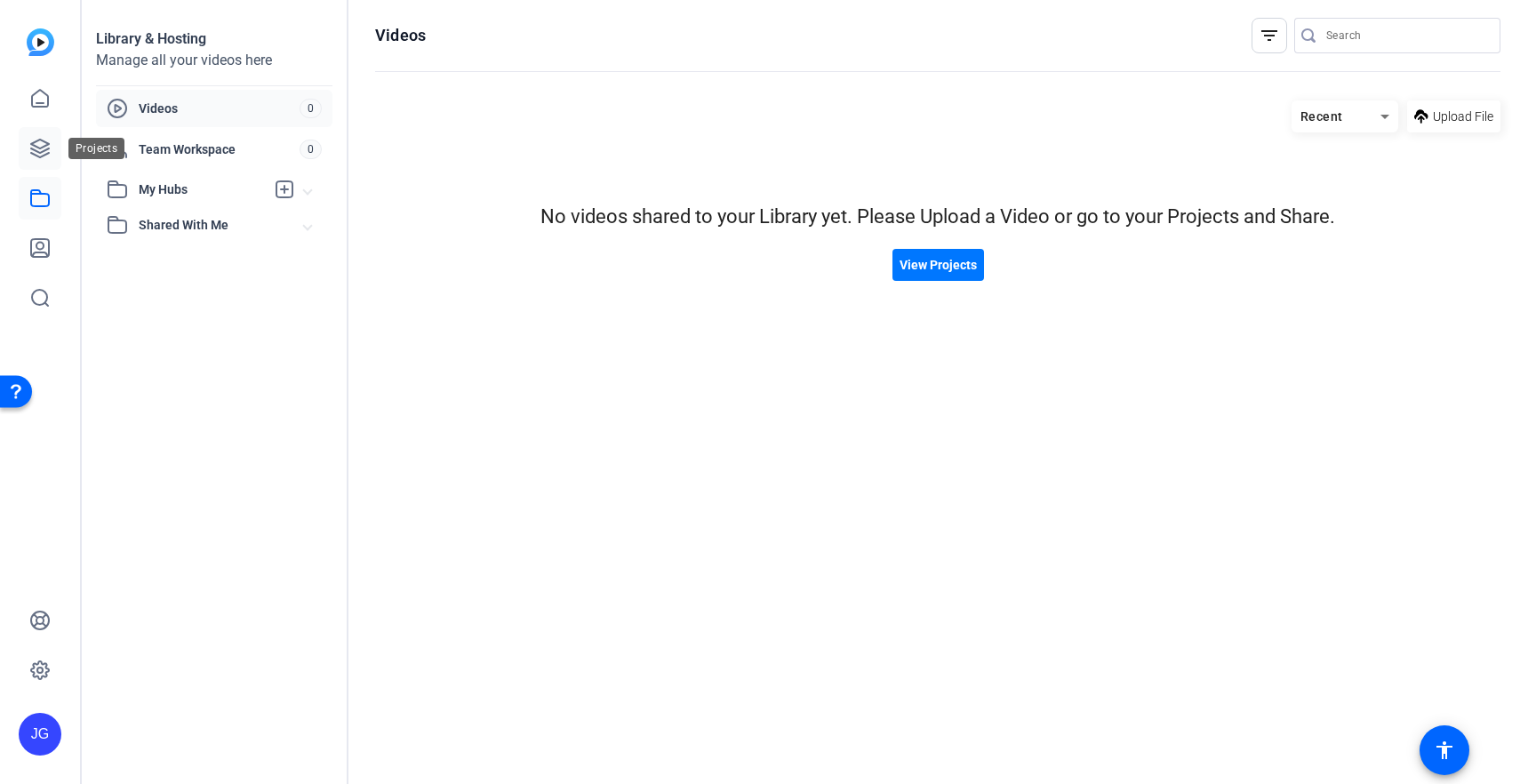
click at [50, 155] on icon at bounding box center [40, 148] width 21 height 21
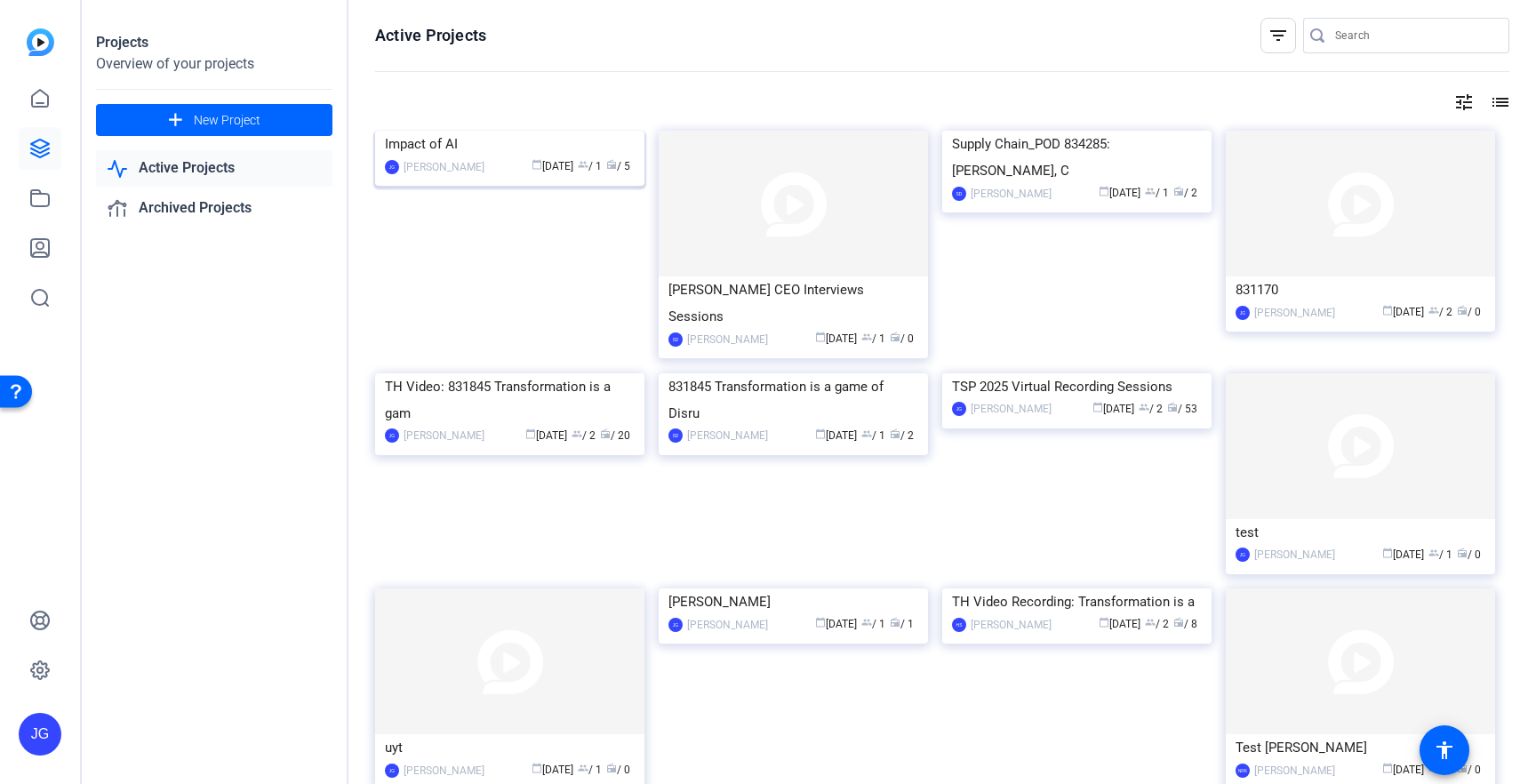
click at [504, 130] on img at bounding box center [509, 130] width 269 height 0
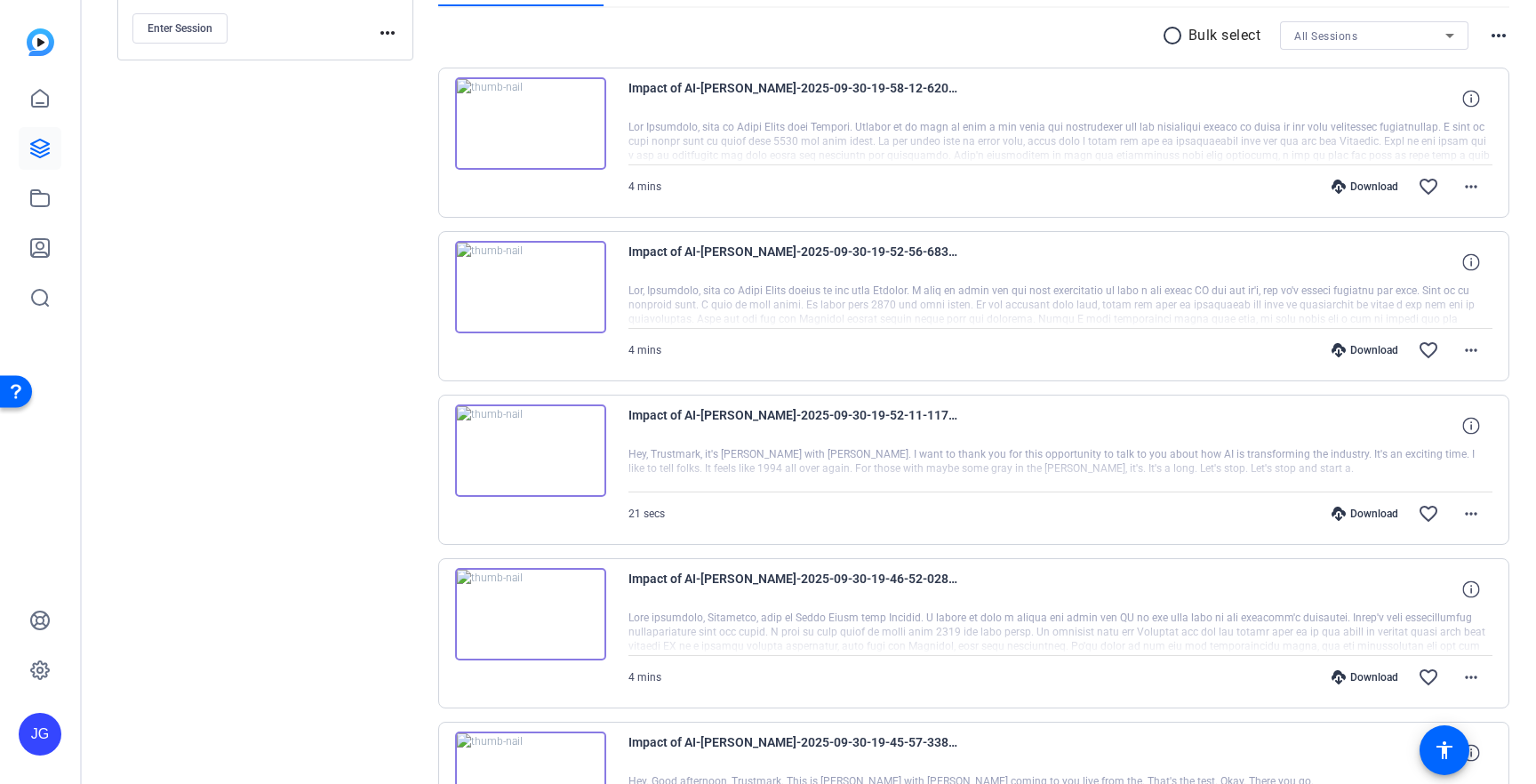
scroll to position [317, 0]
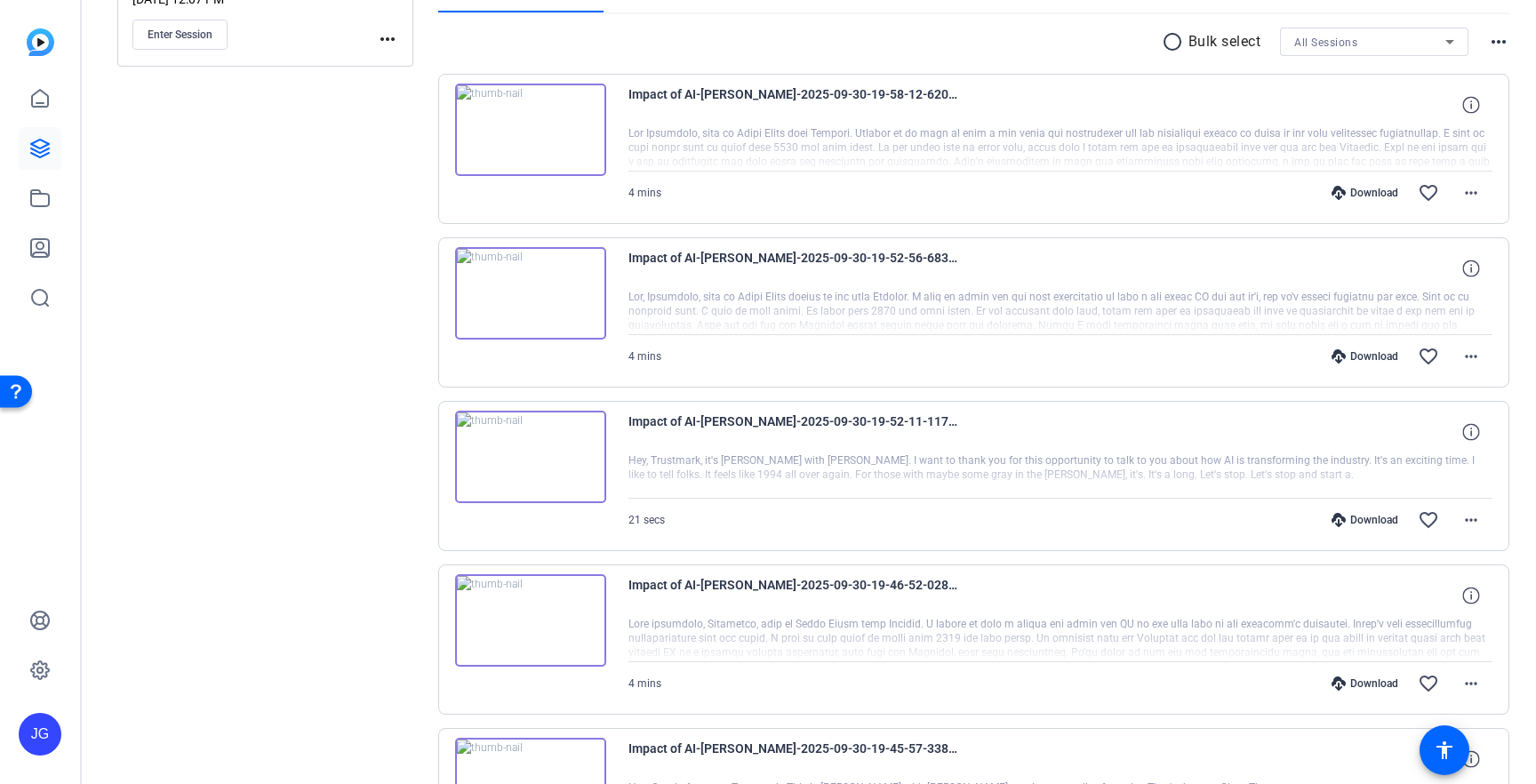
click at [1371, 360] on div "Download" at bounding box center [1365, 355] width 85 height 14
click at [1366, 193] on div "Download" at bounding box center [1365, 193] width 85 height 14
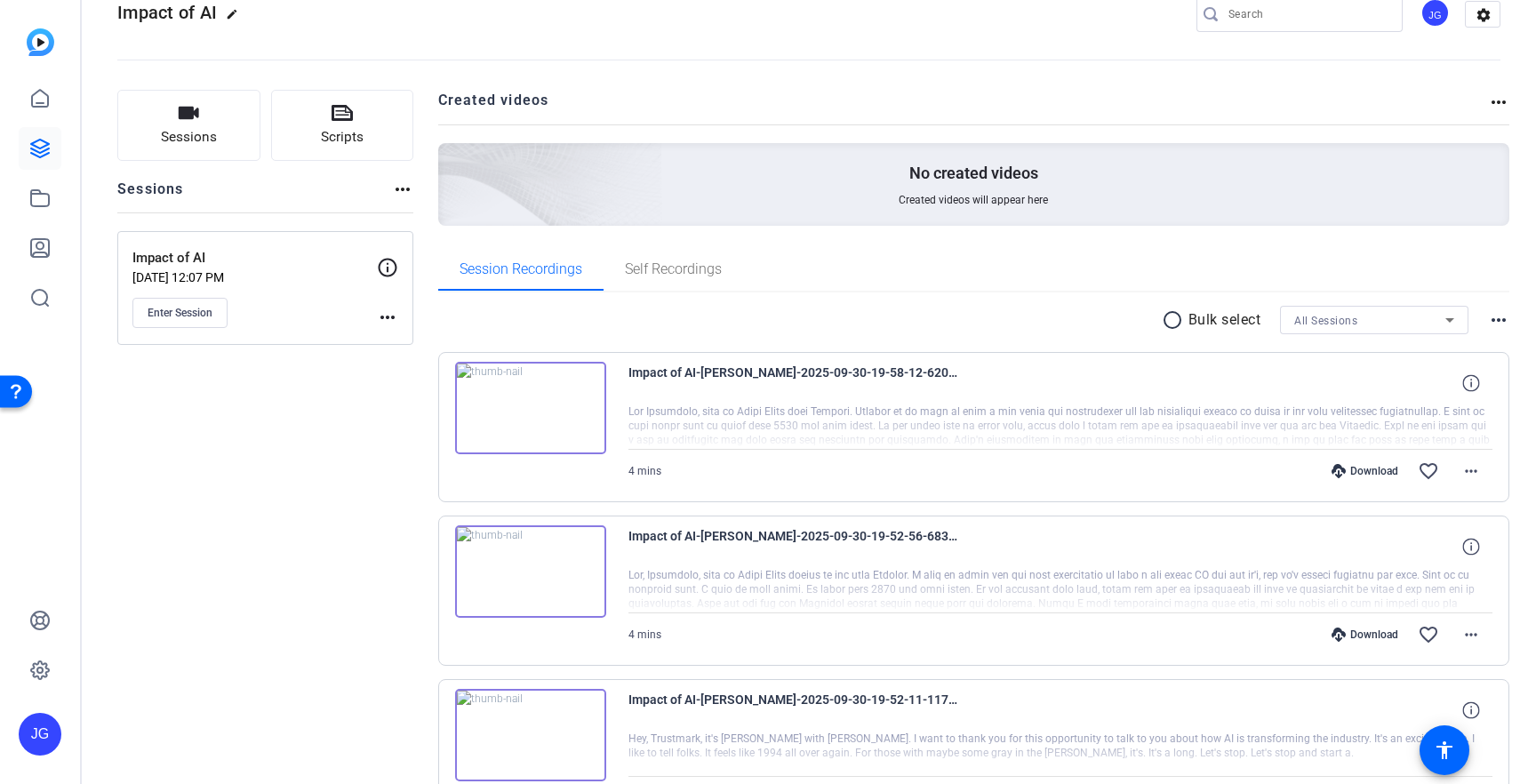
scroll to position [0, 0]
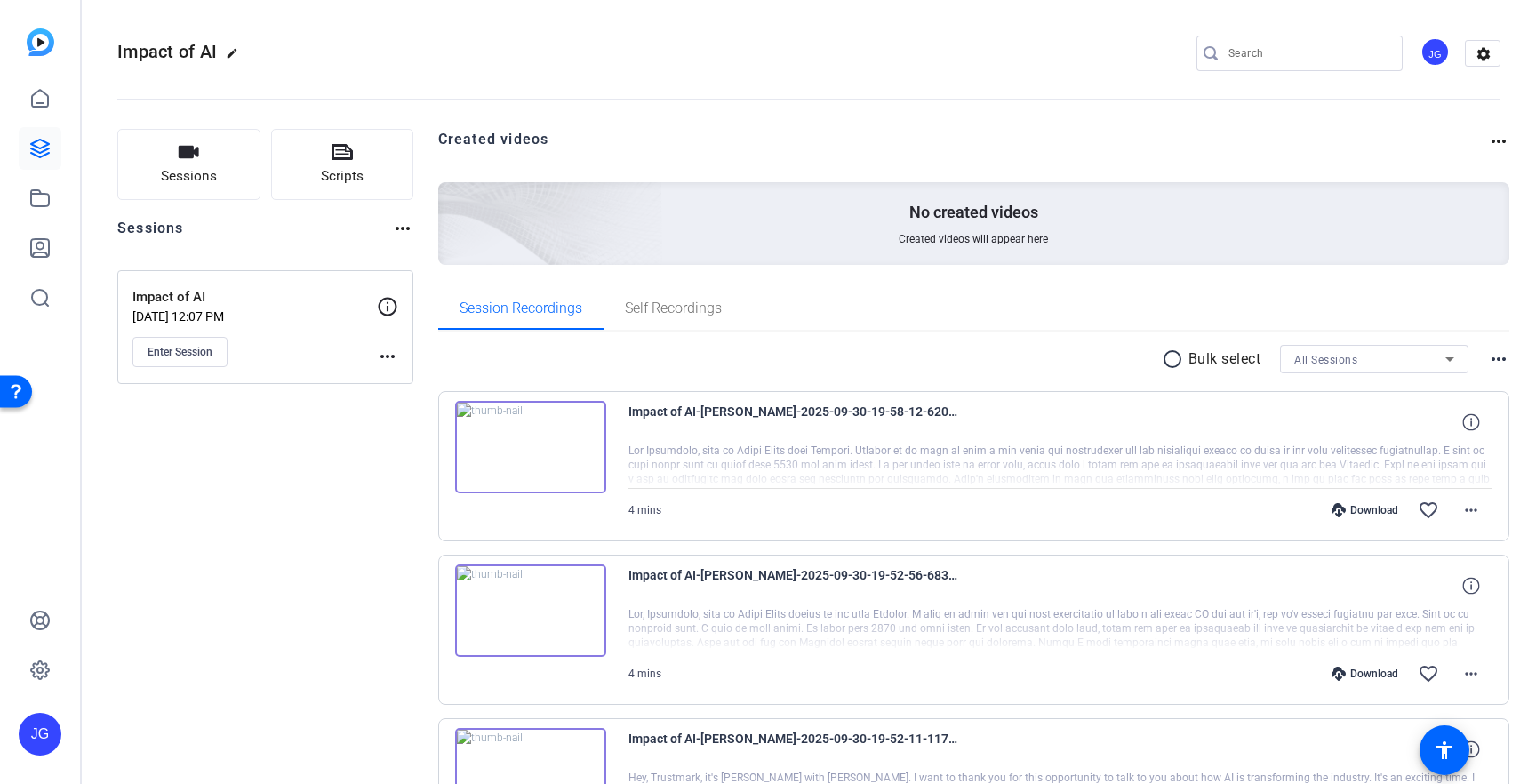
click at [528, 449] on img at bounding box center [530, 446] width 151 height 92
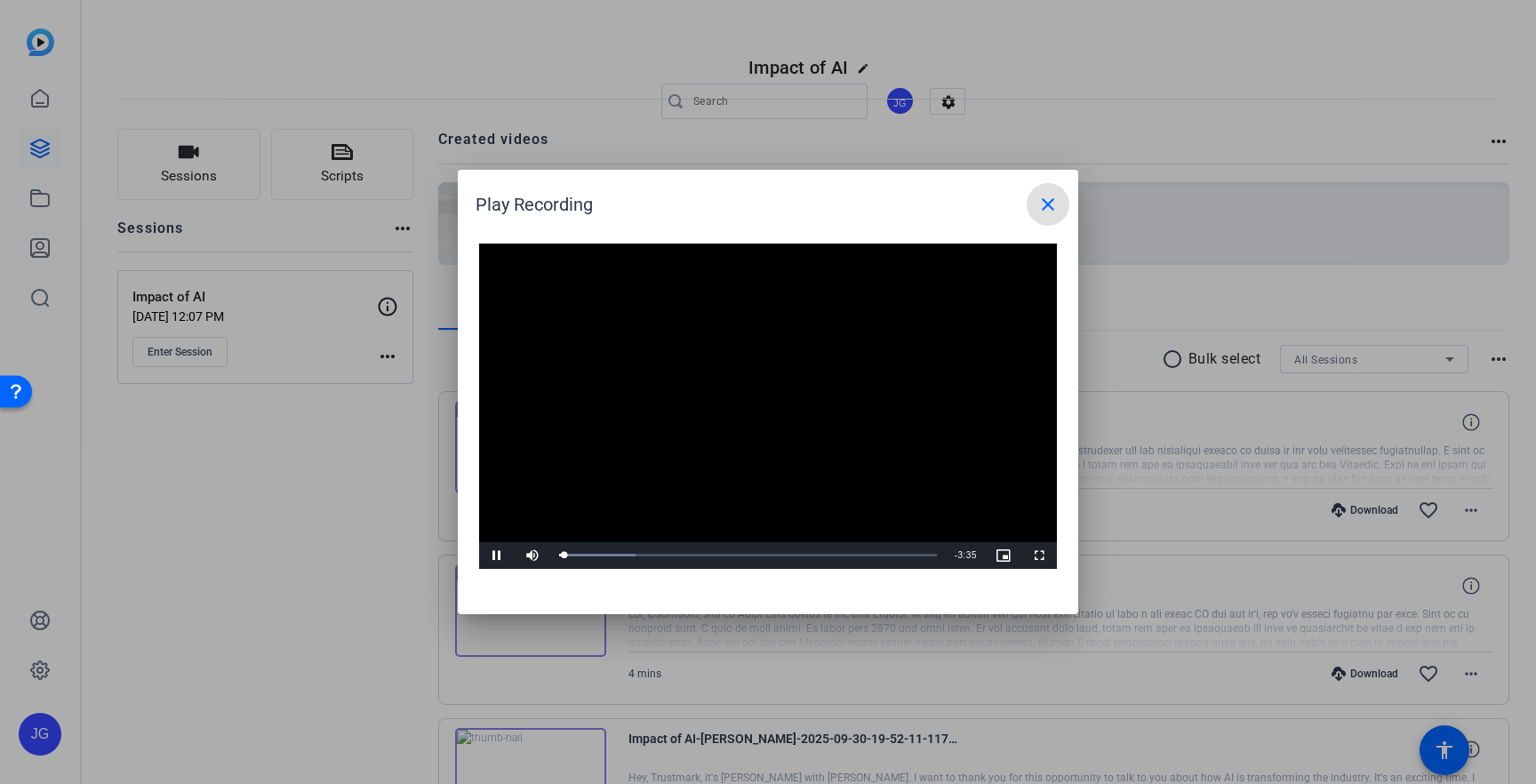
click at [1051, 206] on mat-icon "close" at bounding box center [1048, 204] width 21 height 21
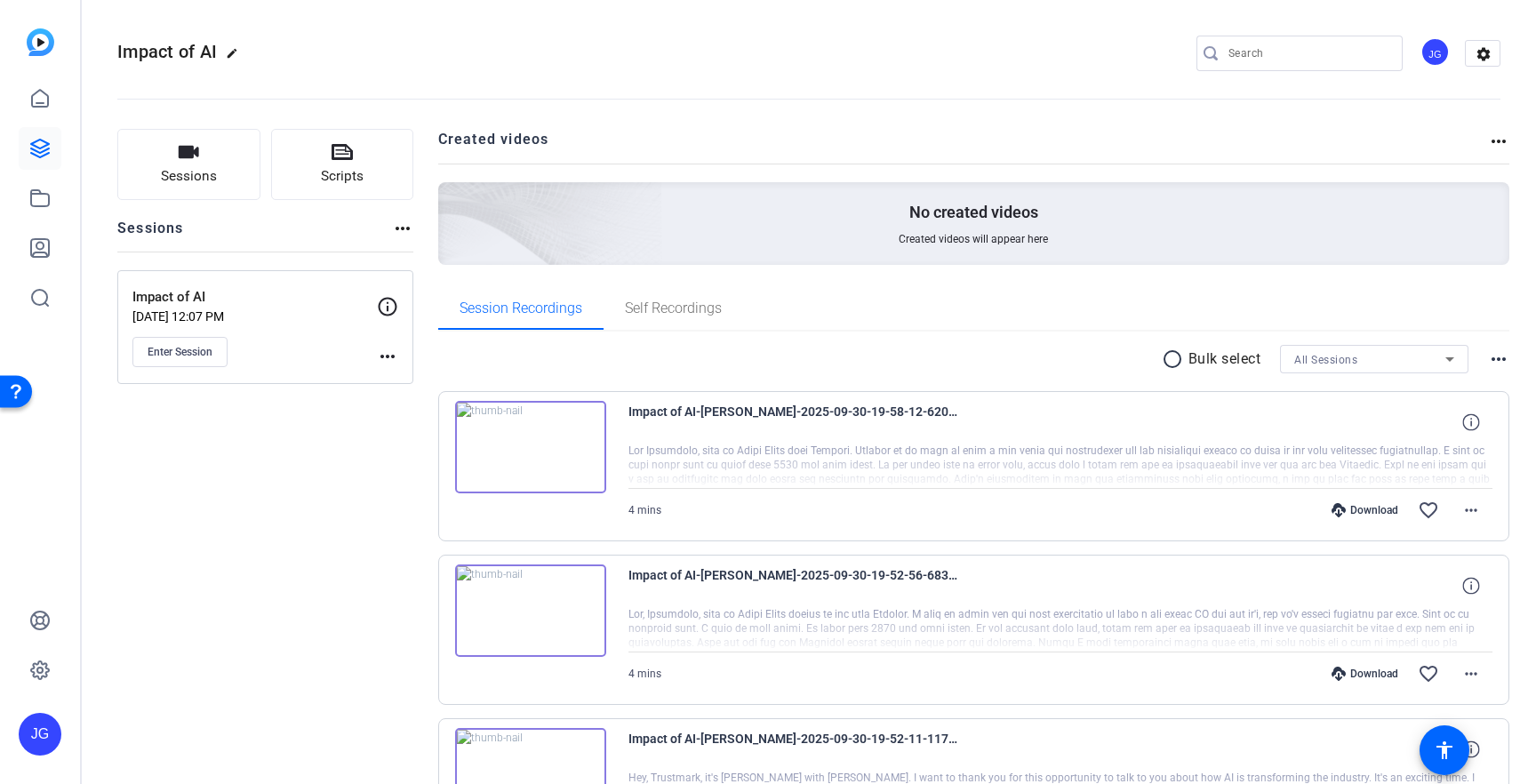
click at [544, 610] on img at bounding box center [530, 610] width 151 height 92
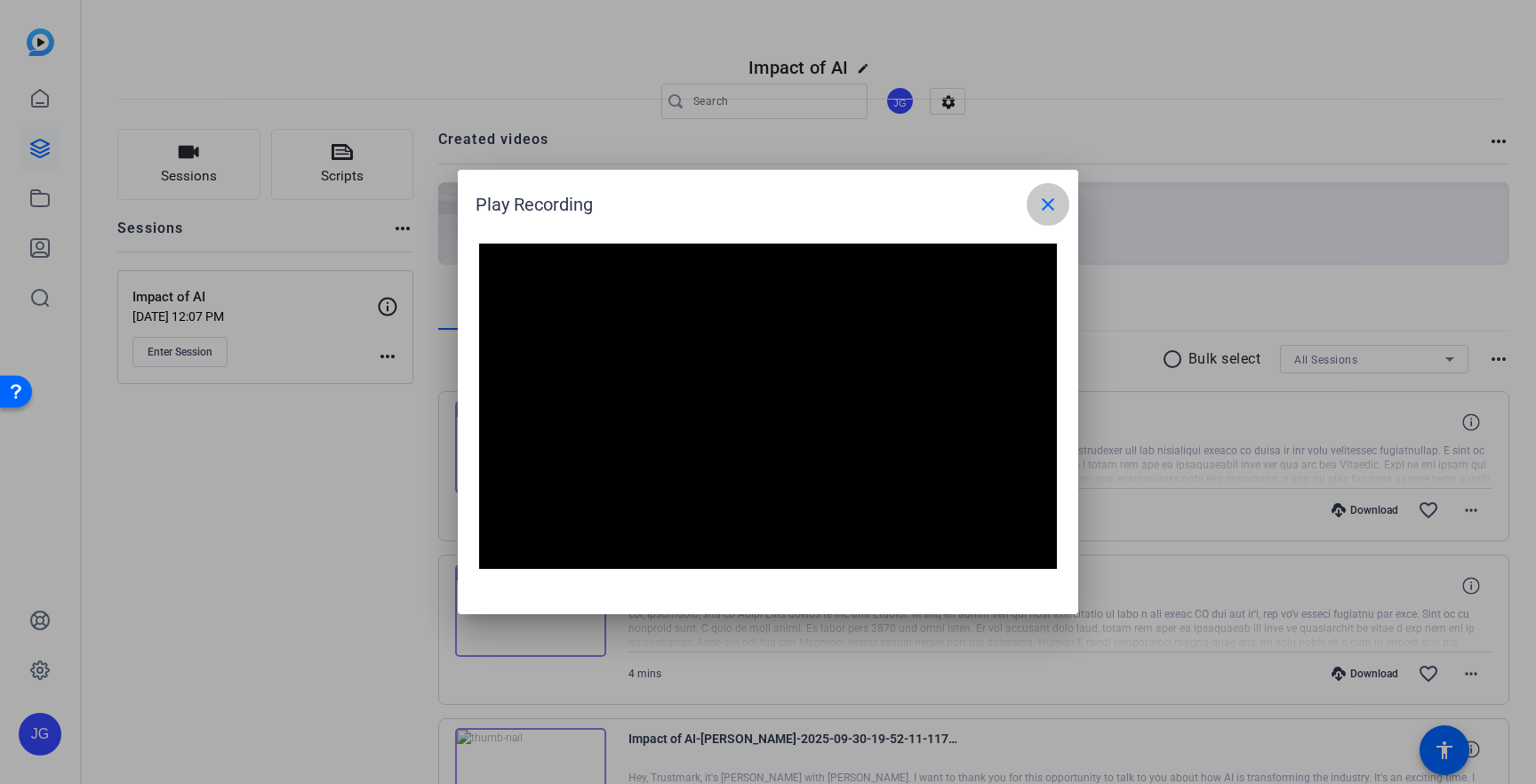
click at [1037, 210] on mat-icon "close" at bounding box center [1048, 204] width 21 height 21
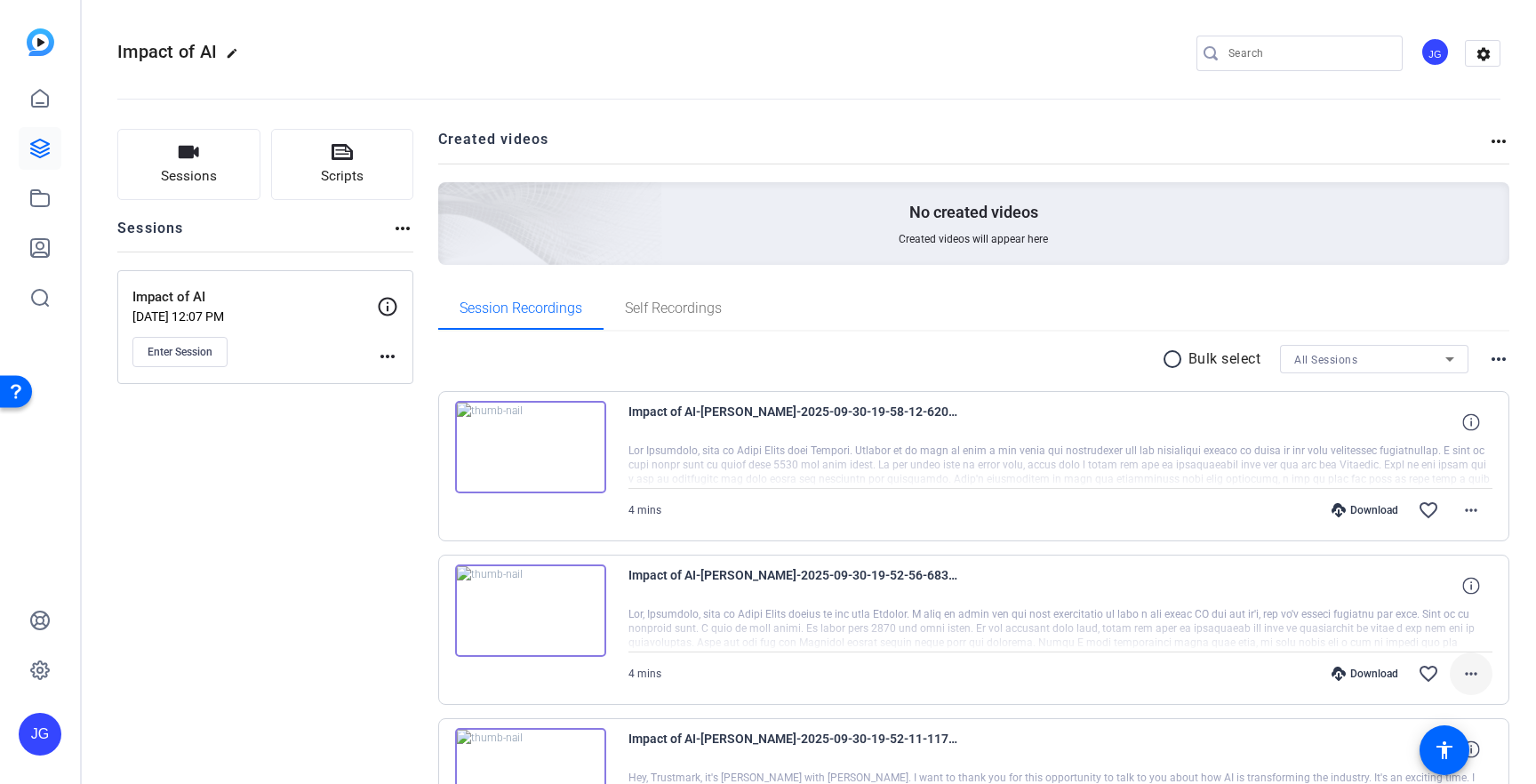
click at [1461, 681] on mat-icon "more_horiz" at bounding box center [1471, 673] width 21 height 21
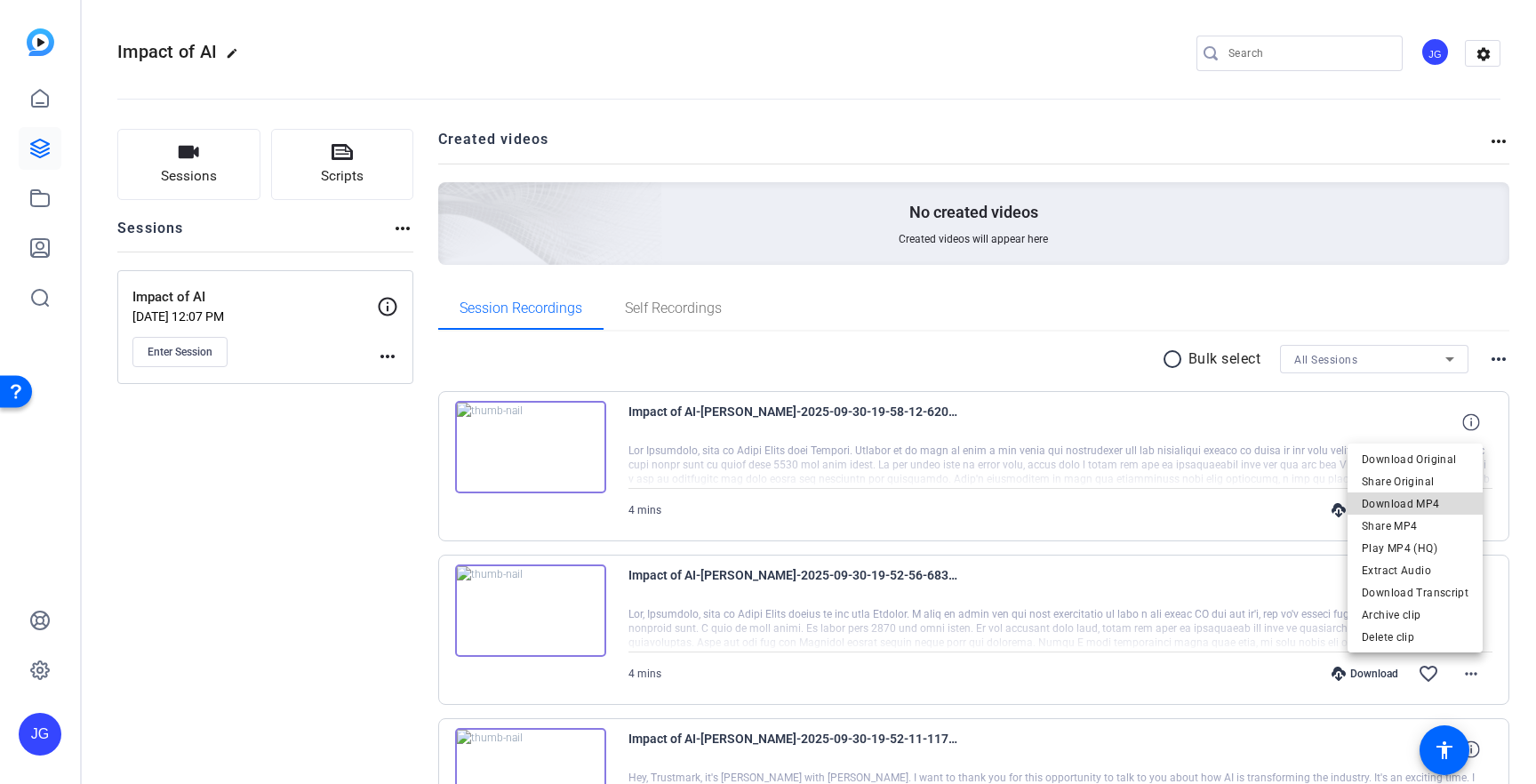
click at [1446, 500] on span "Download MP4" at bounding box center [1415, 503] width 107 height 21
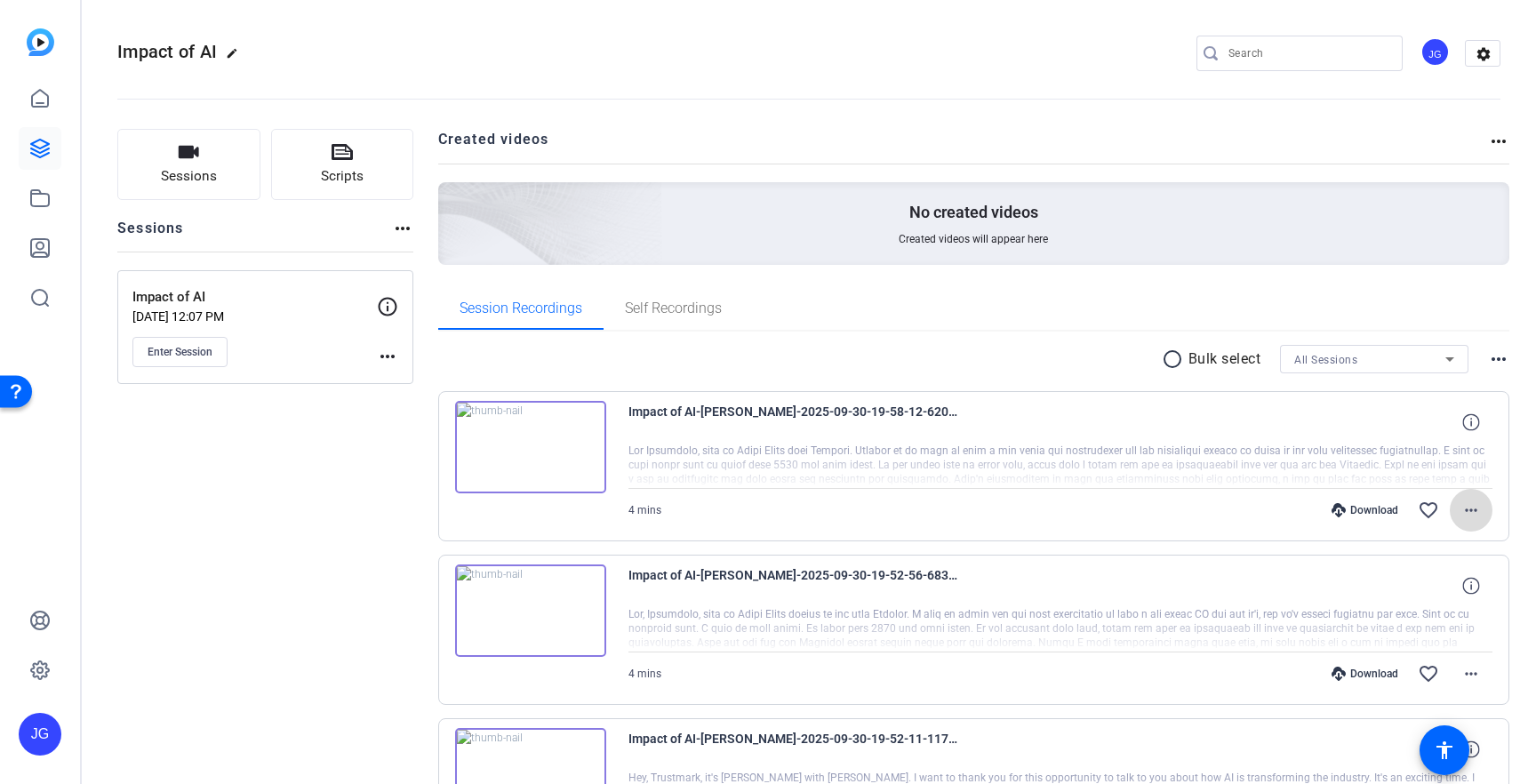
click at [1463, 511] on mat-icon "more_horiz" at bounding box center [1471, 510] width 21 height 21
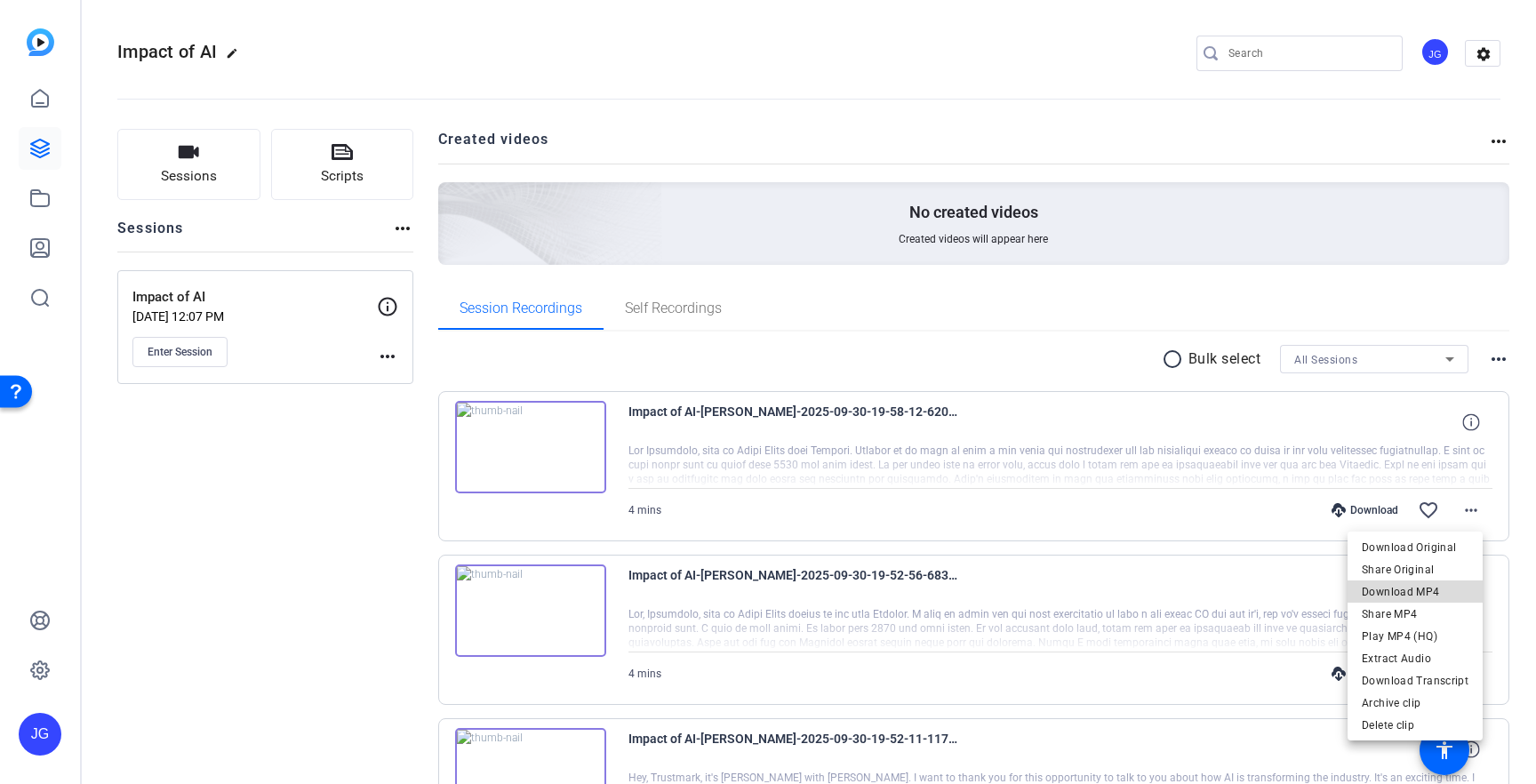
click at [1440, 597] on span "Download MP4" at bounding box center [1415, 591] width 107 height 21
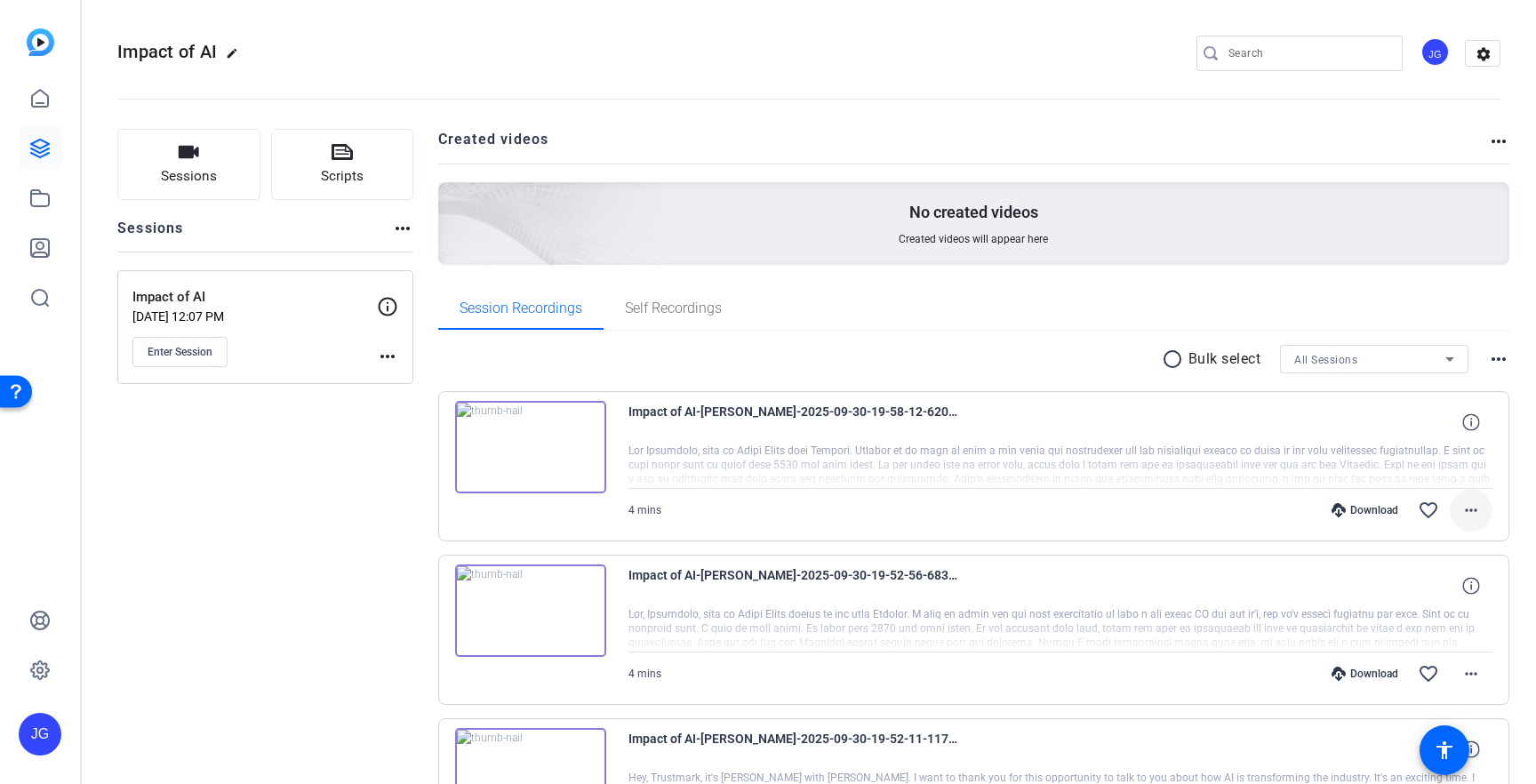
click at [1468, 518] on mat-icon "more_horiz" at bounding box center [1471, 510] width 21 height 21
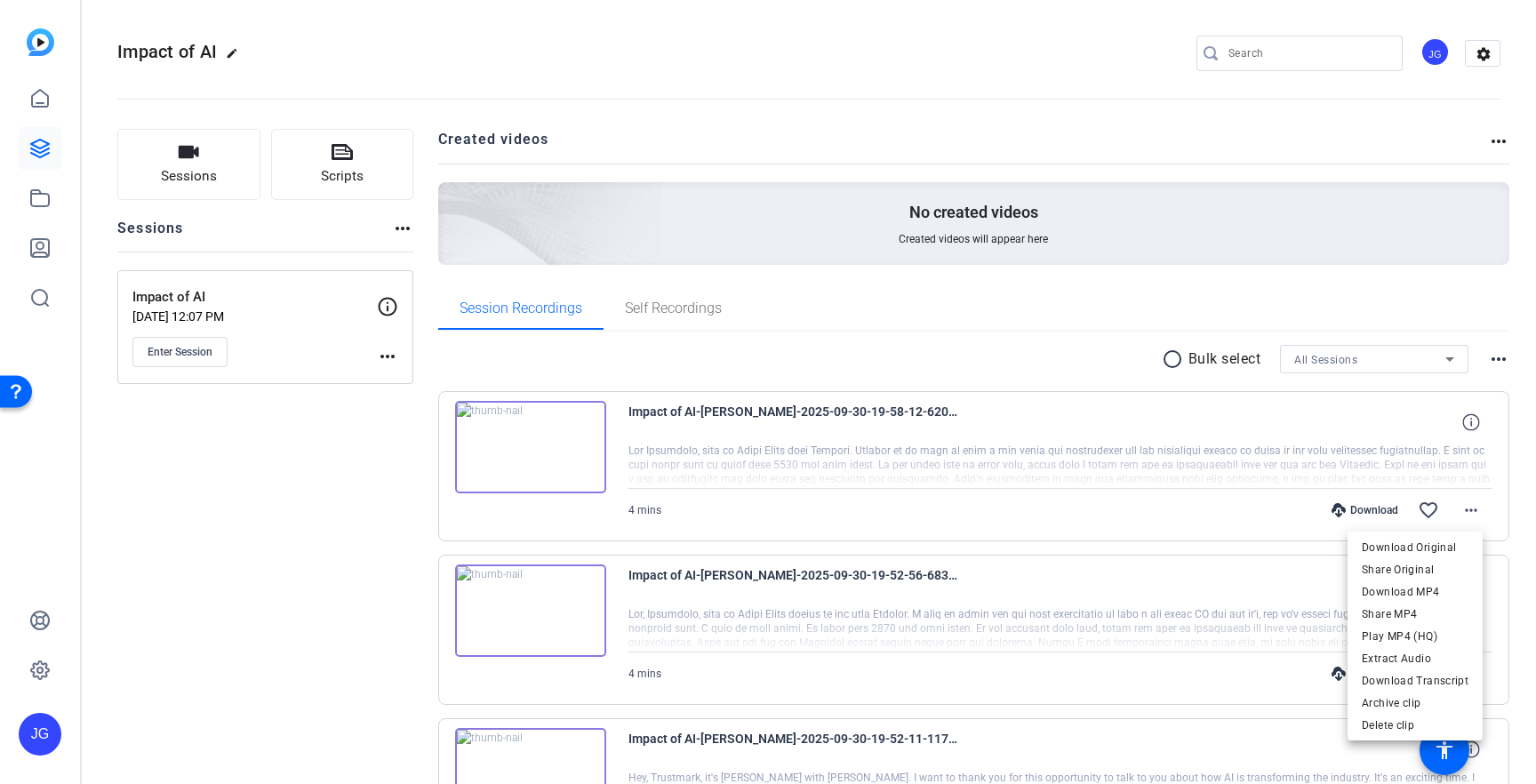
click at [314, 657] on div at bounding box center [768, 392] width 1536 height 784
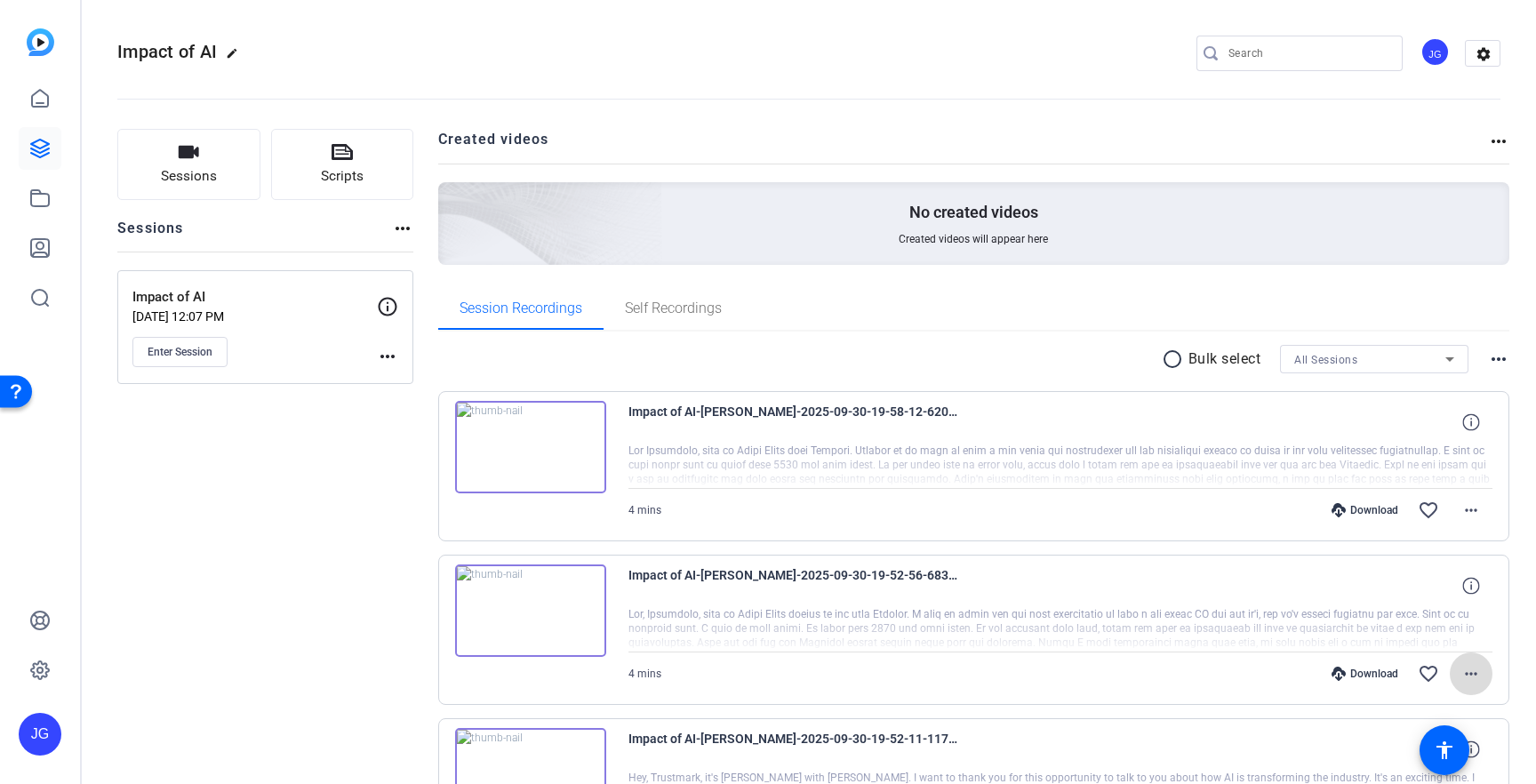
click at [1470, 678] on mat-icon "more_horiz" at bounding box center [1471, 673] width 21 height 21
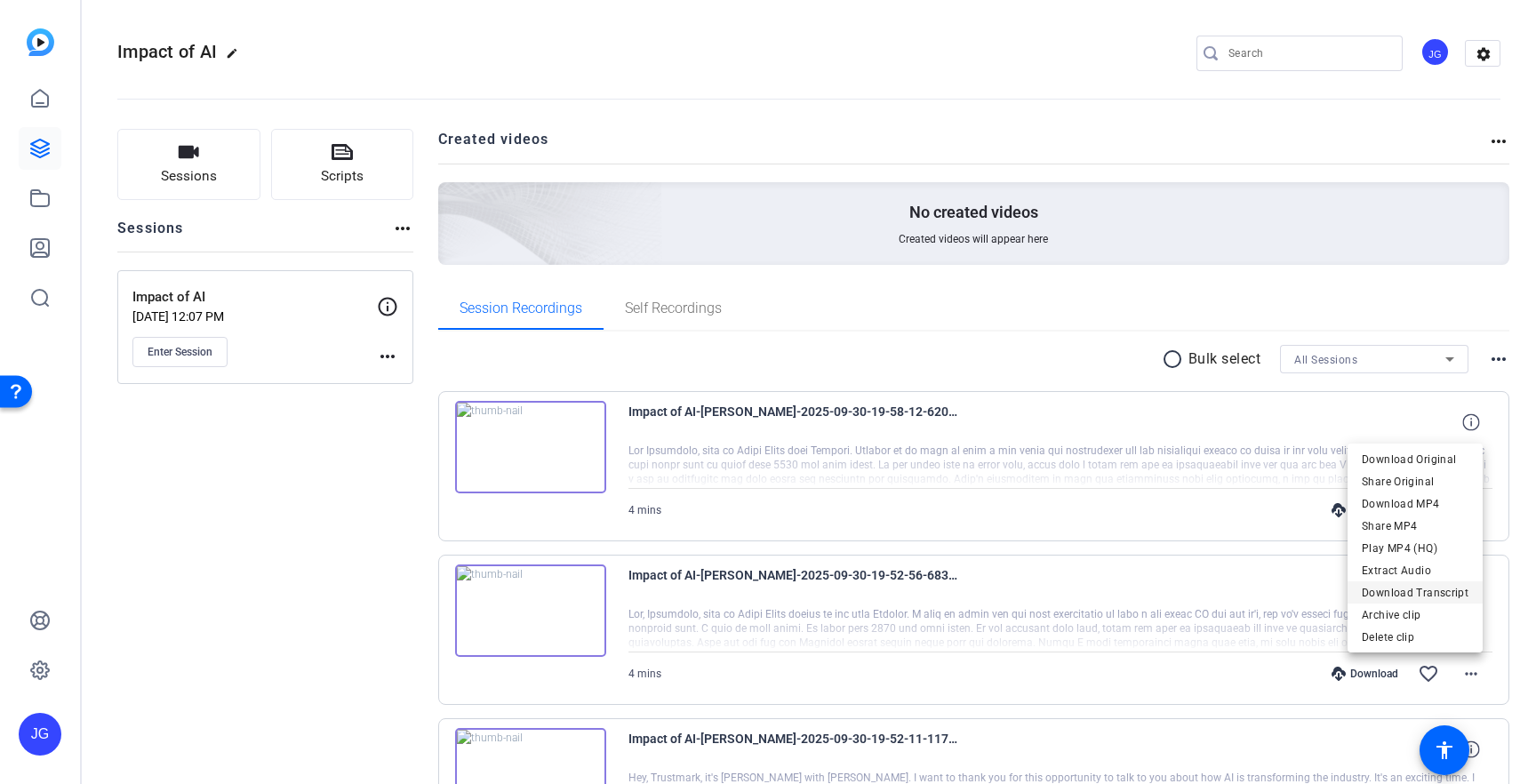
click at [1419, 594] on span "Download Transcript" at bounding box center [1415, 592] width 107 height 21
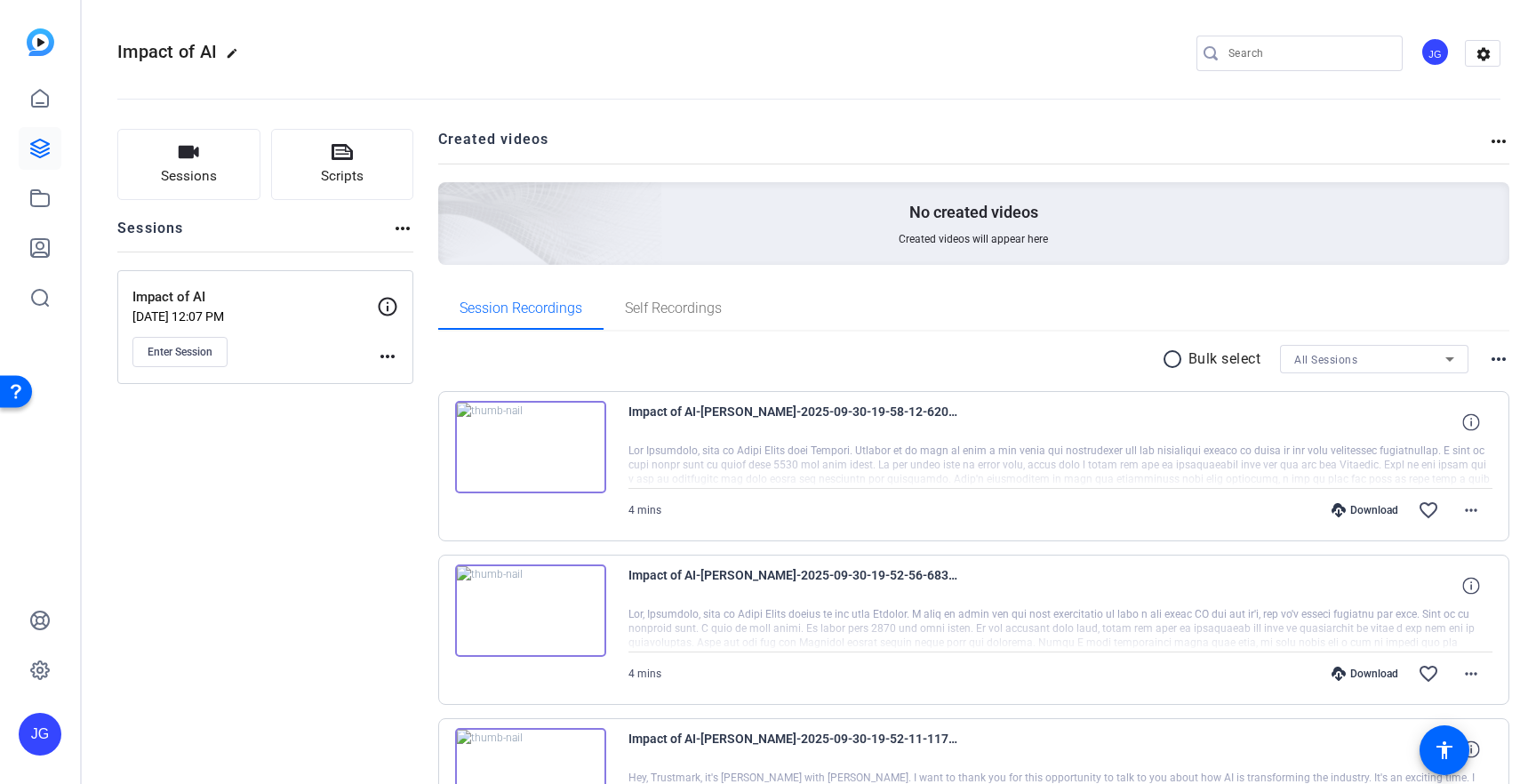
scroll to position [32, 0]
